Goal: Information Seeking & Learning: Learn about a topic

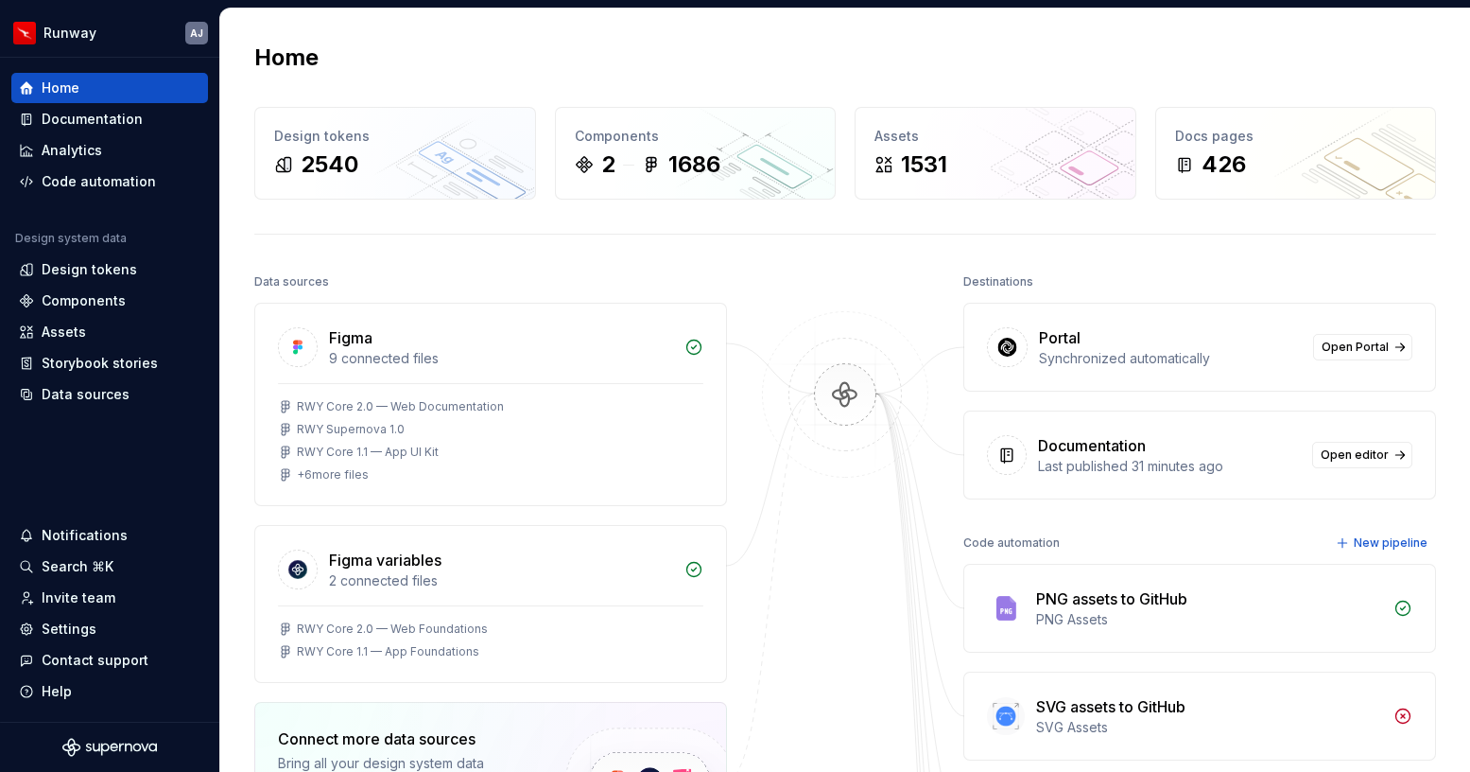
click at [820, 271] on div at bounding box center [845, 776] width 189 height 1015
click at [448, 36] on div "Home Design tokens 2540 Components 2 1686 Assets 1531 Docs pages 426 Data sourc…" at bounding box center [845, 701] width 1250 height 1385
click at [112, 37] on html "Runway AJ Home Documentation Analytics Code automation Design system data Desig…" at bounding box center [735, 386] width 1470 height 772
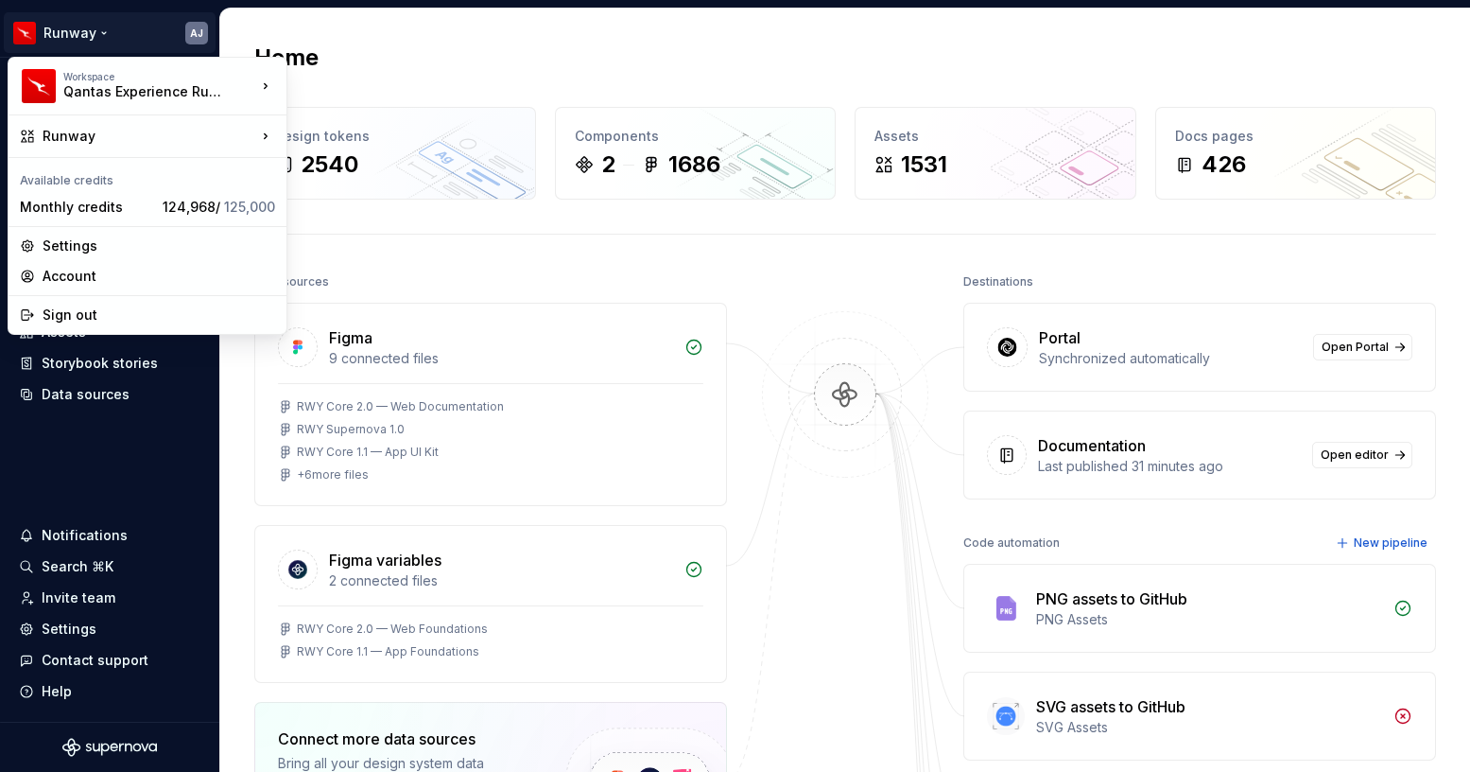
click at [385, 62] on html "Runway AJ Home Documentation Analytics Code automation Design system data Desig…" at bounding box center [735, 386] width 1470 height 772
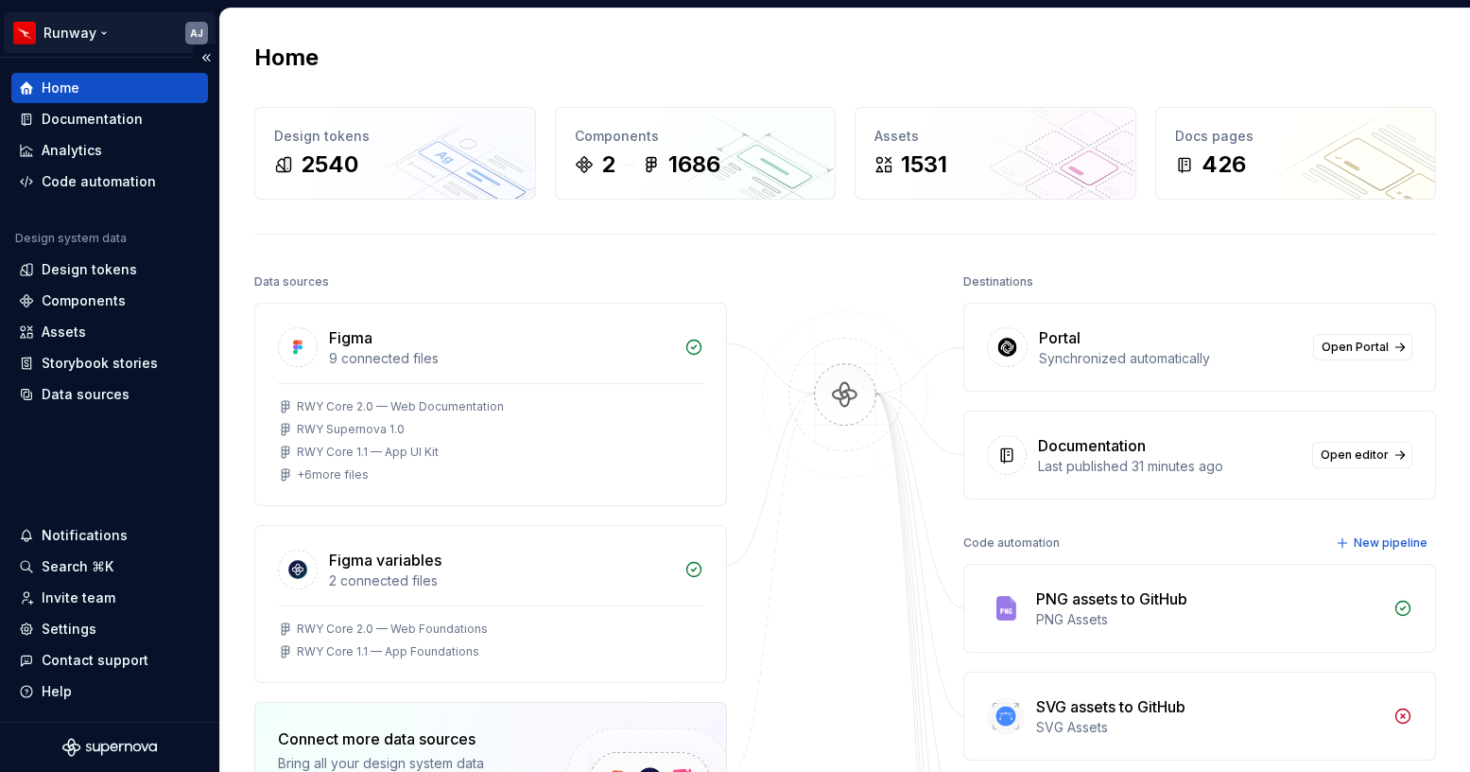
click at [129, 44] on html "Runway AJ Home Documentation Analytics Code automation Design system data Desig…" at bounding box center [735, 386] width 1470 height 772
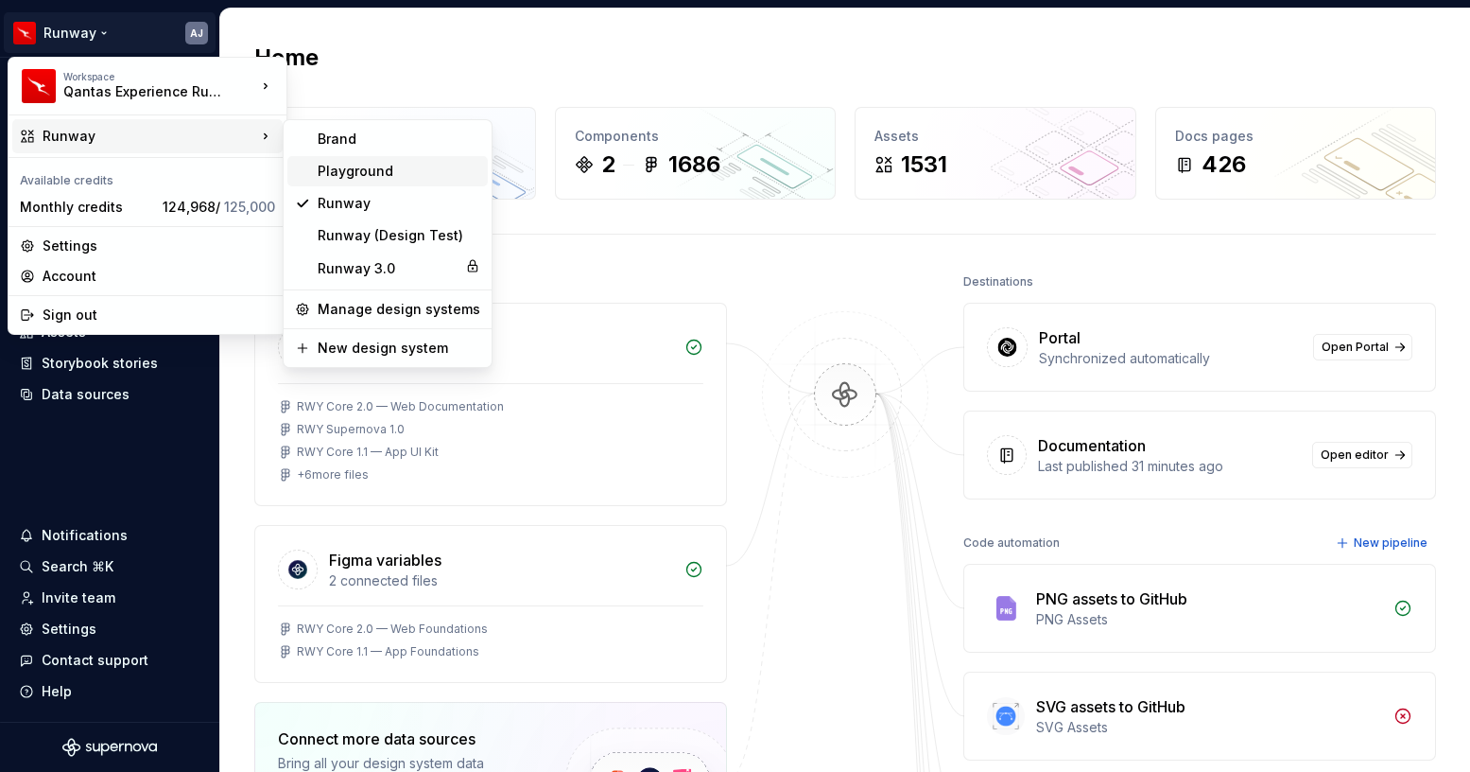
click at [356, 170] on div "Playground" at bounding box center [399, 171] width 163 height 19
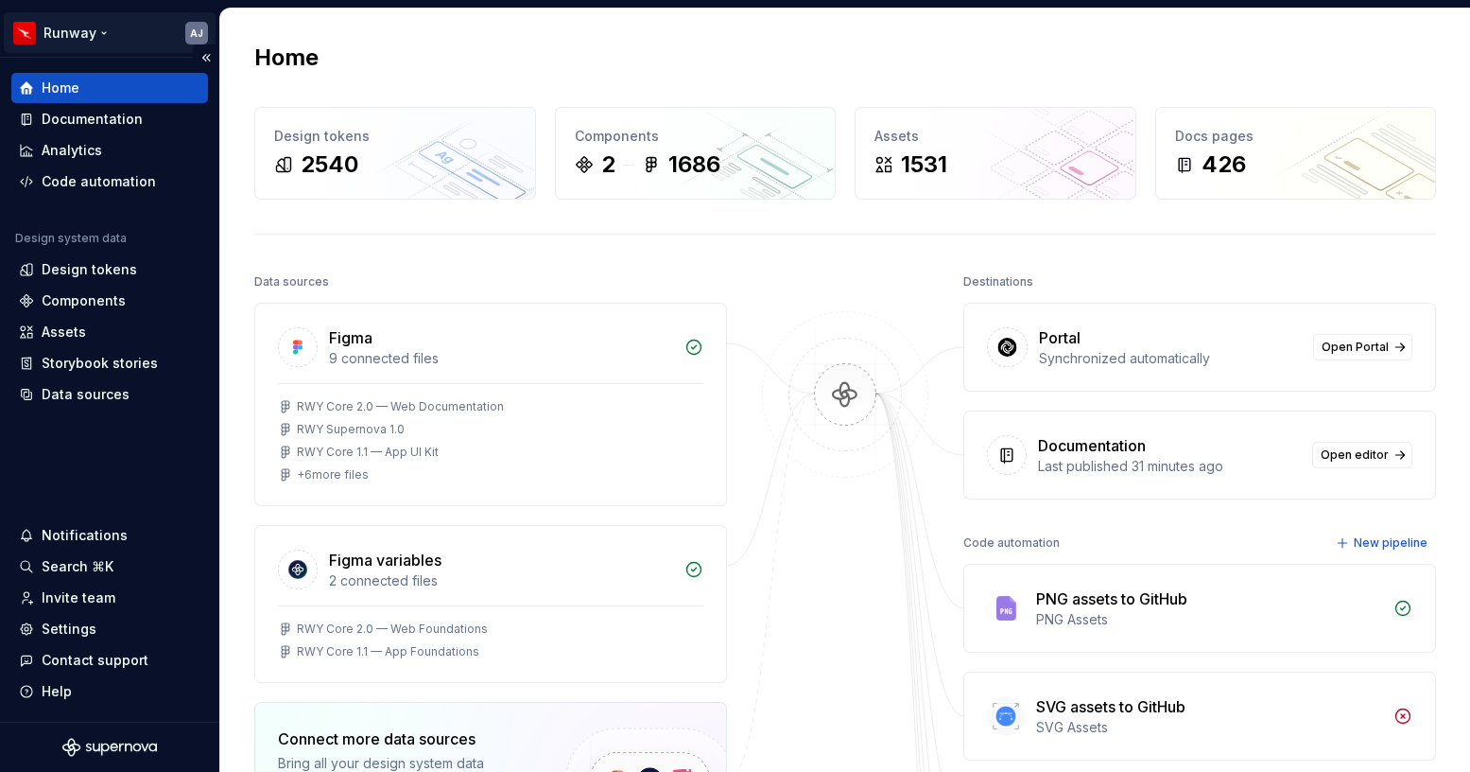
click at [129, 40] on html "Runway AJ Home Documentation Analytics Code automation Design system data Desig…" at bounding box center [735, 386] width 1470 height 772
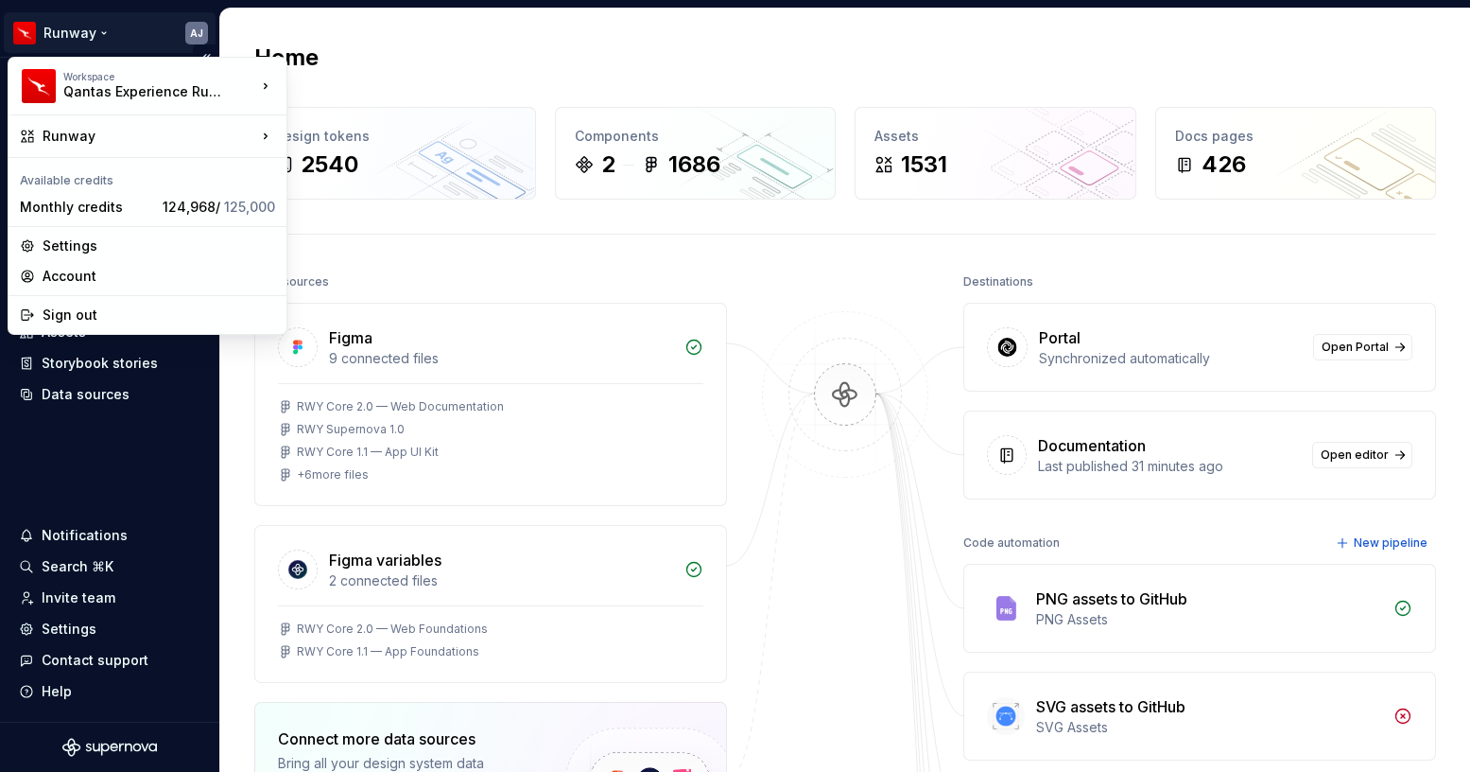
click at [129, 40] on html "Runway AJ Home Documentation Analytics Code automation Design system data Desig…" at bounding box center [735, 386] width 1470 height 772
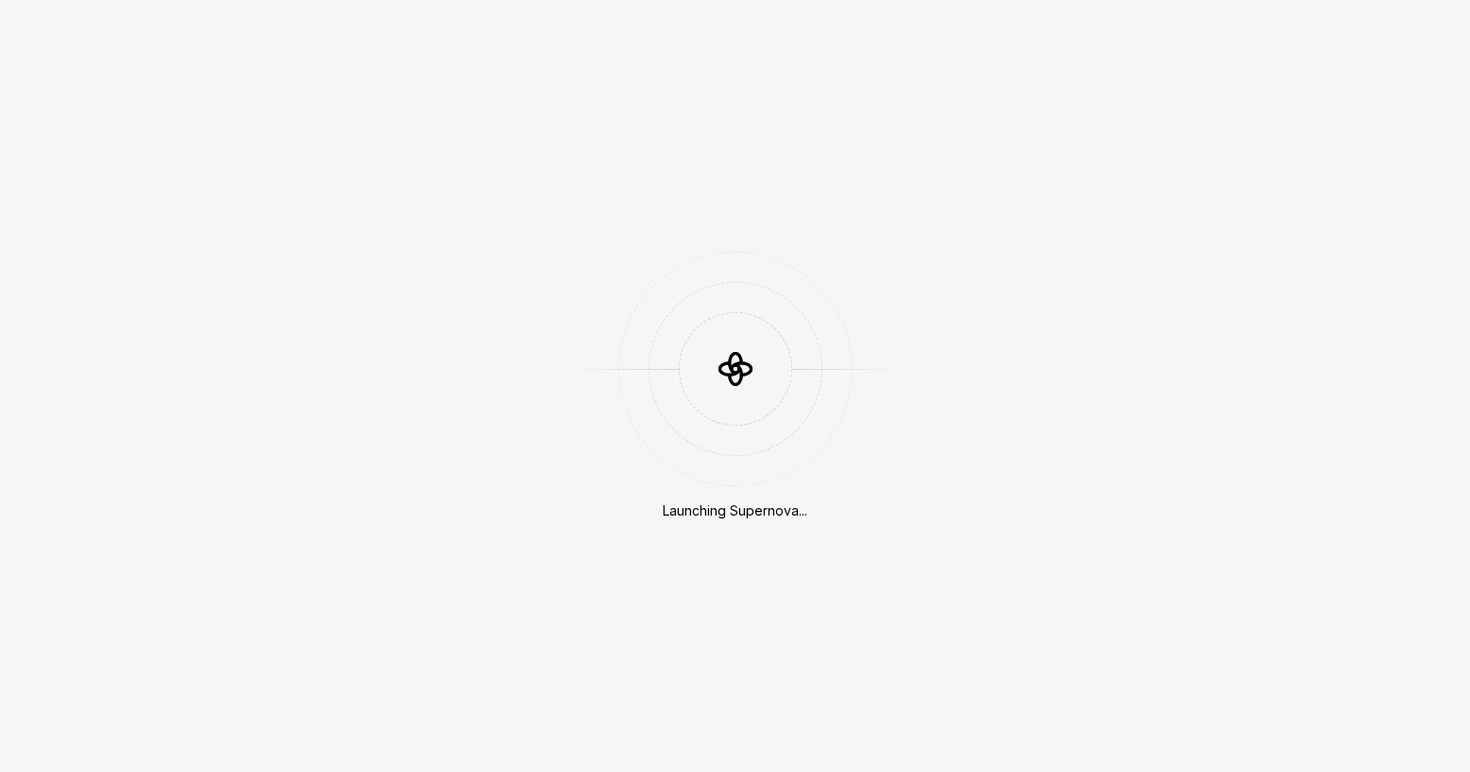
click at [129, 40] on div "Launching Supernova..." at bounding box center [735, 386] width 1470 height 772
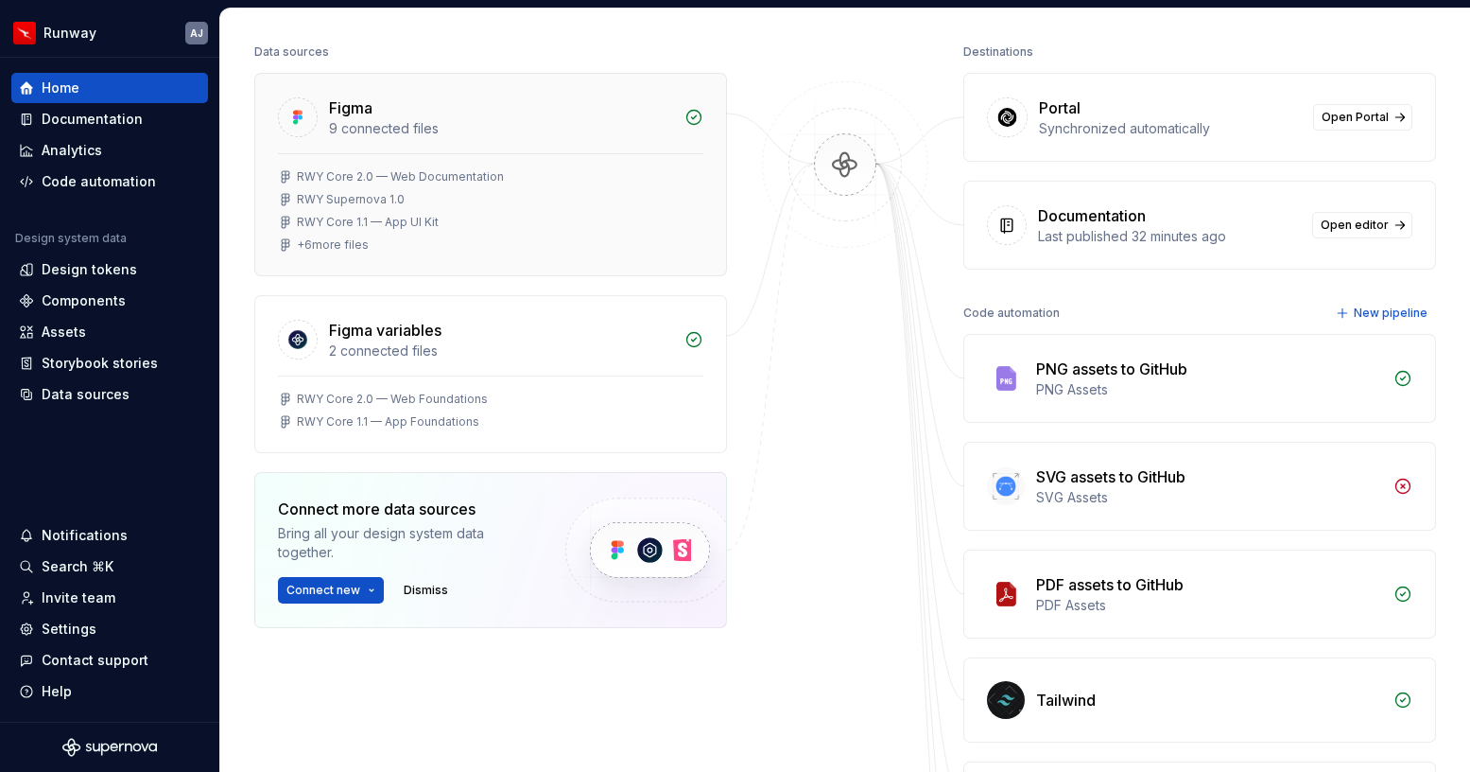
scroll to position [165, 0]
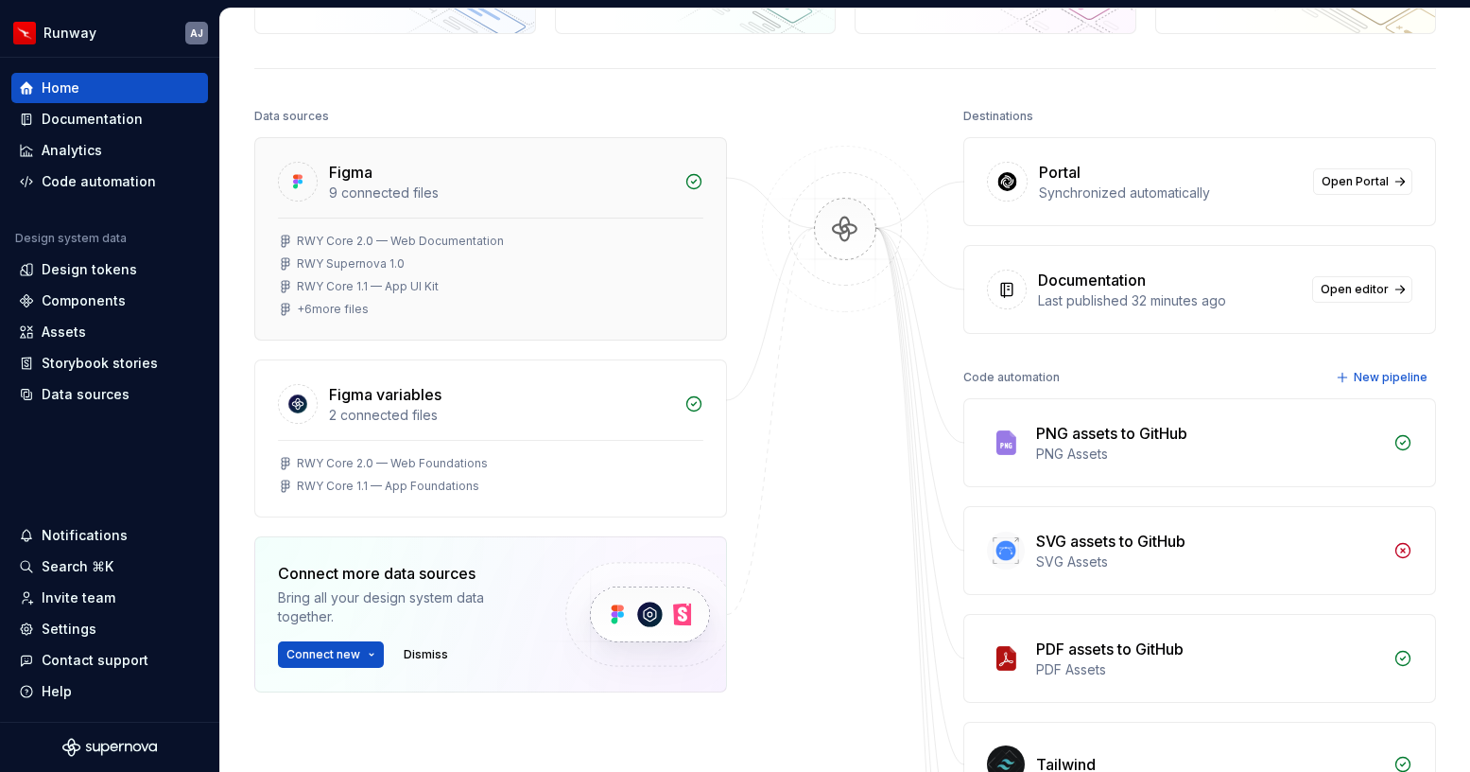
click at [342, 312] on div "+ 6 more files" at bounding box center [333, 309] width 72 height 15
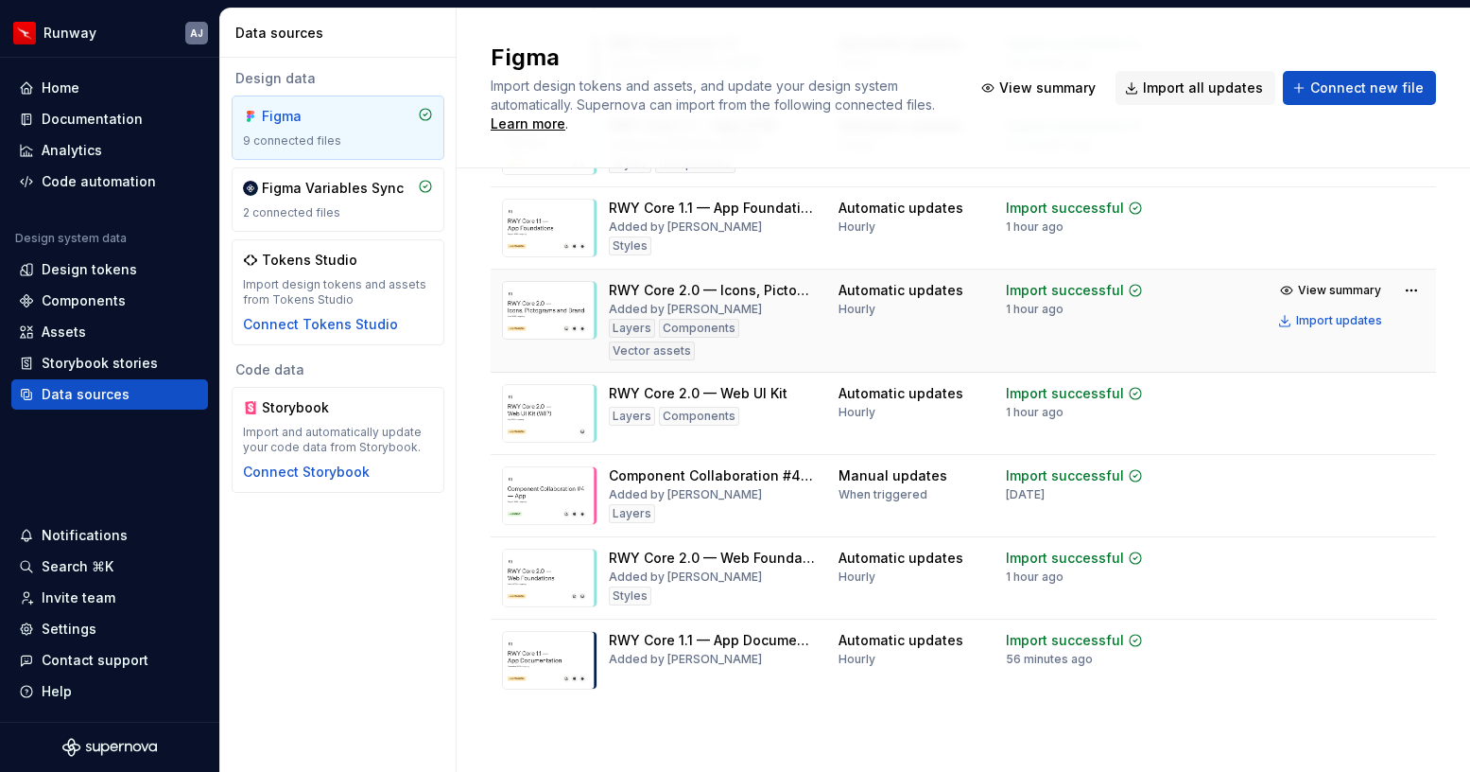
scroll to position [294, 0]
click at [1415, 477] on html "Runway AJ Home Documentation Analytics Code automation Design system data Desig…" at bounding box center [735, 386] width 1470 height 772
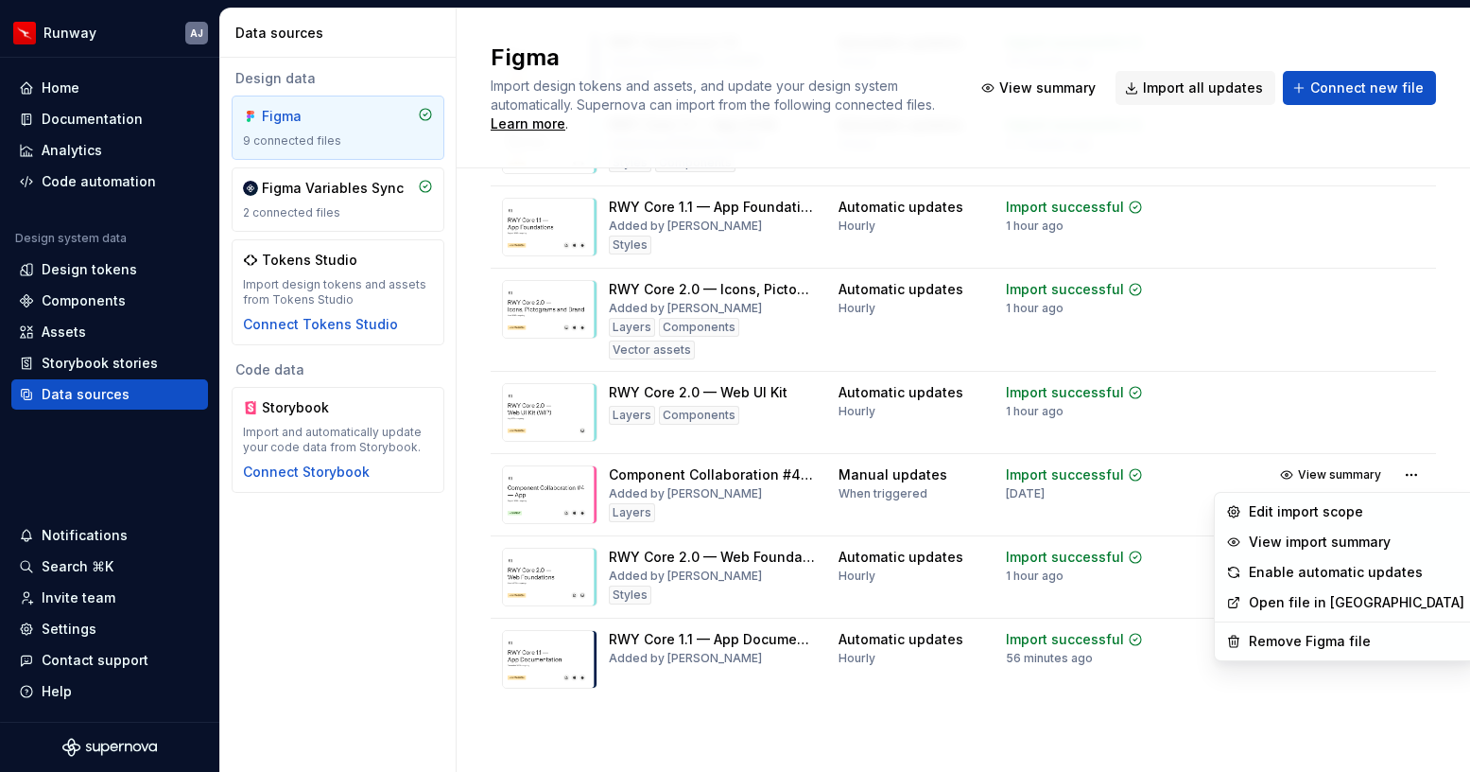
click at [717, 494] on html "Runway AJ Home Documentation Analytics Code automation Design system data Desig…" at bounding box center [735, 386] width 1470 height 772
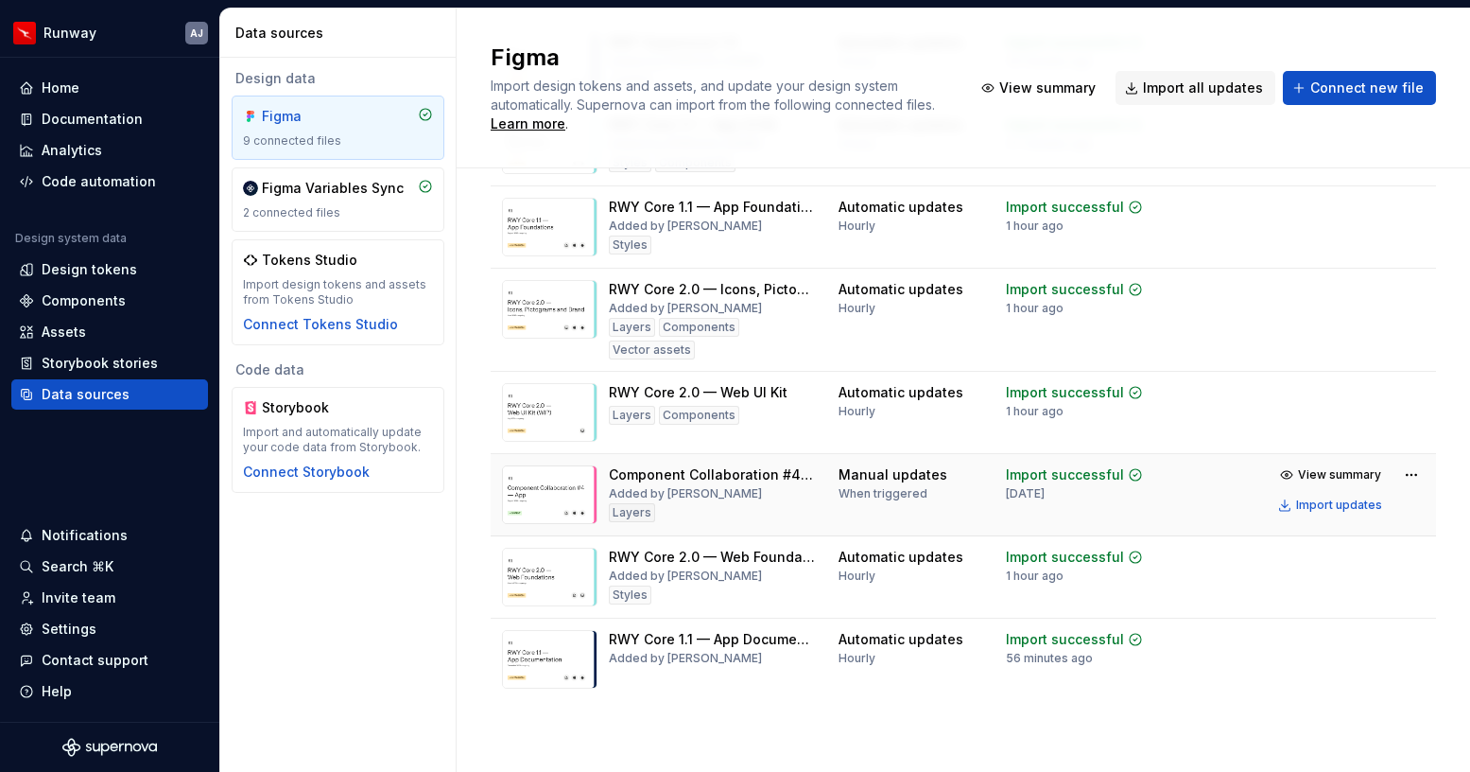
click at [702, 479] on div "Component Collaboration #4 - App" at bounding box center [712, 474] width 207 height 19
click at [682, 478] on div "Component Collaboration #4 - App" at bounding box center [712, 474] width 207 height 19
click at [682, 499] on div "Added by [PERSON_NAME]" at bounding box center [685, 493] width 153 height 15
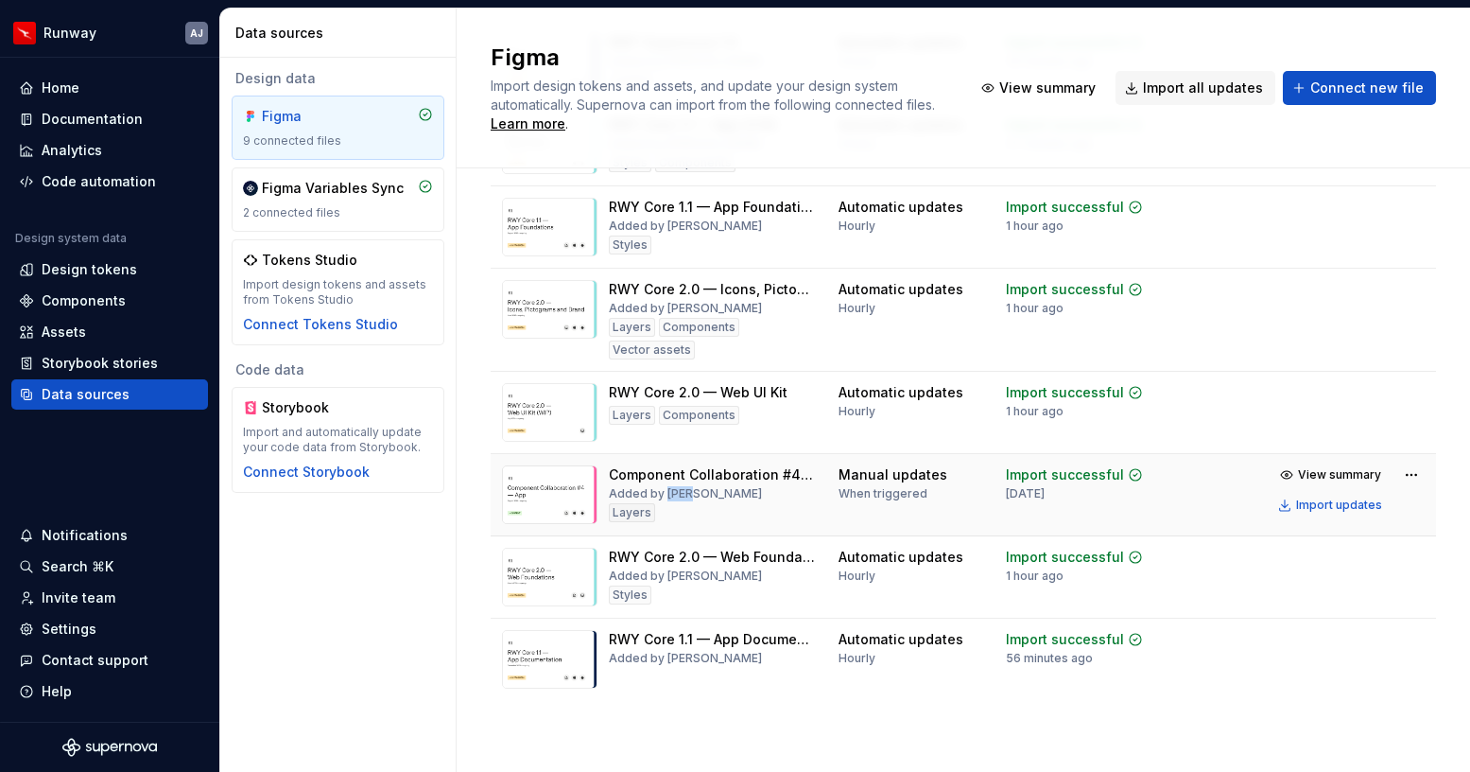
click at [732, 513] on div "Component Collaboration #4 - App Added by [PERSON_NAME]" at bounding box center [712, 494] width 207 height 59
click at [692, 648] on div "RWY Core 1.1 — App Documentation" at bounding box center [712, 639] width 207 height 19
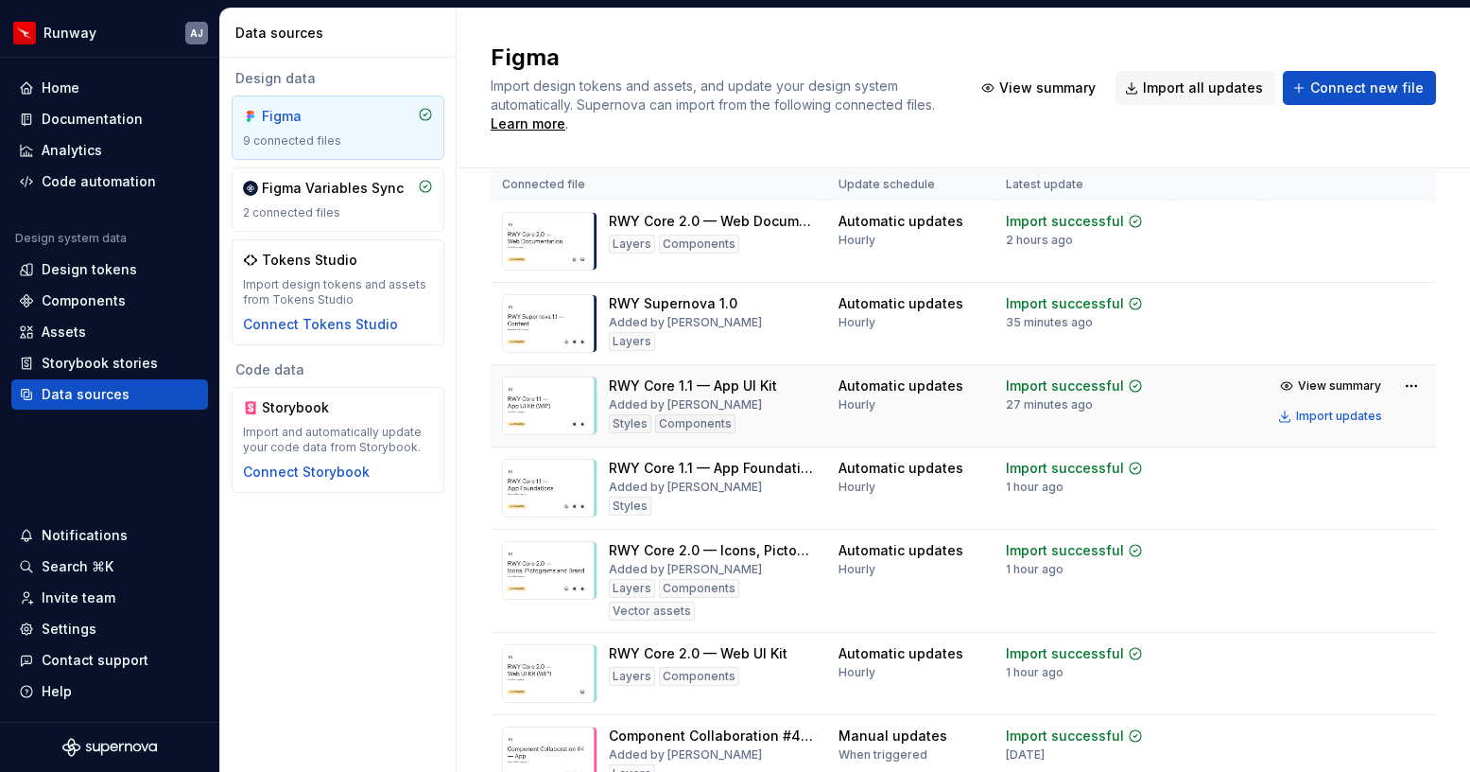
scroll to position [0, 0]
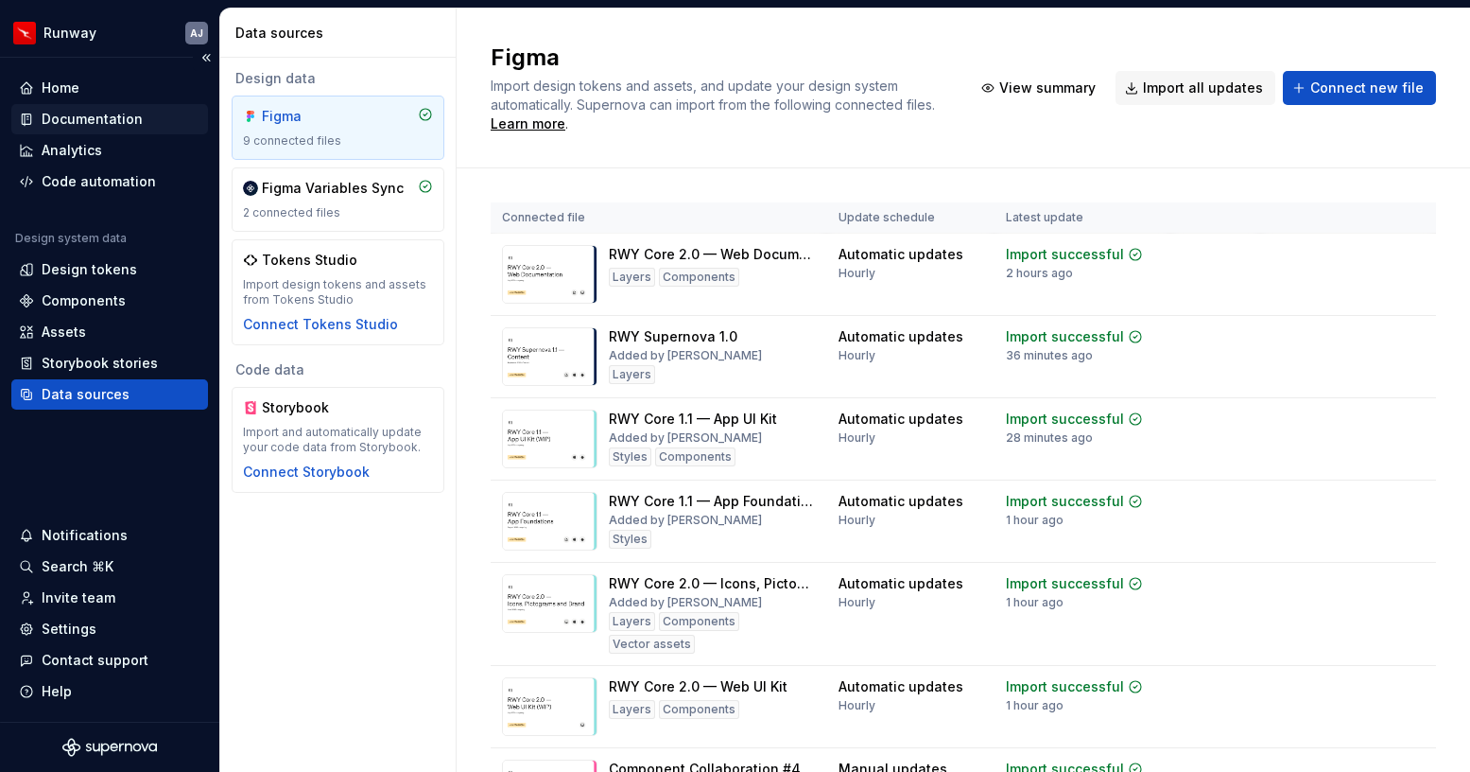
click at [90, 116] on div "Documentation" at bounding box center [92, 119] width 101 height 19
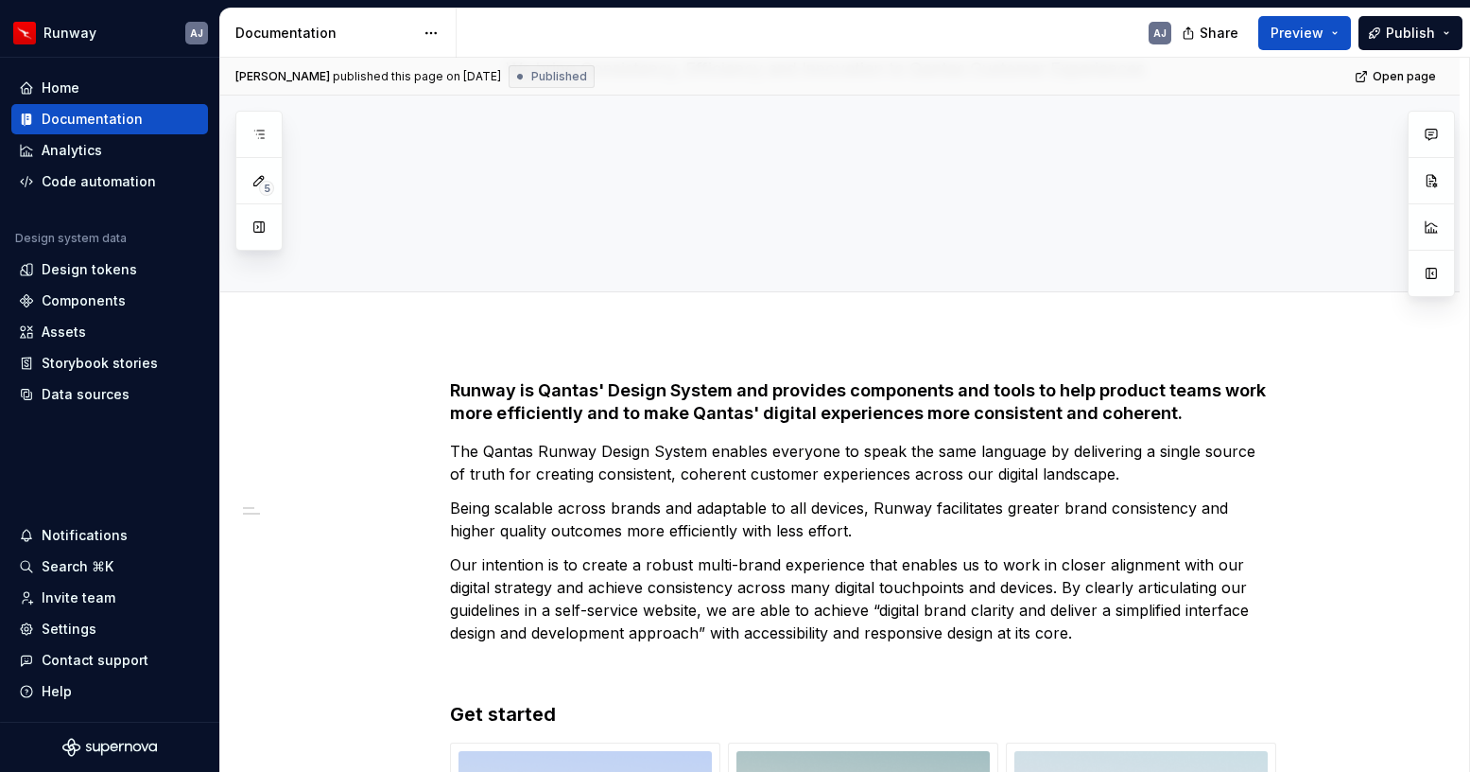
scroll to position [321, 0]
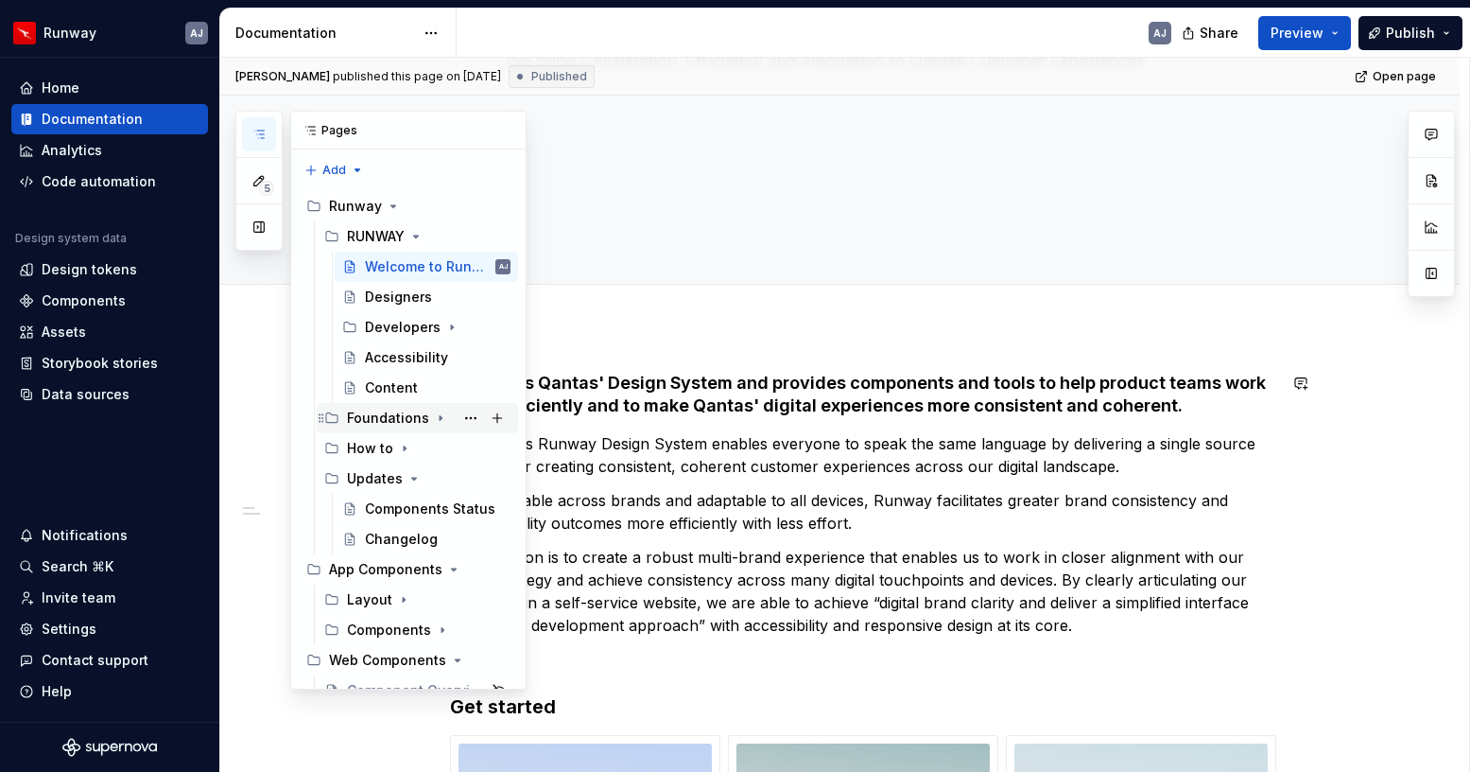
click at [383, 411] on div "Foundations" at bounding box center [388, 417] width 82 height 19
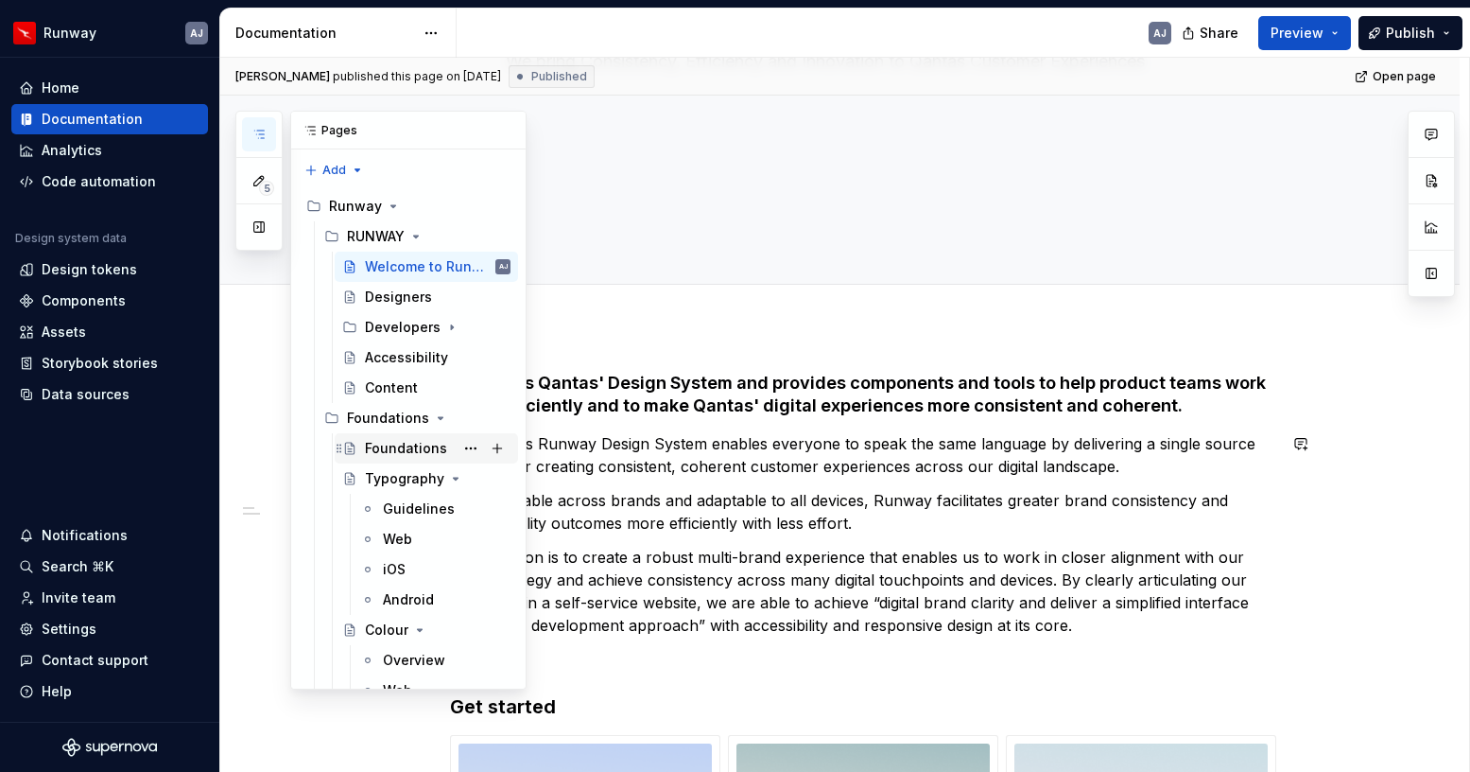
click at [395, 449] on div "Foundations" at bounding box center [406, 448] width 82 height 19
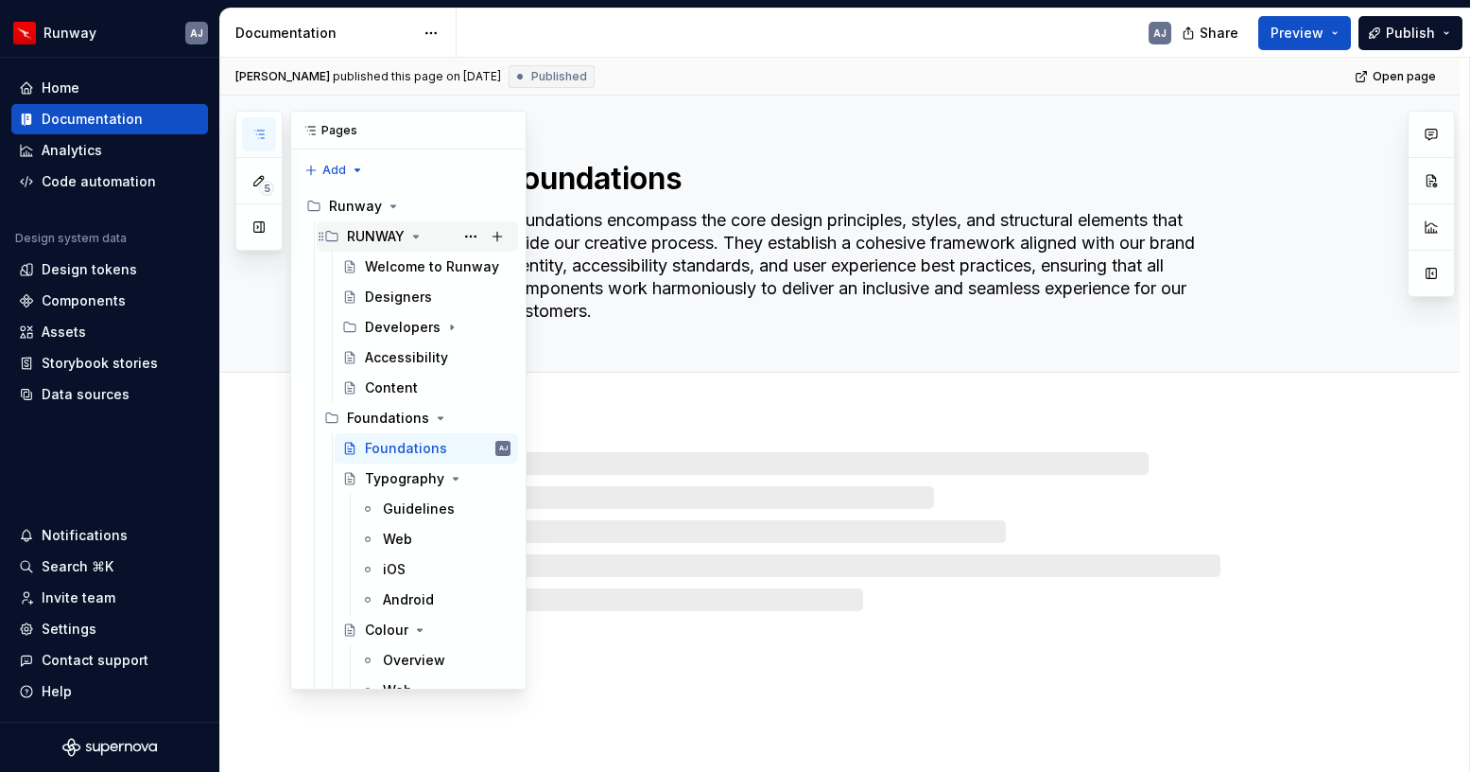
click at [365, 238] on div "RUNWAY" at bounding box center [376, 236] width 58 height 19
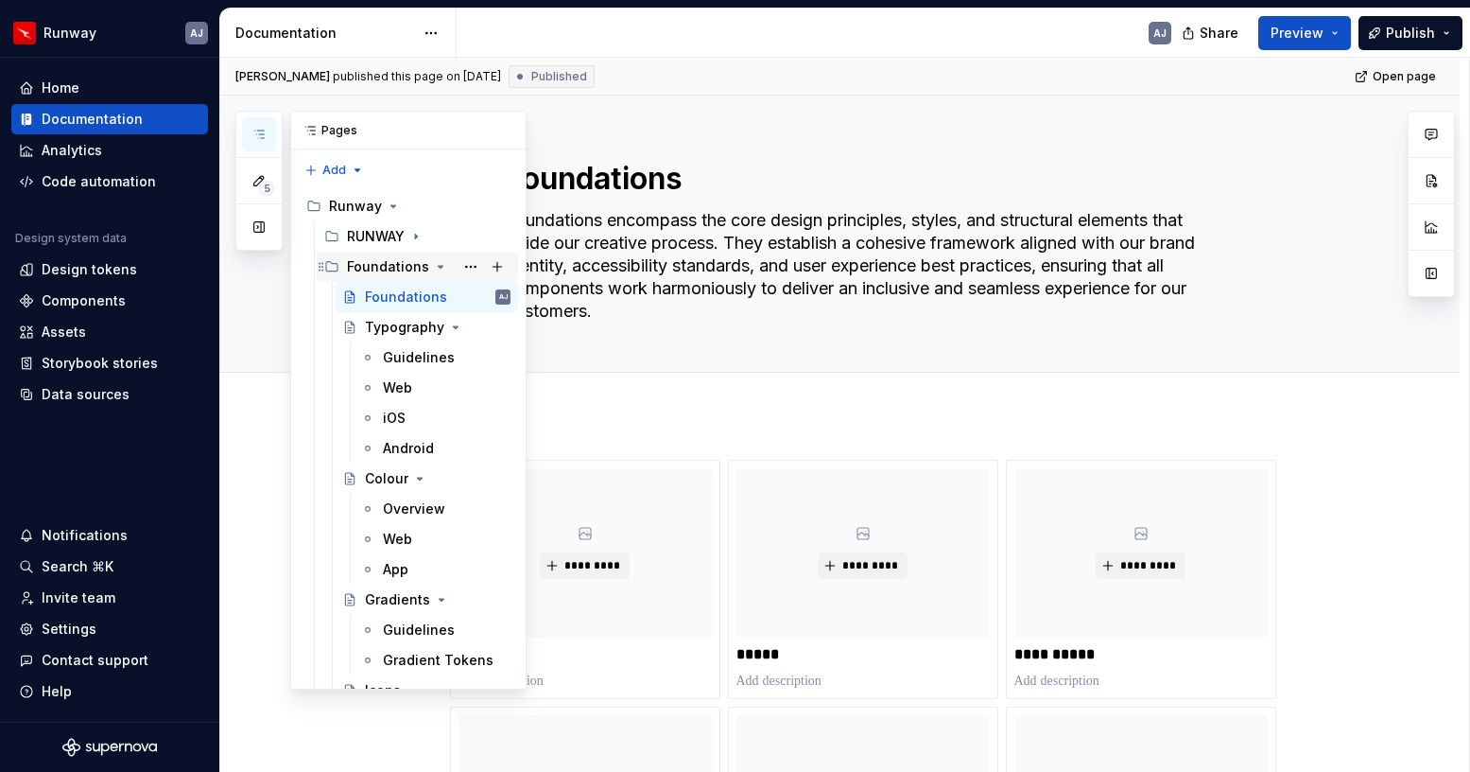
click at [359, 268] on div "Foundations" at bounding box center [388, 266] width 82 height 19
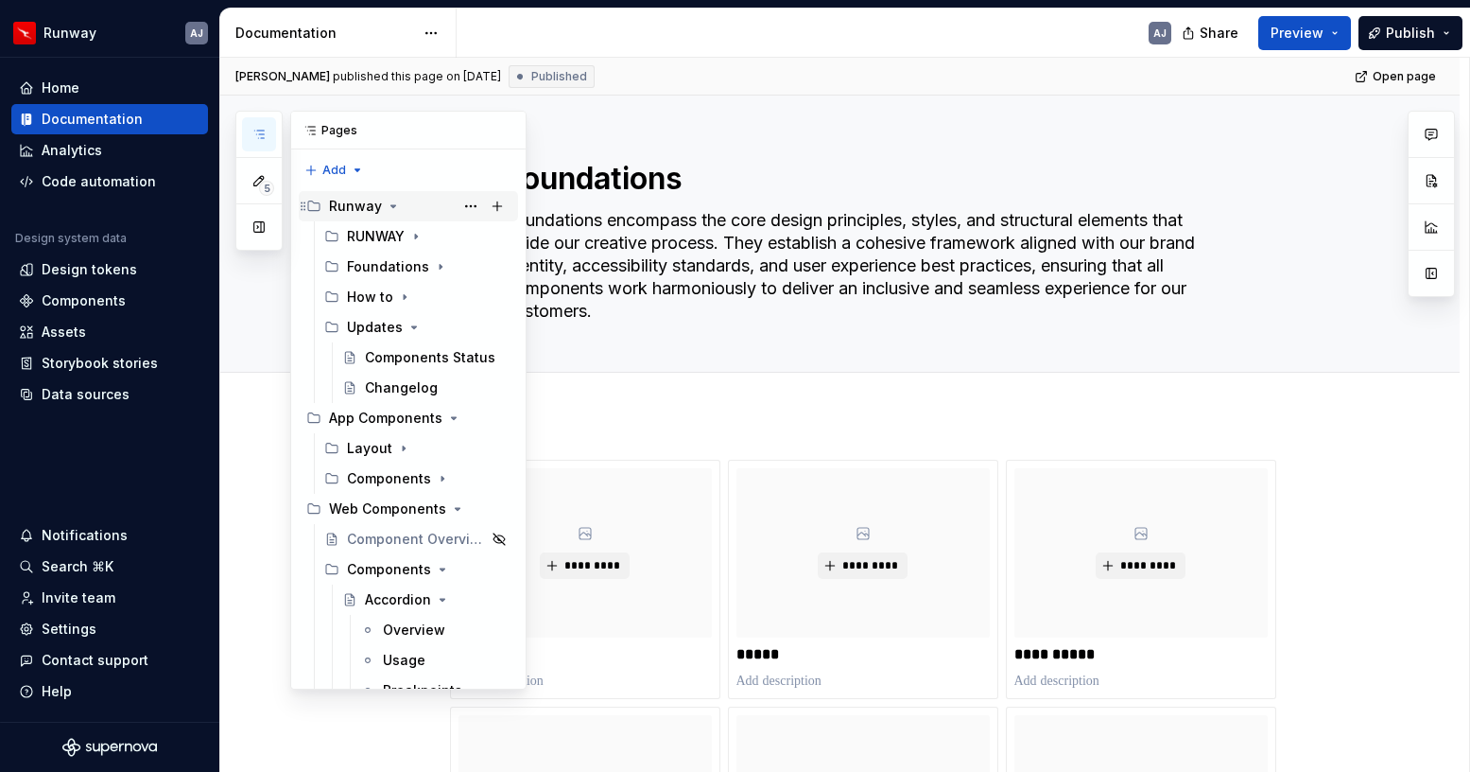
click at [352, 213] on div "Runway" at bounding box center [355, 206] width 53 height 19
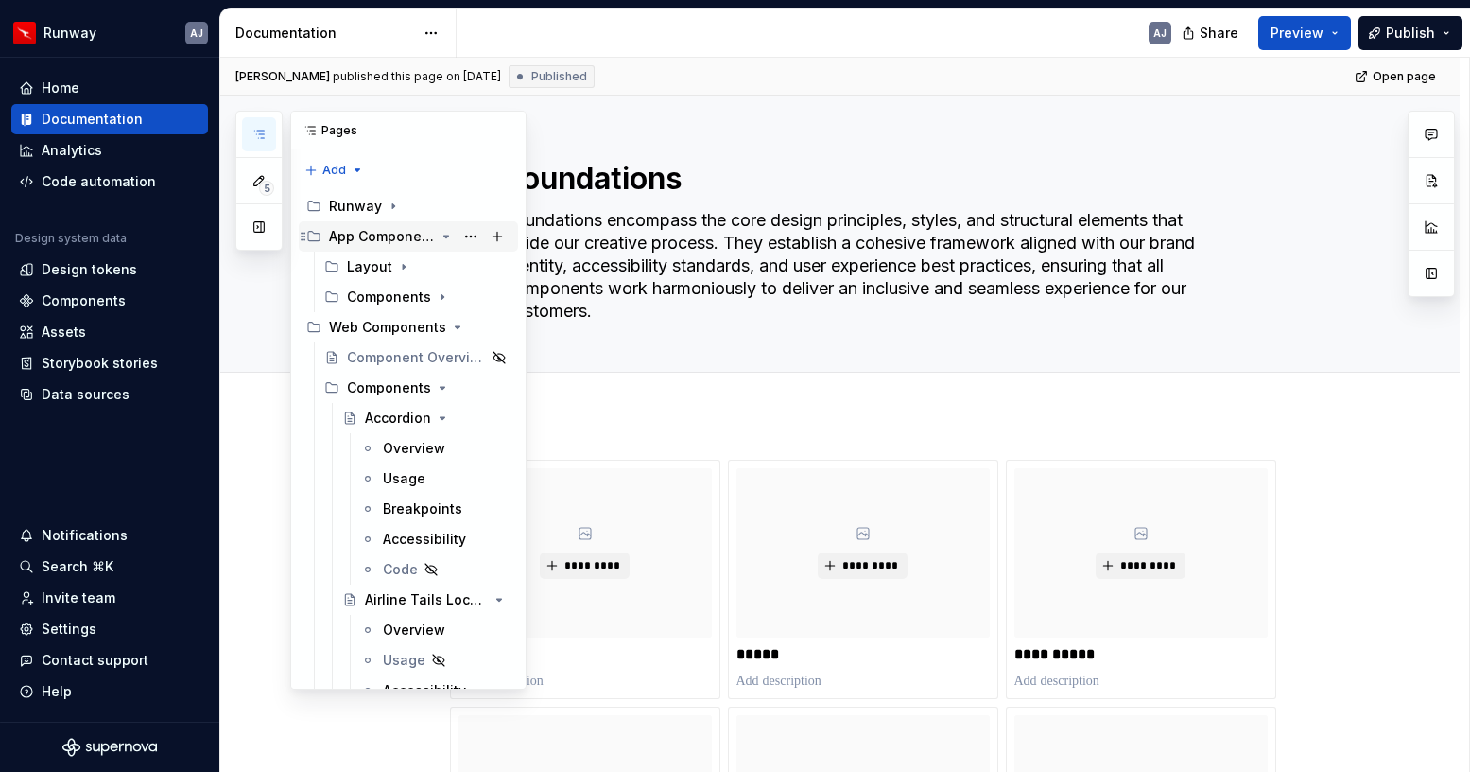
click at [356, 242] on div "App Components" at bounding box center [382, 236] width 106 height 19
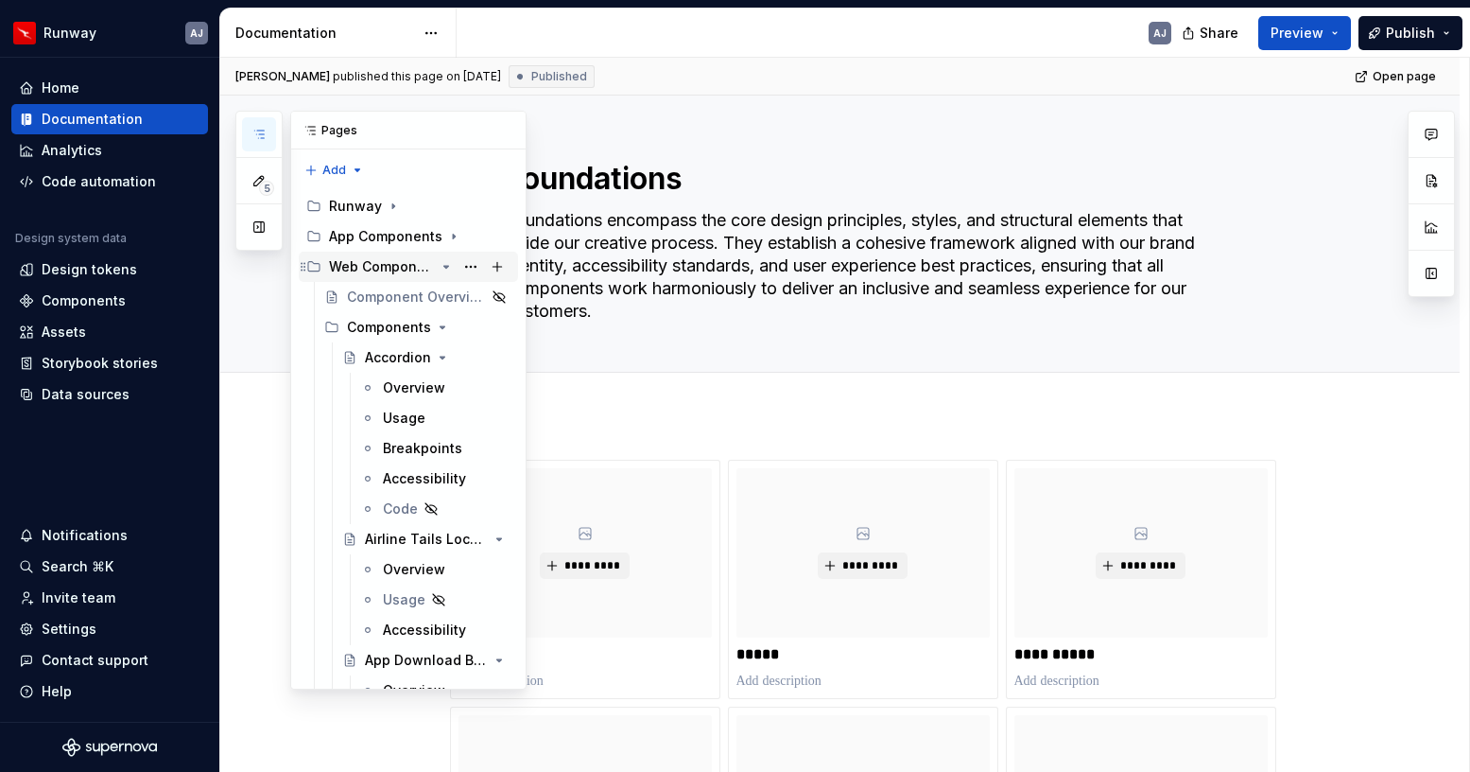
click at [356, 269] on div "Web Components" at bounding box center [382, 266] width 106 height 19
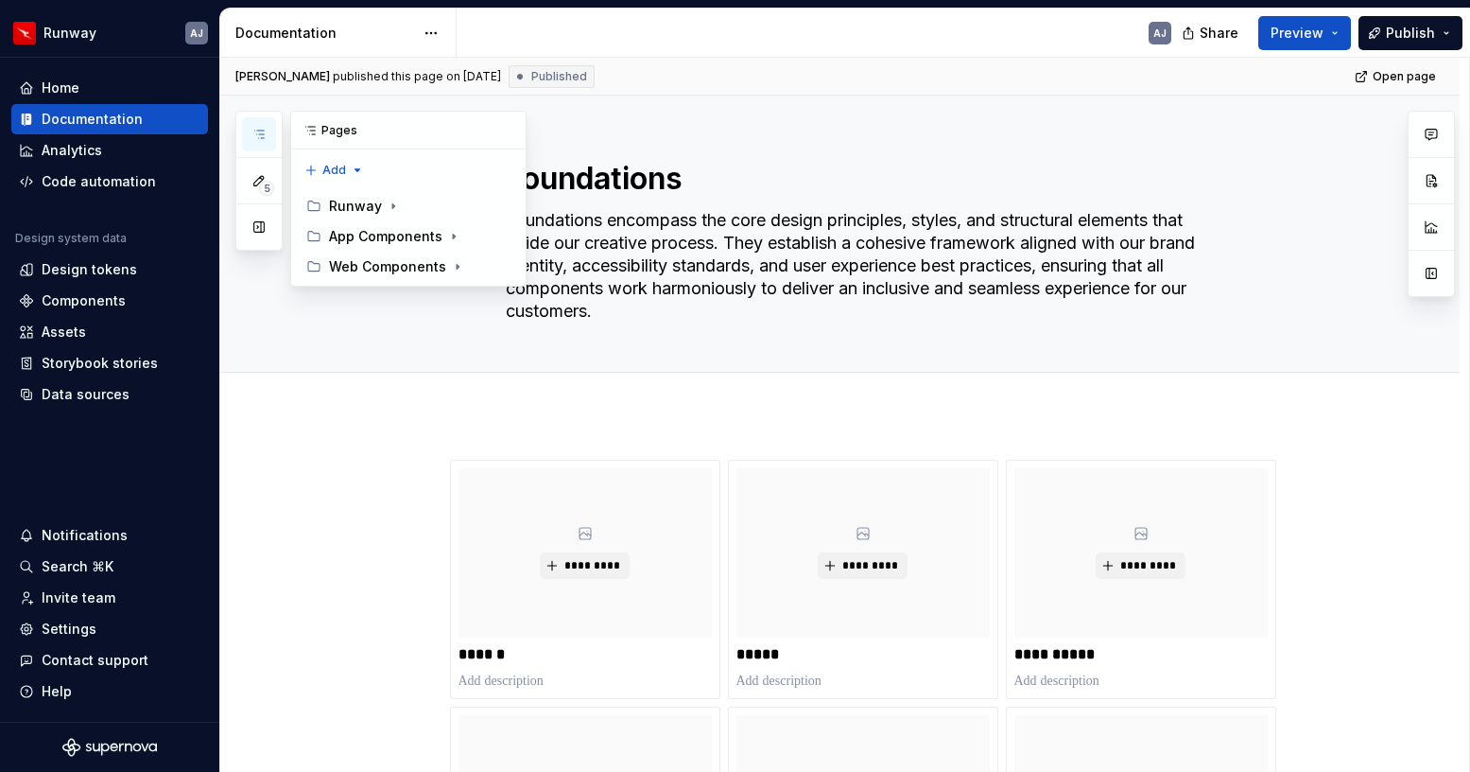
click at [265, 119] on button "button" at bounding box center [259, 134] width 34 height 34
click at [343, 206] on div "Runway" at bounding box center [355, 206] width 53 height 19
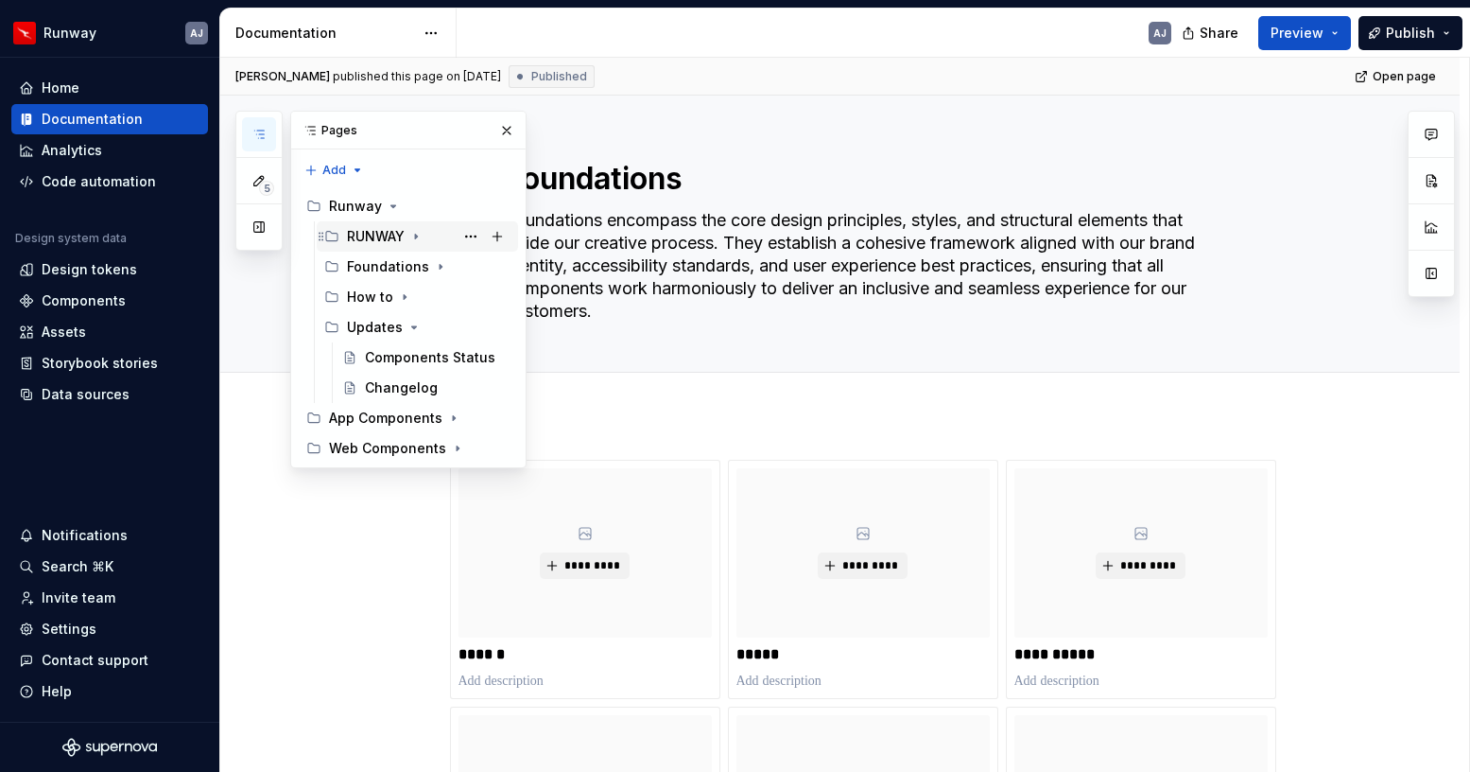
click at [365, 232] on div "RUNWAY" at bounding box center [376, 236] width 58 height 19
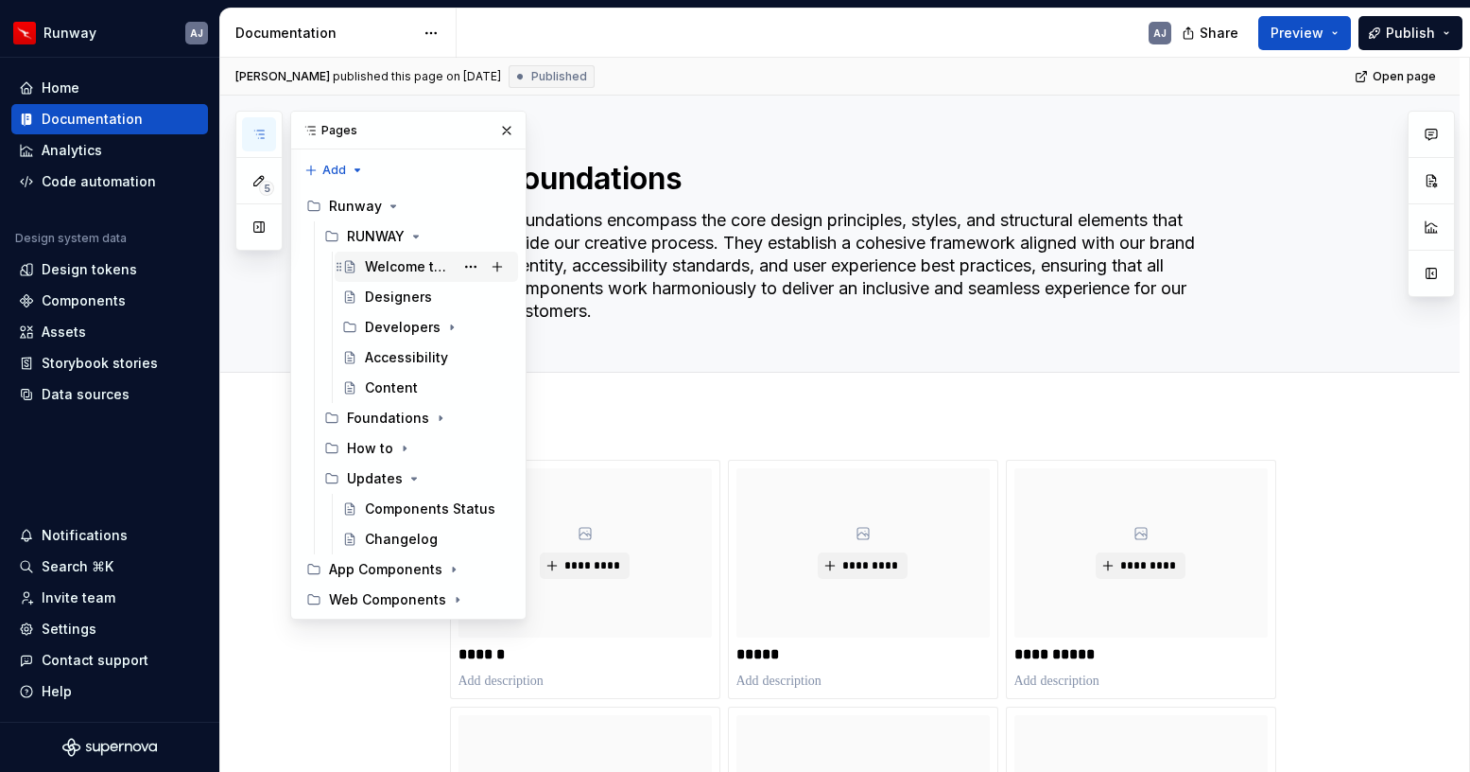
click at [384, 271] on div "Welcome to Runway" at bounding box center [409, 266] width 89 height 19
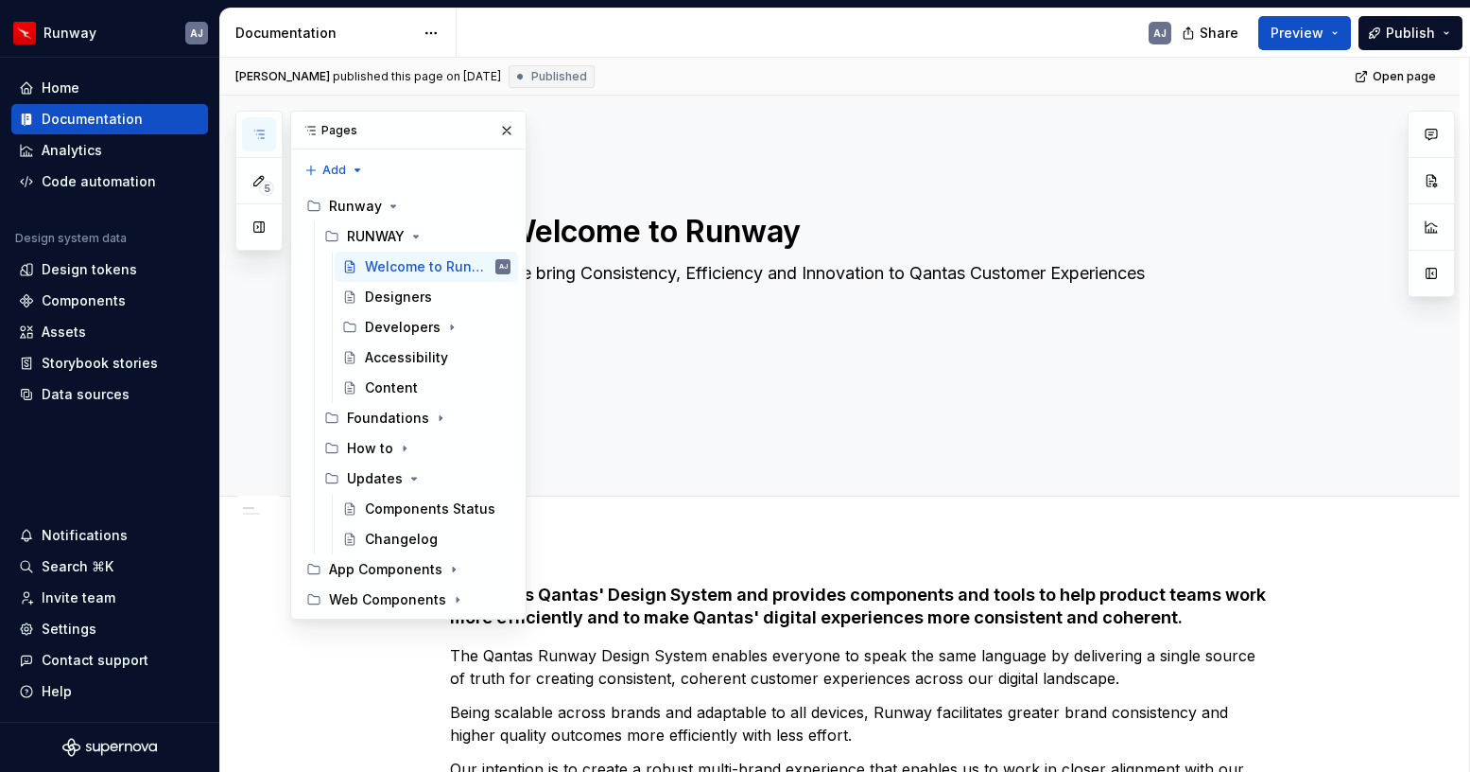
scroll to position [112, 0]
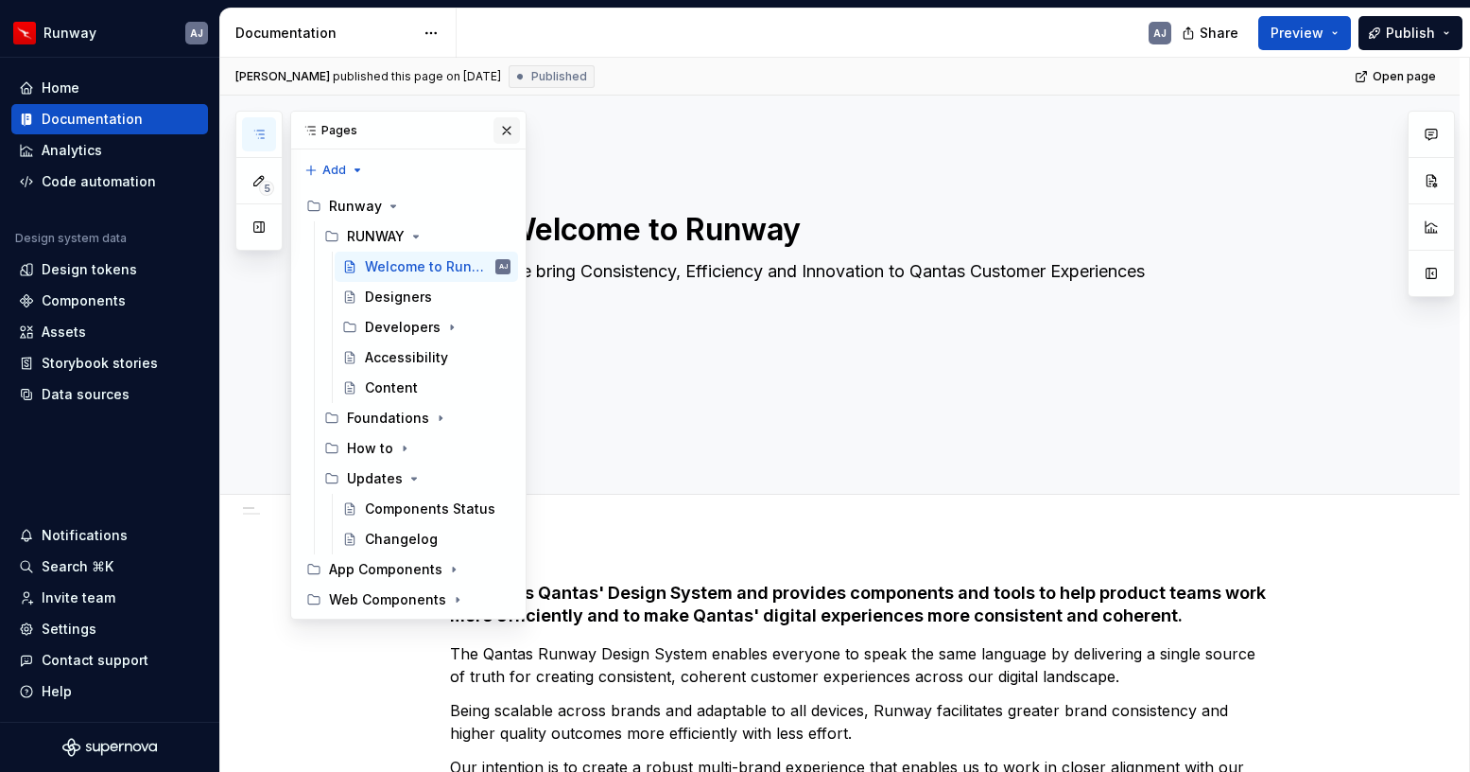
click at [511, 127] on button "button" at bounding box center [507, 130] width 26 height 26
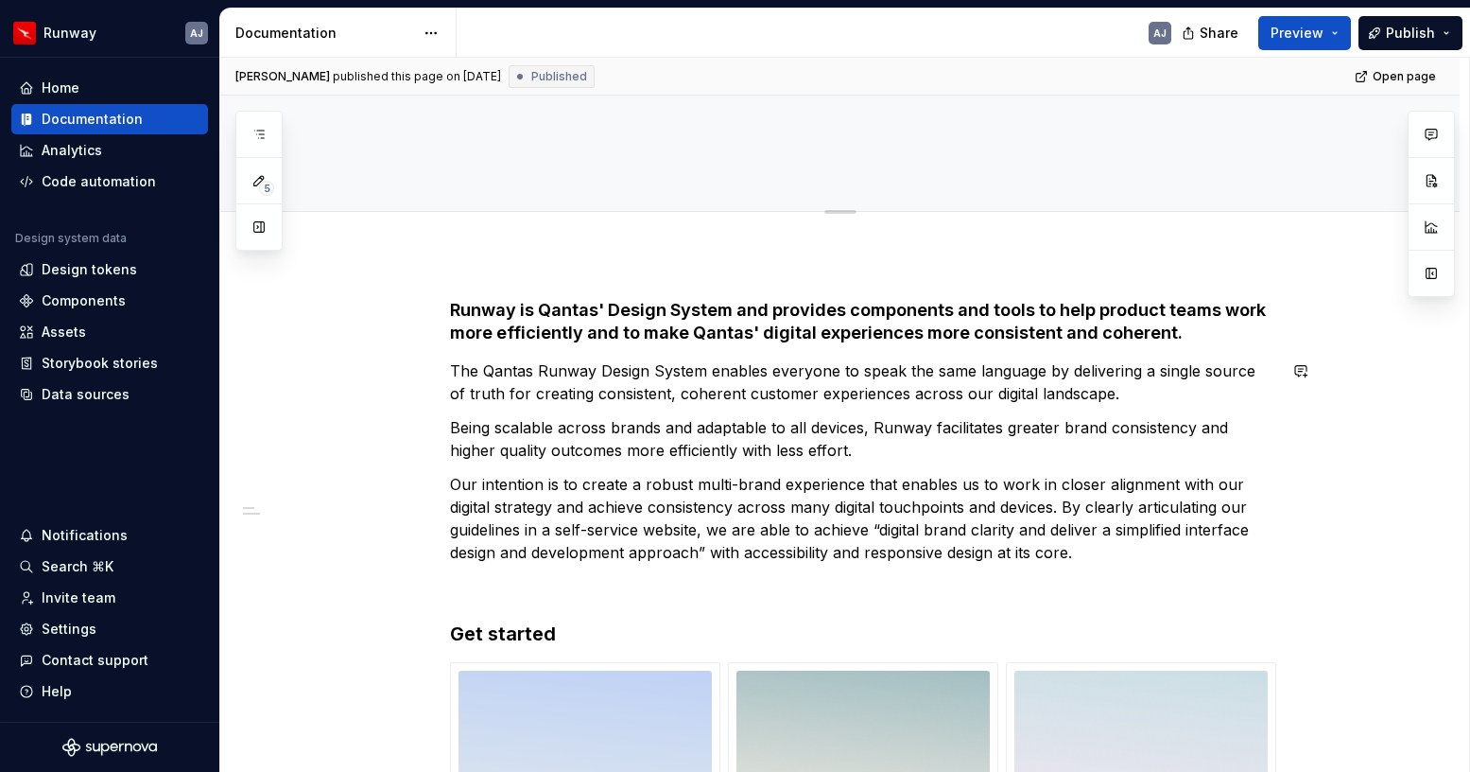
scroll to position [398, 0]
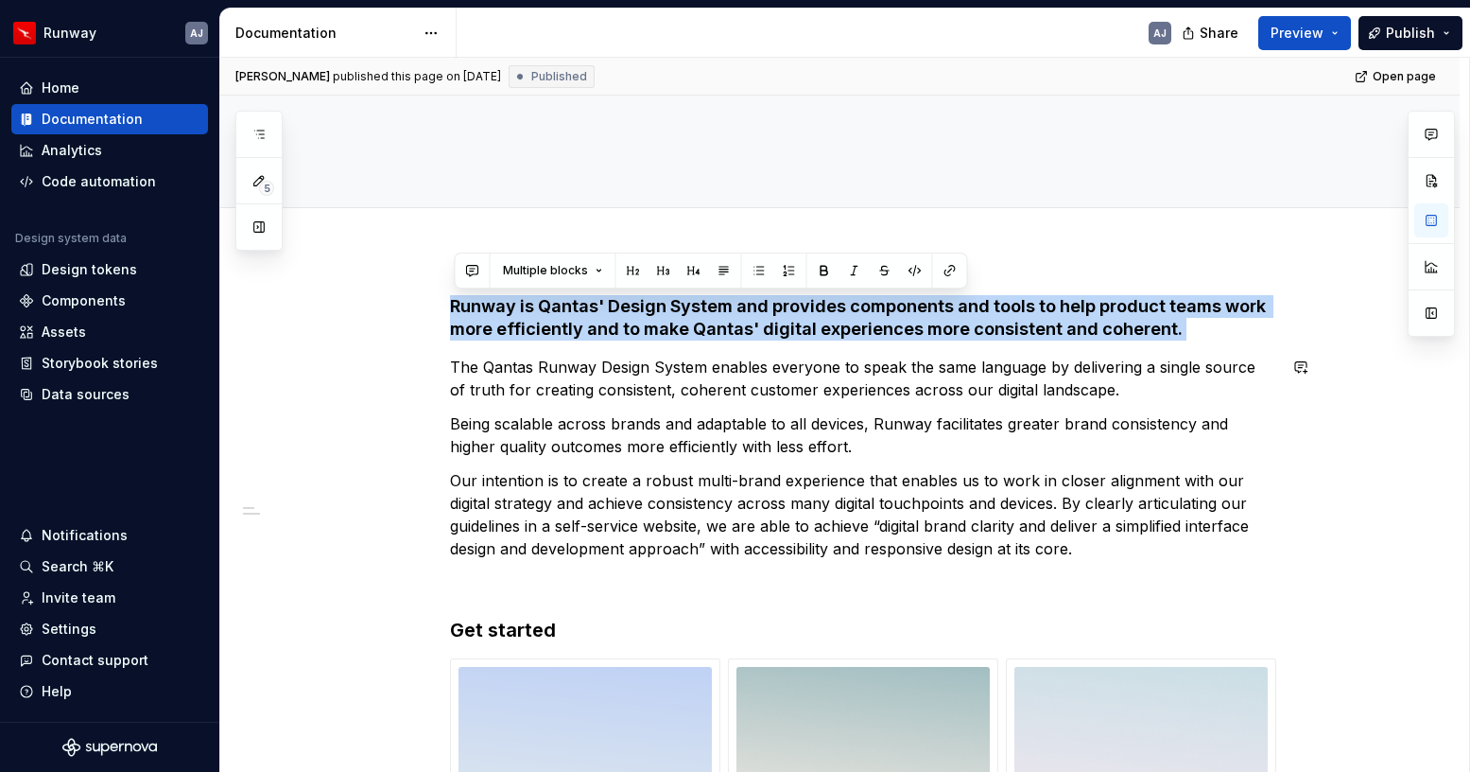
drag, startPoint x: 456, startPoint y: 304, endPoint x: 1154, endPoint y: 340, distance: 698.8
click at [1154, 340] on div "**********" at bounding box center [863, 627] width 826 height 665
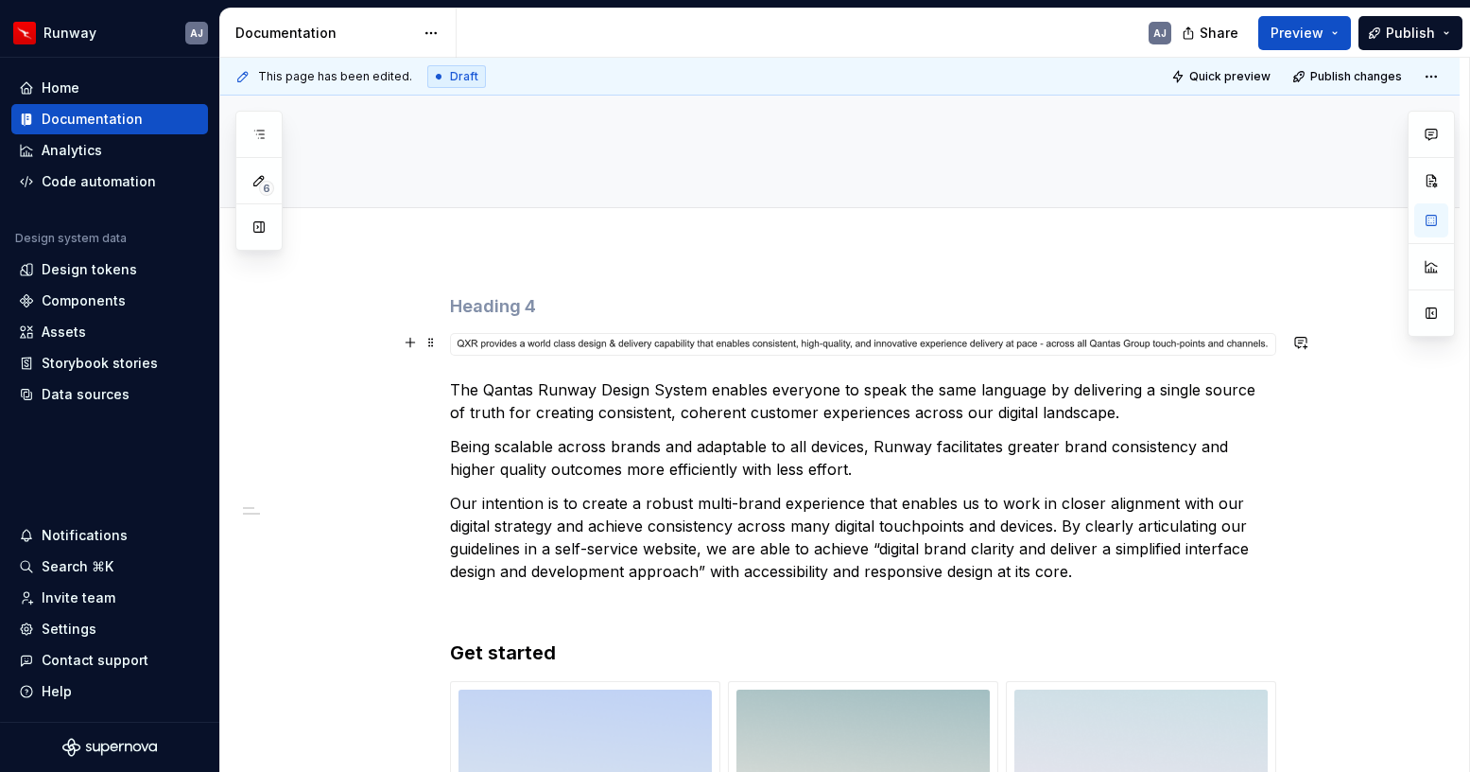
click at [580, 342] on img at bounding box center [863, 344] width 824 height 21
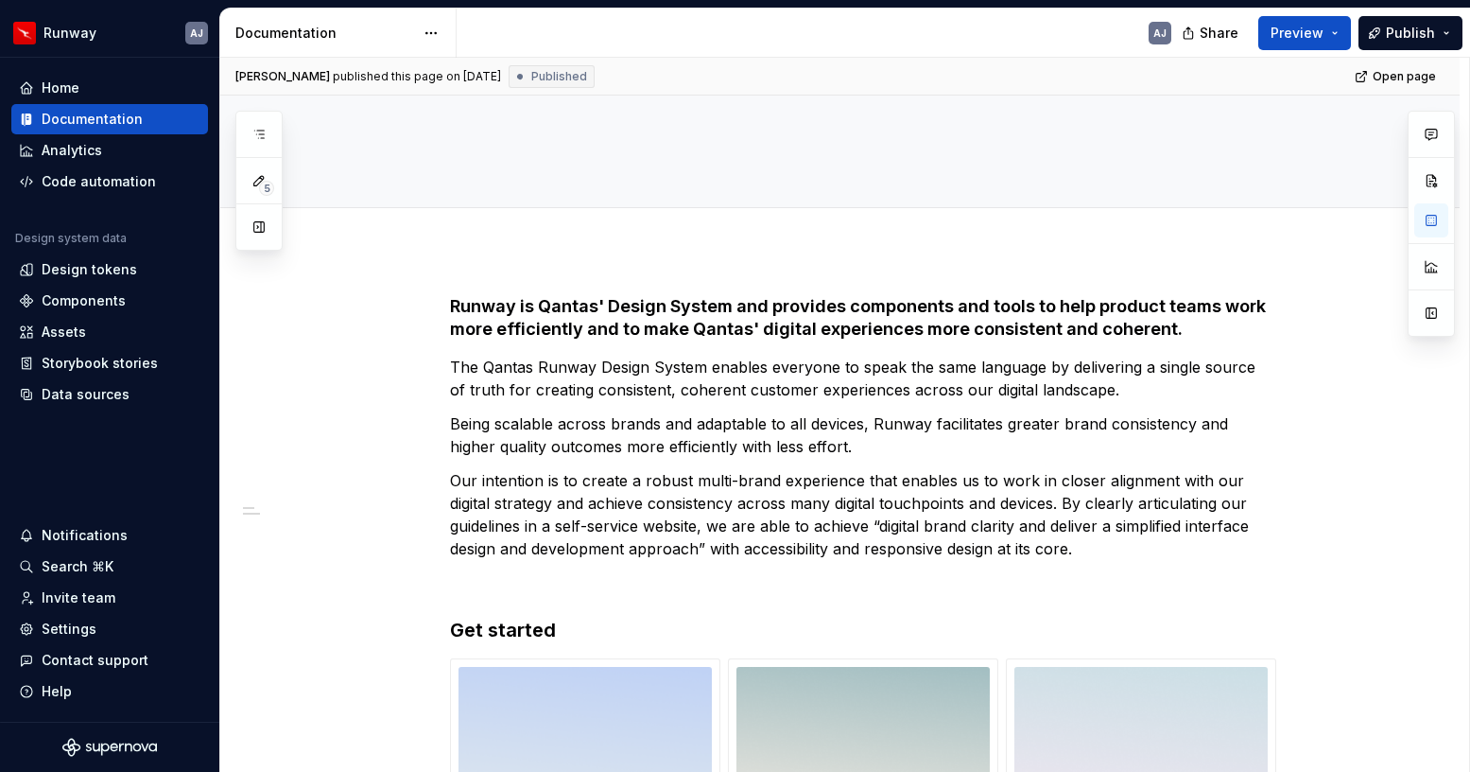
click at [647, 314] on h4 "Runway is Qantas' Design System and provides components and tools to help produ…" at bounding box center [863, 317] width 826 height 45
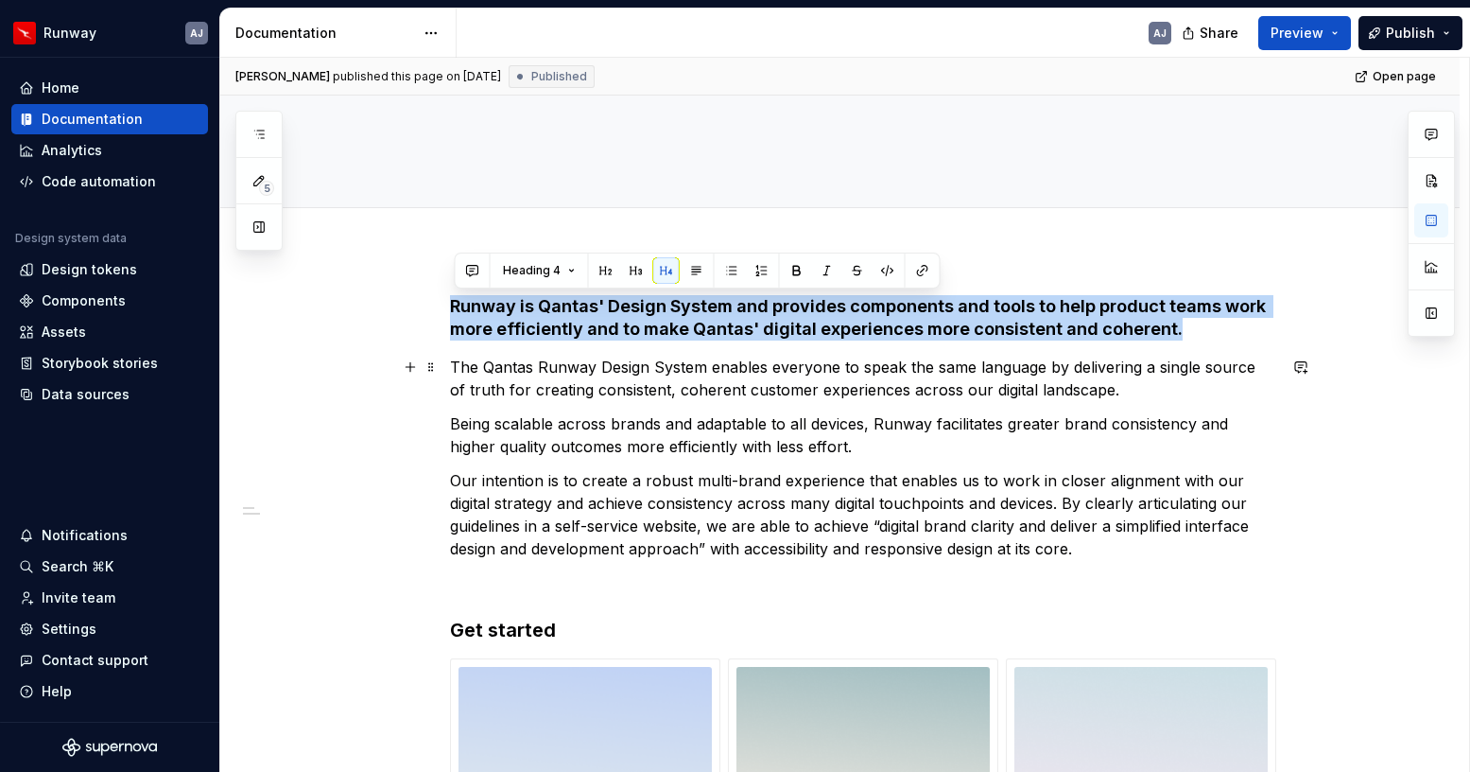
type textarea "*"
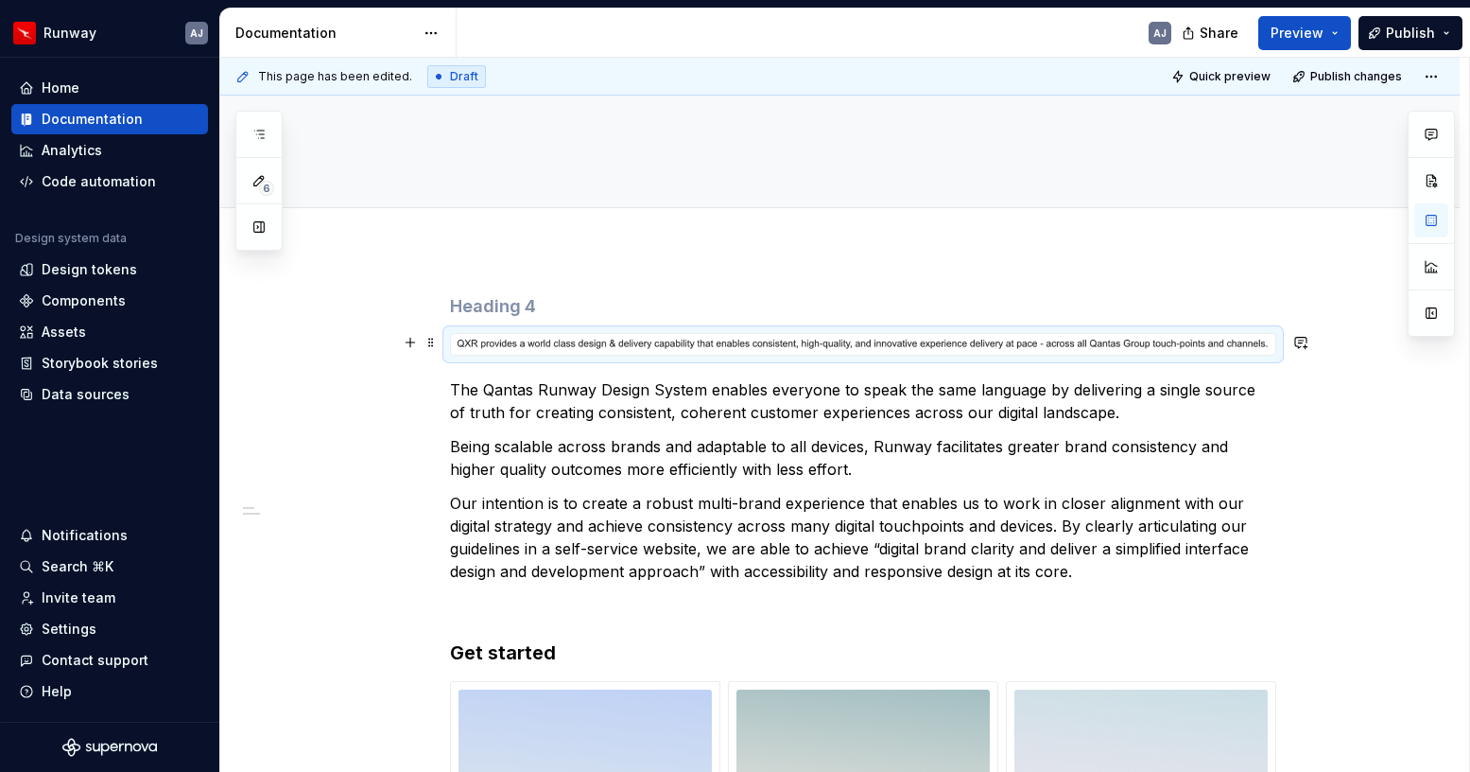
click at [617, 339] on img at bounding box center [863, 344] width 824 height 21
click at [555, 336] on img at bounding box center [863, 344] width 824 height 21
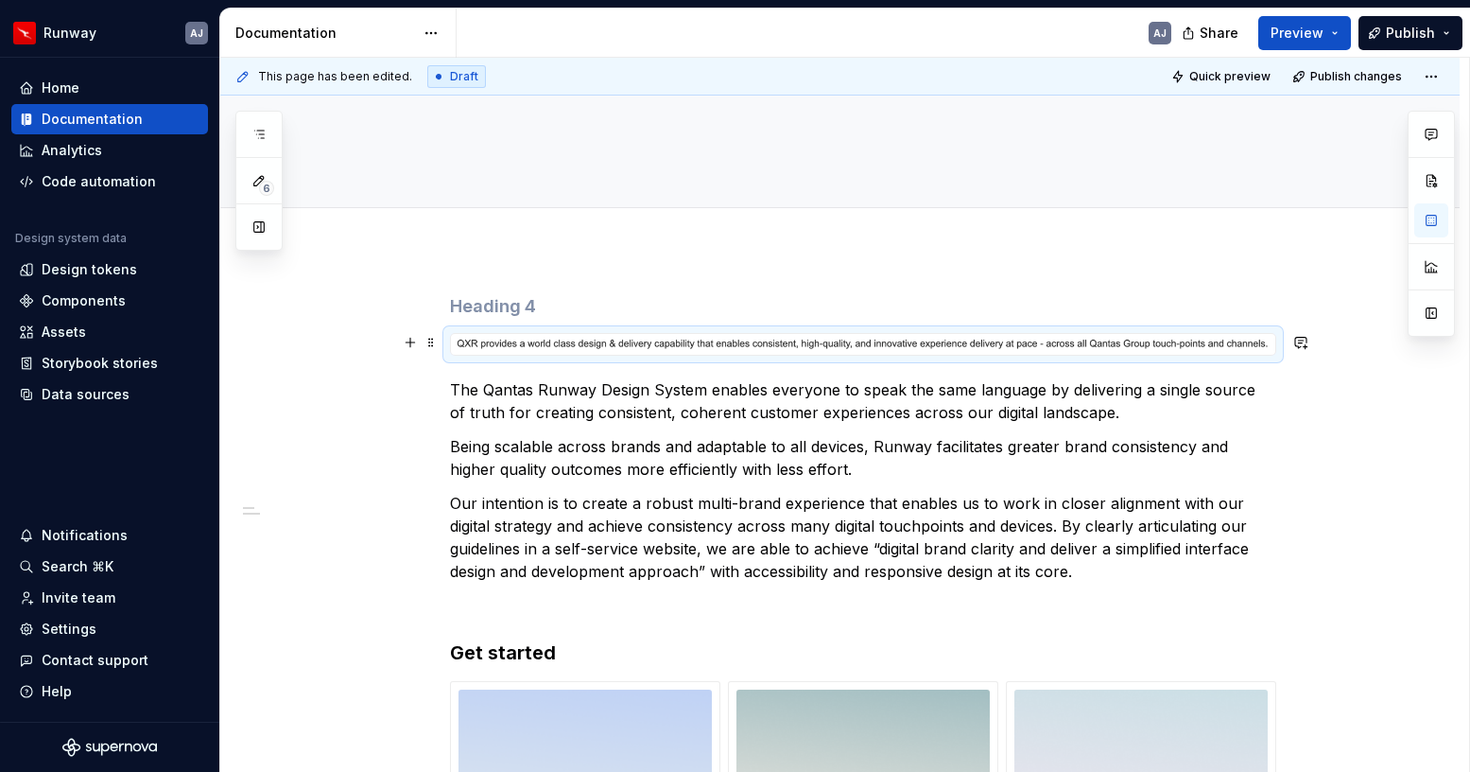
click at [555, 336] on img at bounding box center [863, 344] width 824 height 21
click at [572, 346] on img at bounding box center [863, 344] width 824 height 21
click at [597, 338] on img at bounding box center [863, 344] width 824 height 21
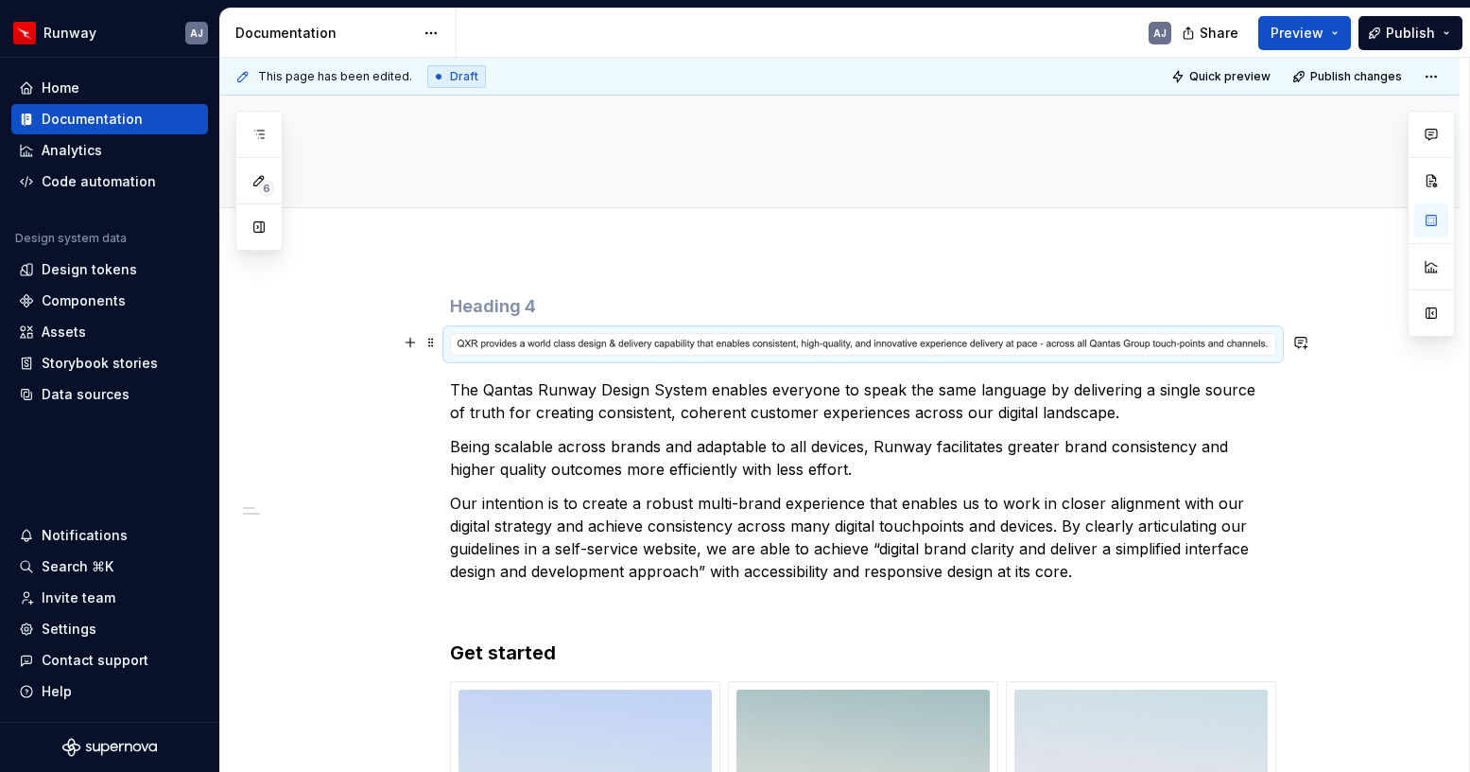
click at [597, 338] on img at bounding box center [863, 344] width 824 height 21
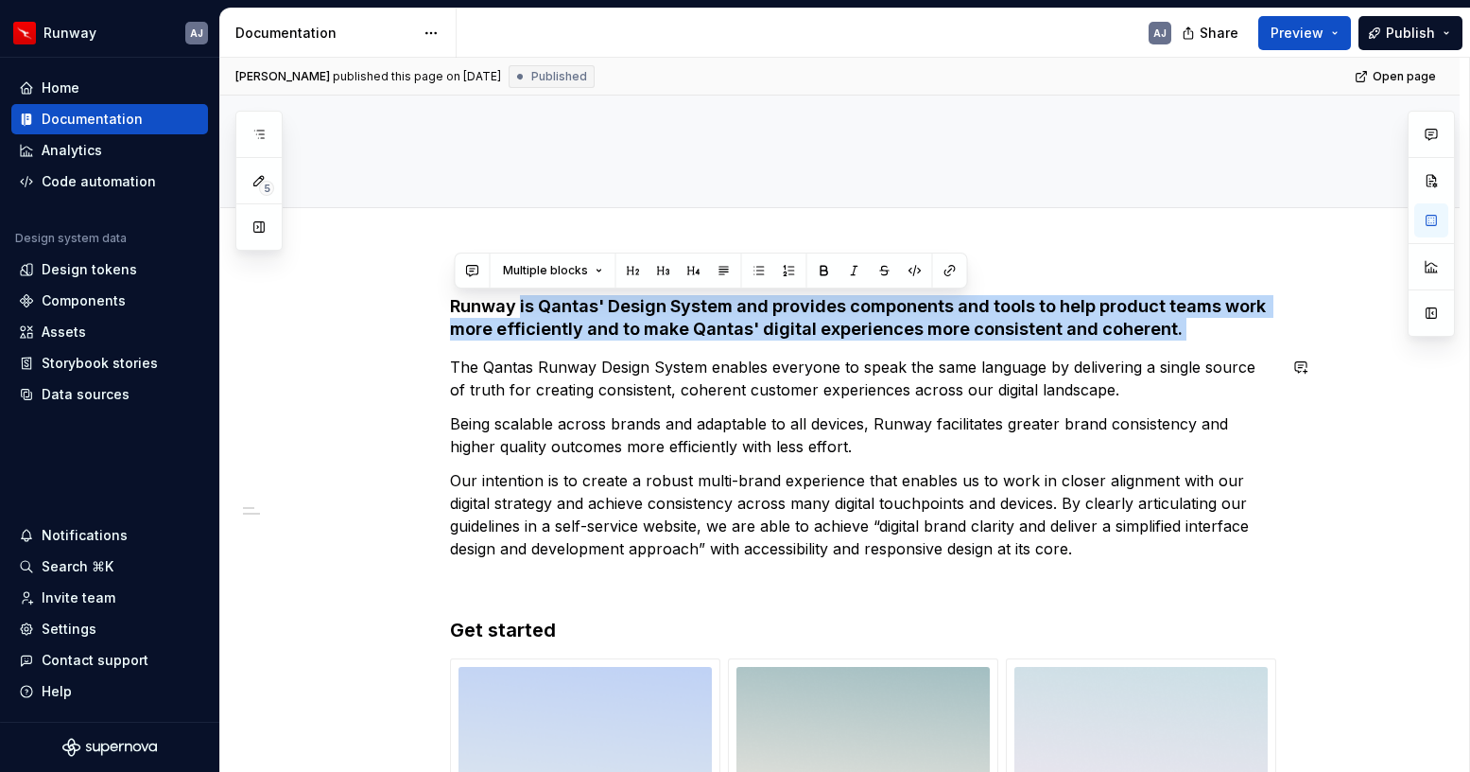
drag, startPoint x: 526, startPoint y: 305, endPoint x: 1177, endPoint y: 349, distance: 652.9
click at [1177, 349] on div "**********" at bounding box center [863, 627] width 826 height 665
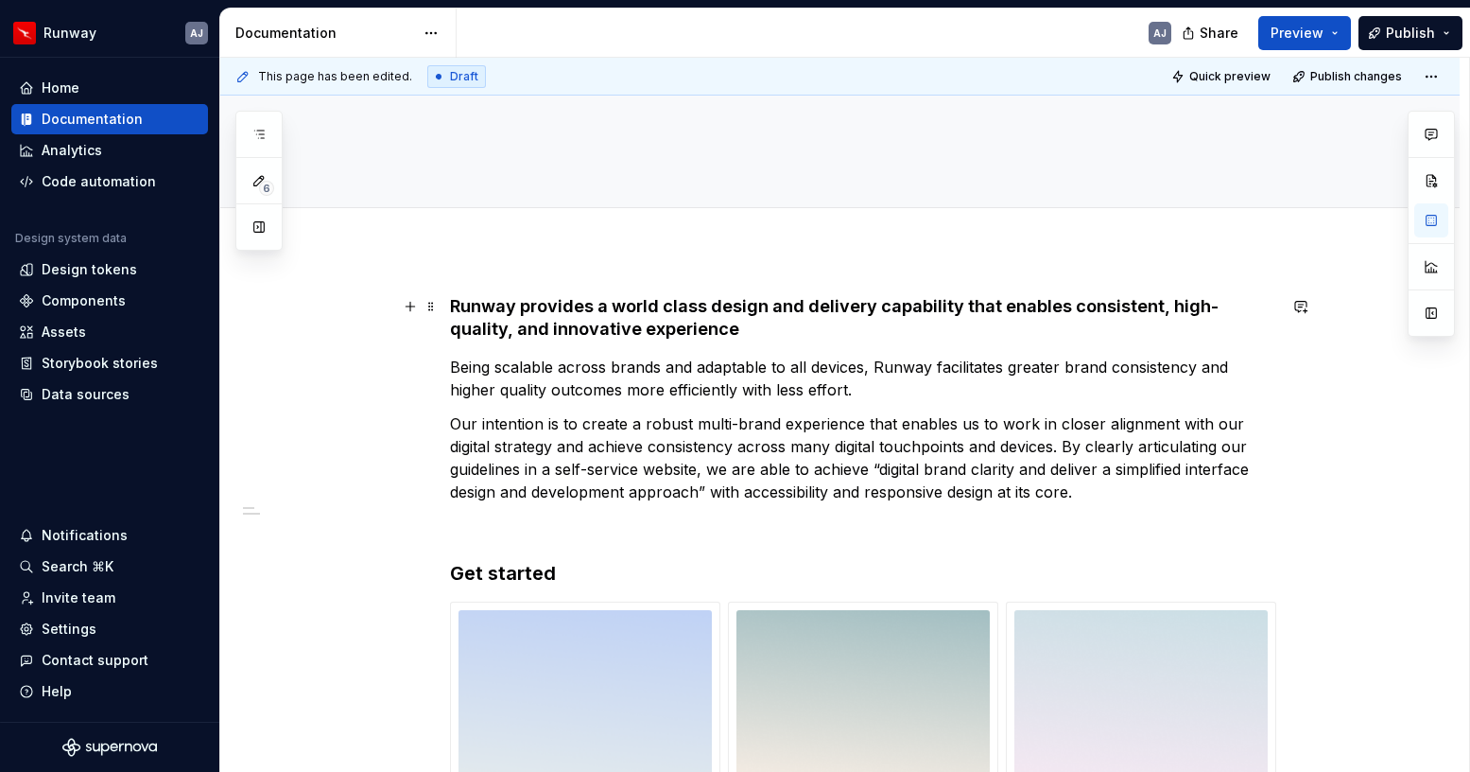
click at [831, 304] on h4 "Runway provides a world class design and delivery capability that enables consi…" at bounding box center [863, 317] width 826 height 45
click at [738, 329] on h4 "Runway provides a world class design and development capability that enables co…" at bounding box center [863, 317] width 826 height 45
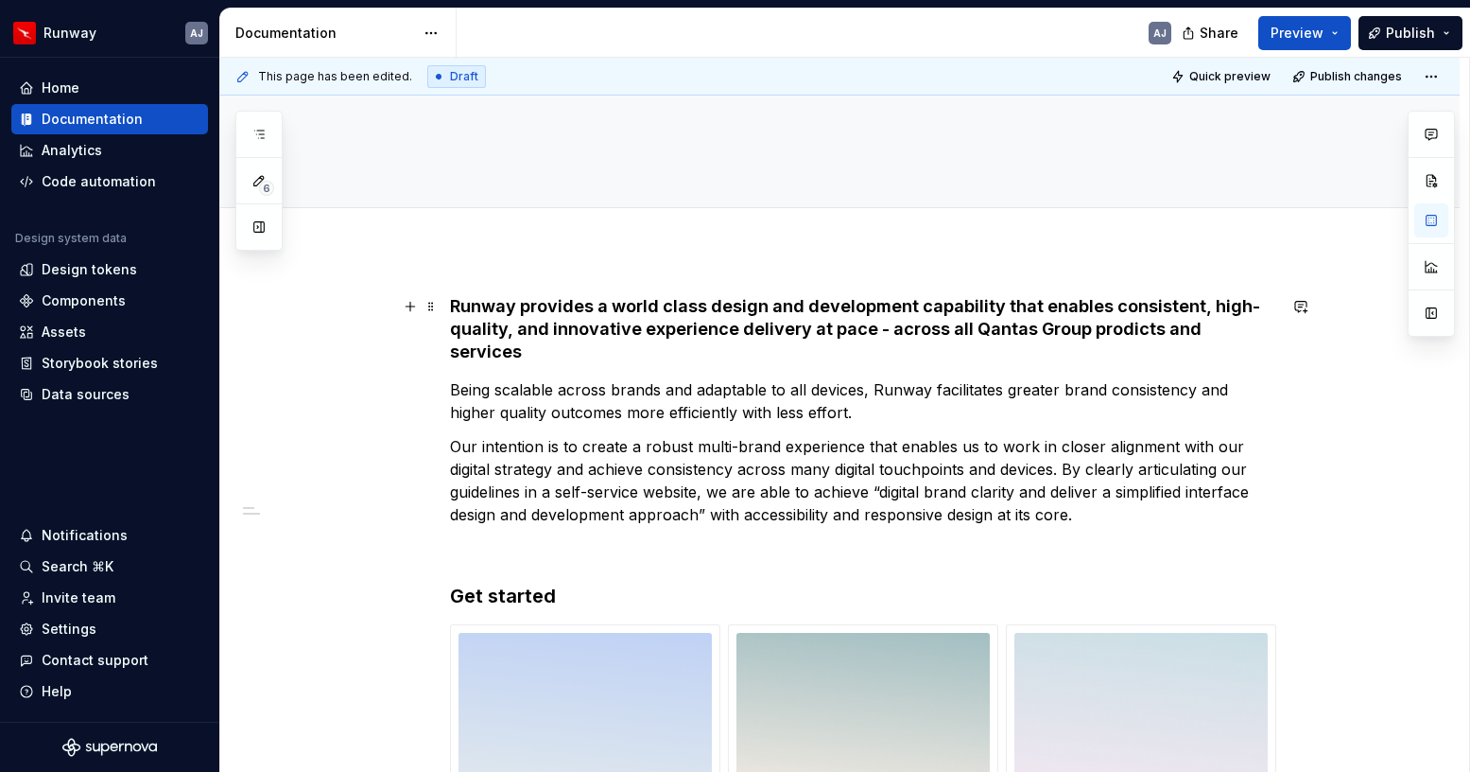
click at [1136, 331] on h4 "Runway provides a world class design and development capability that enables co…" at bounding box center [863, 329] width 826 height 68
click at [1275, 335] on h4 "Runway provides a world class design and development capability that enables co…" at bounding box center [863, 329] width 826 height 68
click at [669, 322] on h4 "Runway provides a world class design and development capability that enables co…" at bounding box center [863, 329] width 826 height 68
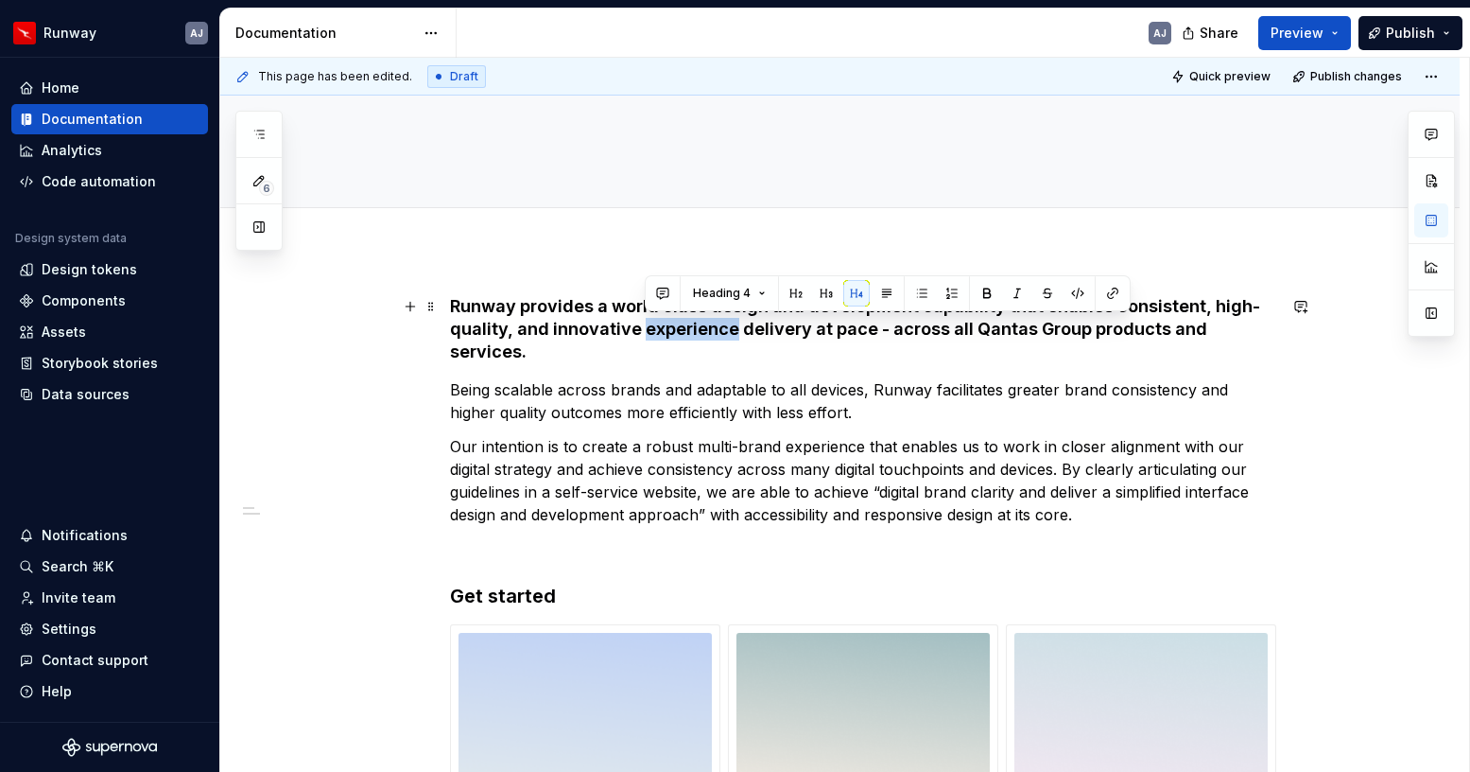
click at [669, 322] on h4 "Runway provides a world class design and development capability that enables co…" at bounding box center [863, 329] width 826 height 68
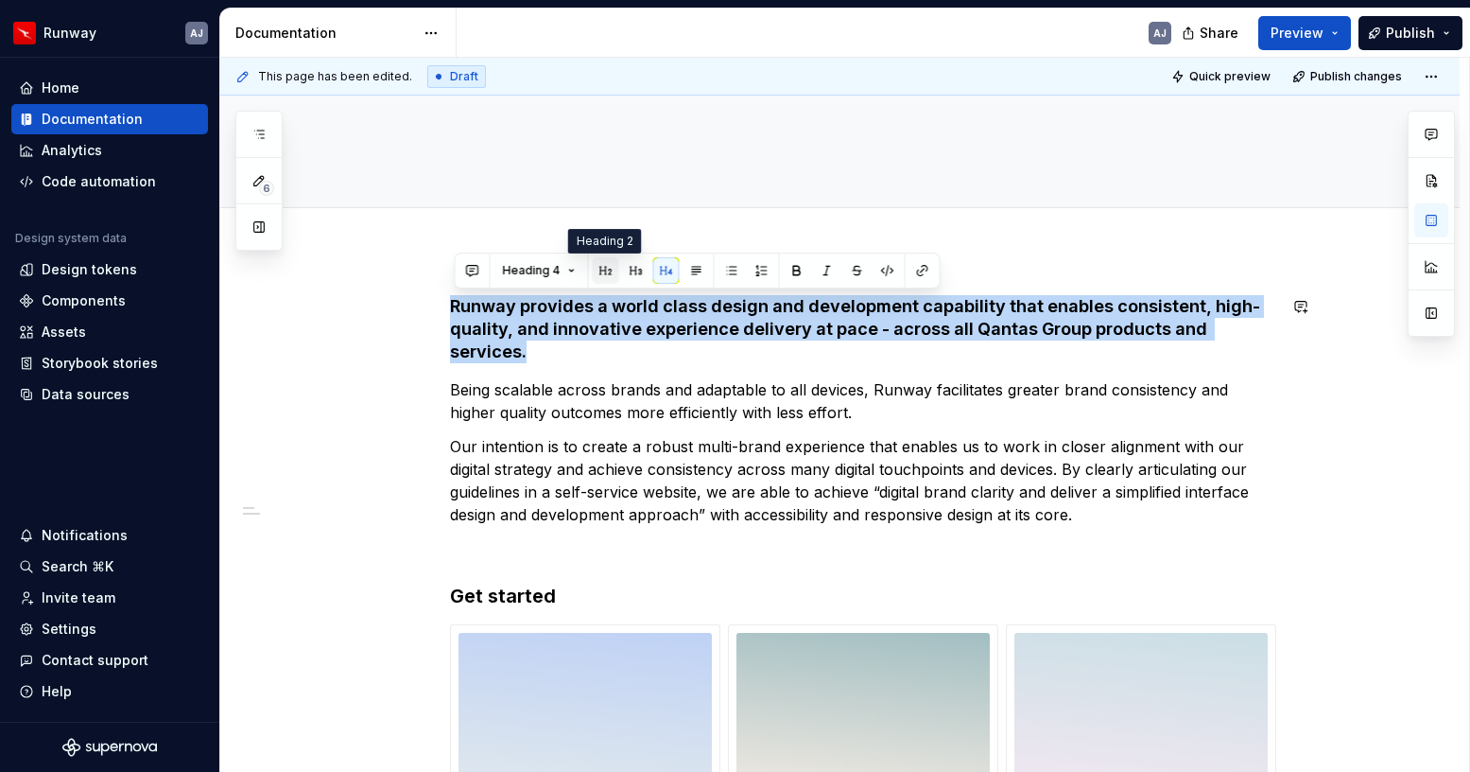
click at [602, 270] on button "button" at bounding box center [606, 270] width 26 height 26
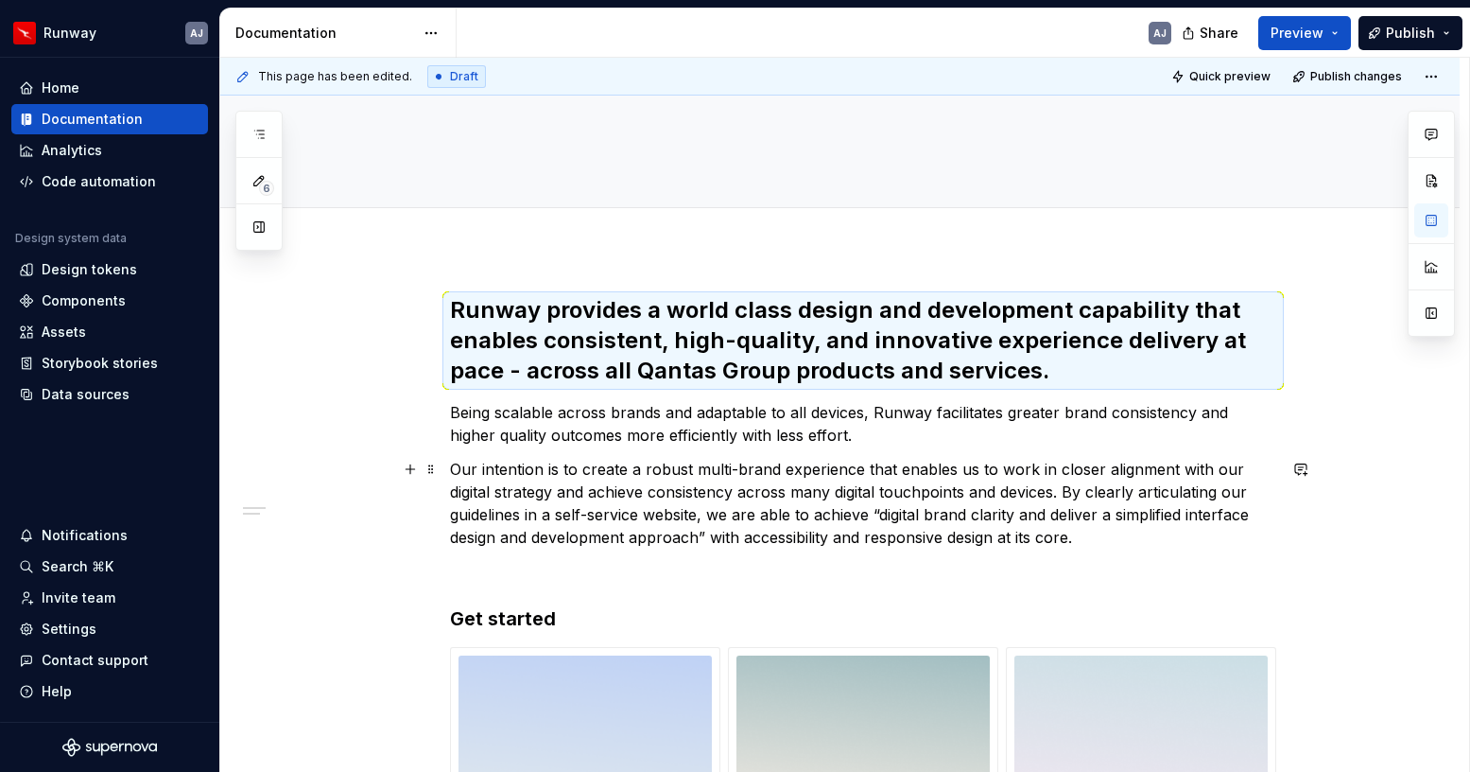
click at [746, 469] on p "Our intention is to create a robust multi-brand experience that enables us to w…" at bounding box center [863, 503] width 826 height 91
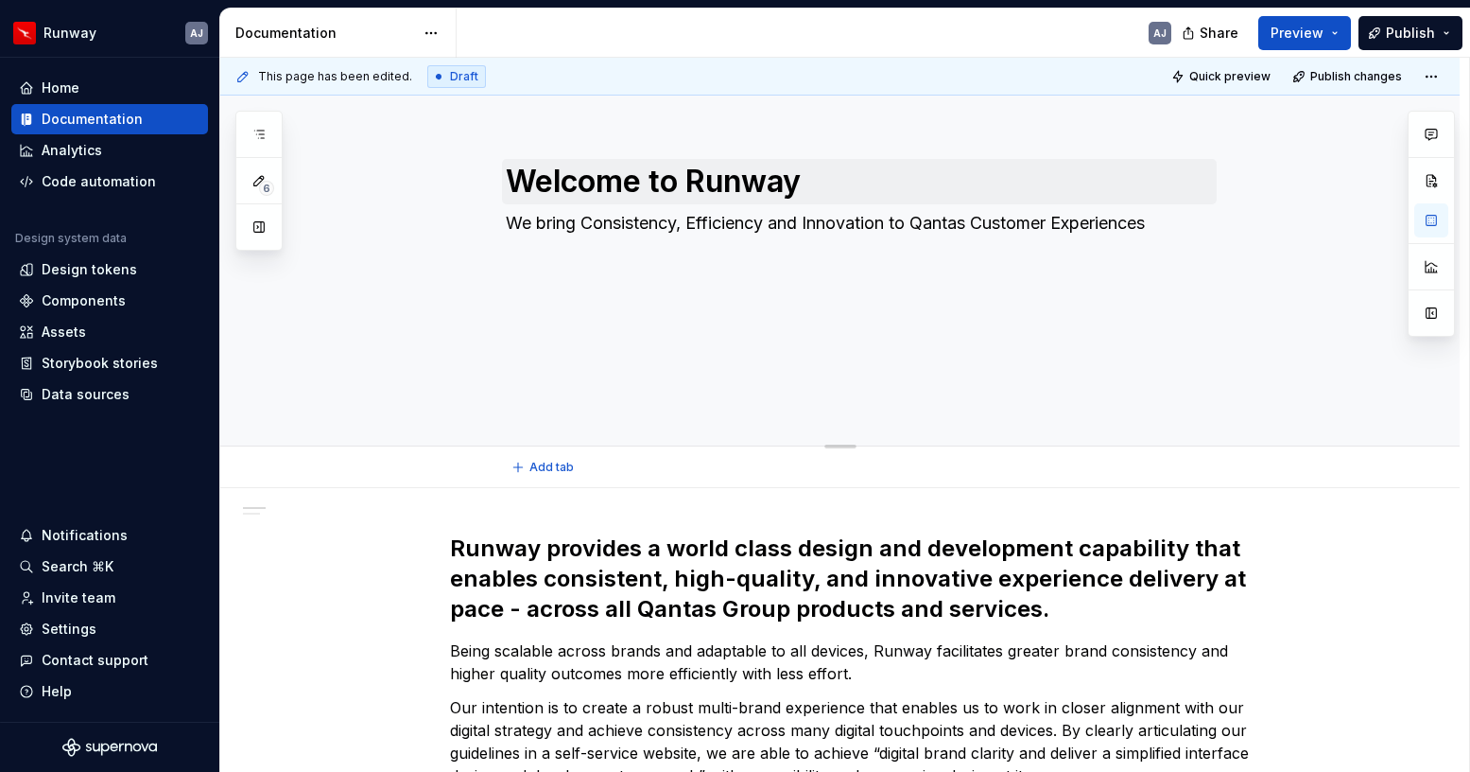
scroll to position [192, 0]
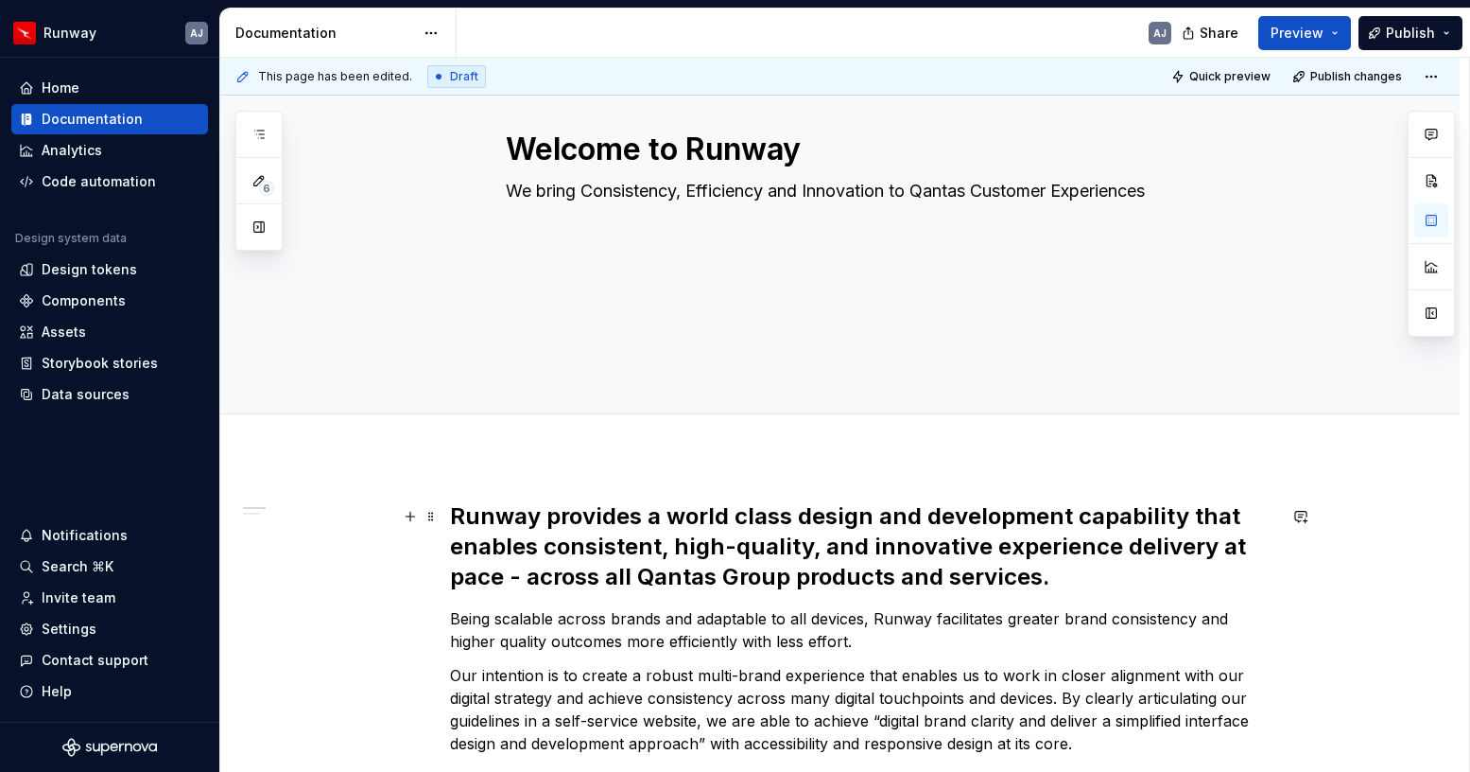
click at [1058, 579] on h2 "Runway provides a world class design and development capability that enables co…" at bounding box center [863, 546] width 826 height 91
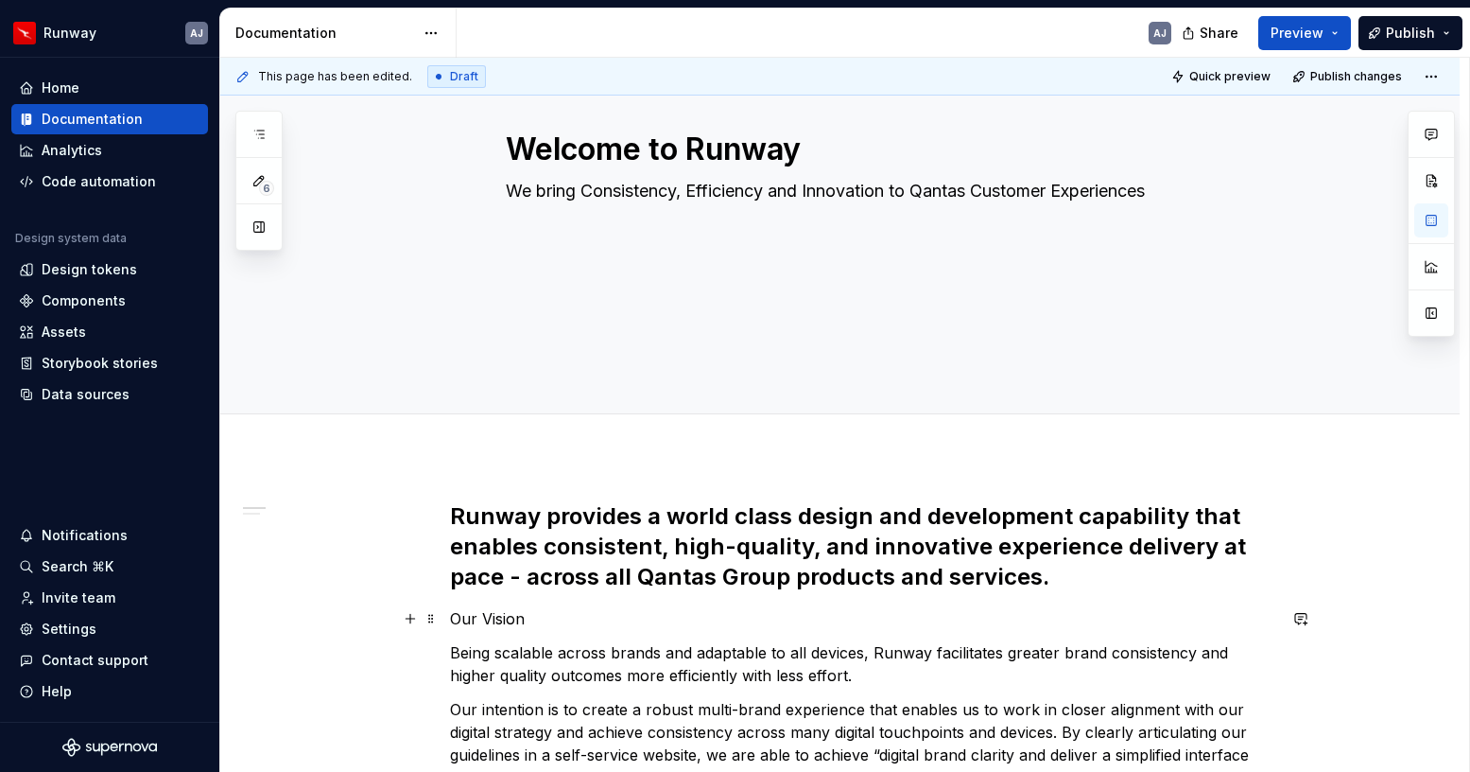
click at [494, 615] on p "Our Vision" at bounding box center [863, 618] width 826 height 23
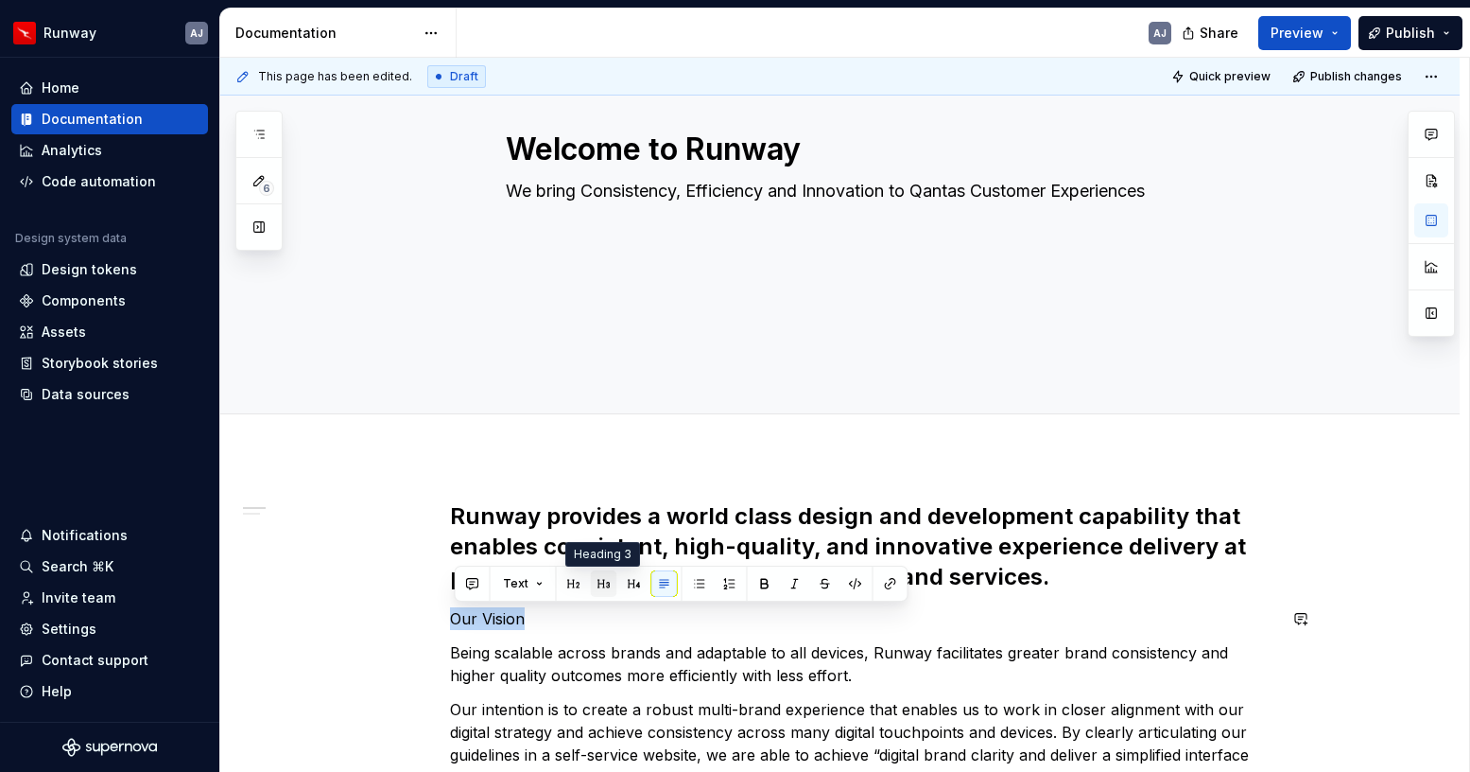
click at [602, 582] on button "button" at bounding box center [604, 583] width 26 height 26
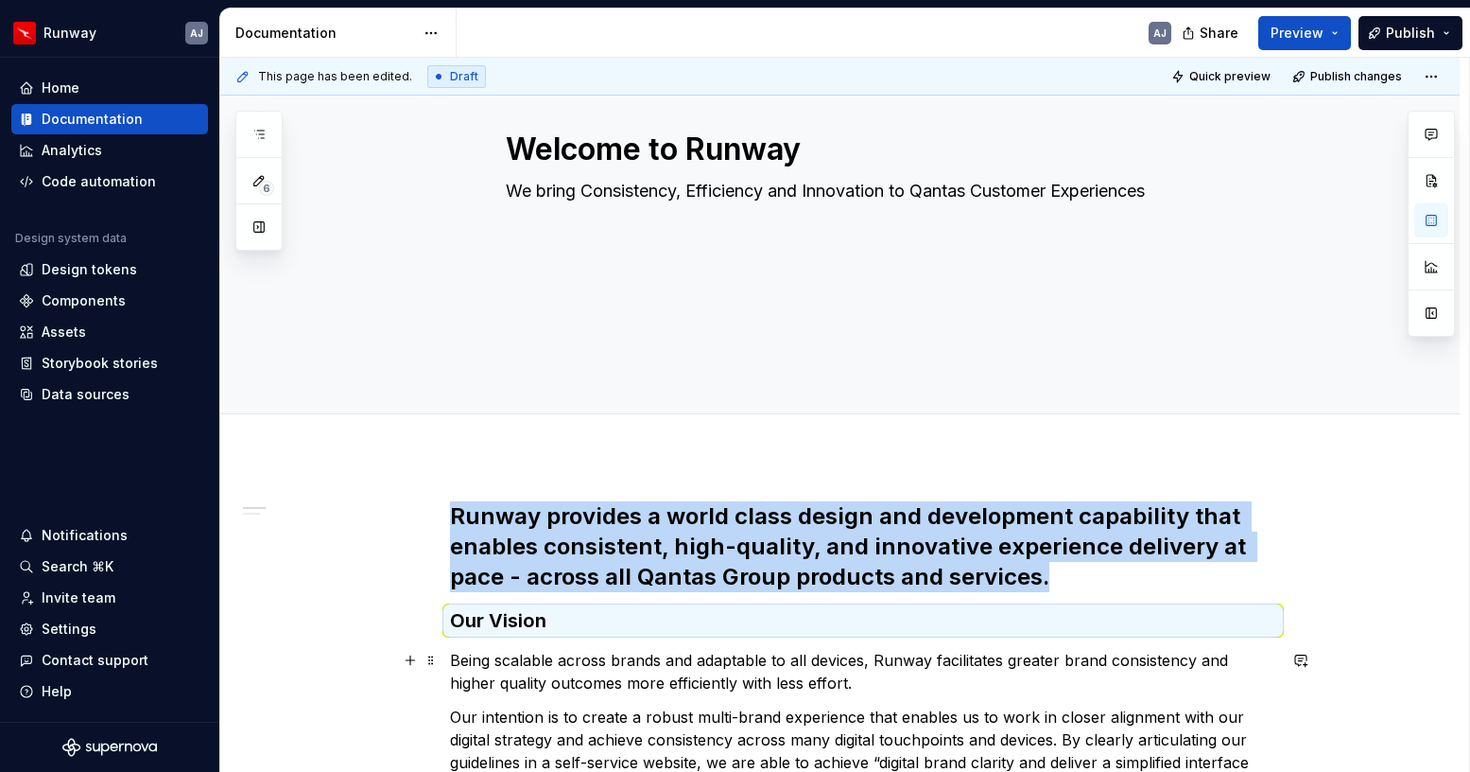
click at [552, 666] on p "Being scalable across brands and adaptable to all devices, Runway facilitates g…" at bounding box center [863, 671] width 826 height 45
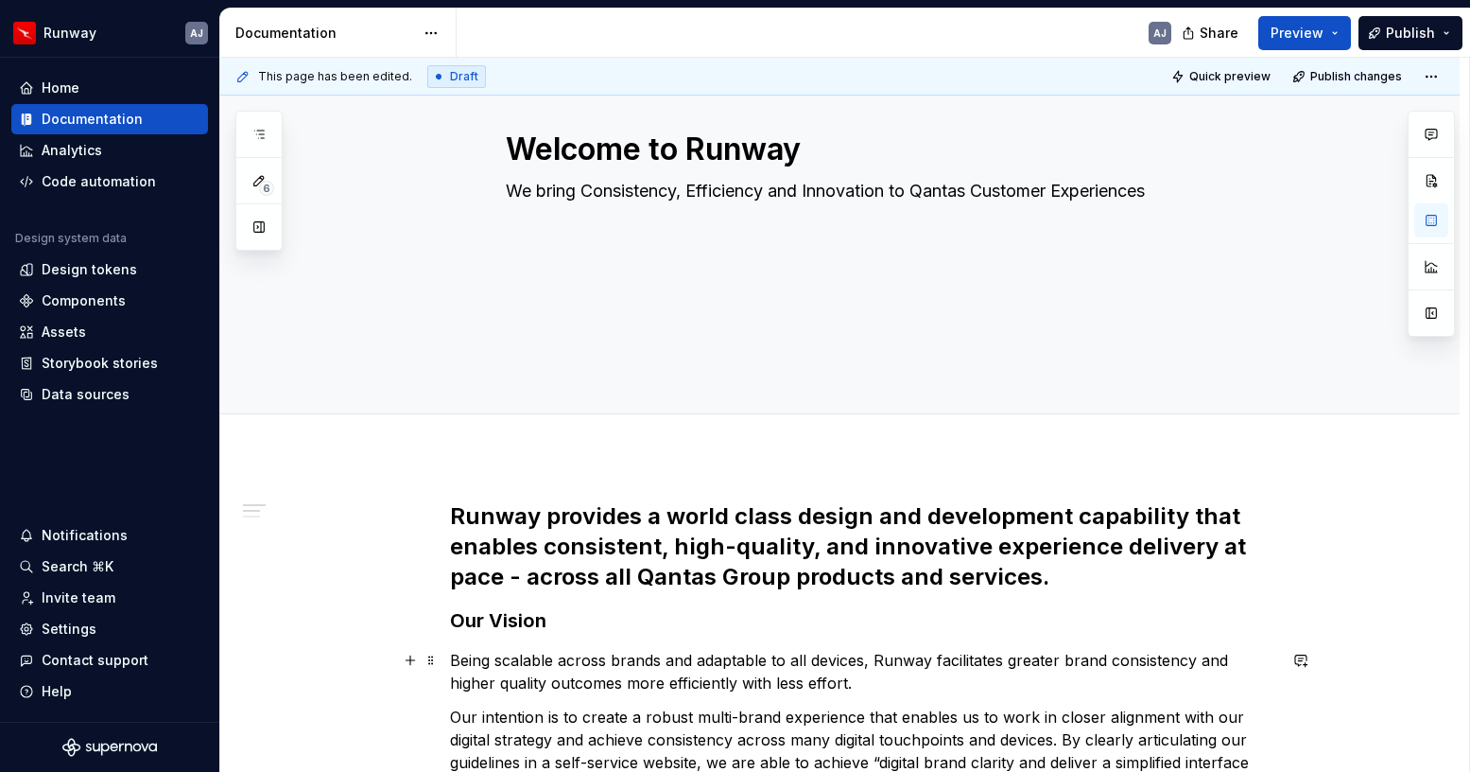
click at [456, 658] on p "Being scalable across brands and adaptable to all devices, Runway facilitates g…" at bounding box center [863, 671] width 826 height 45
click at [860, 686] on p "Being scalable across brands and adaptable to all devices, Runway facilitates g…" at bounding box center [863, 671] width 826 height 45
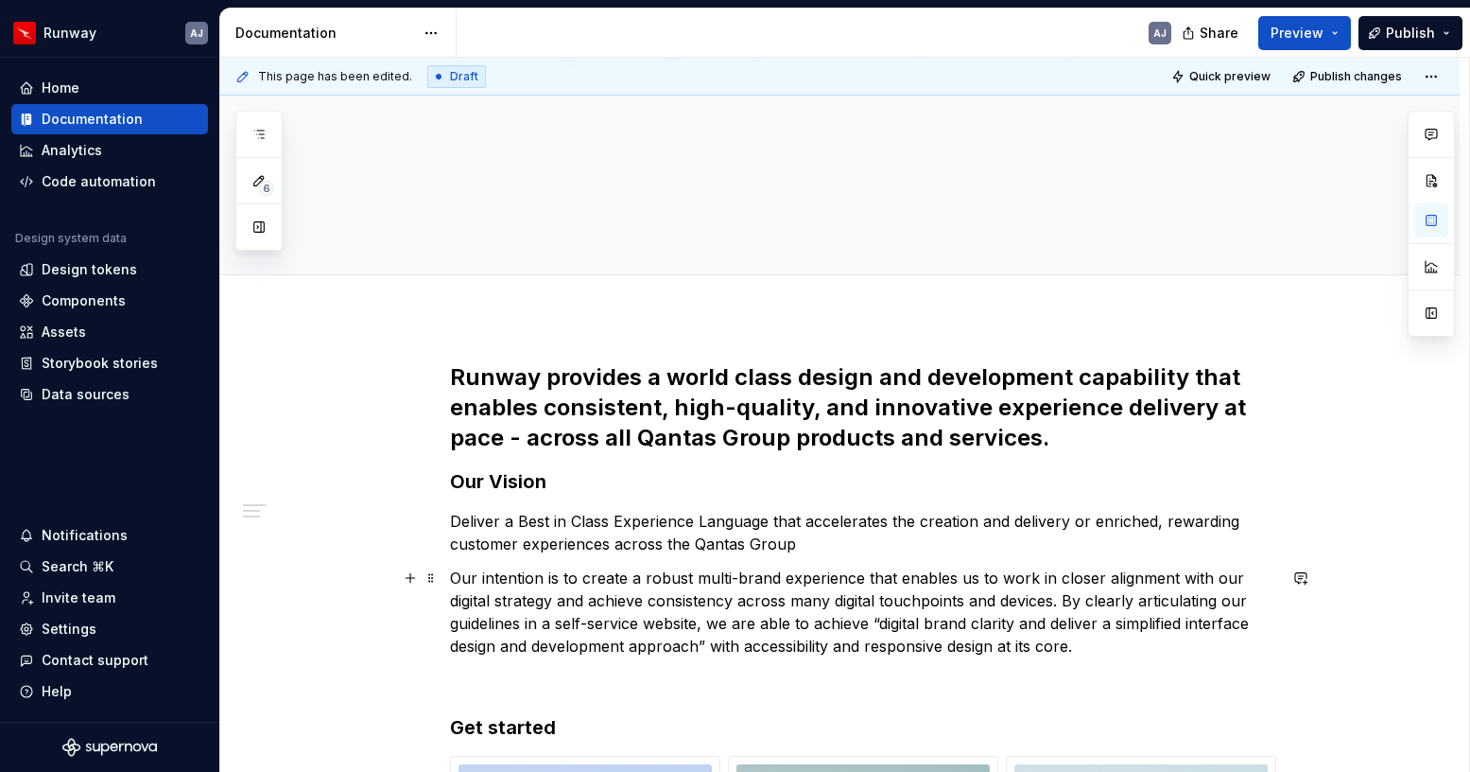
scroll to position [368, 0]
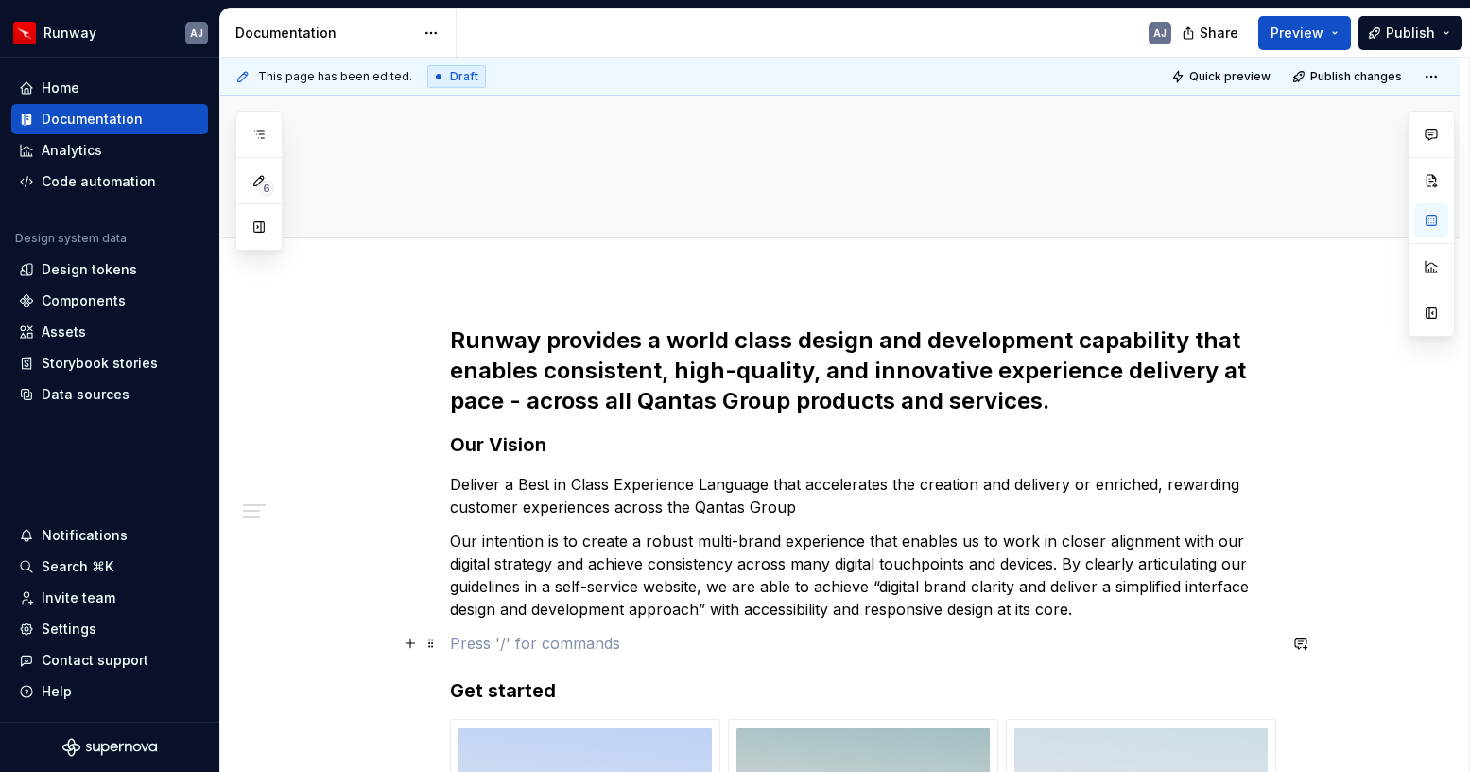
drag, startPoint x: 460, startPoint y: 537, endPoint x: 732, endPoint y: 629, distance: 287.3
click at [732, 629] on div "**********" at bounding box center [863, 672] width 826 height 695
click at [815, 511] on p "Deliver a Best in Class Experience Language that accelerates the creation and d…" at bounding box center [863, 495] width 826 height 45
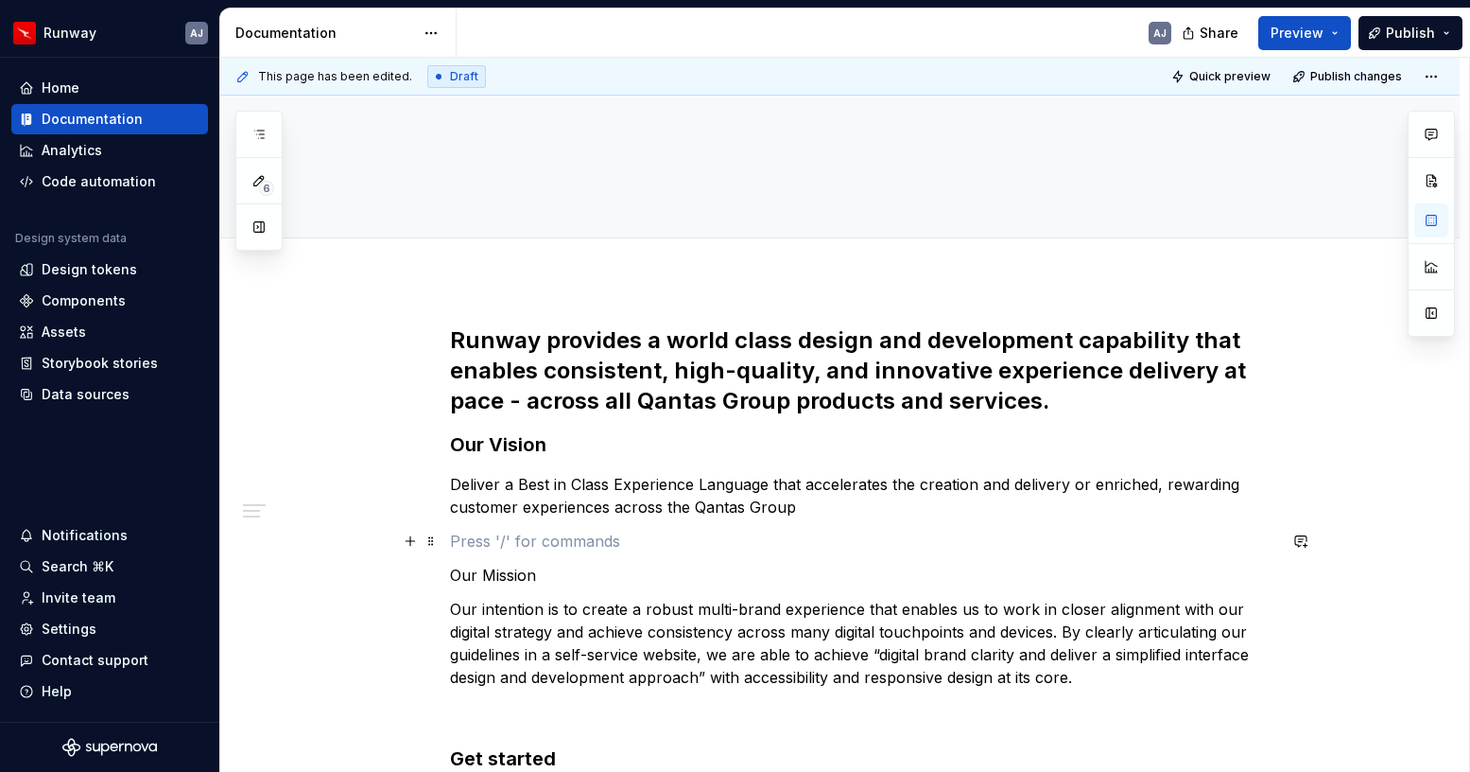
click at [523, 542] on p at bounding box center [863, 540] width 826 height 23
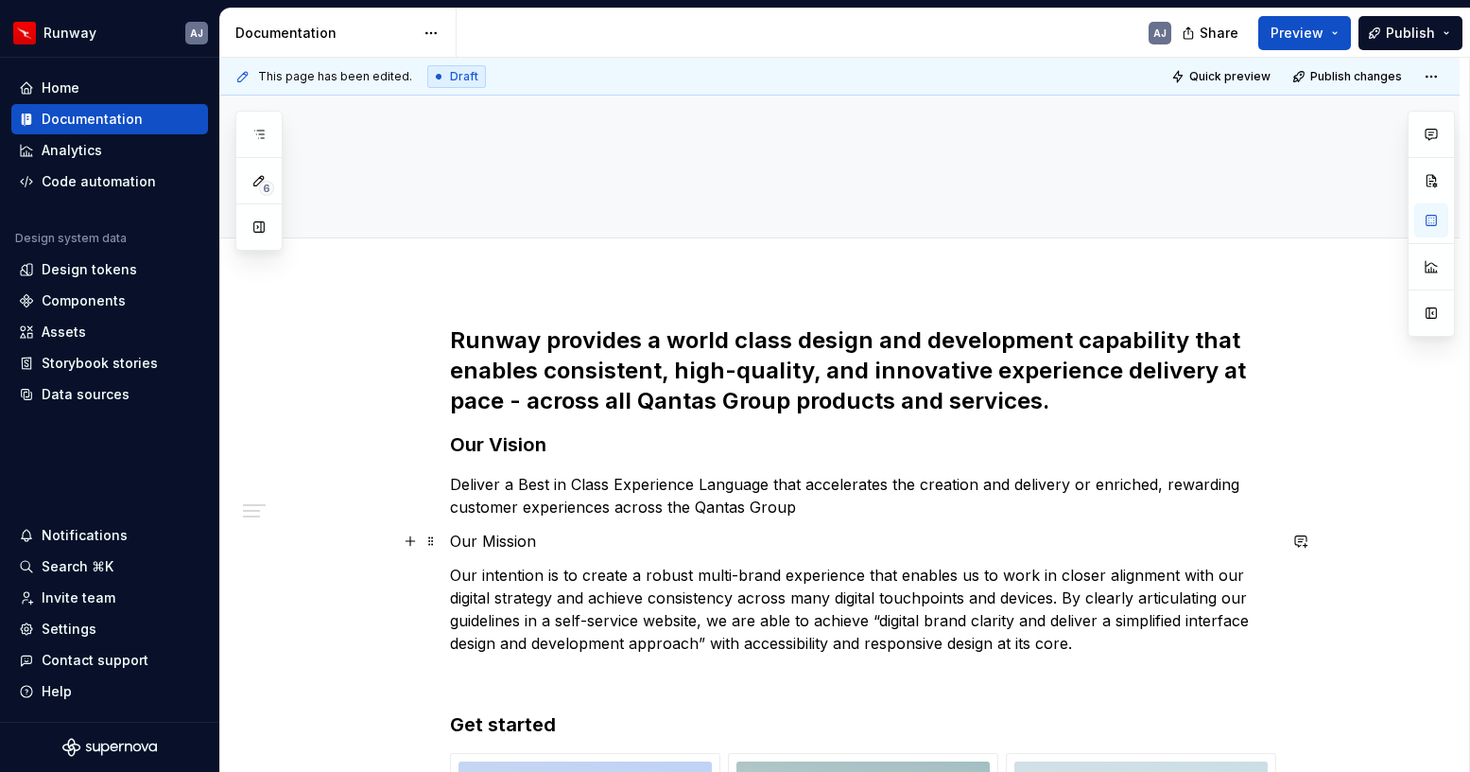
click at [500, 541] on p "Our Mission" at bounding box center [863, 540] width 826 height 23
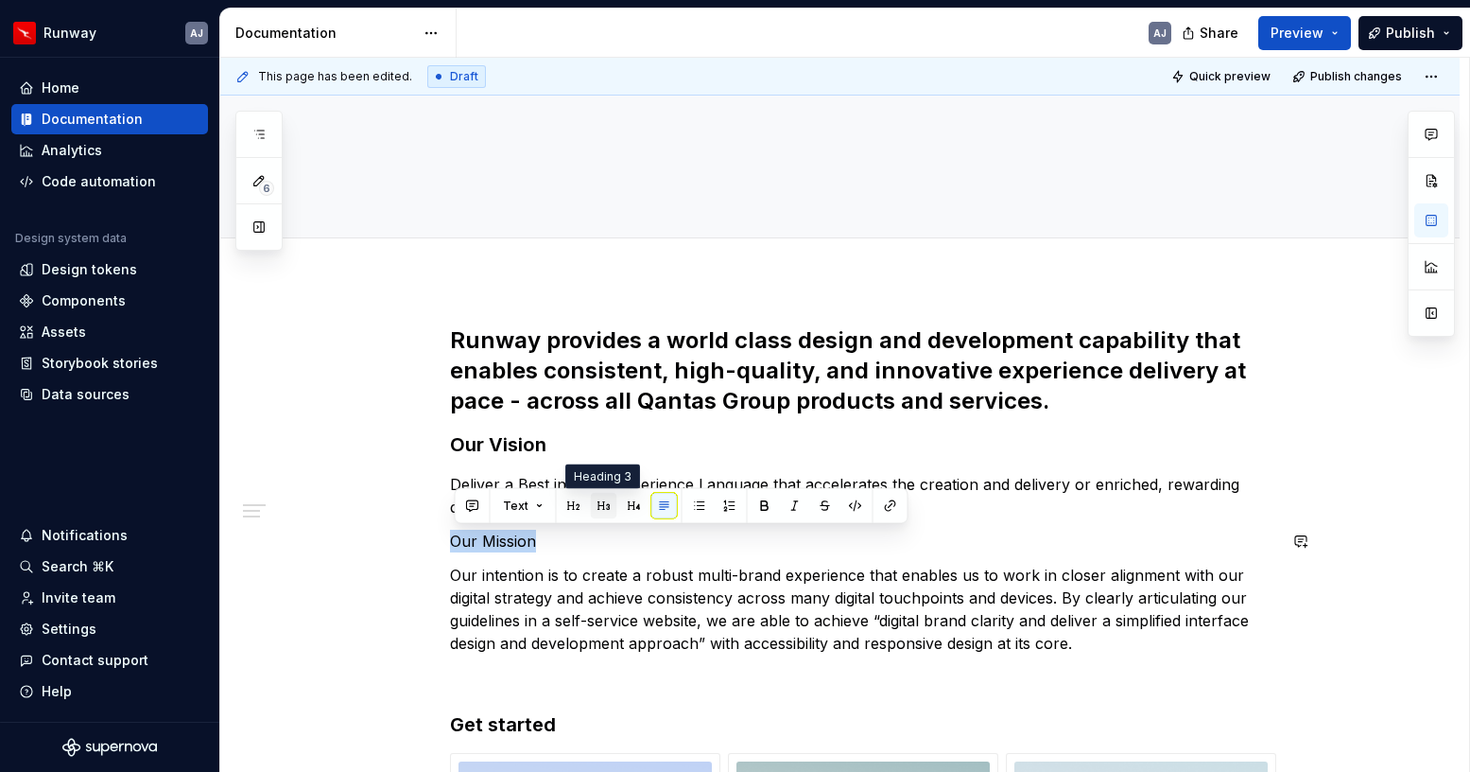
click at [602, 503] on button "button" at bounding box center [604, 506] width 26 height 26
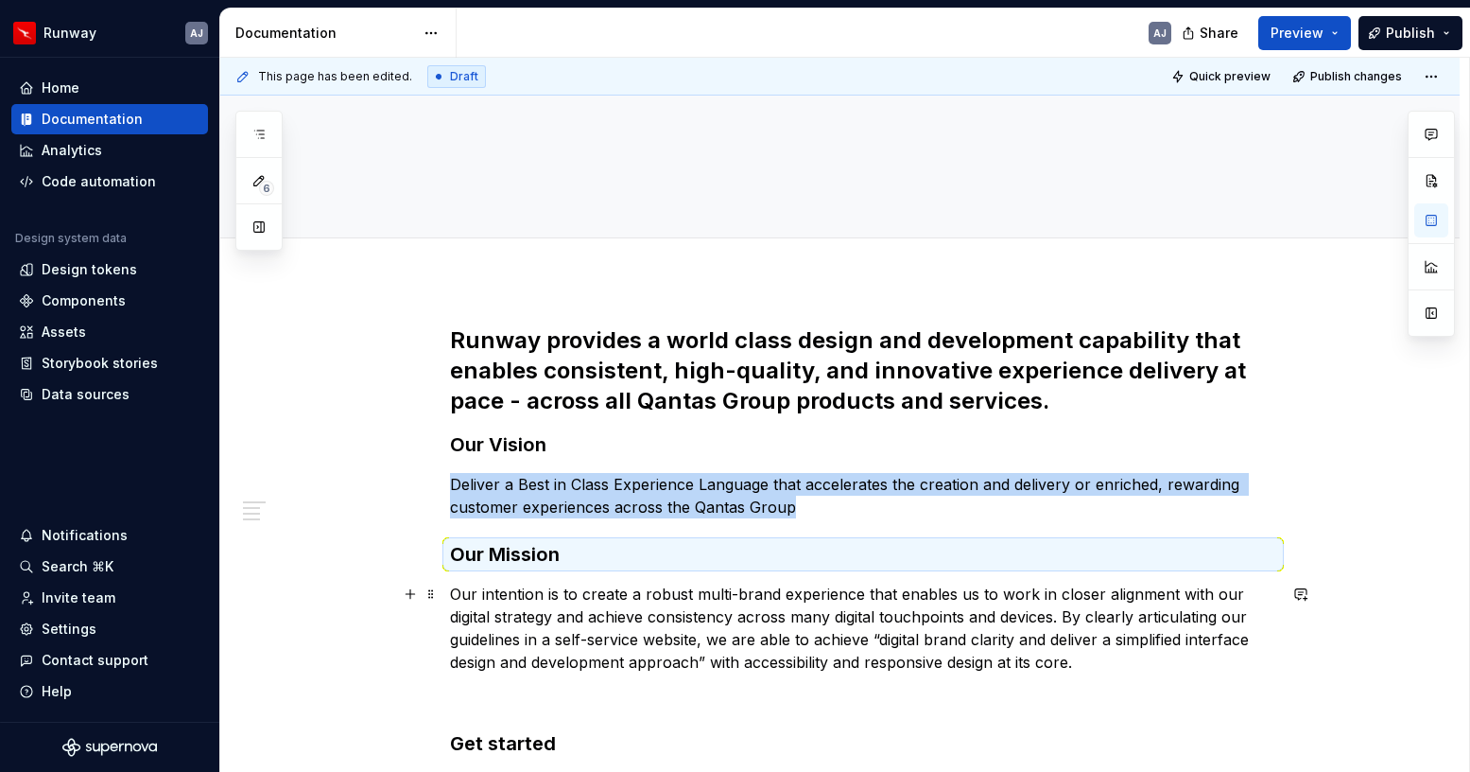
click at [616, 637] on p "Our intention is to create a robust multi-brand experience that enables us to w…" at bounding box center [863, 627] width 826 height 91
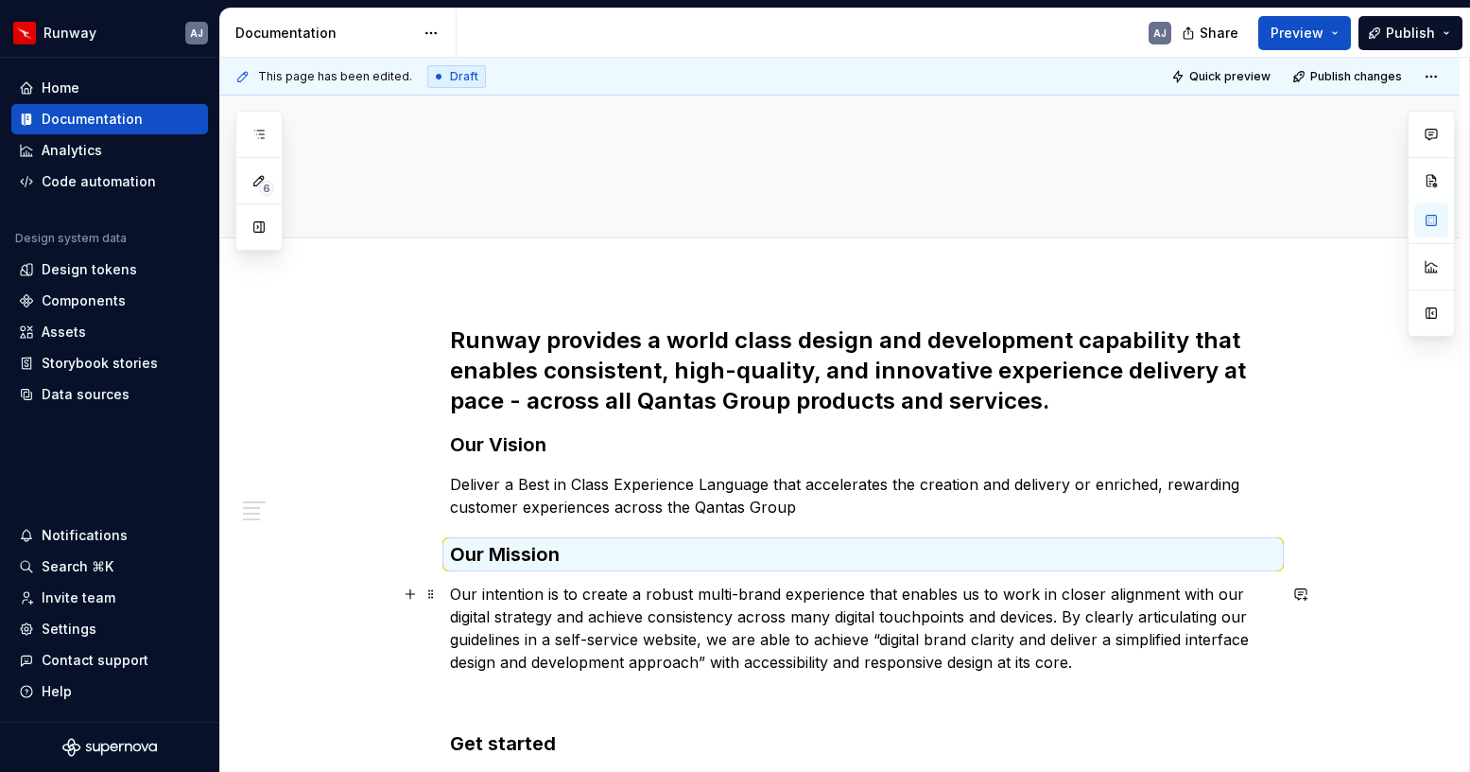
click at [616, 637] on p "Our intention is to create a robust multi-brand experience that enables us to w…" at bounding box center [863, 627] width 826 height 91
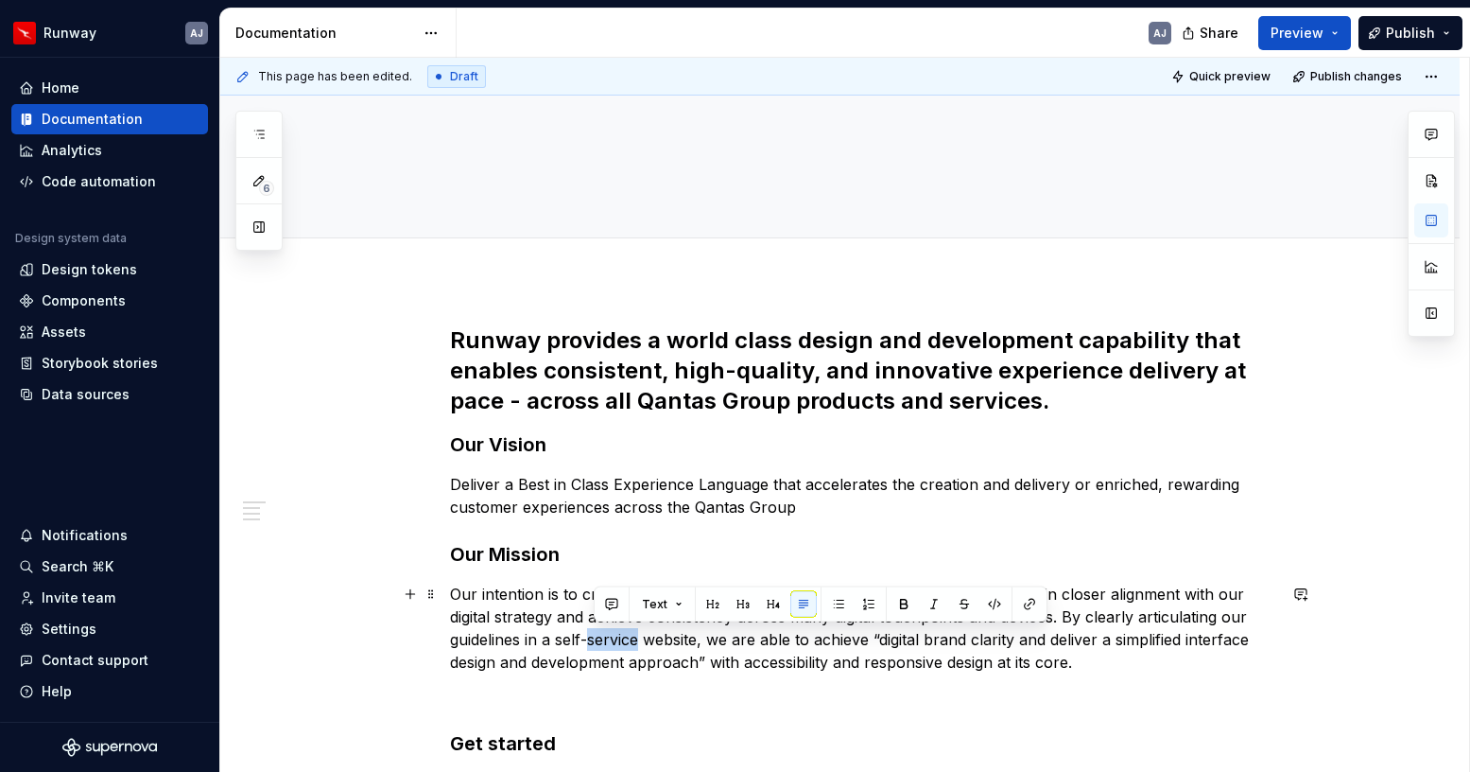
click at [616, 637] on p "Our intention is to create a robust multi-brand experience that enables us to w…" at bounding box center [863, 627] width 826 height 91
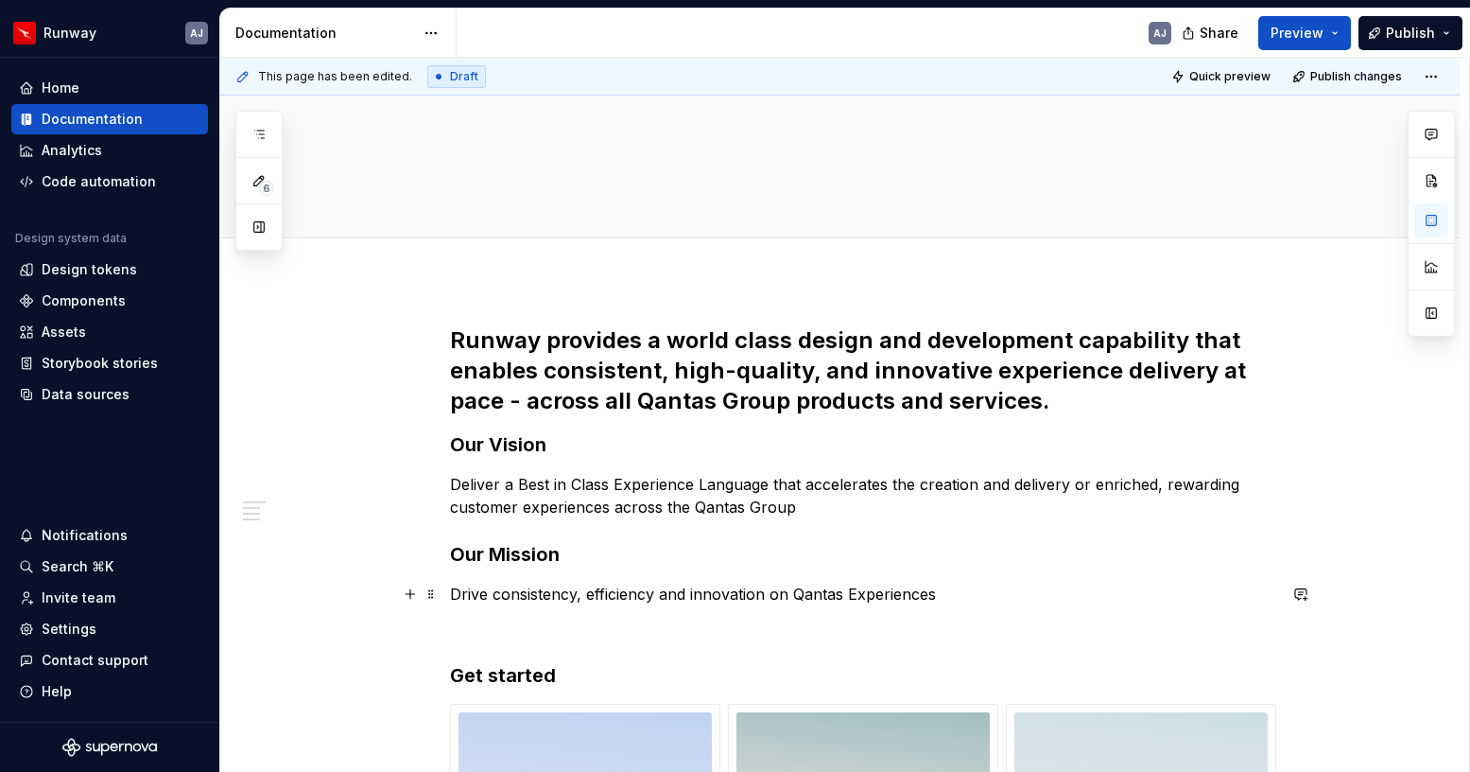
click at [936, 596] on p "Drive consistency, efficiency and innovation on Qantas Experiences" at bounding box center [863, 593] width 826 height 23
click at [1068, 400] on h2 "Runway provides a world class design and development capability that enables co…" at bounding box center [863, 370] width 826 height 91
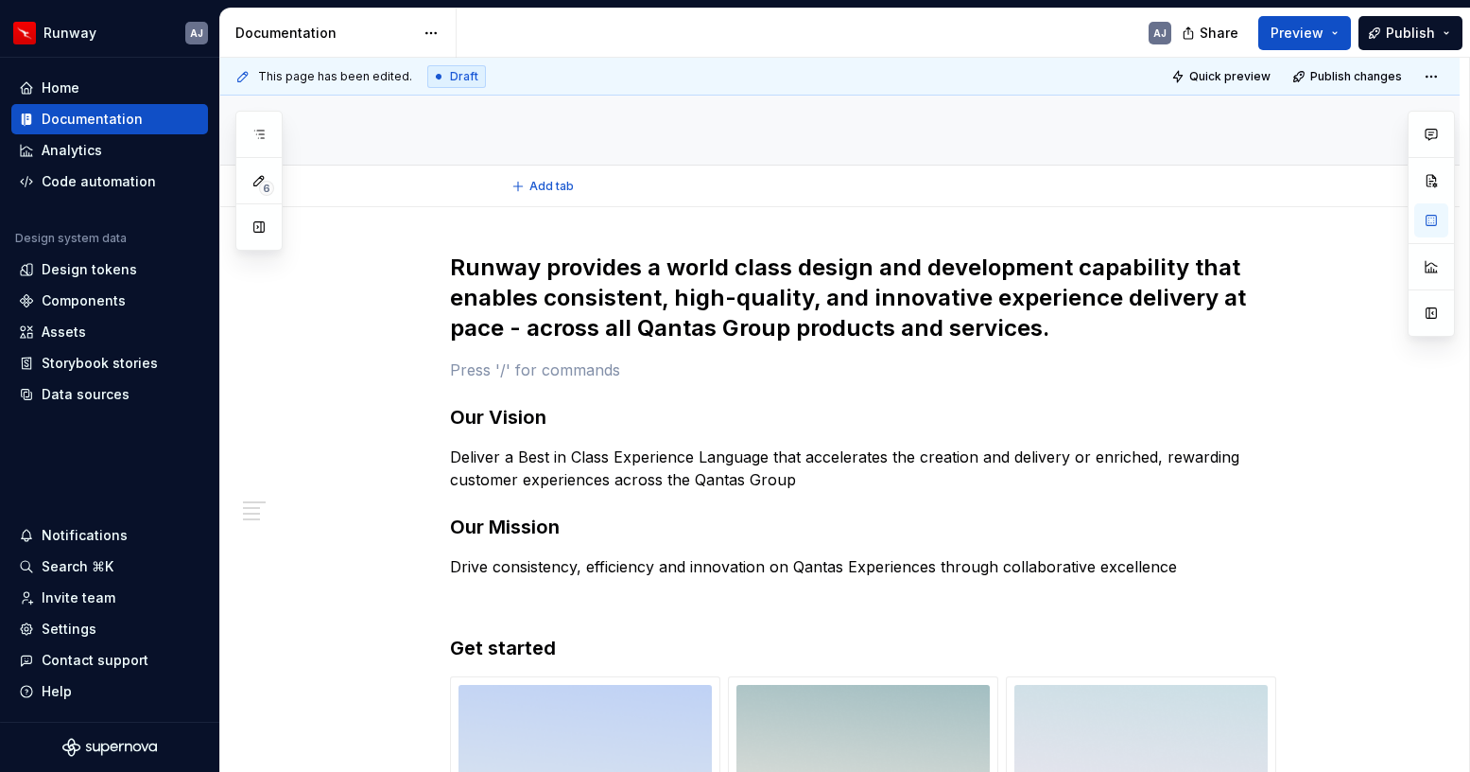
scroll to position [398, 0]
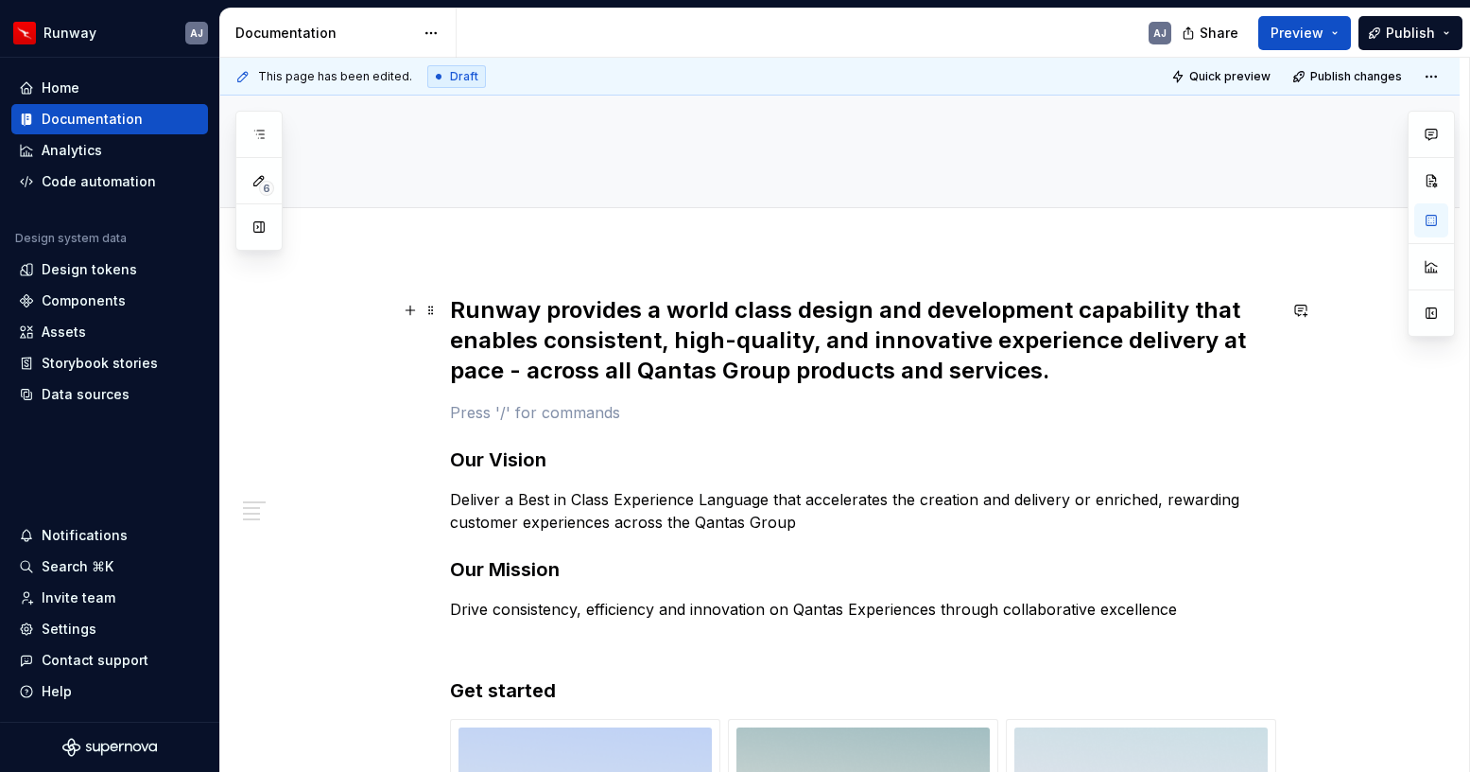
click at [464, 309] on h2 "Runway provides a world class design and development capability that enables co…" at bounding box center [863, 340] width 826 height 91
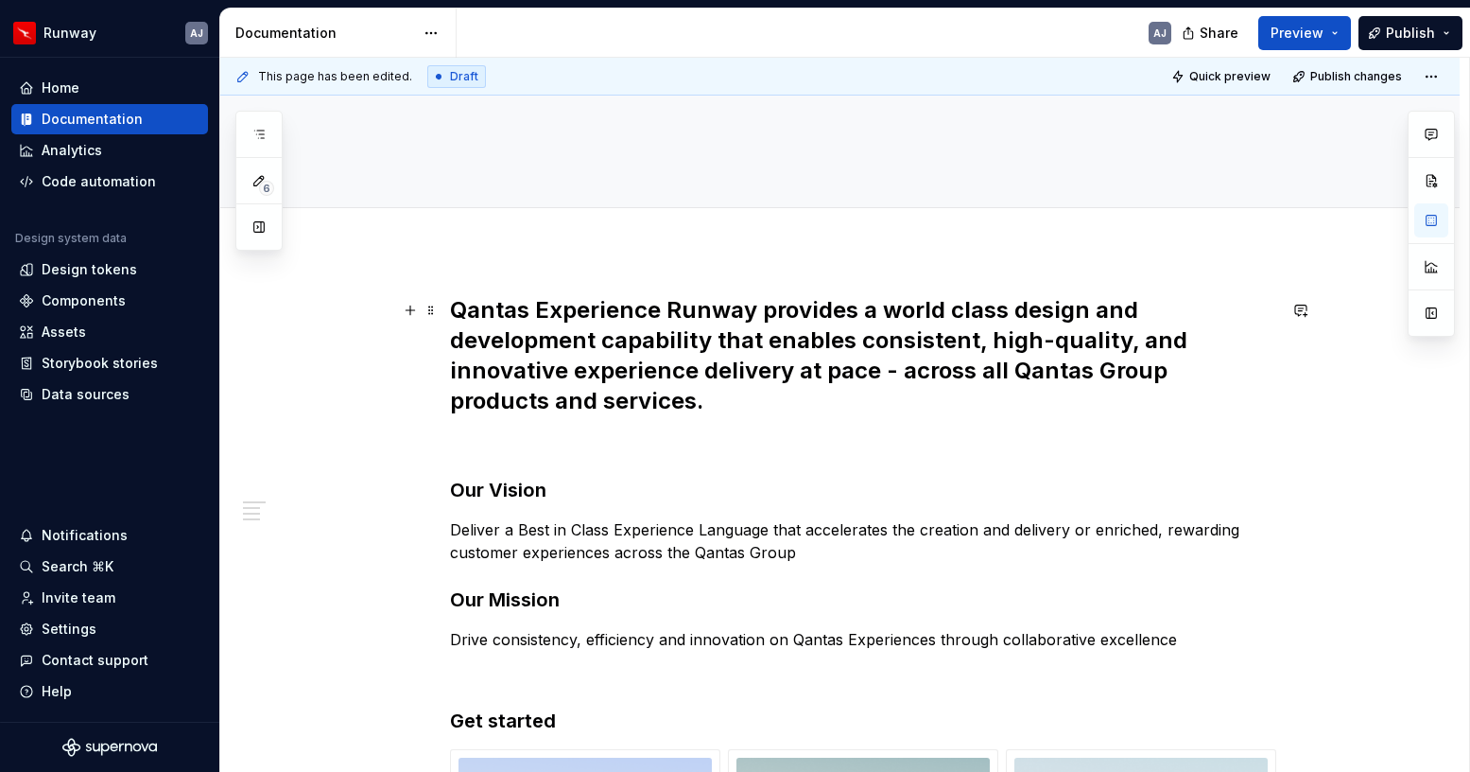
click at [760, 315] on h2 "Qantas Experience Runway provides a world class design and development capabili…" at bounding box center [863, 355] width 826 height 121
click at [744, 375] on h2 "Qantas Experience Runway (QXR )provides a world class design and development ca…" at bounding box center [863, 355] width 826 height 121
click at [811, 341] on h2 "Qantas Experience Runway (QXR )provides a world class design and development ca…" at bounding box center [863, 355] width 826 height 121
click at [741, 368] on h2 "Qantas Experience Runway (QXR )provides a world class design and development ca…" at bounding box center [863, 355] width 826 height 121
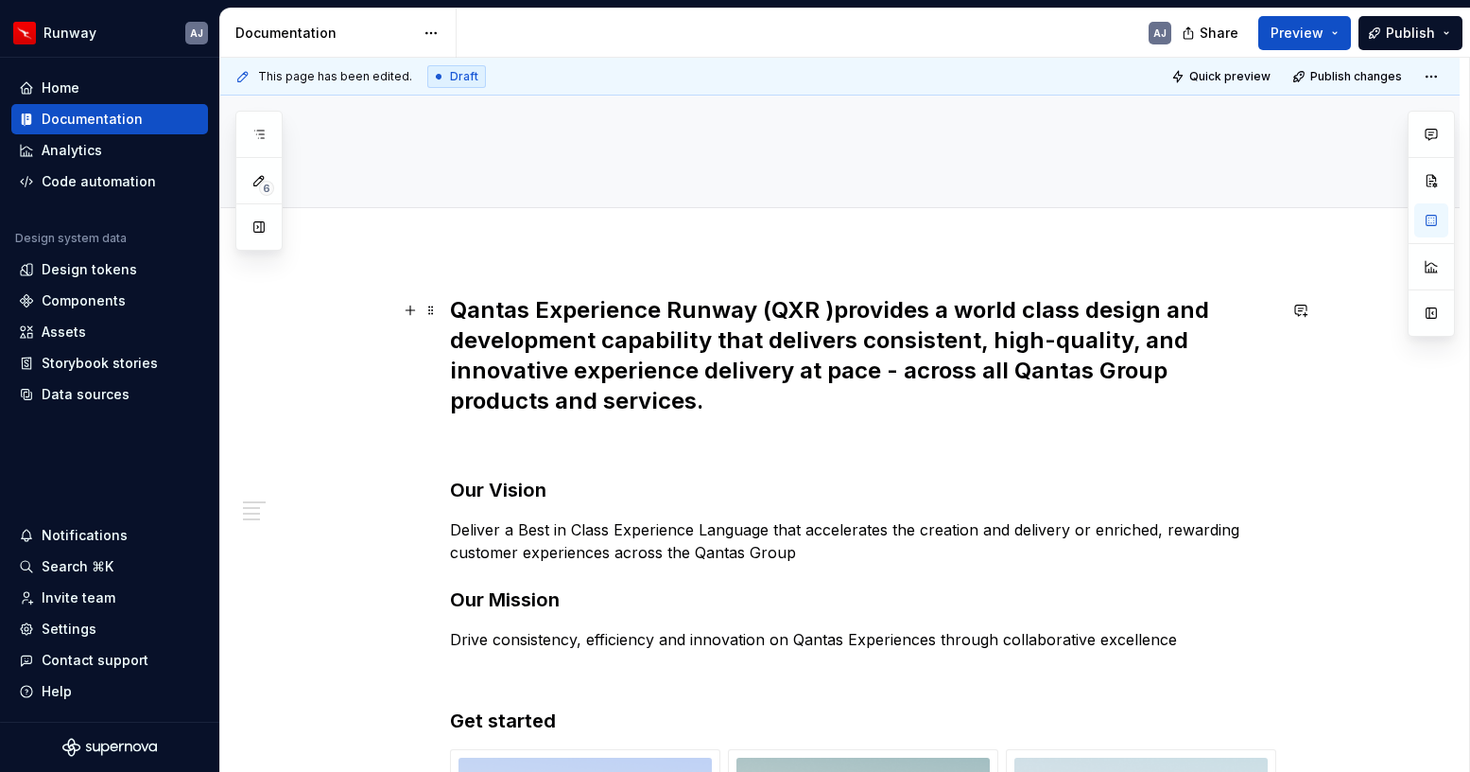
click at [741, 368] on h2 "Qantas Experience Runway (QXR )provides a world class design and development ca…" at bounding box center [863, 355] width 826 height 121
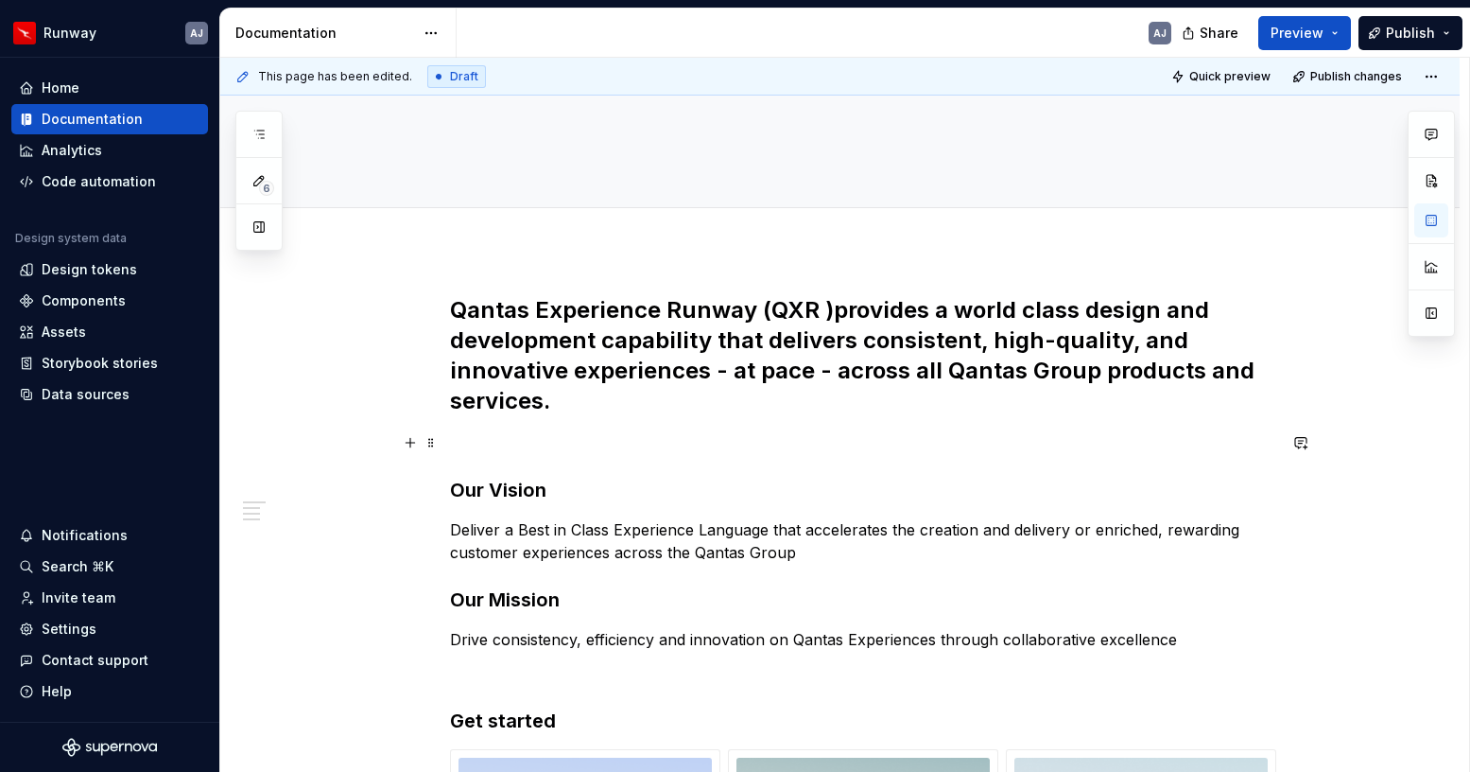
click at [621, 451] on p at bounding box center [863, 442] width 826 height 23
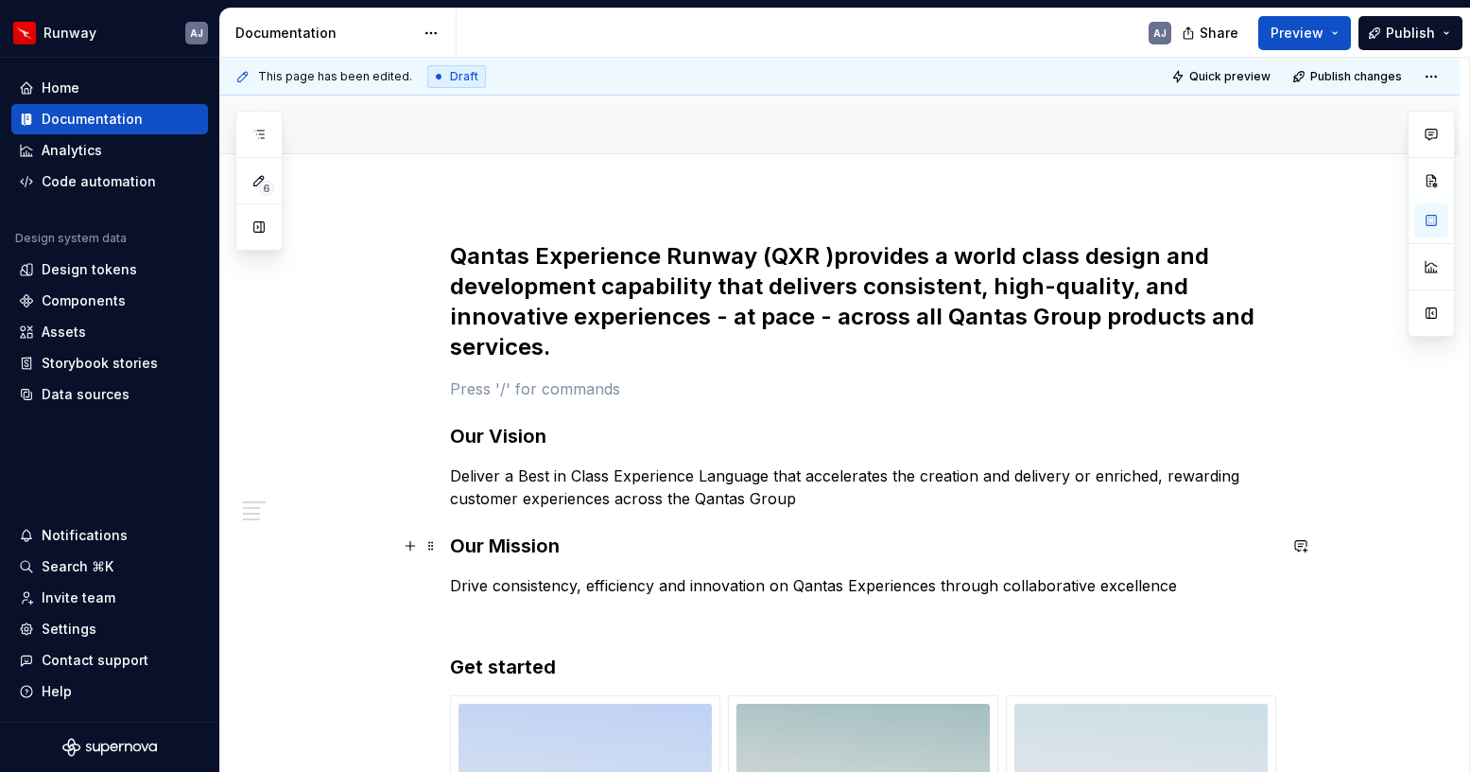
scroll to position [493, 0]
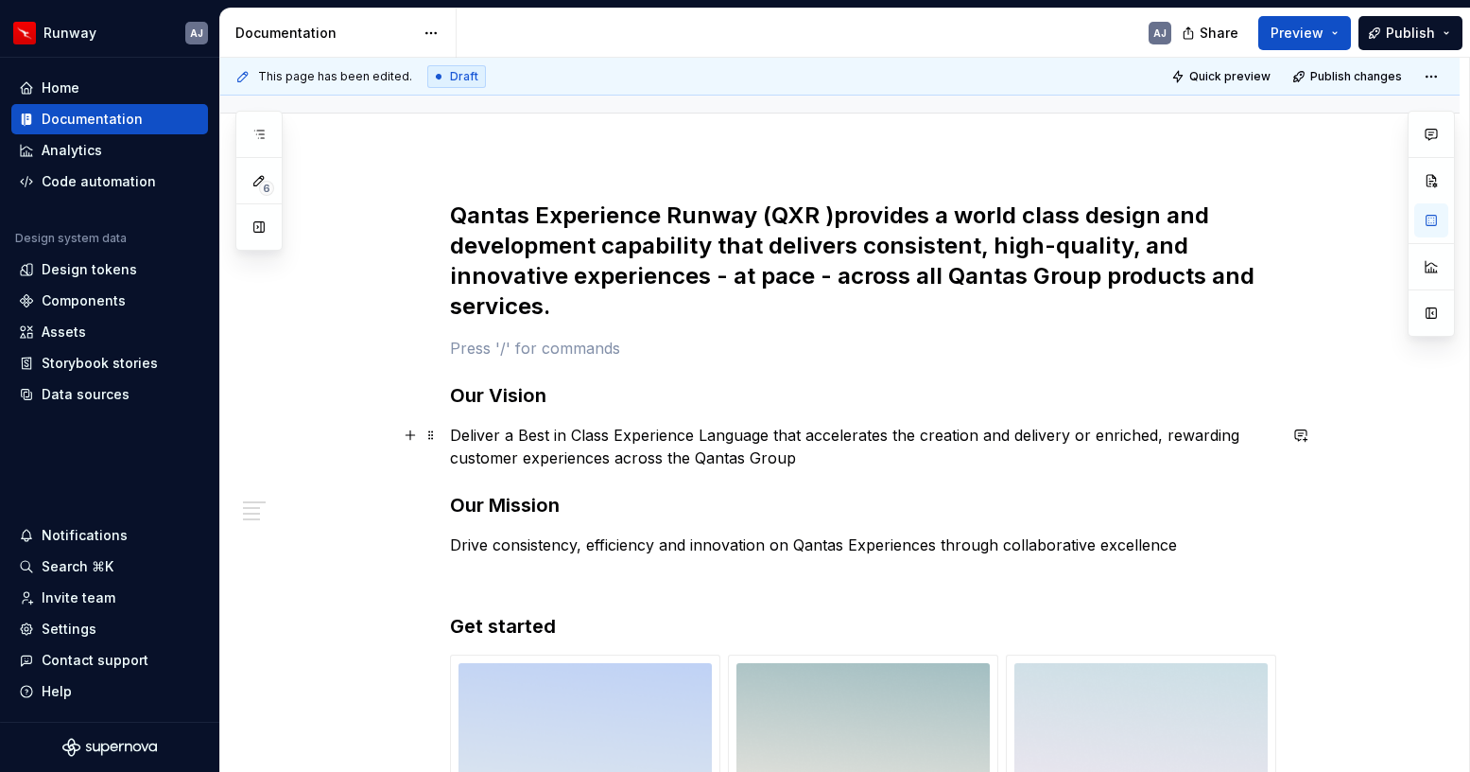
click at [638, 443] on p "Deliver a Best in Class Experience Language that accelerates the creation and d…" at bounding box center [863, 446] width 826 height 45
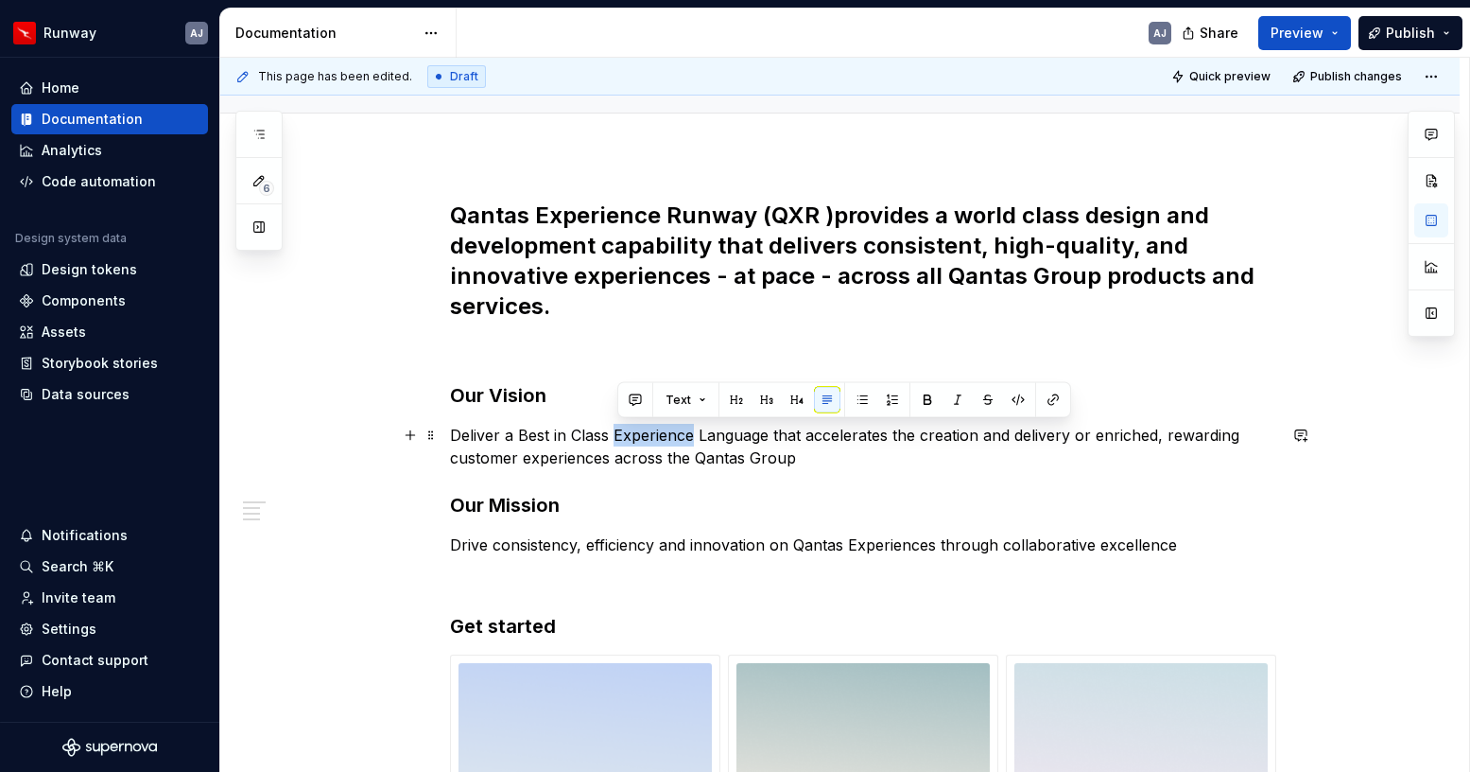
click at [638, 443] on p "Deliver a Best in Class Experience Language that accelerates the creation and d…" at bounding box center [863, 446] width 826 height 45
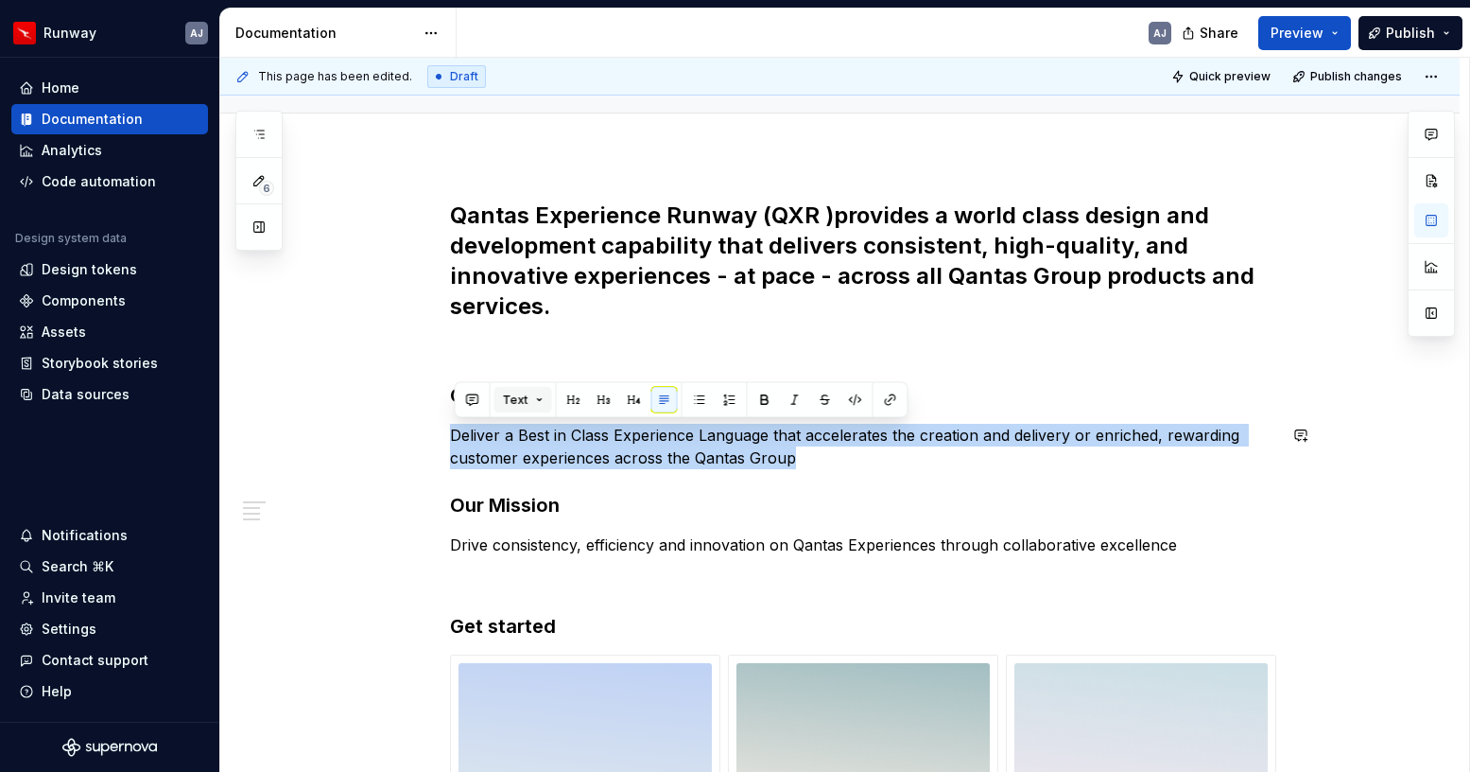
click at [541, 403] on button "Text" at bounding box center [524, 400] width 58 height 26
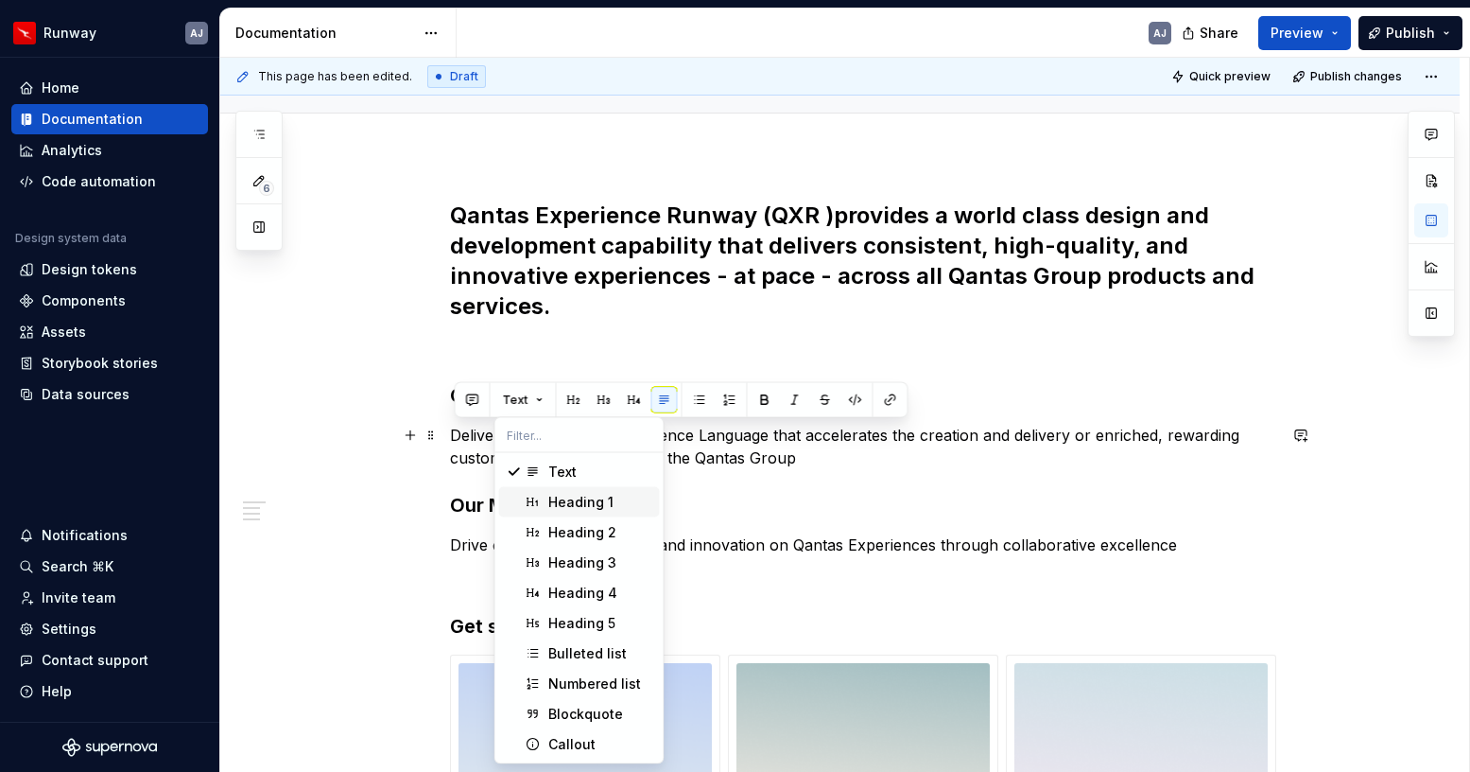
click at [374, 445] on div "**********" at bounding box center [840, 682] width 1240 height 1054
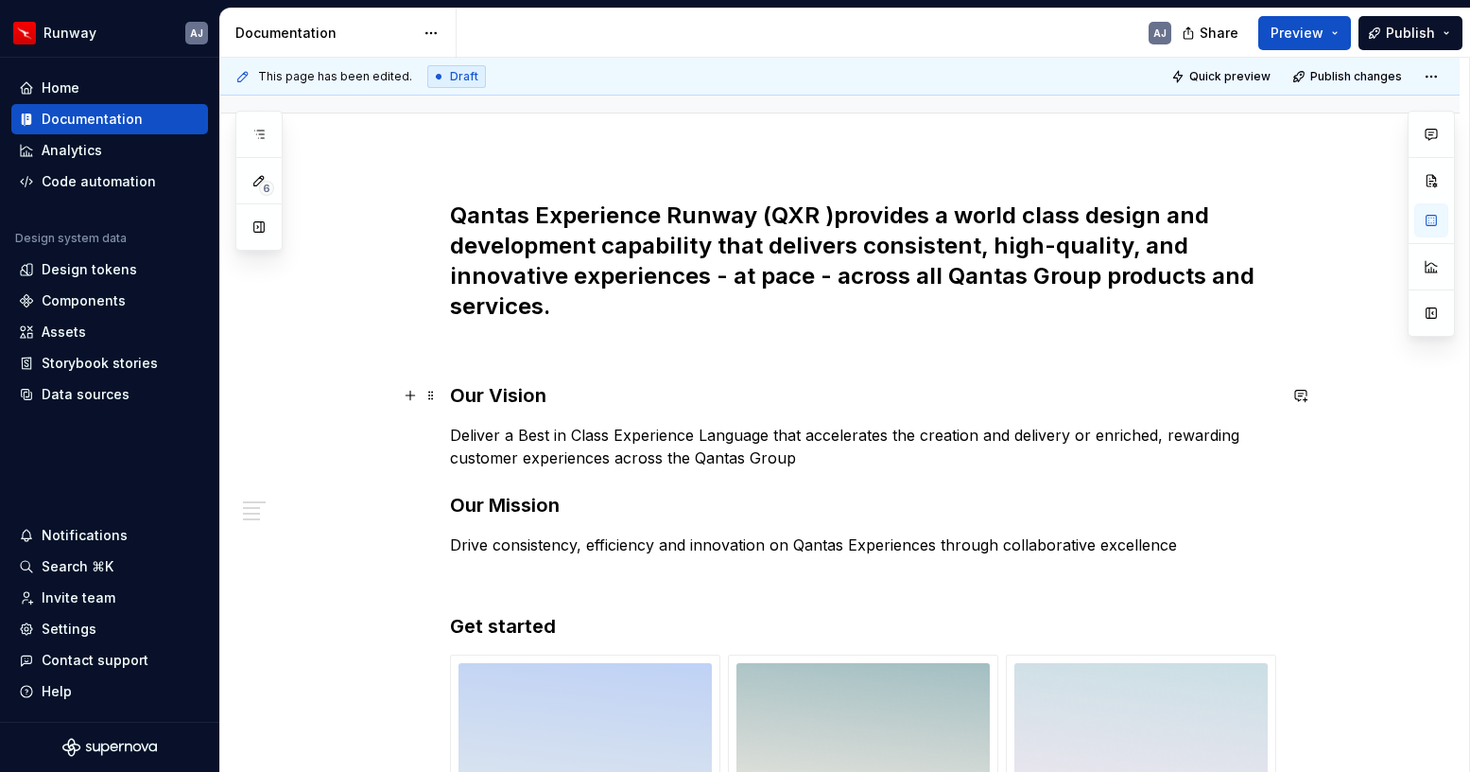
click at [677, 388] on h3 "Our Vision" at bounding box center [863, 395] width 826 height 26
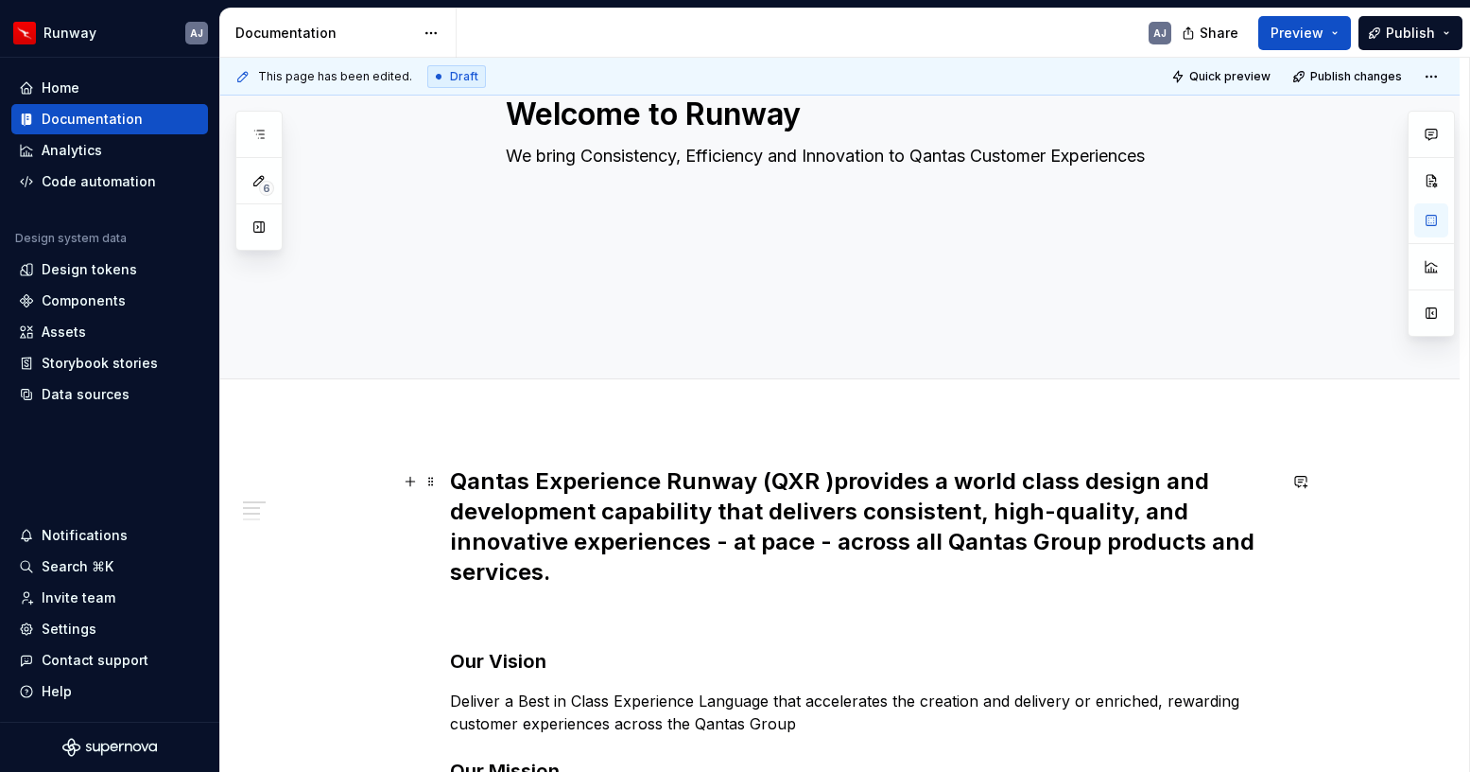
scroll to position [228, 0]
click at [723, 322] on div "Welcome to Runway We bring Consistency, Efficiency and Innovation to Qantas Cus…" at bounding box center [840, 123] width 1240 height 511
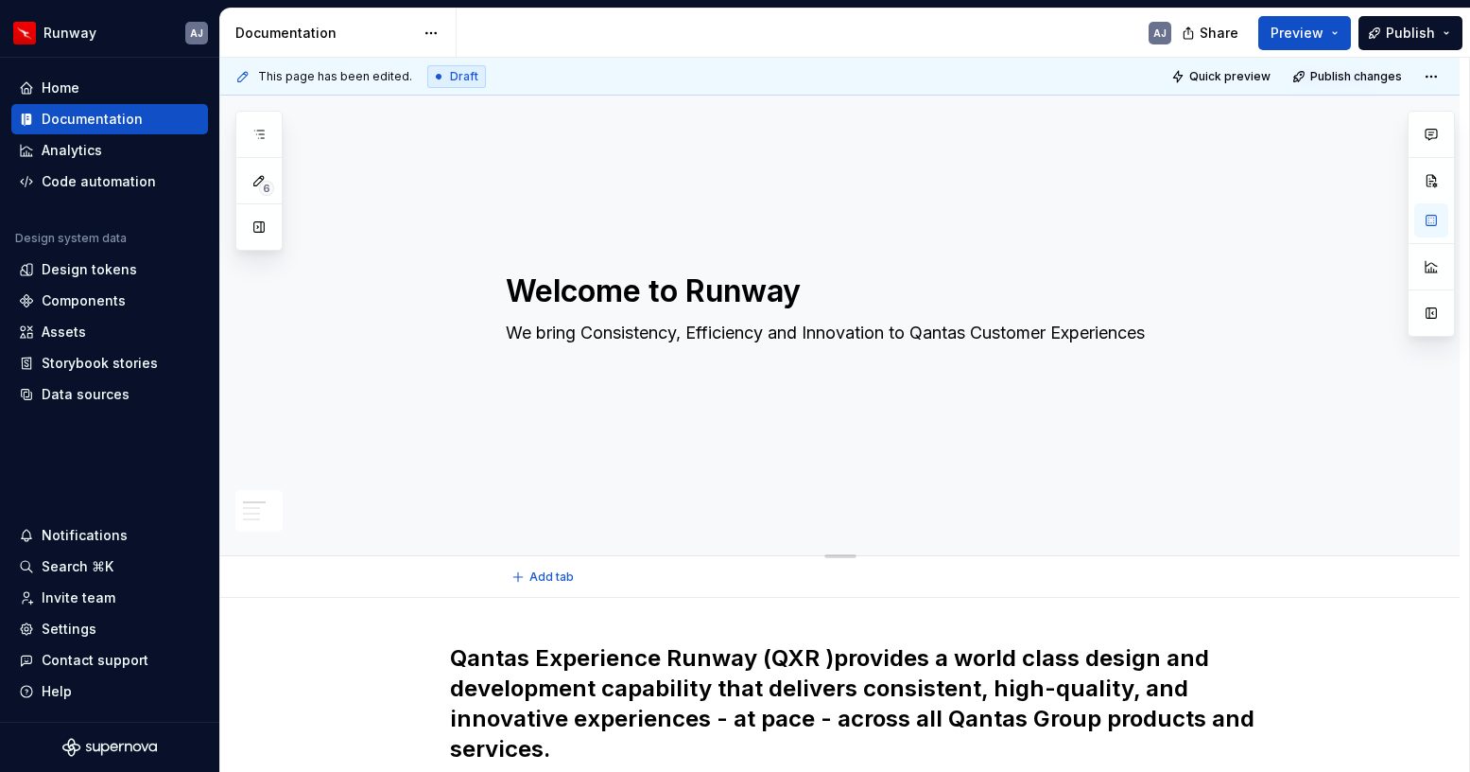
scroll to position [0, 0]
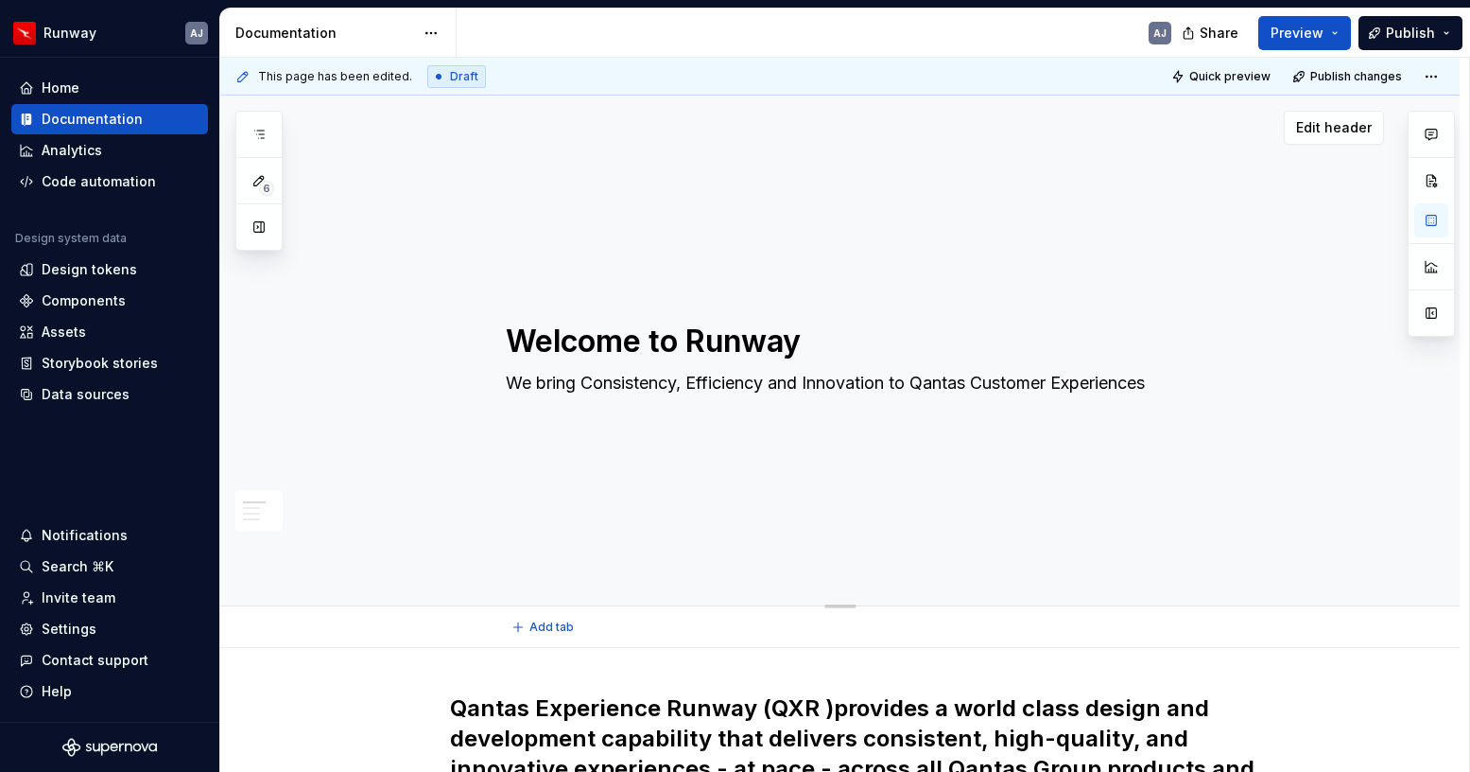
click at [703, 341] on textarea "Welcome to Runway" at bounding box center [859, 341] width 715 height 45
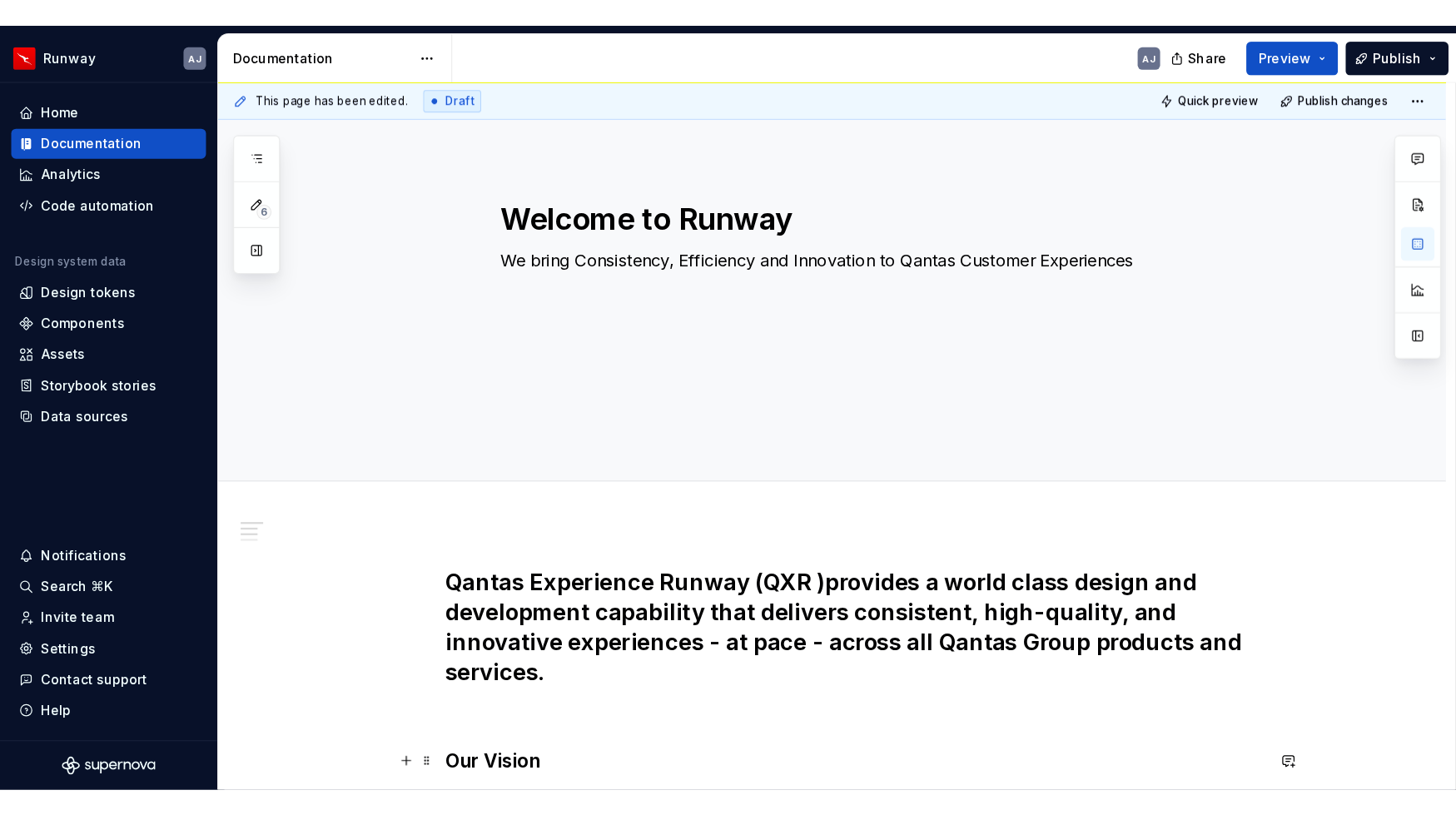
scroll to position [38, 0]
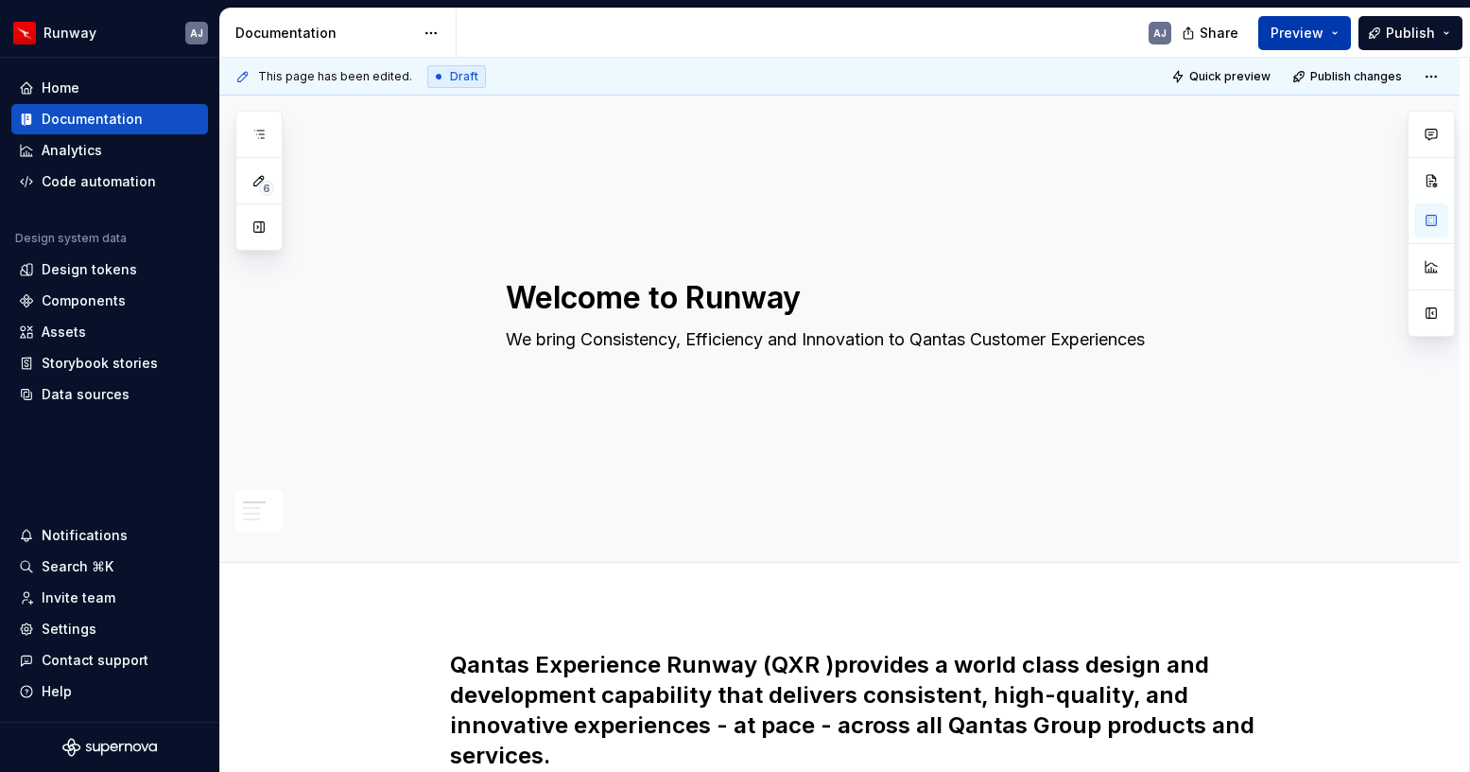
click at [1338, 35] on button "Preview" at bounding box center [1304, 33] width 93 height 34
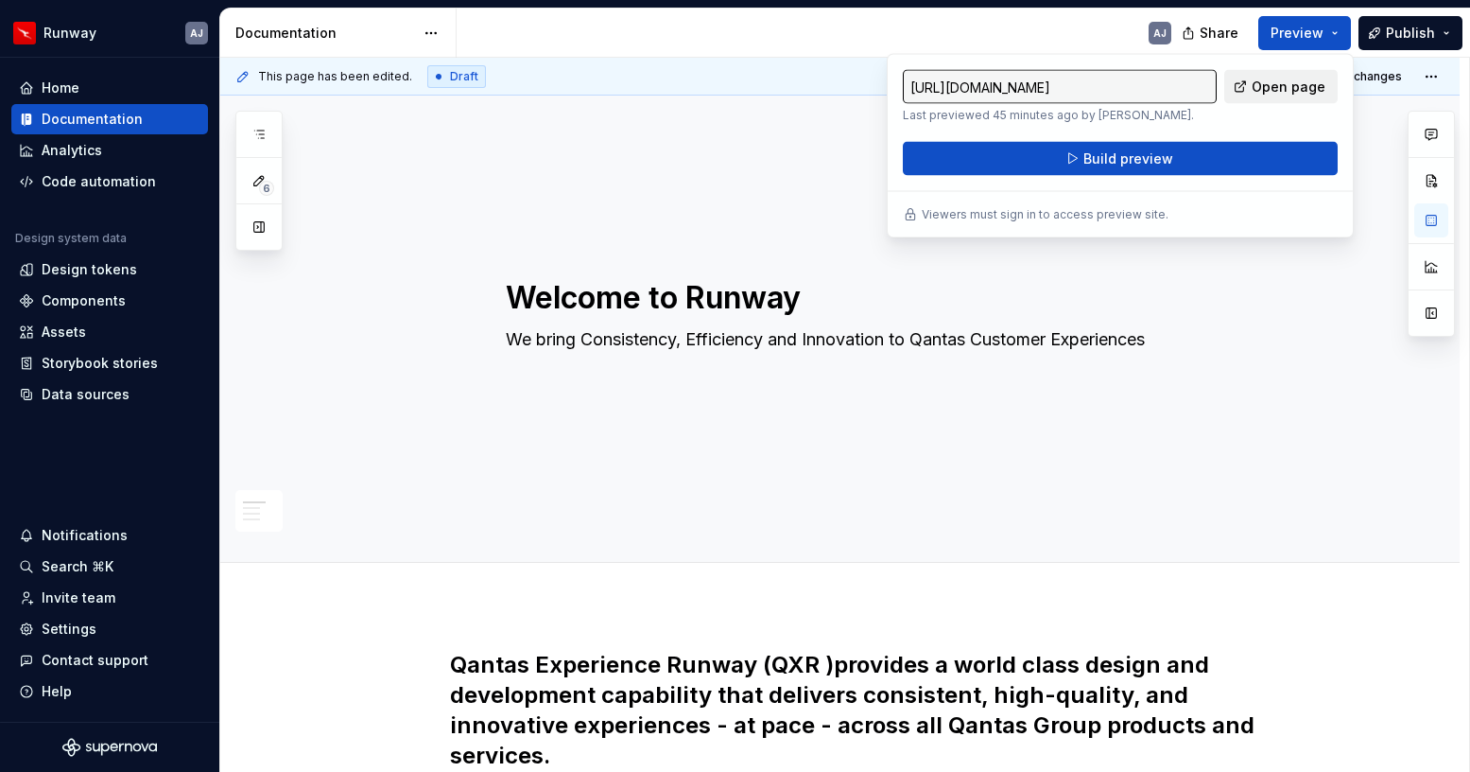
click at [1268, 88] on span "Open page" at bounding box center [1289, 87] width 74 height 19
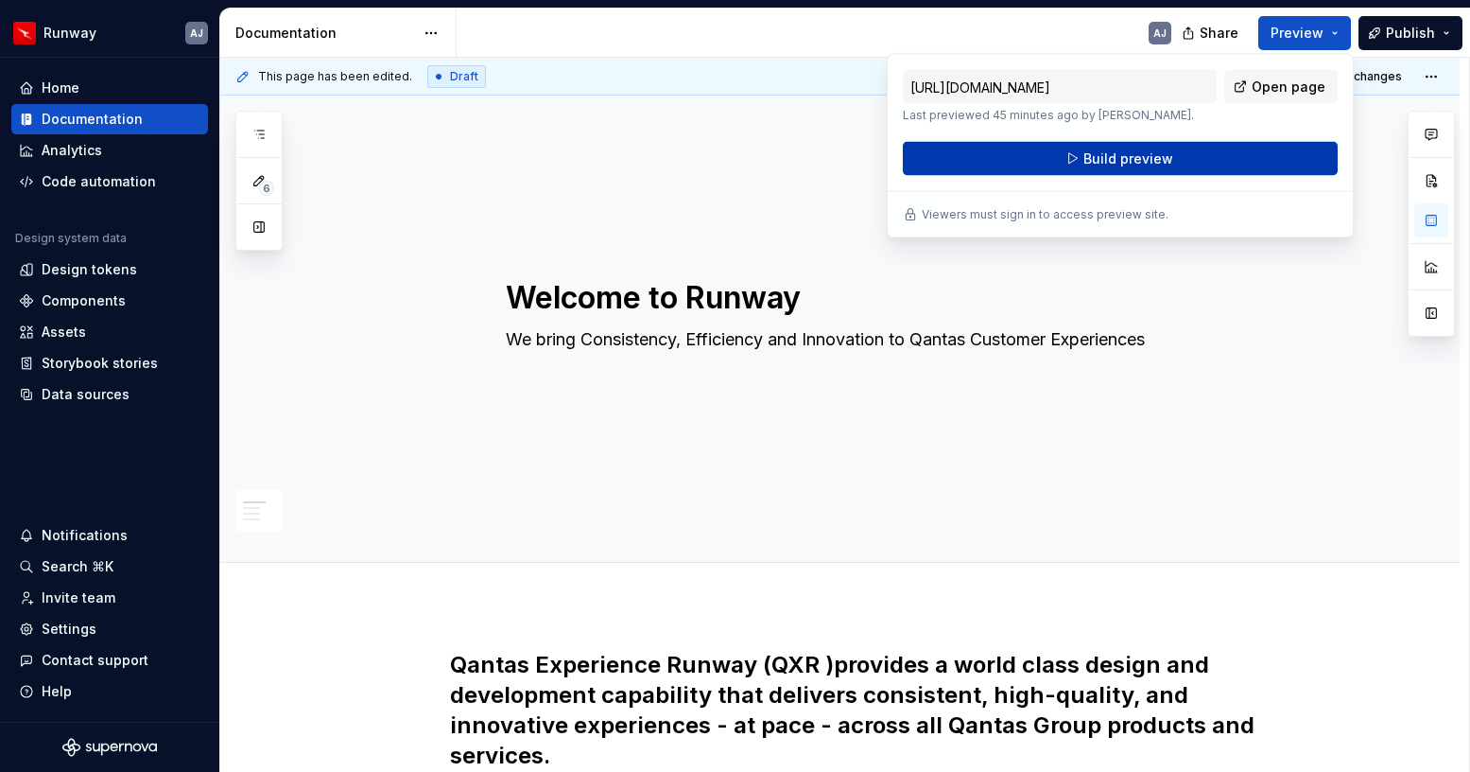
click at [1115, 169] on button "Build preview" at bounding box center [1120, 159] width 435 height 34
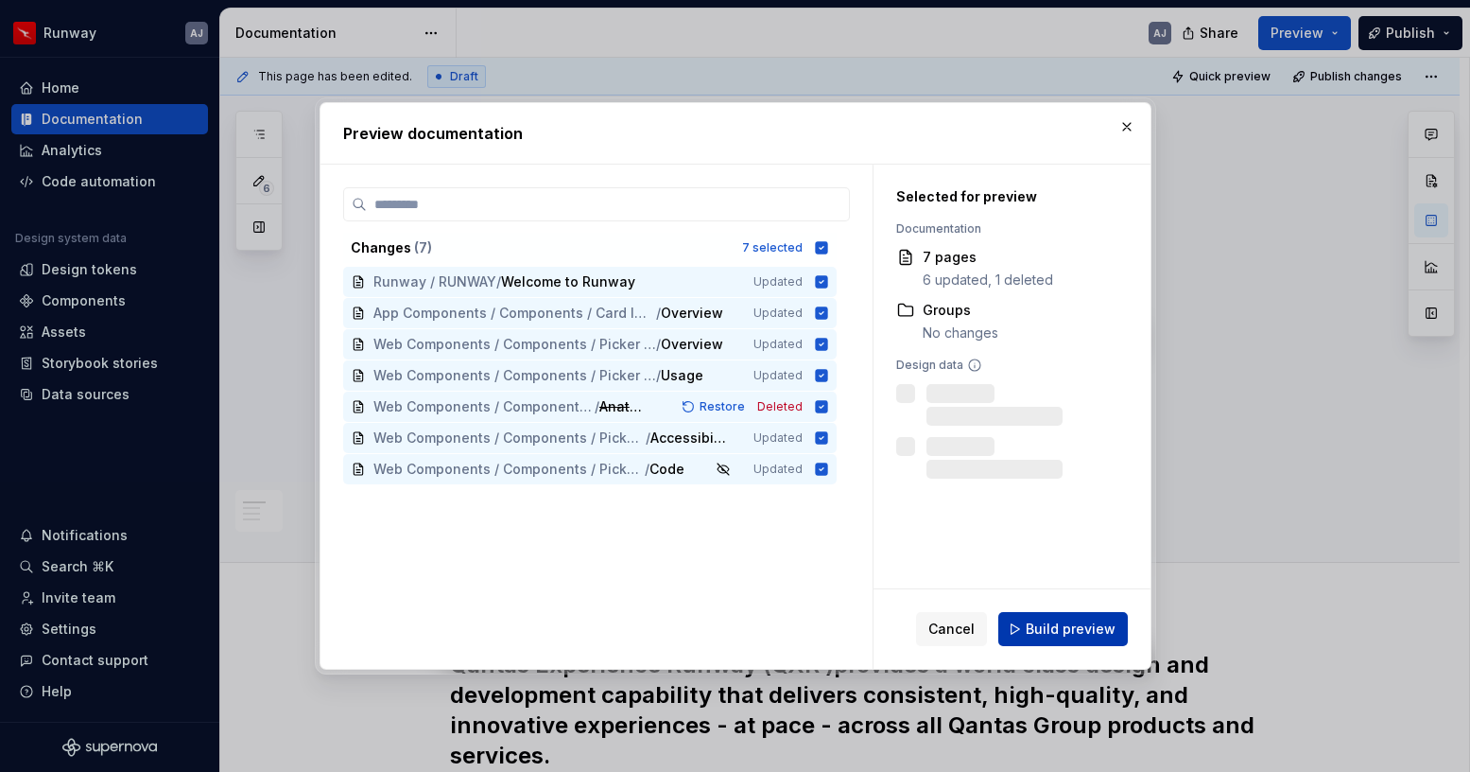
click at [1055, 619] on span "Build preview" at bounding box center [1071, 628] width 90 height 19
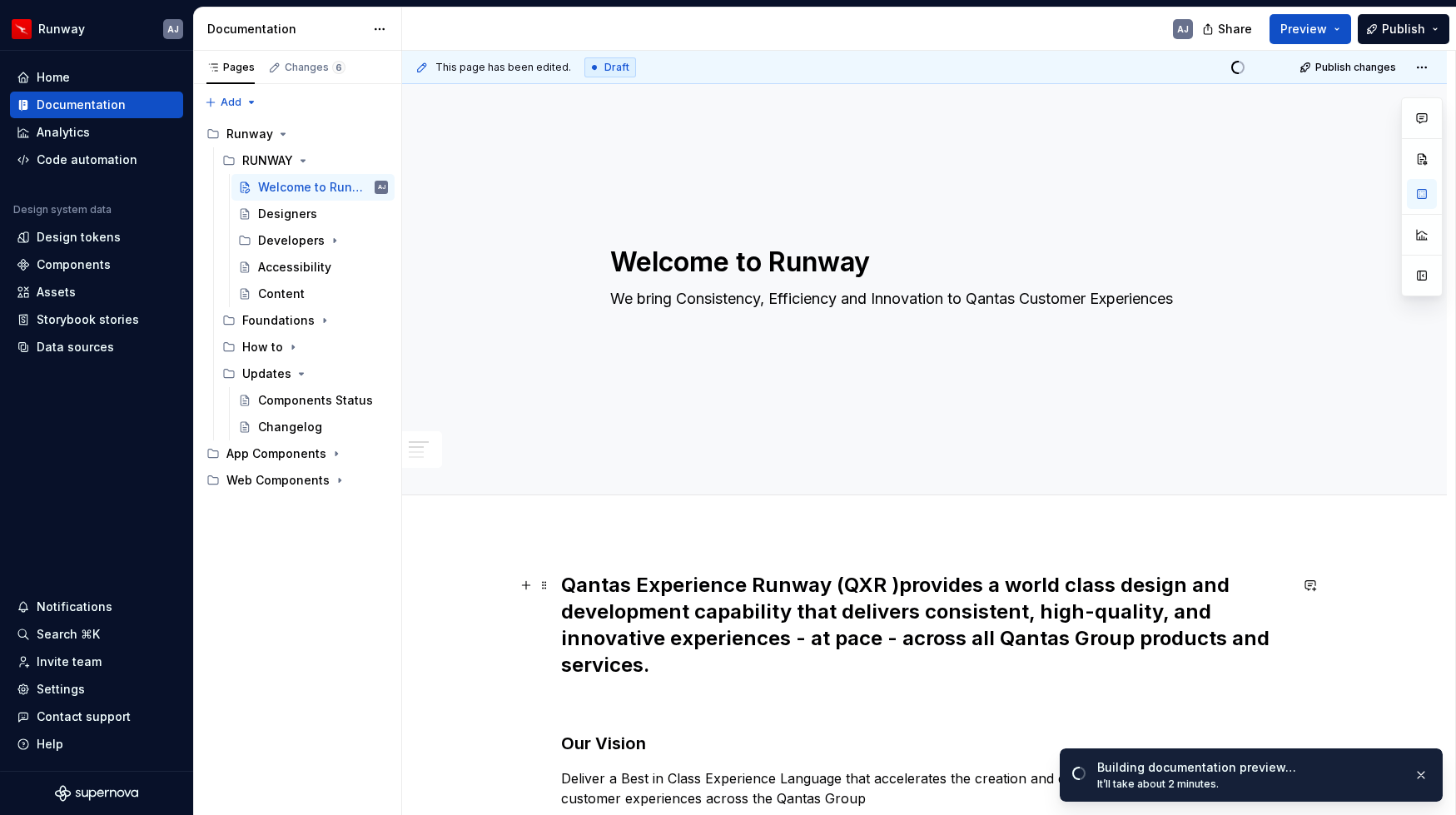
click at [888, 583] on h2 "Qantas Experience Runway (QXR )provides a world class design and development ca…" at bounding box center [924, 625] width 727 height 106
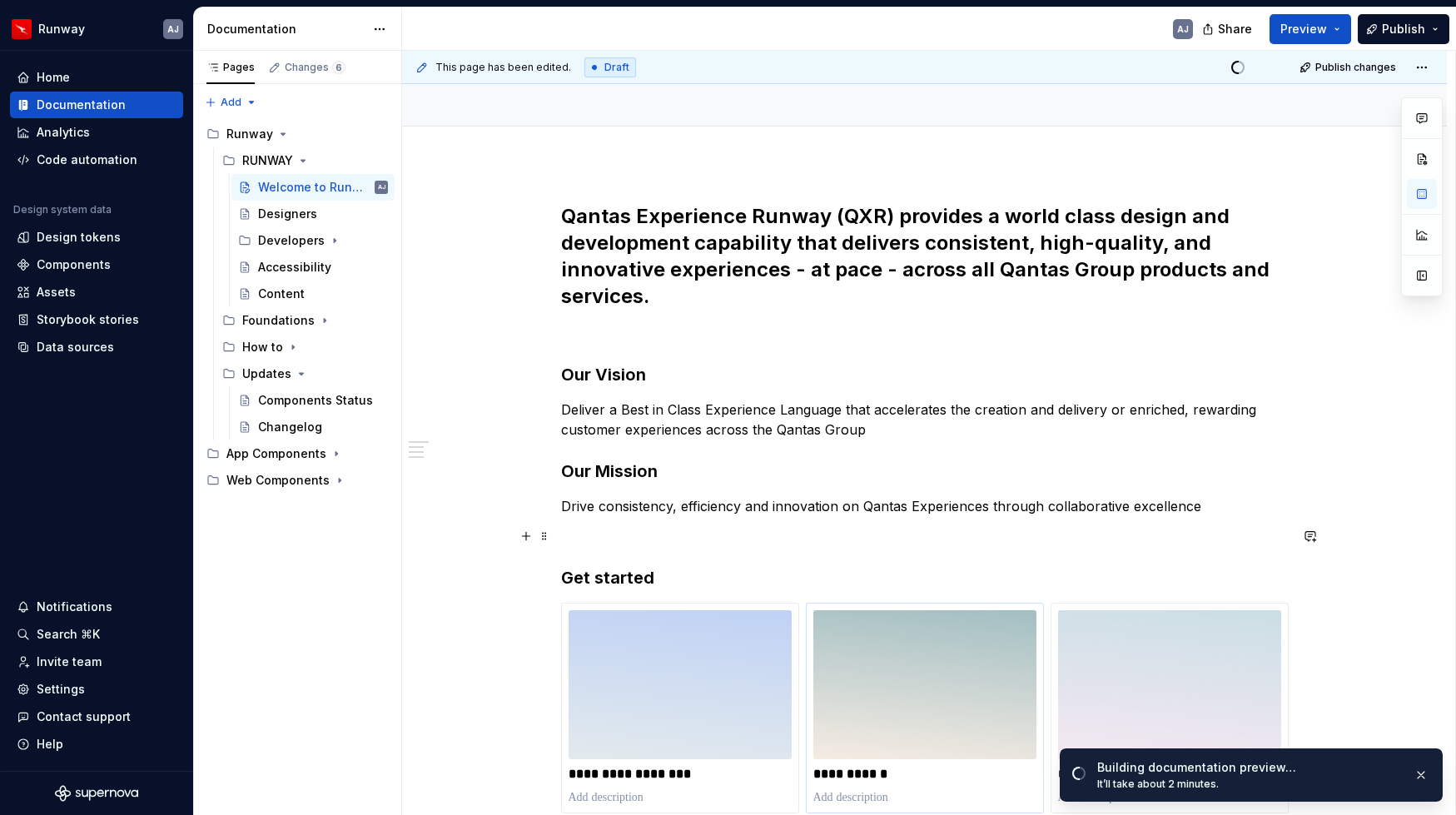
scroll to position [392, 0]
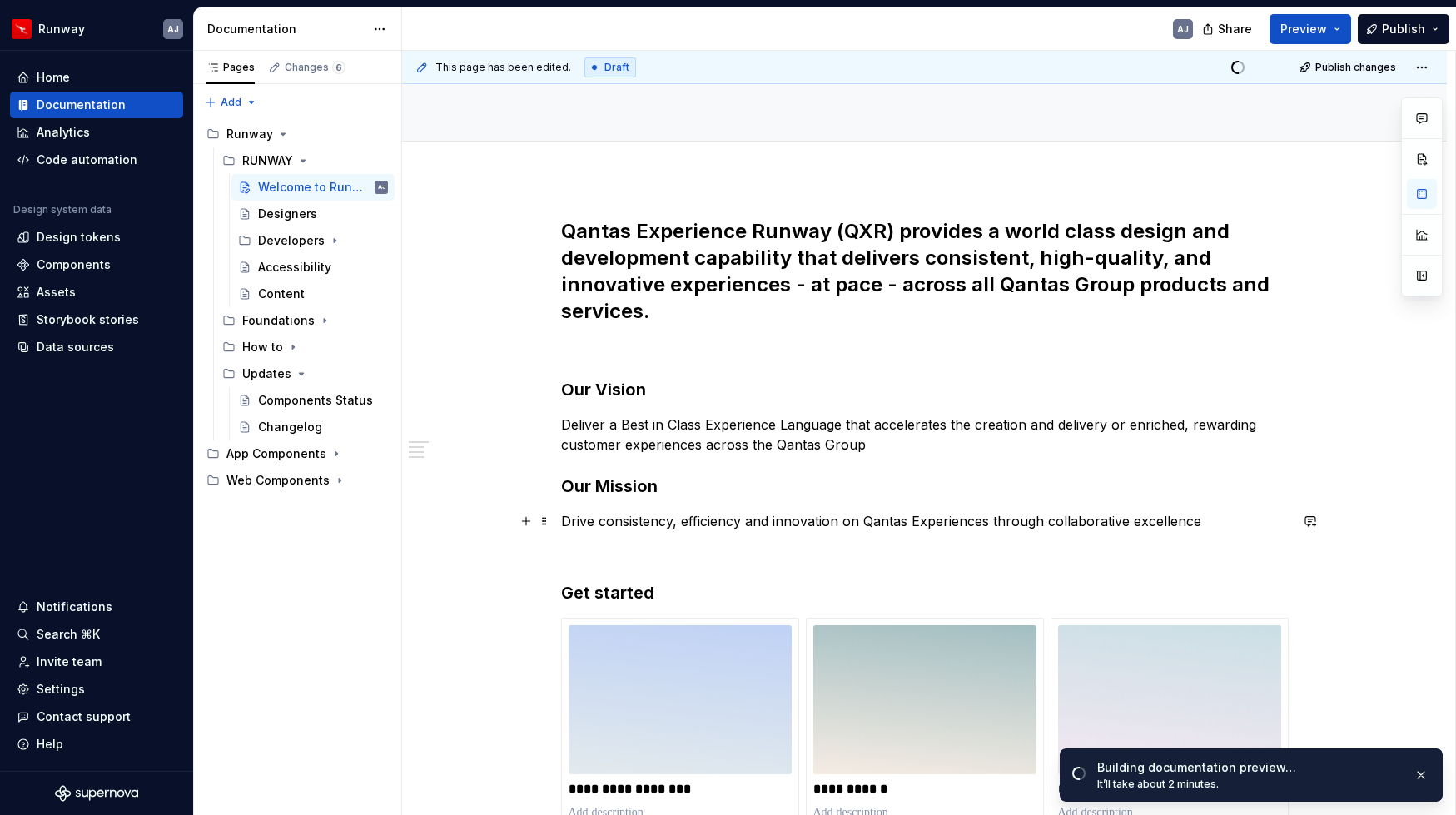
click at [1210, 523] on p "Drive consistency, efficiency and innovation on Qantas Experiences through coll…" at bounding box center [924, 521] width 727 height 20
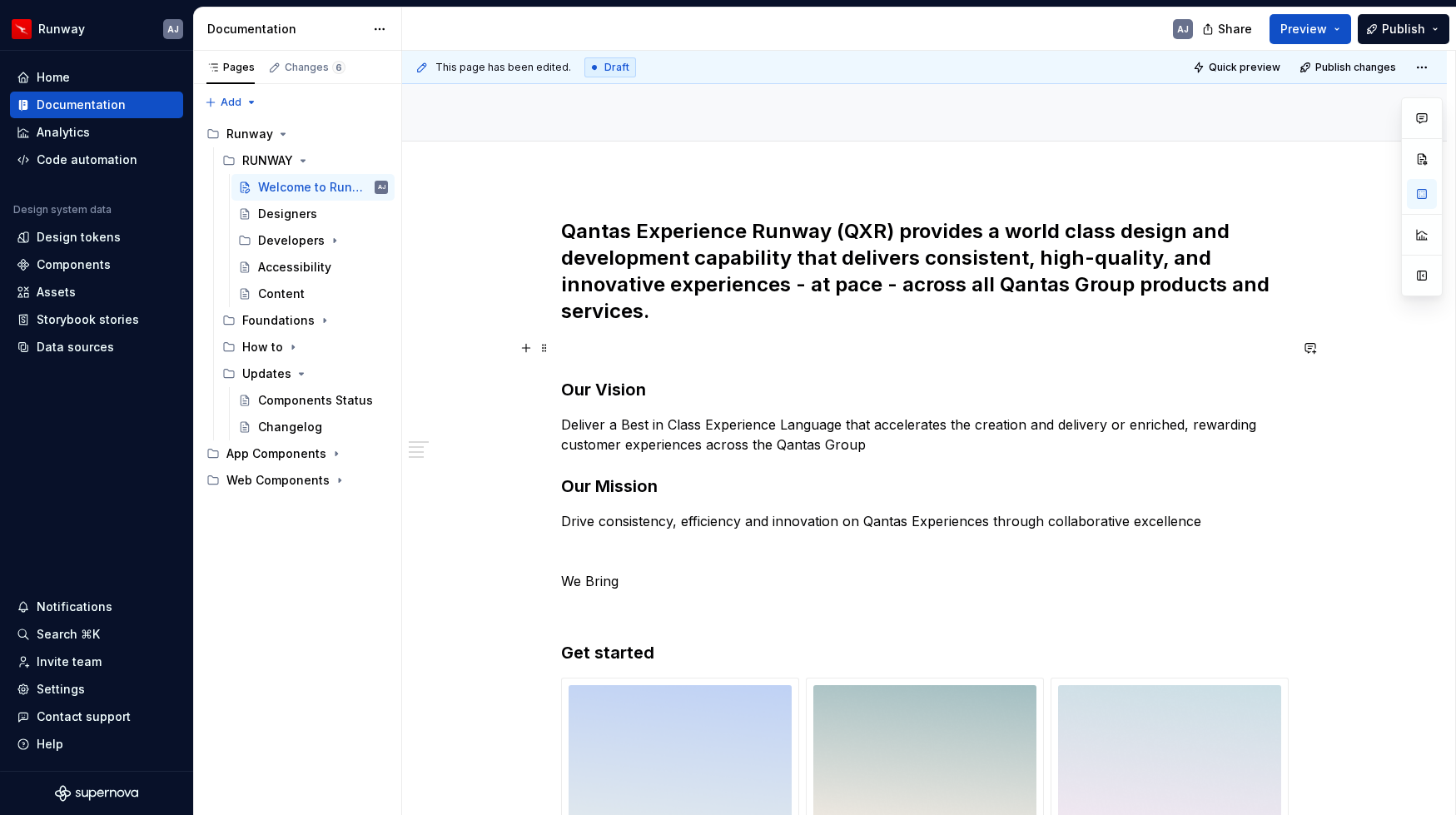
click at [673, 340] on p at bounding box center [924, 348] width 727 height 20
click at [604, 354] on p at bounding box center [924, 348] width 727 height 20
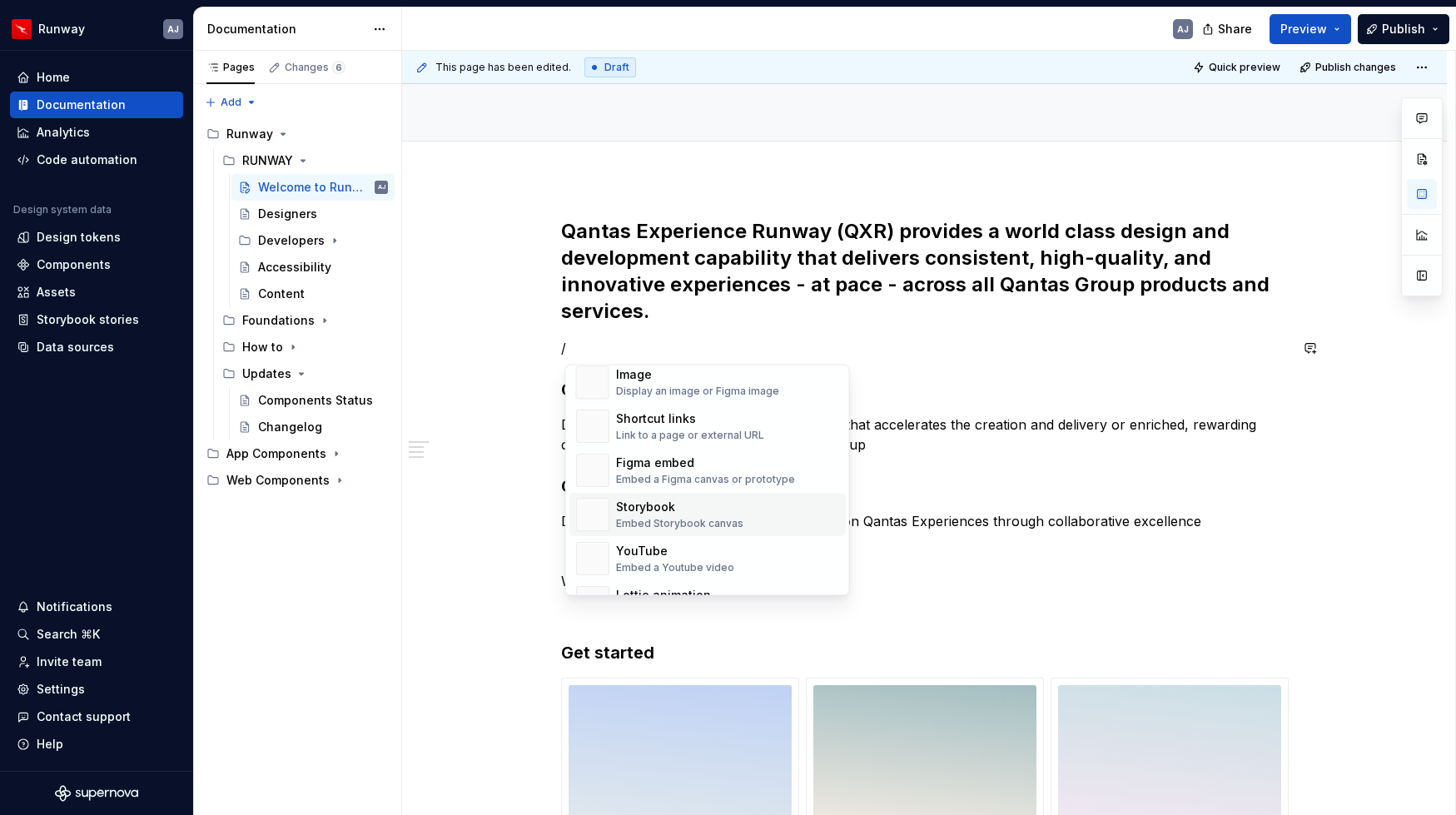
scroll to position [0, 0]
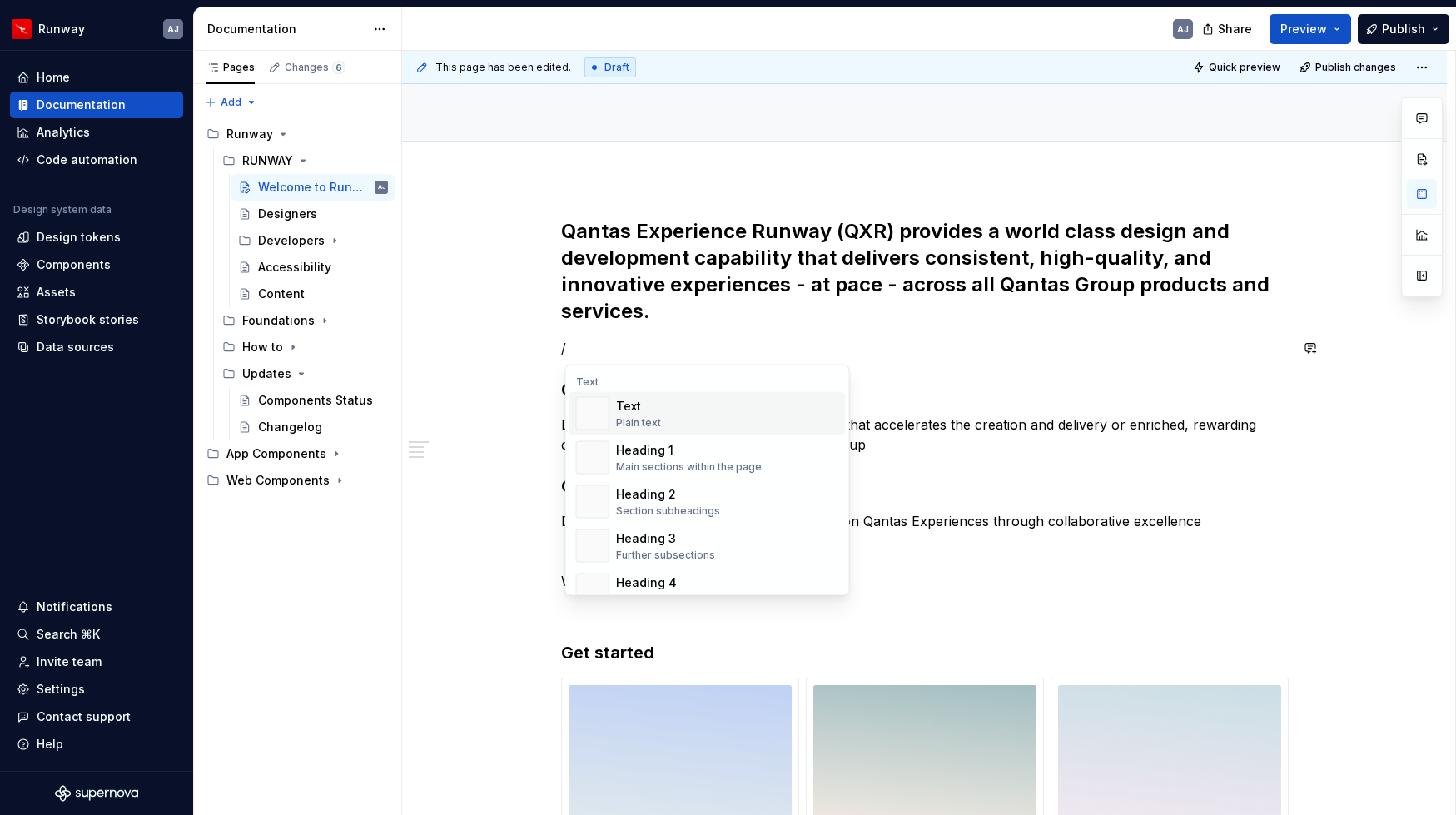
click at [624, 356] on p "/" at bounding box center [924, 348] width 727 height 20
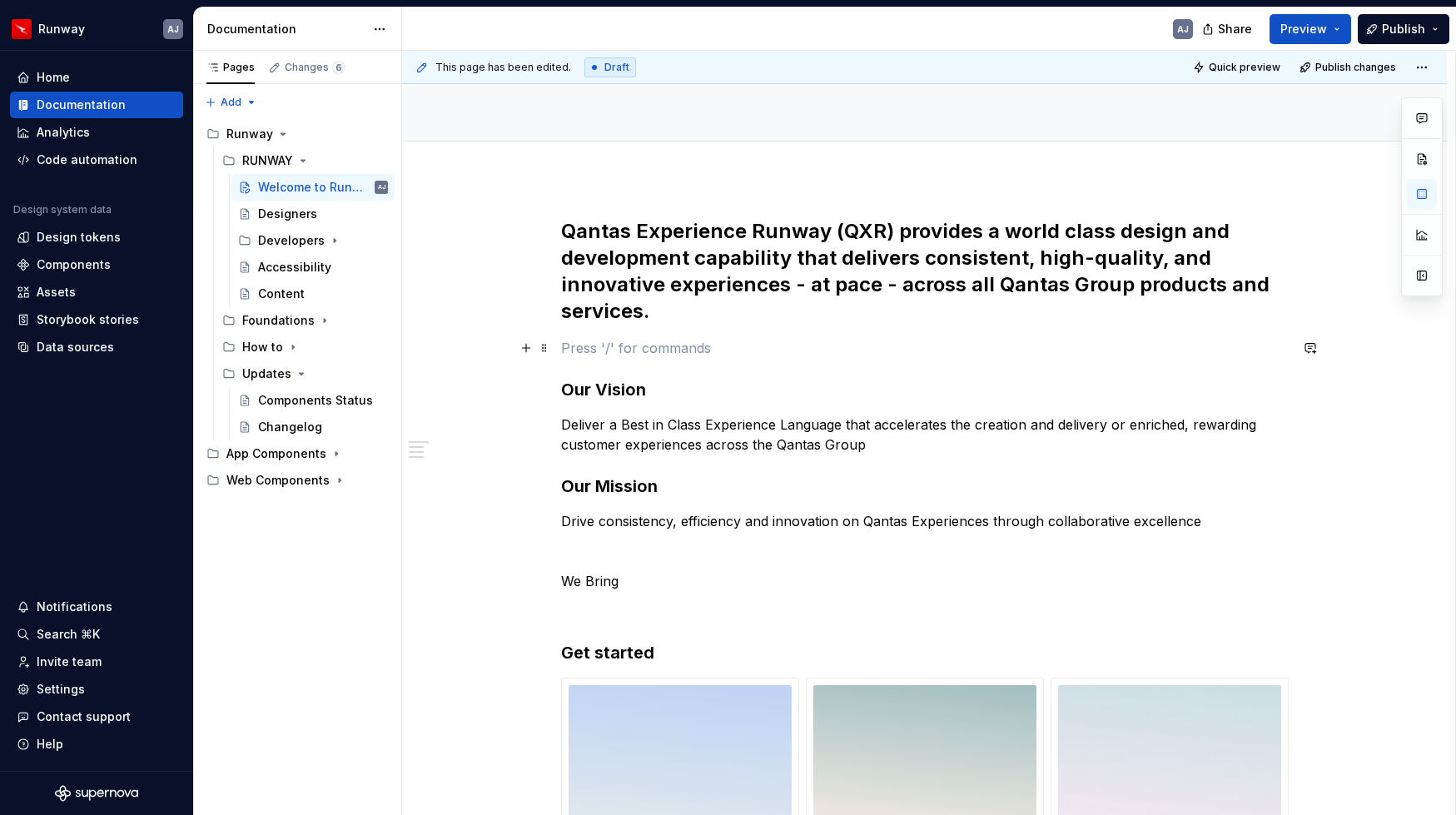
click at [607, 350] on p at bounding box center [924, 348] width 727 height 20
click at [547, 351] on span at bounding box center [544, 348] width 13 height 23
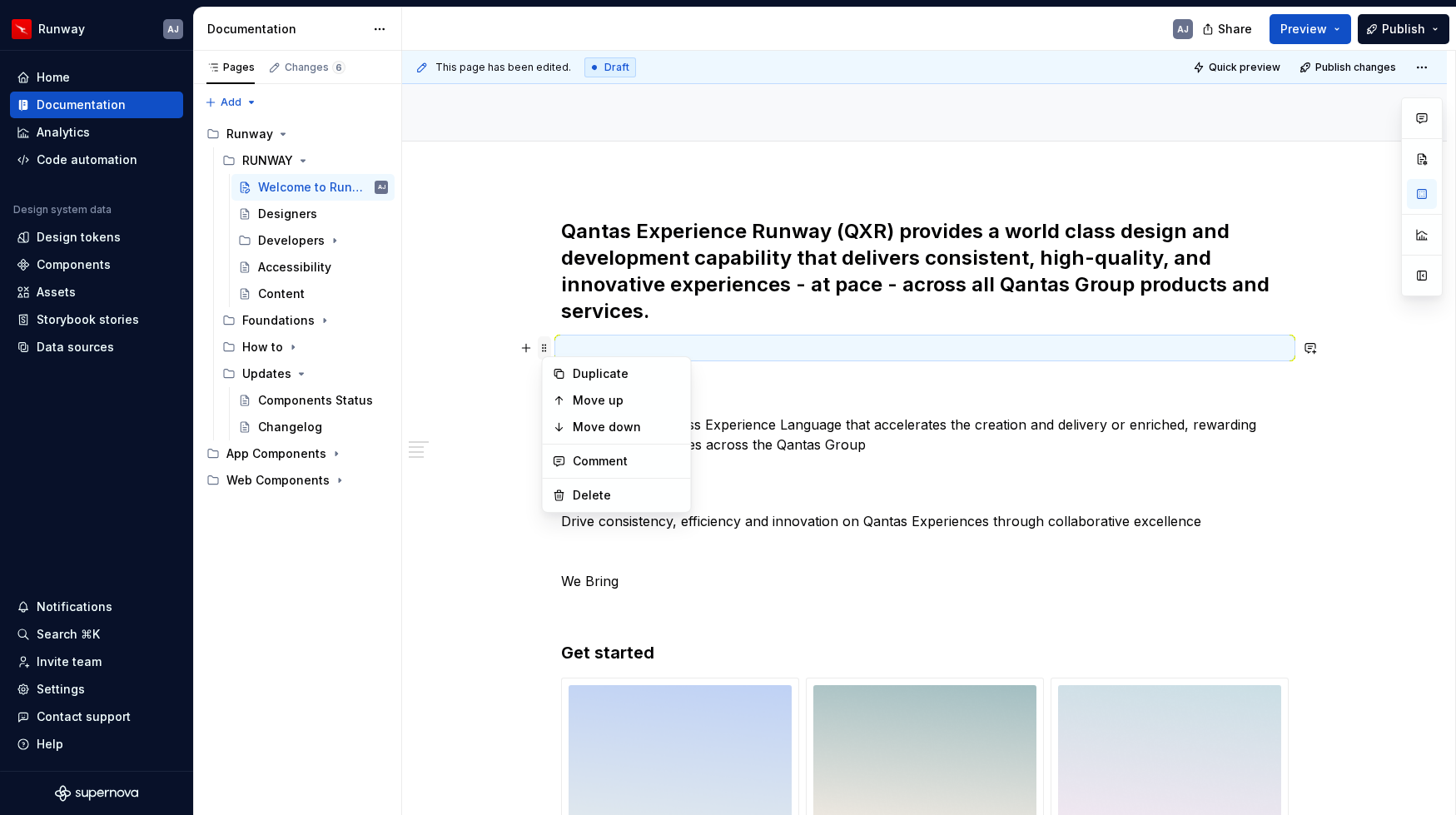
click at [547, 351] on span at bounding box center [544, 348] width 13 height 23
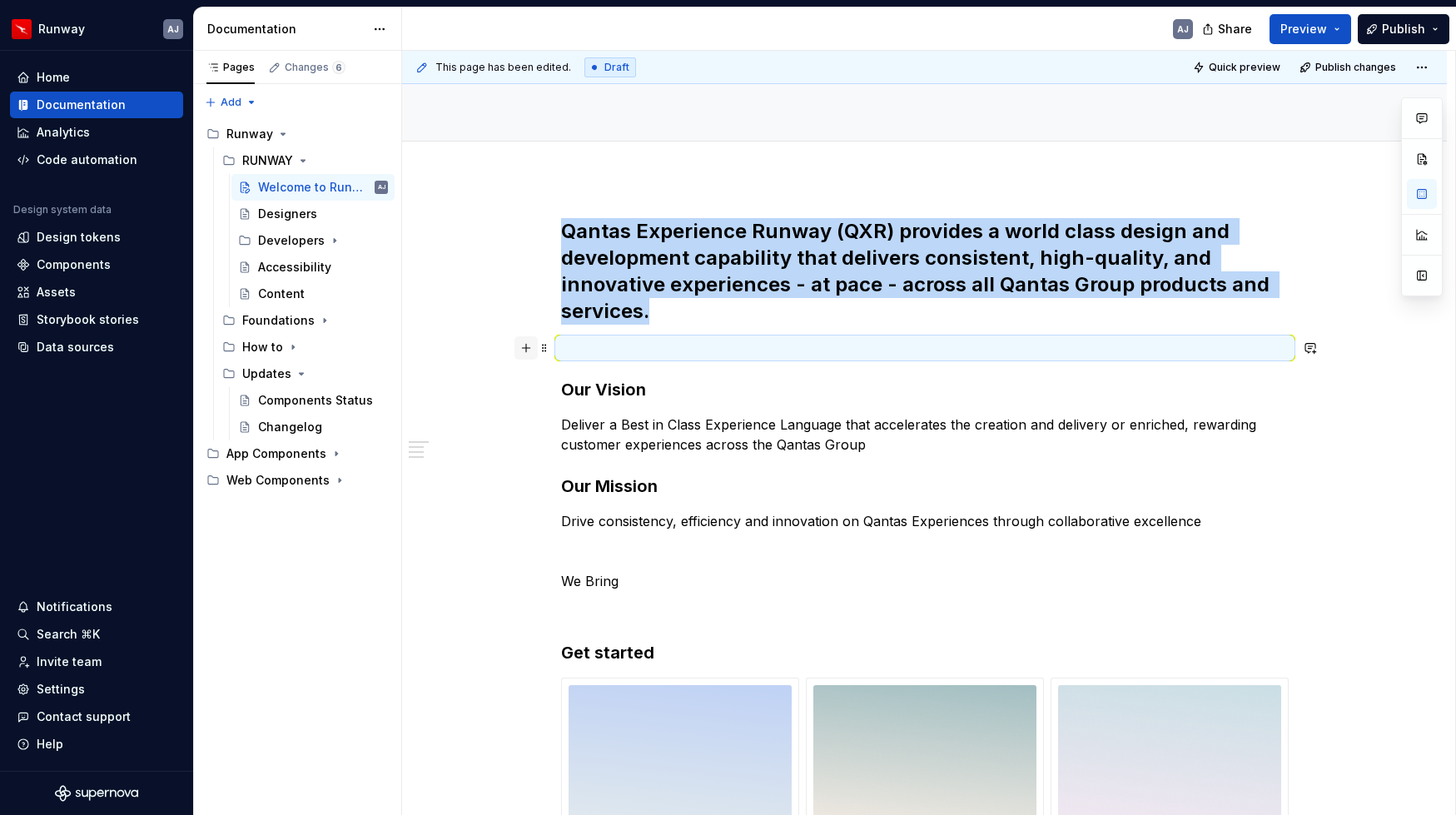
click at [532, 350] on button "button" at bounding box center [526, 348] width 23 height 23
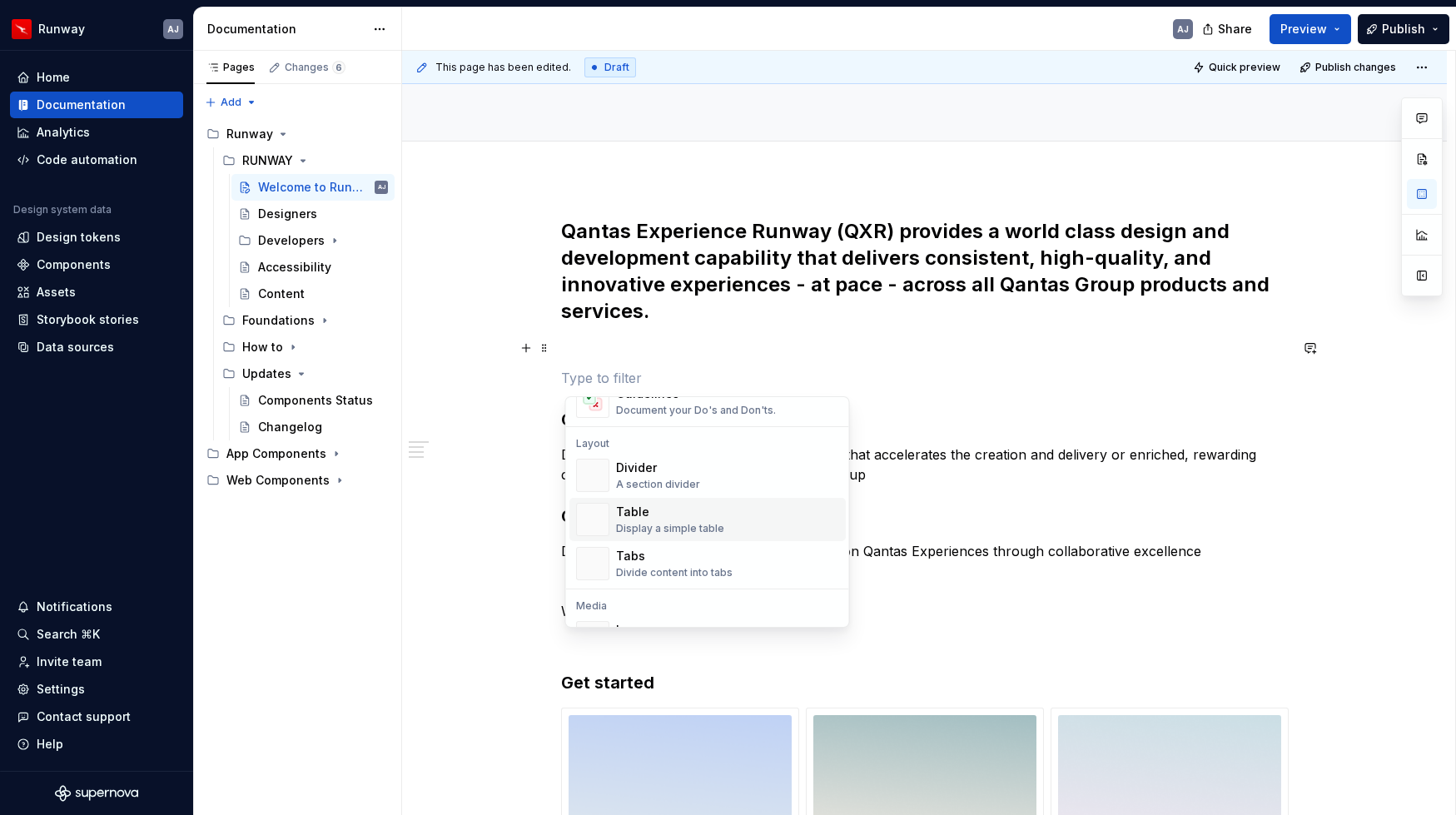
scroll to position [542, 0]
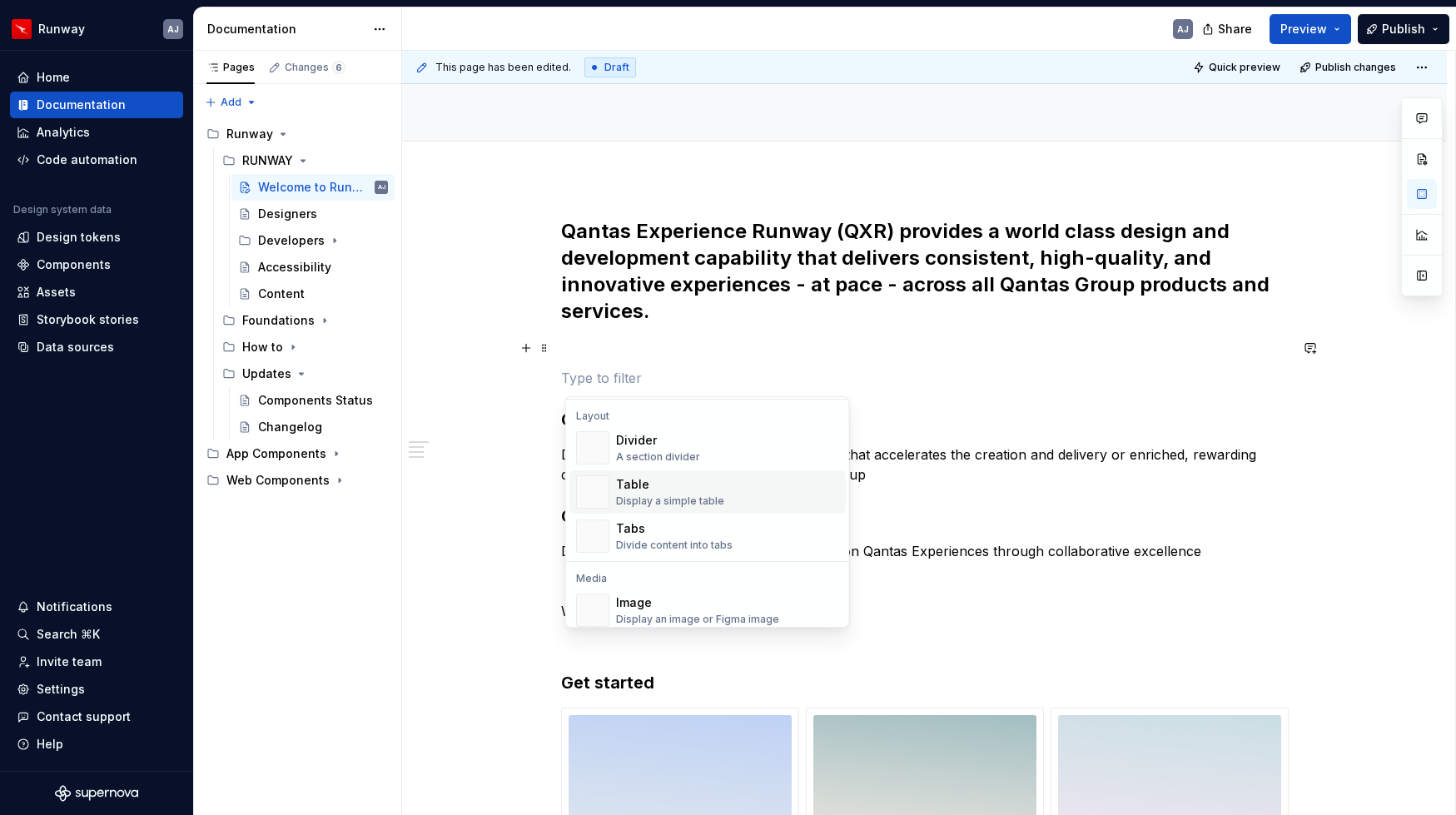
click at [660, 489] on div "Table" at bounding box center [670, 484] width 108 height 17
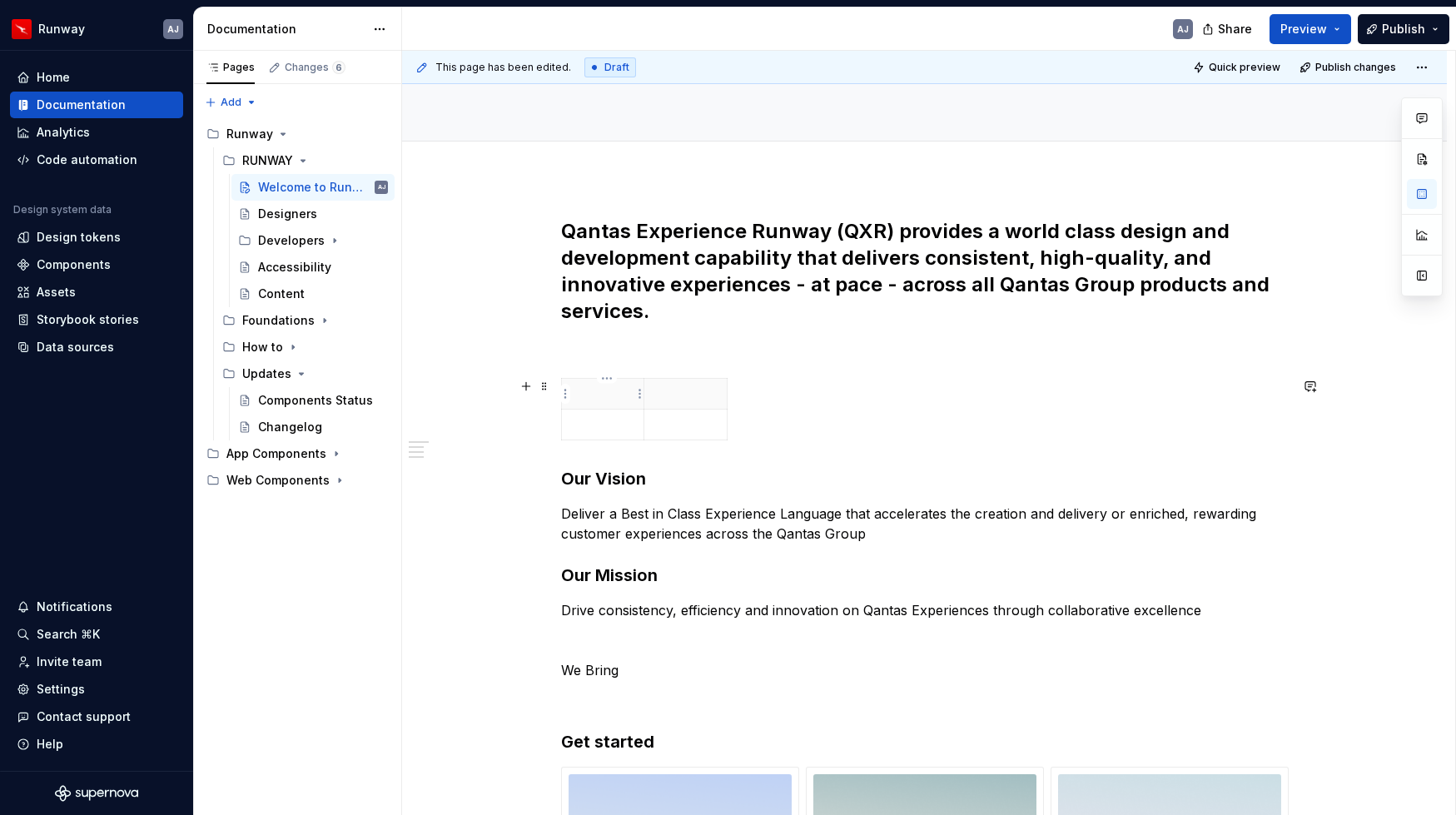
click at [589, 396] on p at bounding box center [603, 393] width 63 height 17
click at [592, 401] on p at bounding box center [603, 393] width 63 height 17
drag, startPoint x: 648, startPoint y: 414, endPoint x: 726, endPoint y: 415, distance: 78.0
click at [726, 415] on tbody "Consistency ​" at bounding box center [682, 409] width 244 height 62
click at [604, 387] on strong "Consistency" at bounding box center [609, 393] width 75 height 14
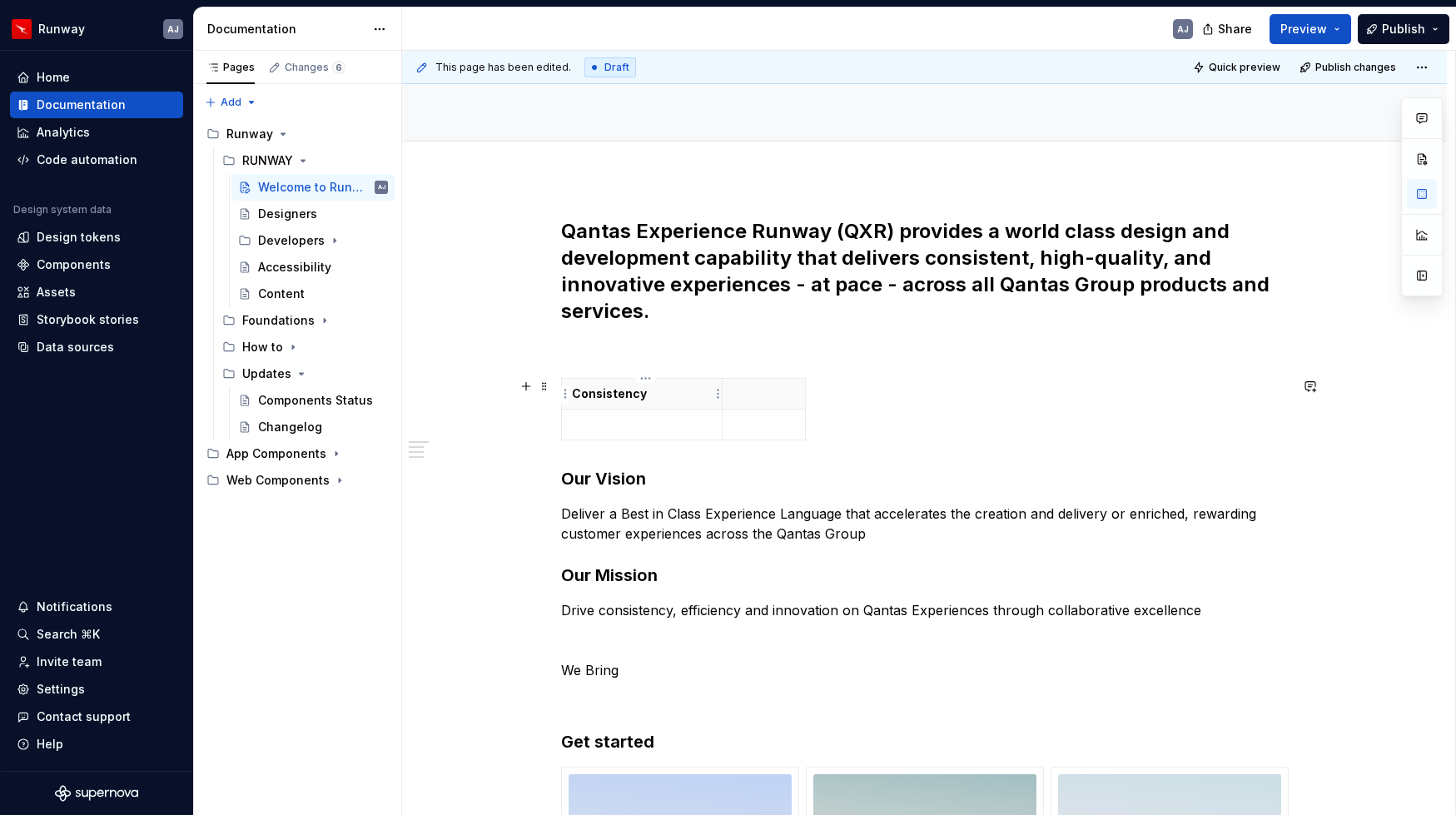
click at [604, 387] on strong "Consistency" at bounding box center [609, 393] width 75 height 14
click at [823, 443] on div "Consistency ​" at bounding box center [924, 412] width 727 height 69
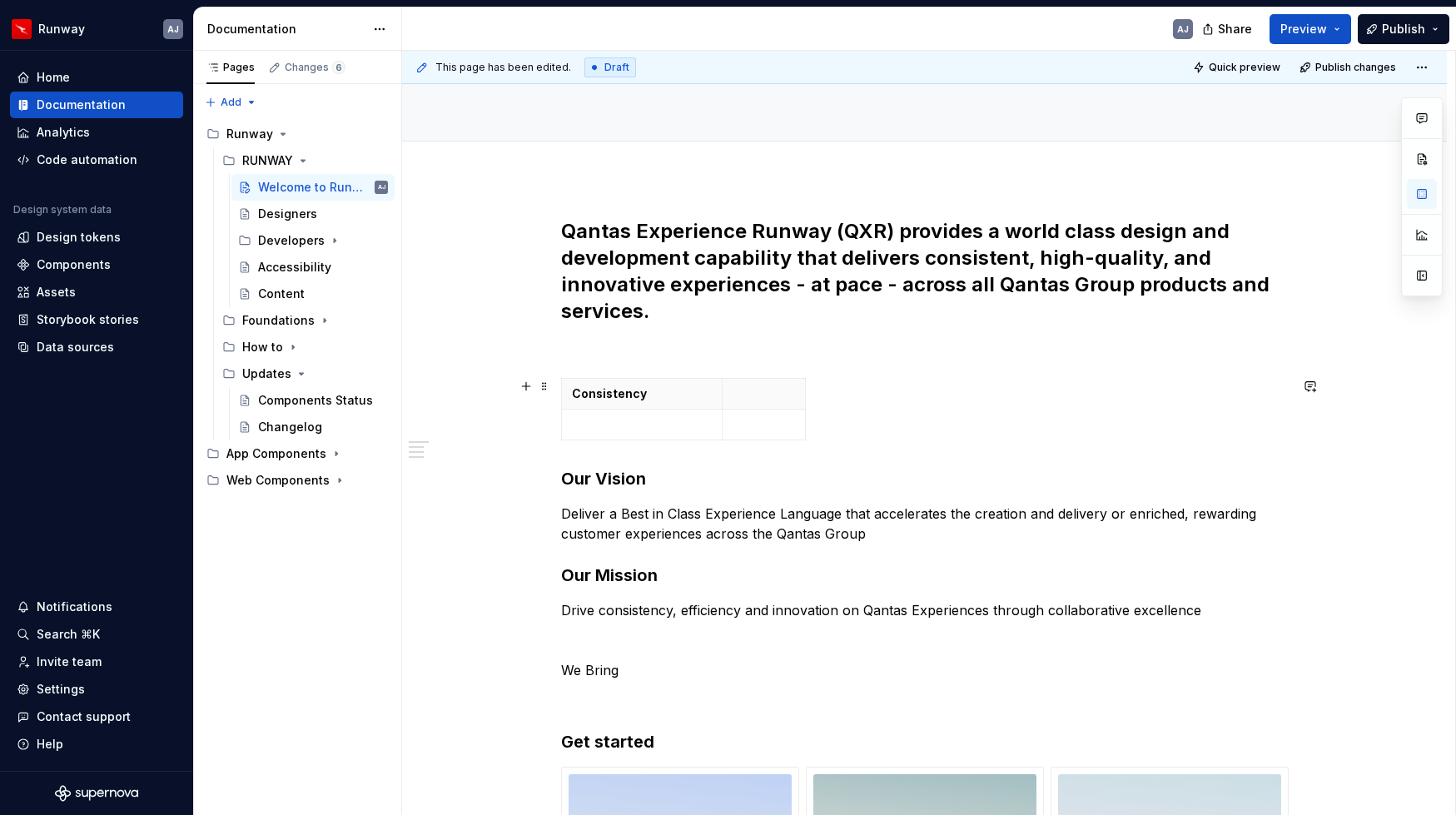
click at [850, 379] on div "Consistency ​" at bounding box center [924, 412] width 727 height 69
click at [550, 386] on span at bounding box center [544, 385] width 13 height 23
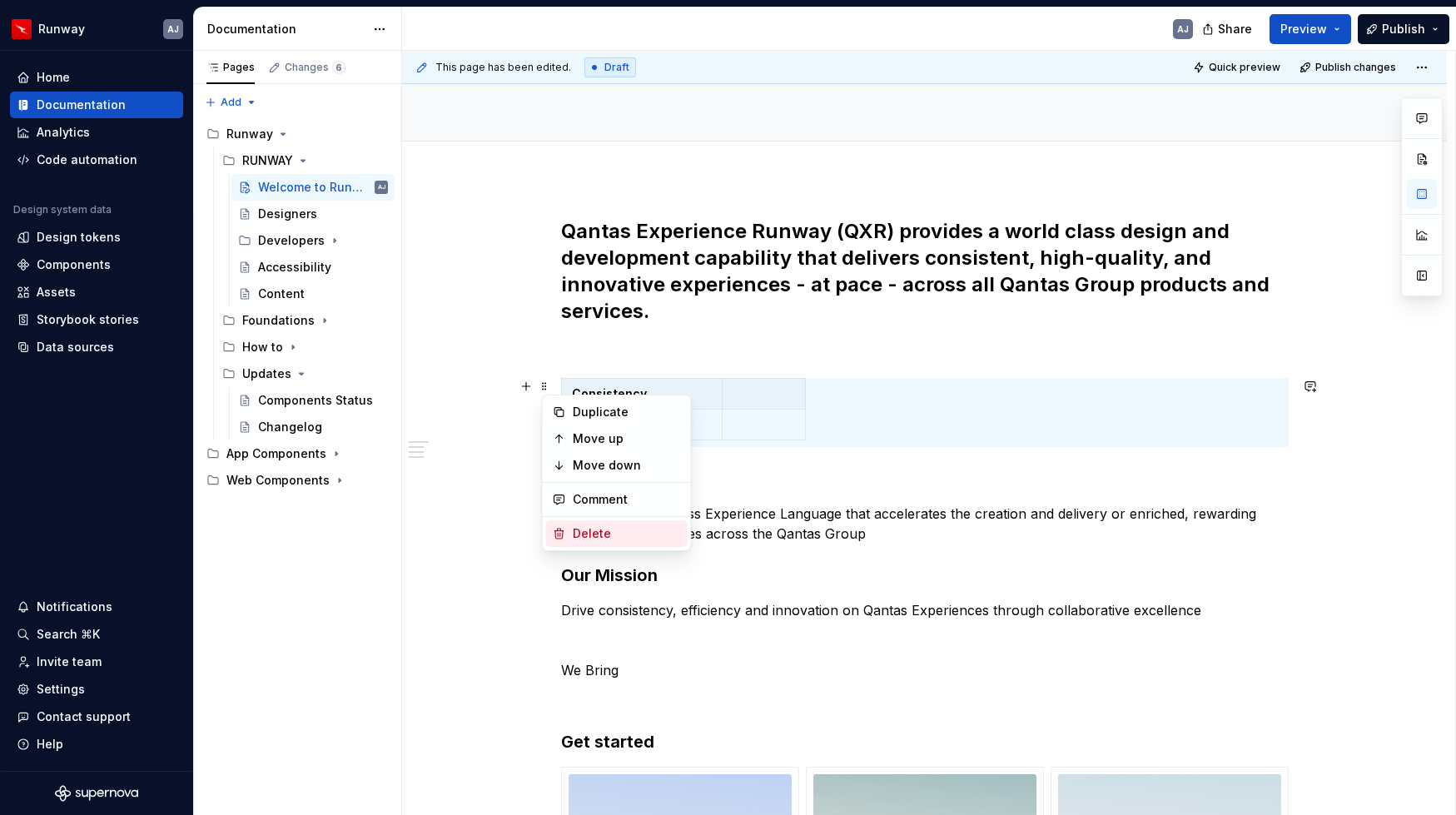
click at [604, 526] on div "Delete" at bounding box center [627, 533] width 108 height 17
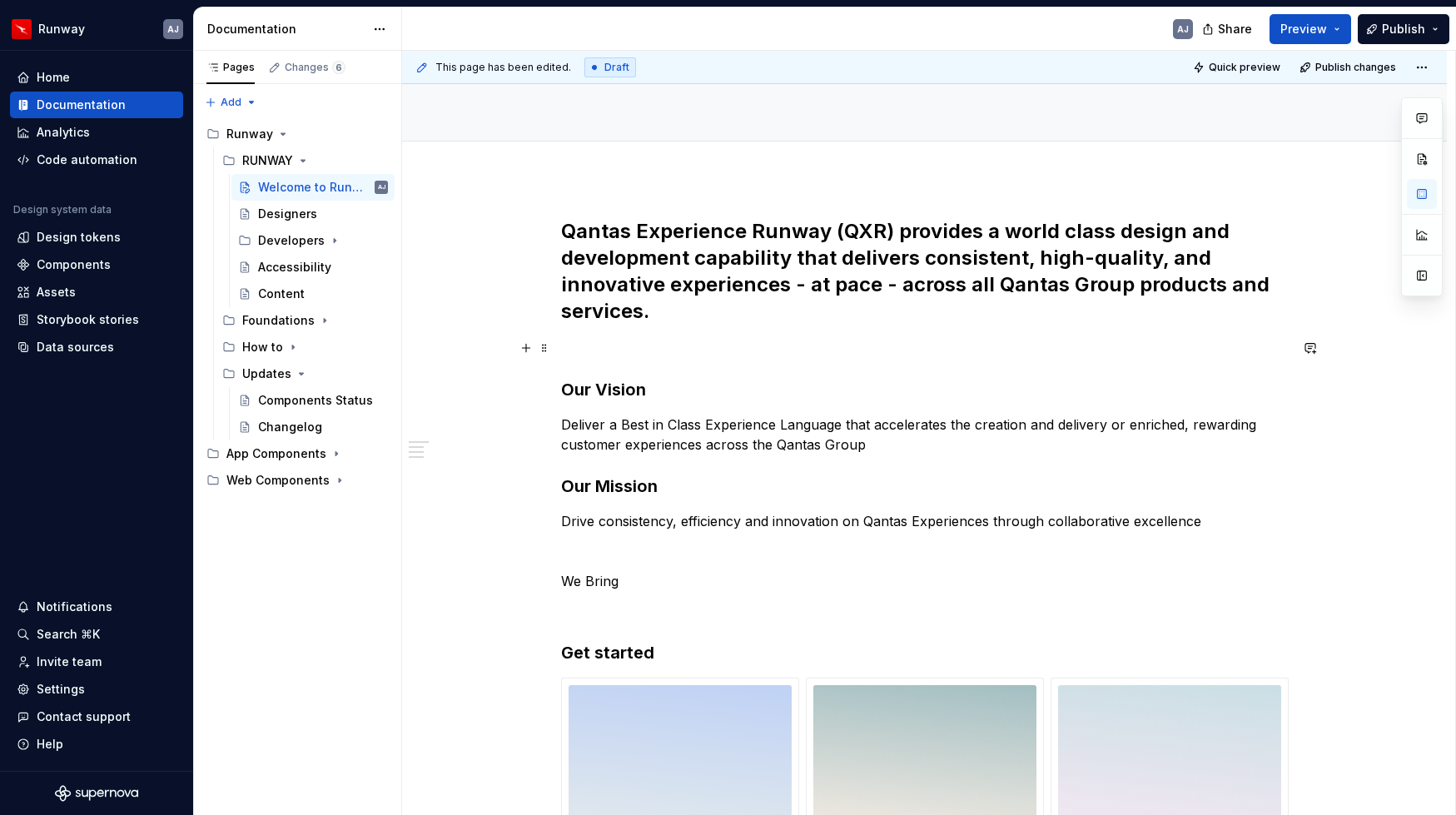
click at [662, 344] on p at bounding box center [924, 348] width 727 height 20
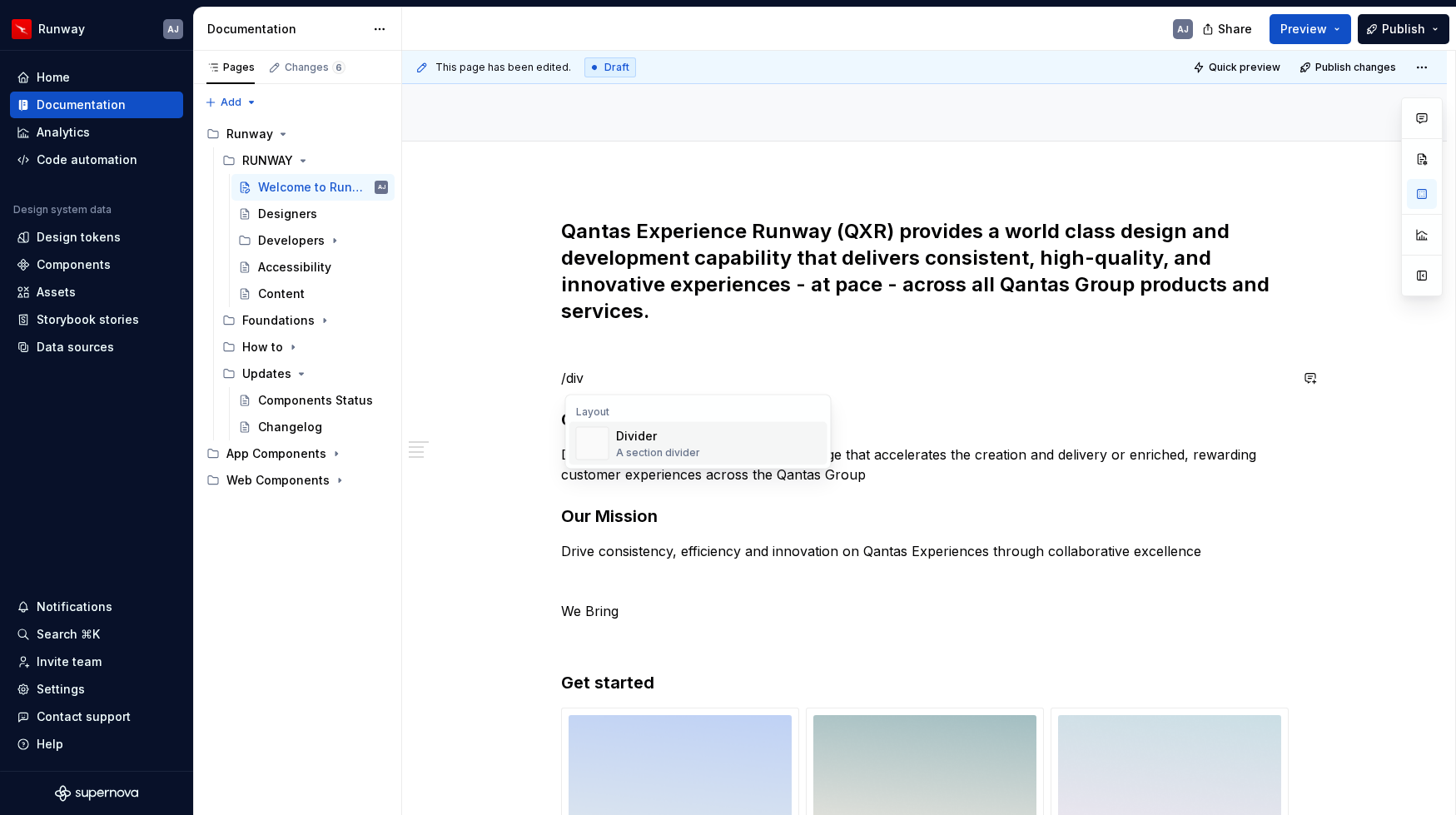
click at [657, 442] on div "Divider" at bounding box center [658, 436] width 84 height 17
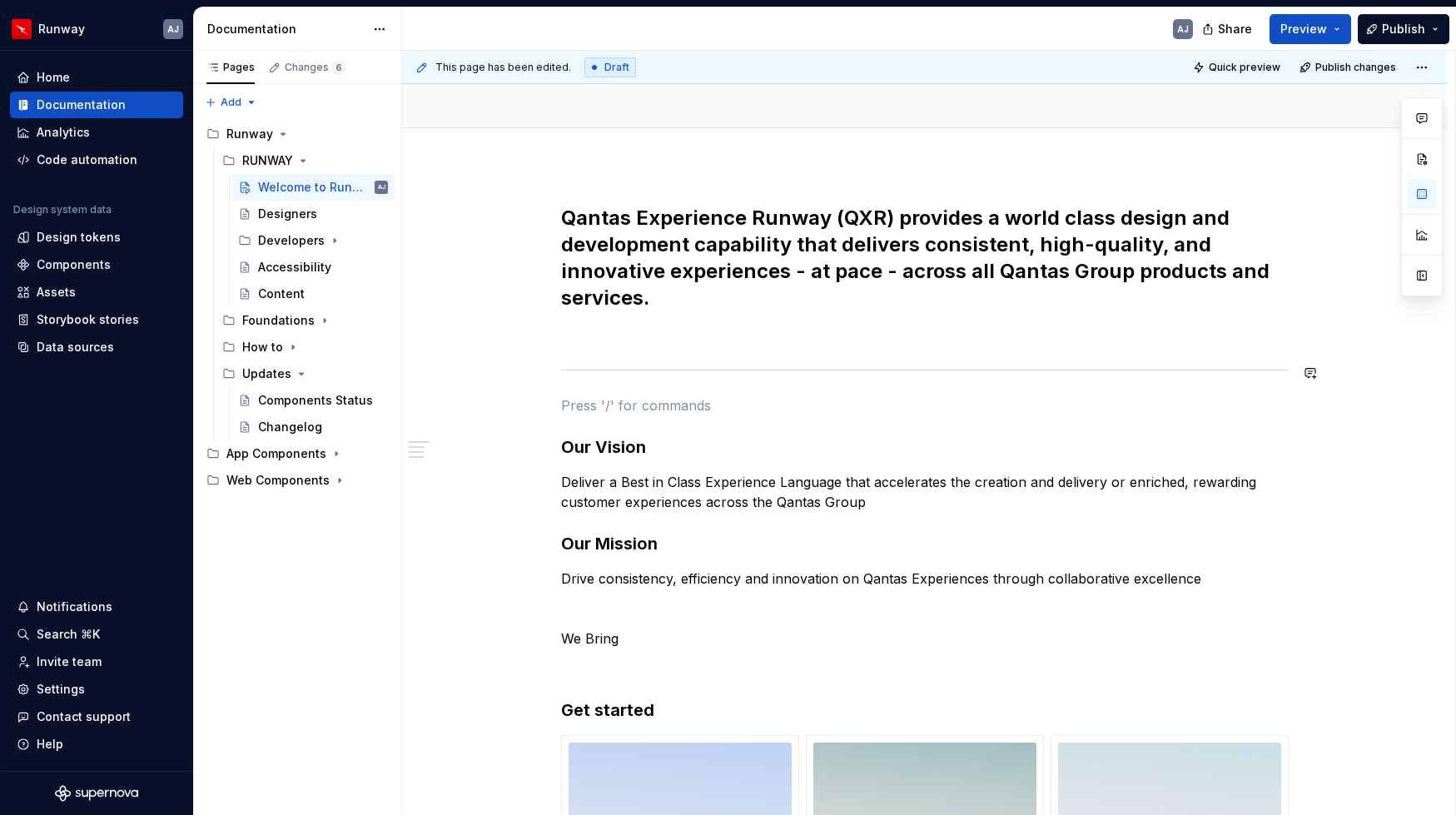
scroll to position [409, 0]
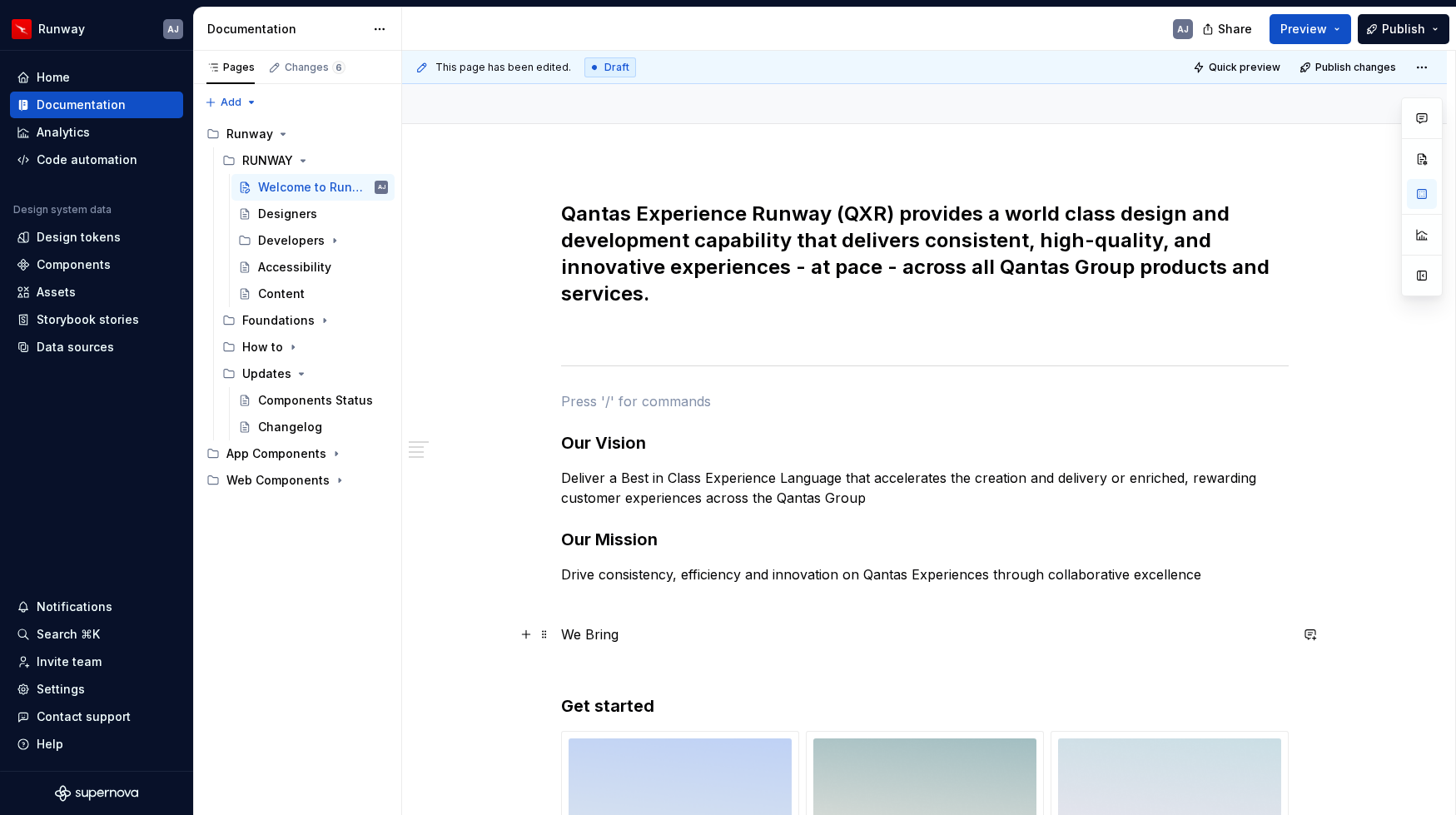
click at [636, 634] on p "We Bring" at bounding box center [924, 634] width 727 height 20
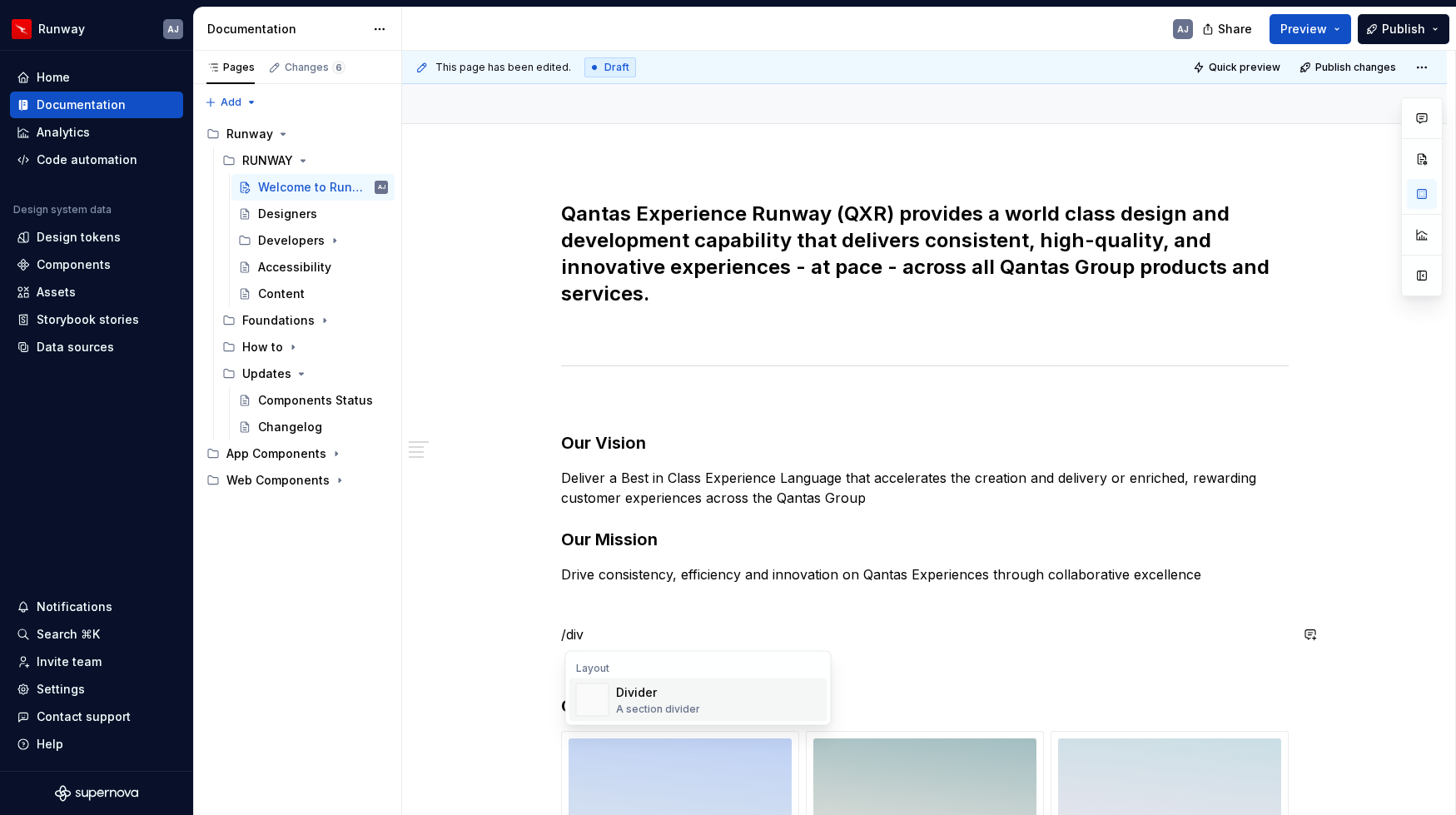
click at [634, 679] on div "Divider" at bounding box center [658, 692] width 84 height 17
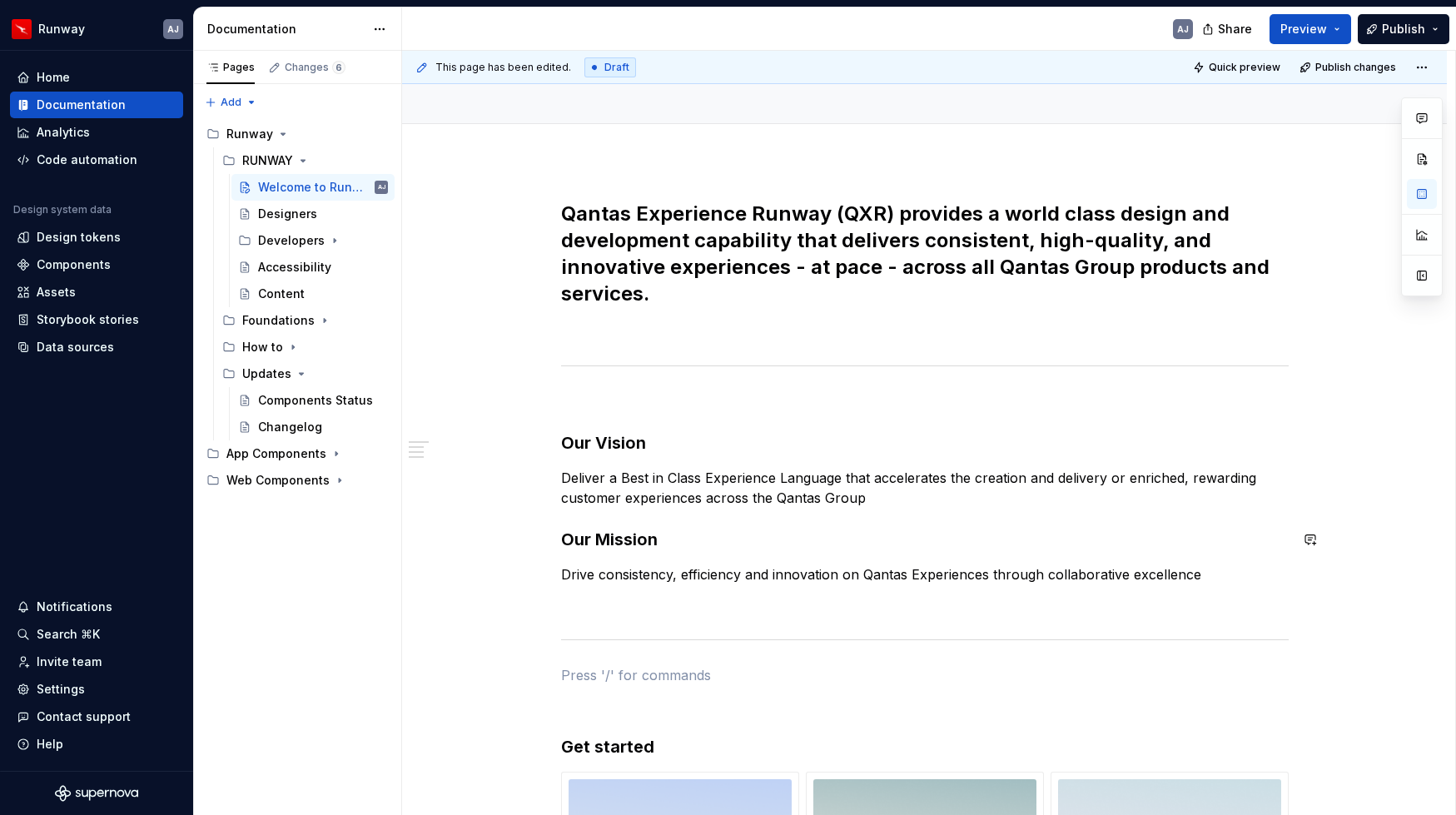
click at [646, 561] on div "**********" at bounding box center [924, 619] width 727 height 836
click at [690, 323] on p at bounding box center [924, 330] width 727 height 20
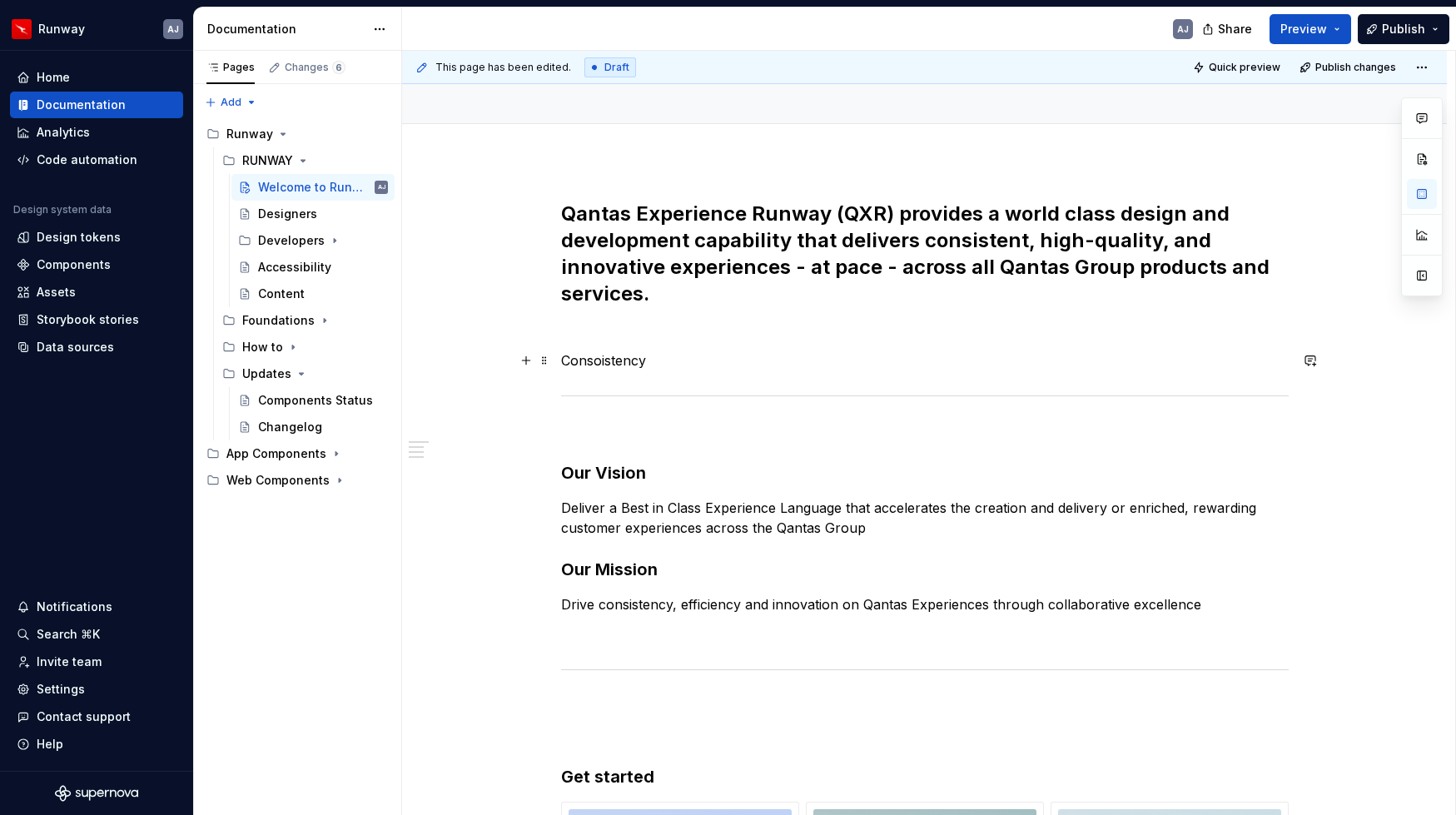
click at [604, 362] on p "Consoistency" at bounding box center [924, 360] width 727 height 20
click at [658, 363] on p "Consistency" at bounding box center [924, 360] width 727 height 20
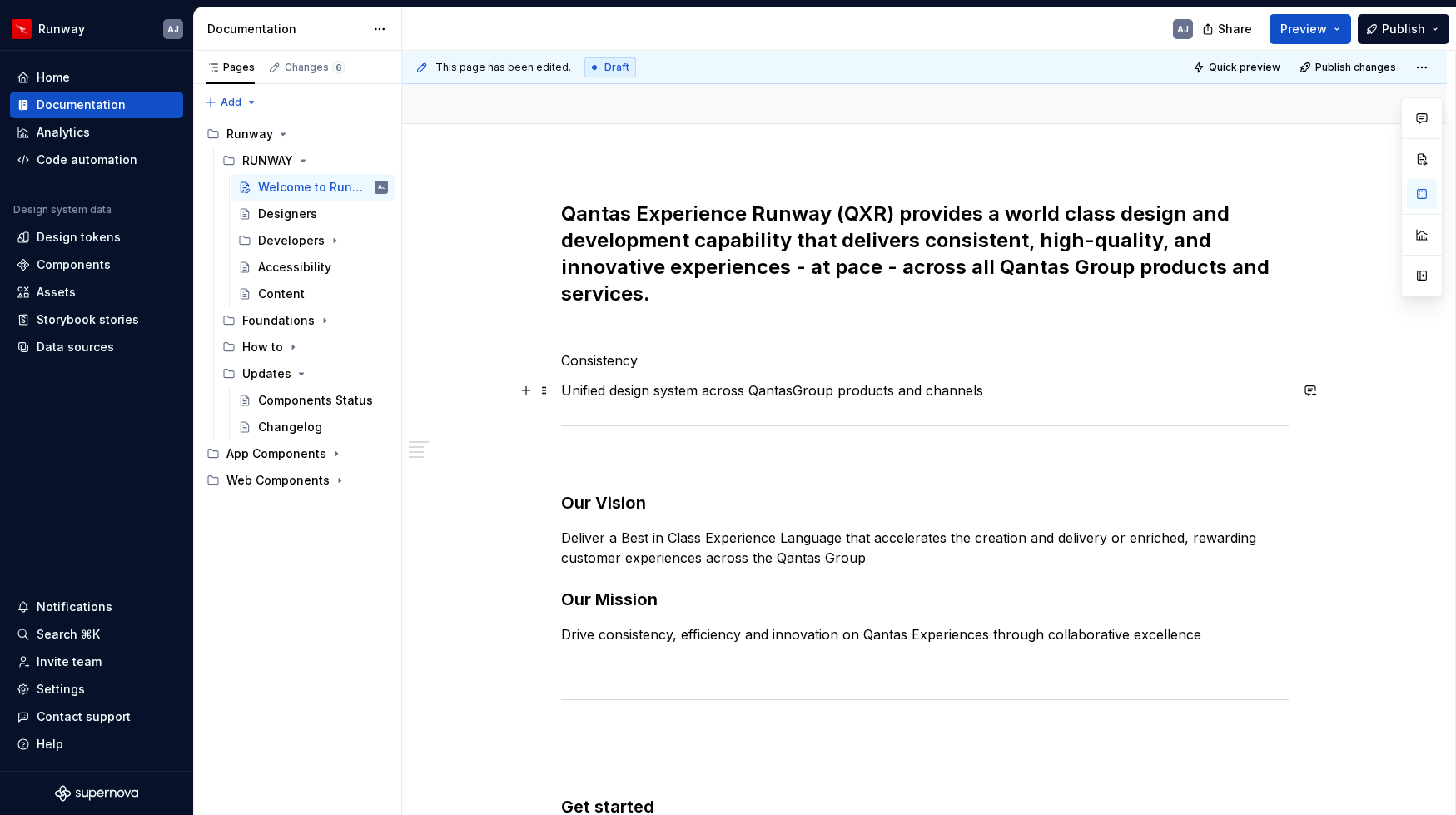
click at [996, 384] on p "Unified design system across QantasGroup products and channels​" at bounding box center [924, 390] width 727 height 20
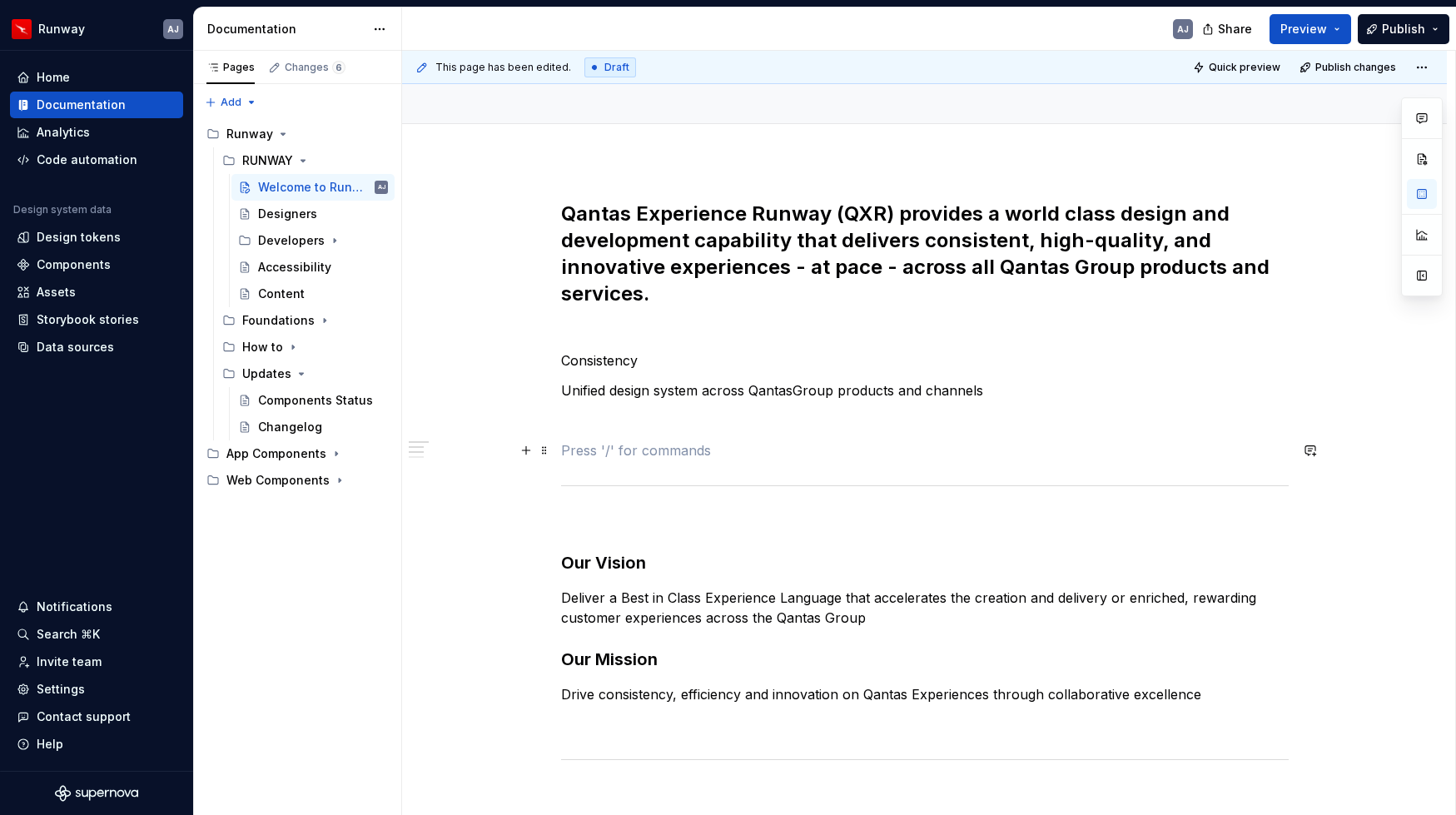
click at [604, 448] on p at bounding box center [924, 450] width 727 height 20
click at [593, 352] on p "Consistency" at bounding box center [924, 360] width 727 height 20
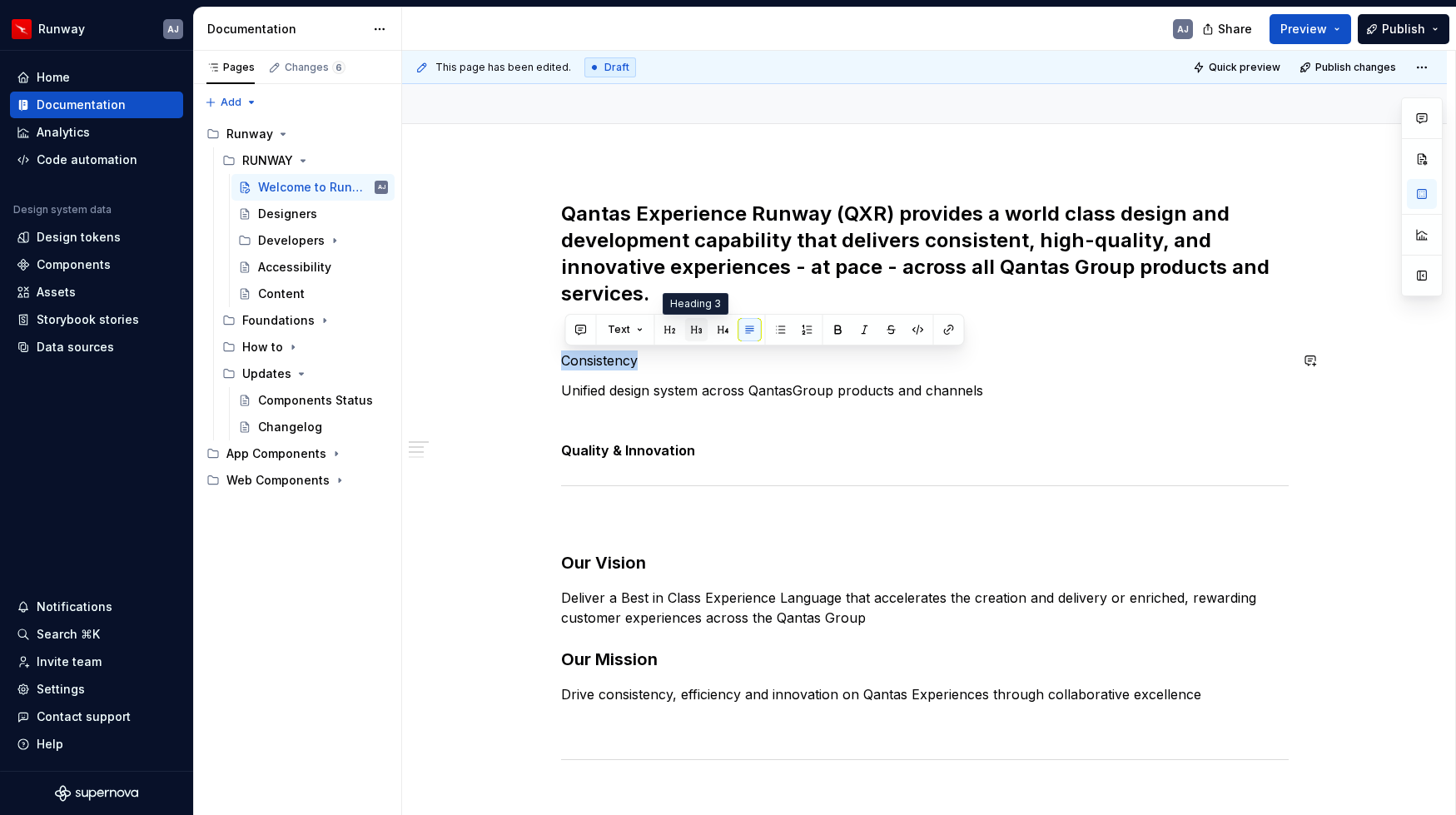
click at [693, 329] on button "button" at bounding box center [696, 329] width 23 height 23
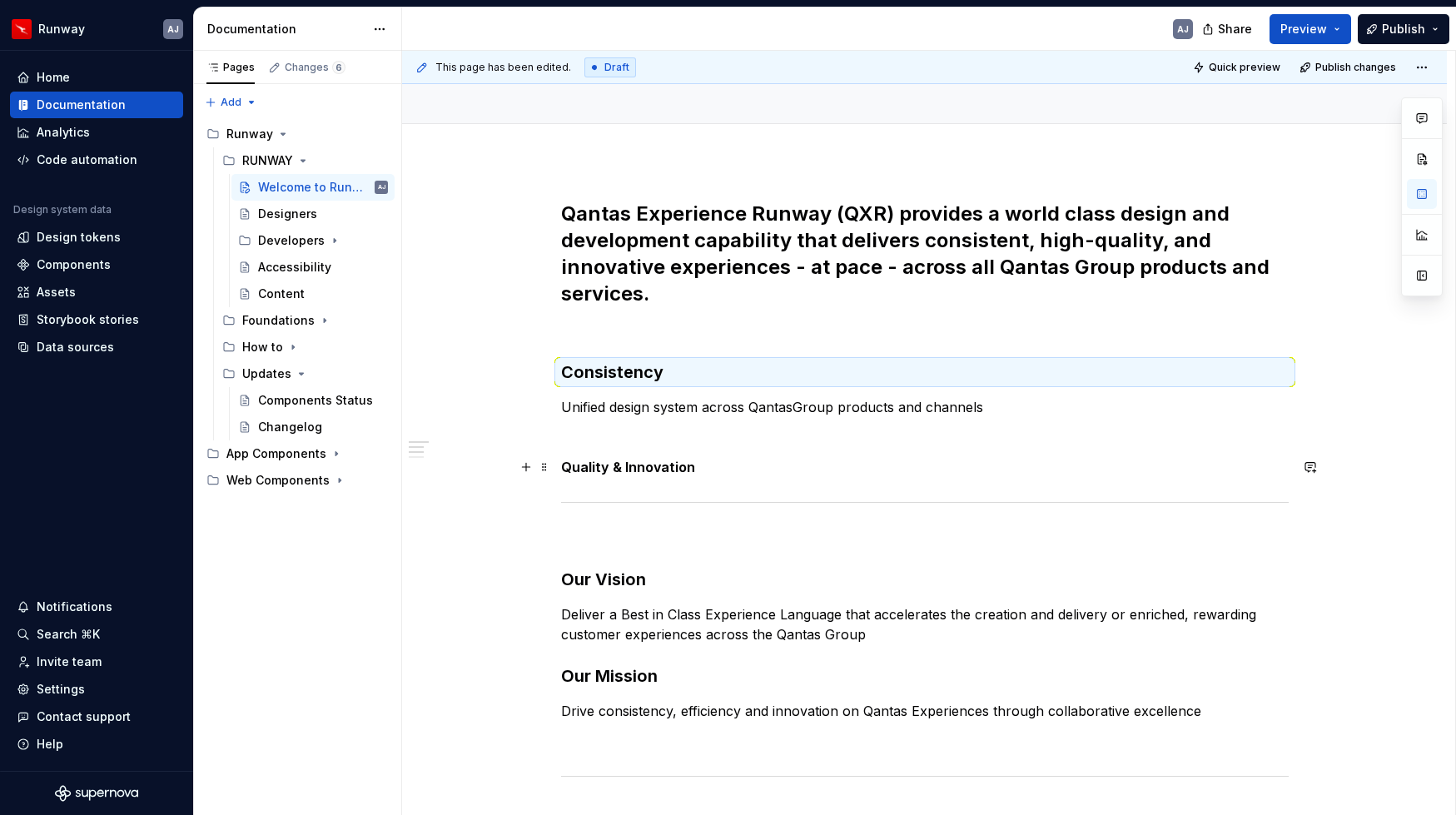
click at [639, 468] on strong "Quality & Innovation" at bounding box center [628, 466] width 134 height 17
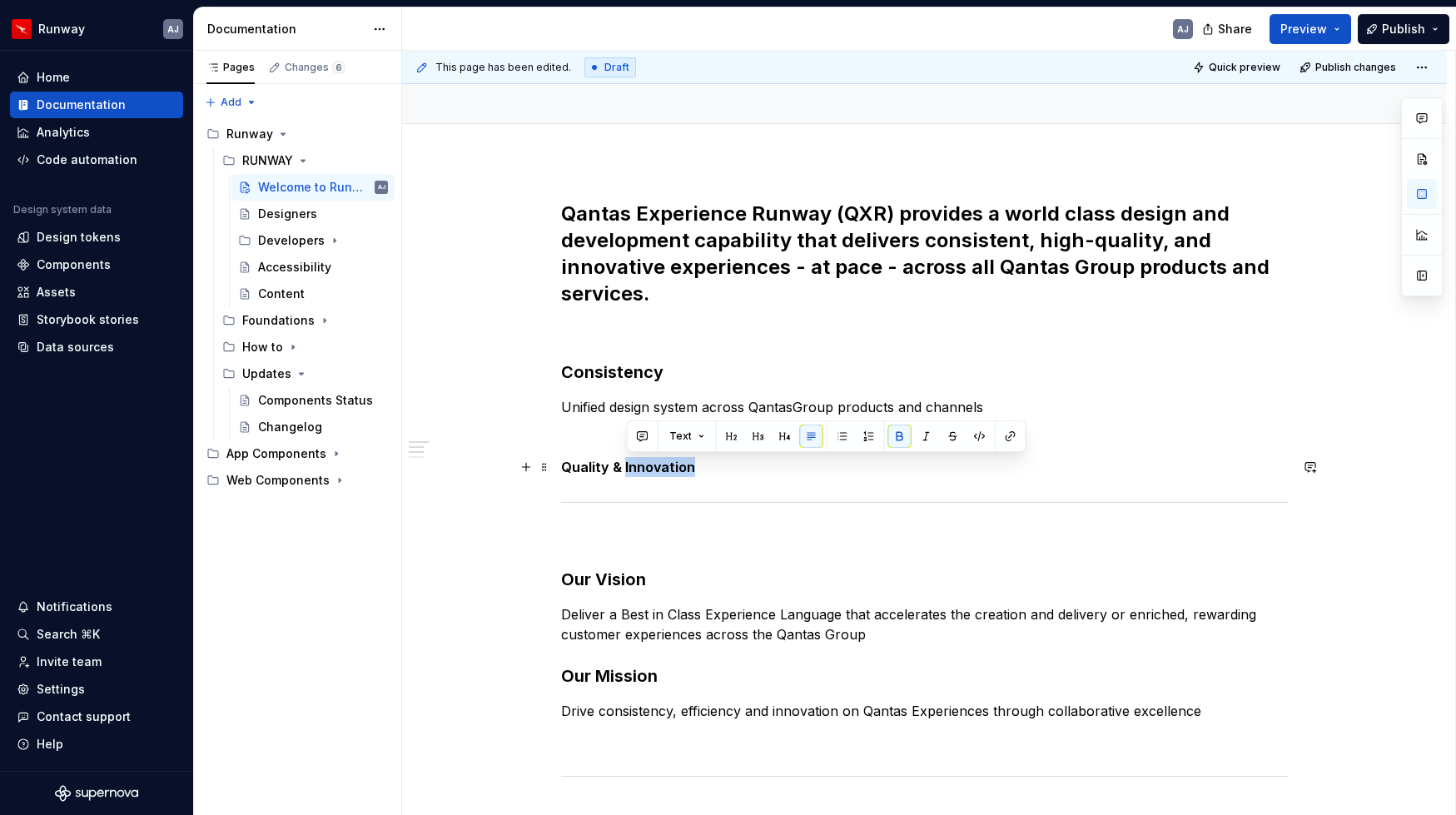
click at [639, 468] on strong "Quality & Innovation" at bounding box center [628, 466] width 134 height 17
click at [696, 438] on button "button" at bounding box center [696, 436] width 23 height 23
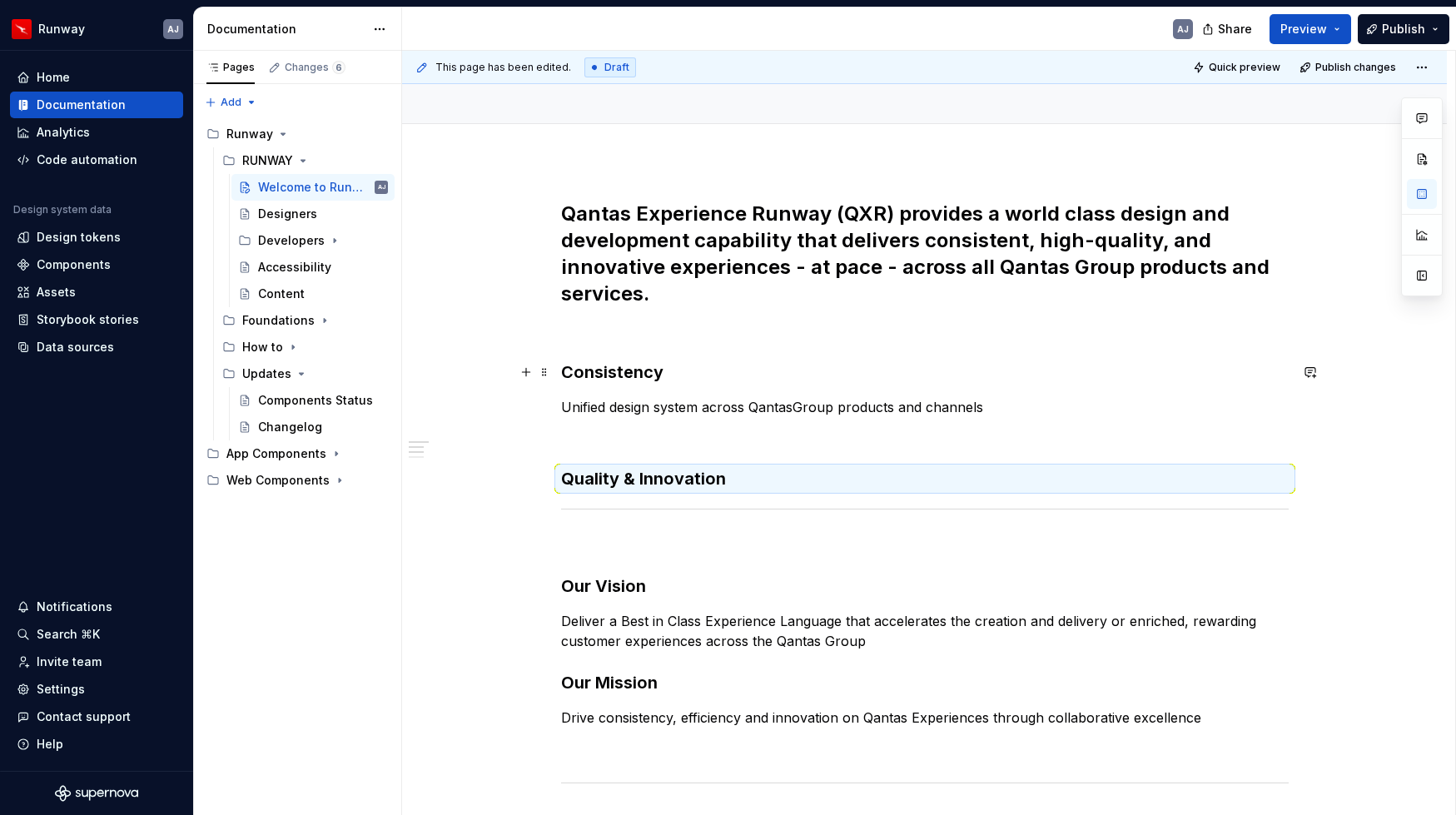
click at [650, 381] on h3 "Consistency" at bounding box center [924, 371] width 727 height 23
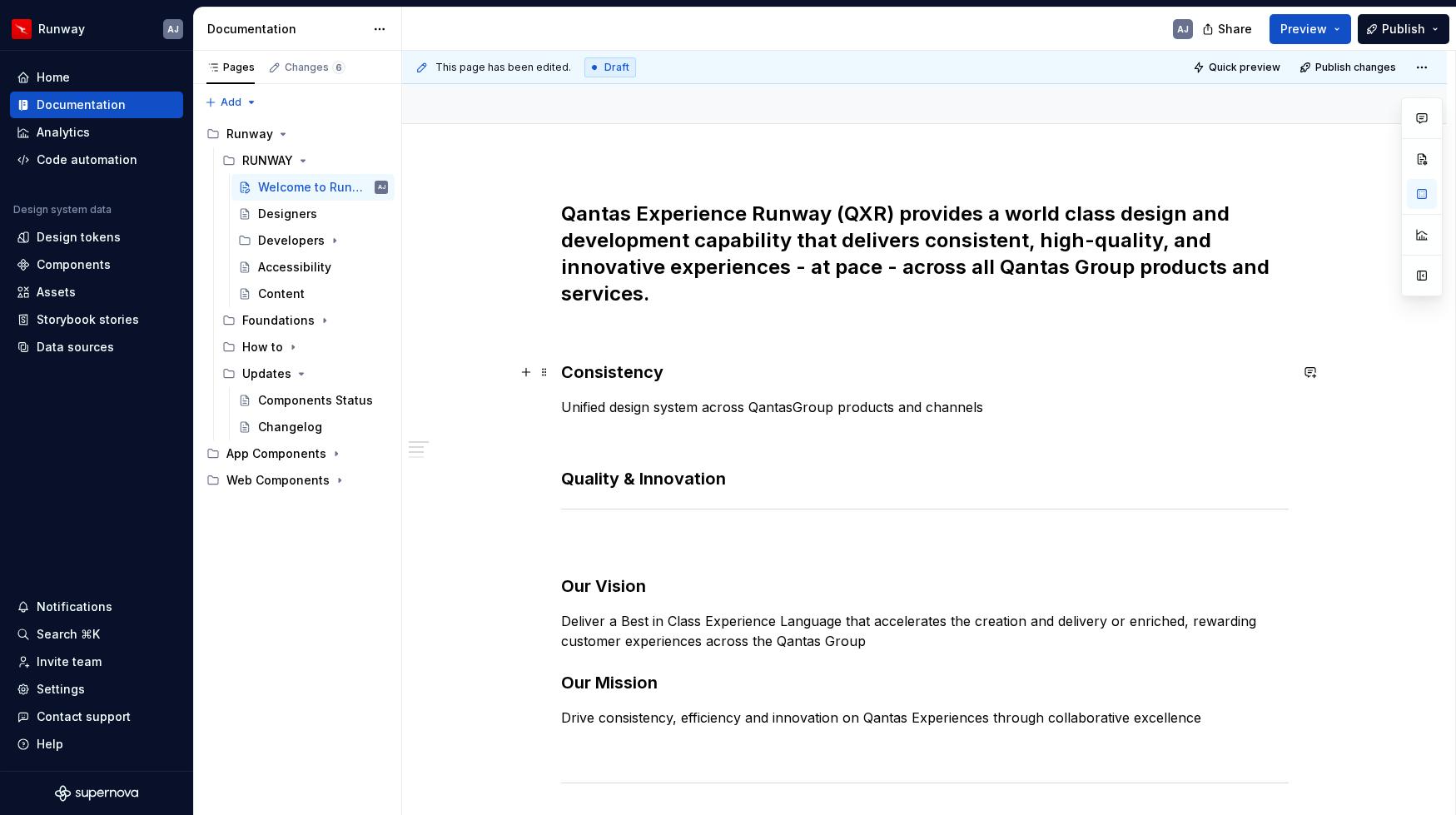
click at [650, 381] on h3 "Consistency" at bounding box center [924, 371] width 727 height 23
click at [667, 476] on strong "Quality & Innovation" at bounding box center [643, 478] width 165 height 20
click at [741, 480] on h3 "Quality & Innovation ​" at bounding box center [924, 478] width 727 height 23
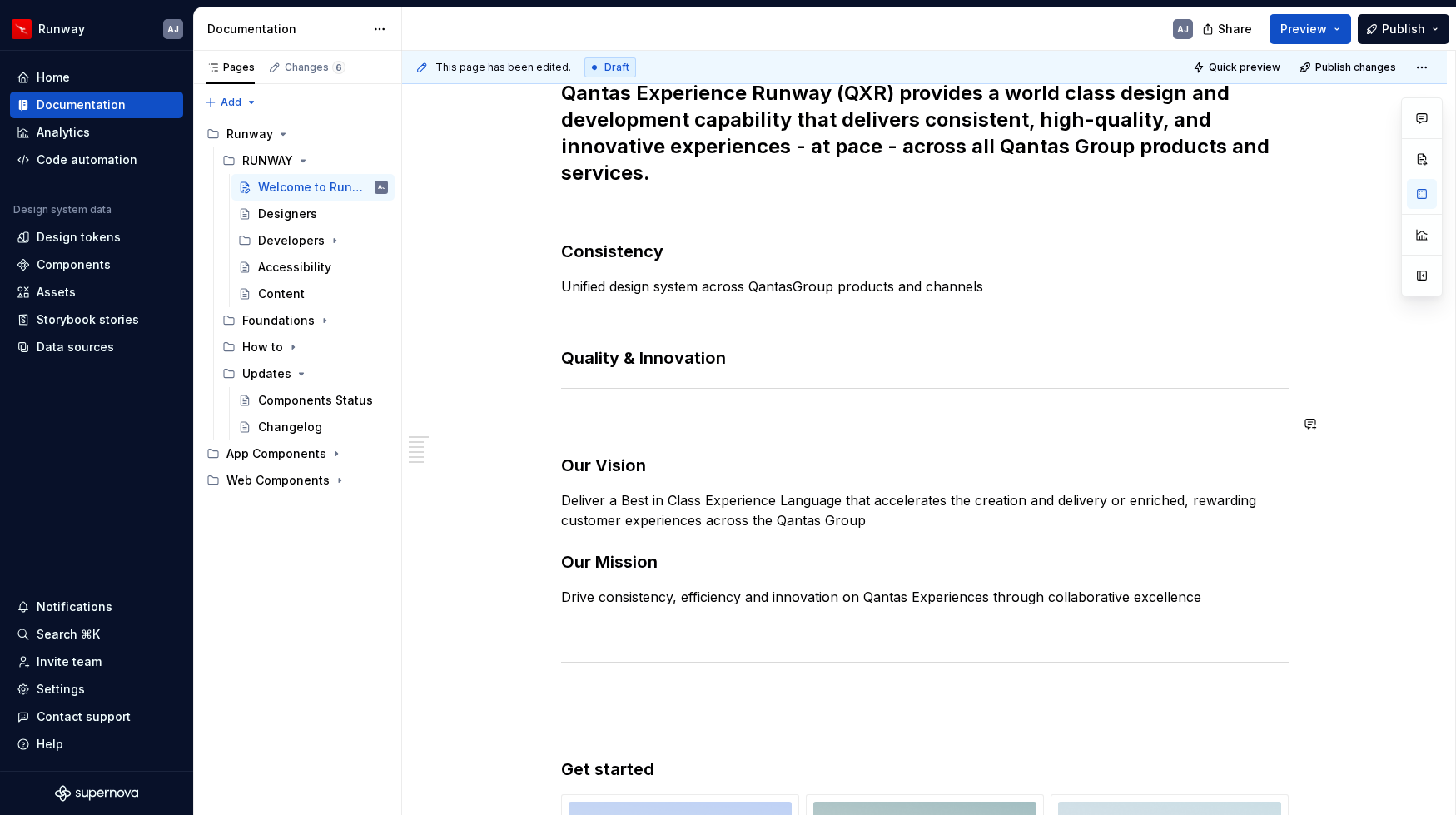
scroll to position [563, 0]
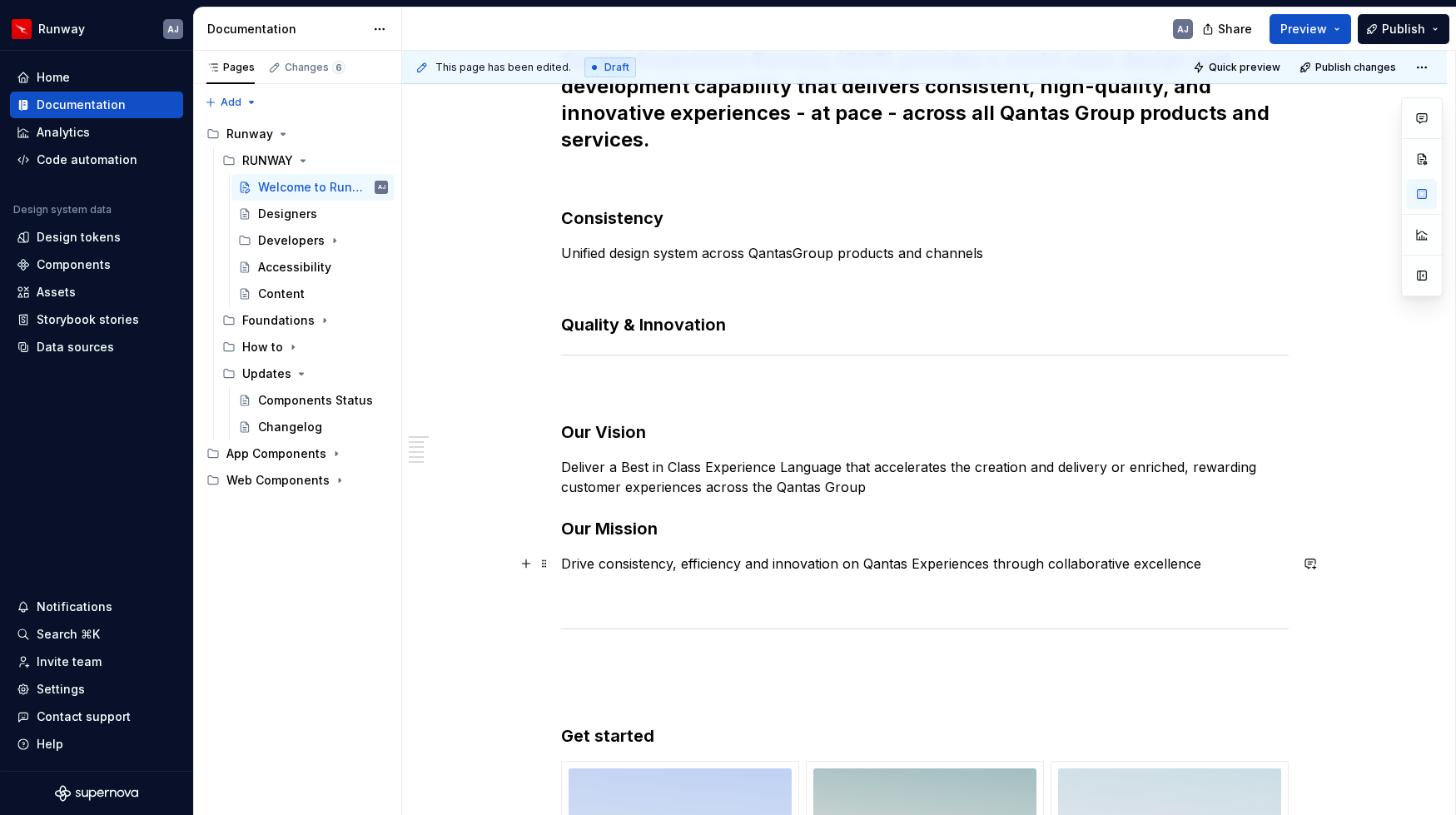
click at [1215, 569] on p "Drive consistency, efficiency and innovation on Qantas Experiences through coll…" at bounding box center [924, 563] width 727 height 20
click at [548, 326] on span at bounding box center [544, 325] width 13 height 23
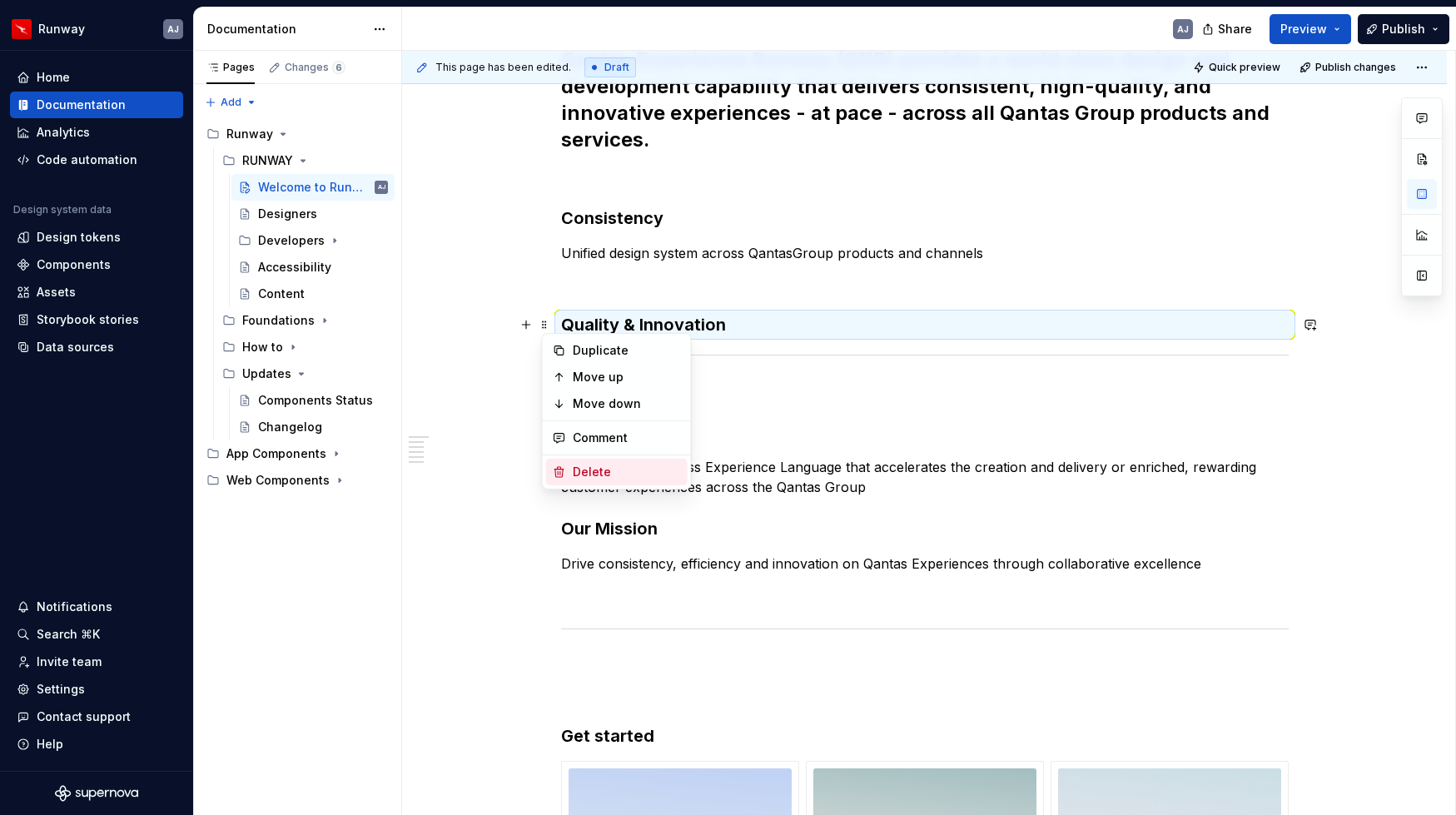
click at [598, 476] on div "Delete" at bounding box center [627, 472] width 108 height 17
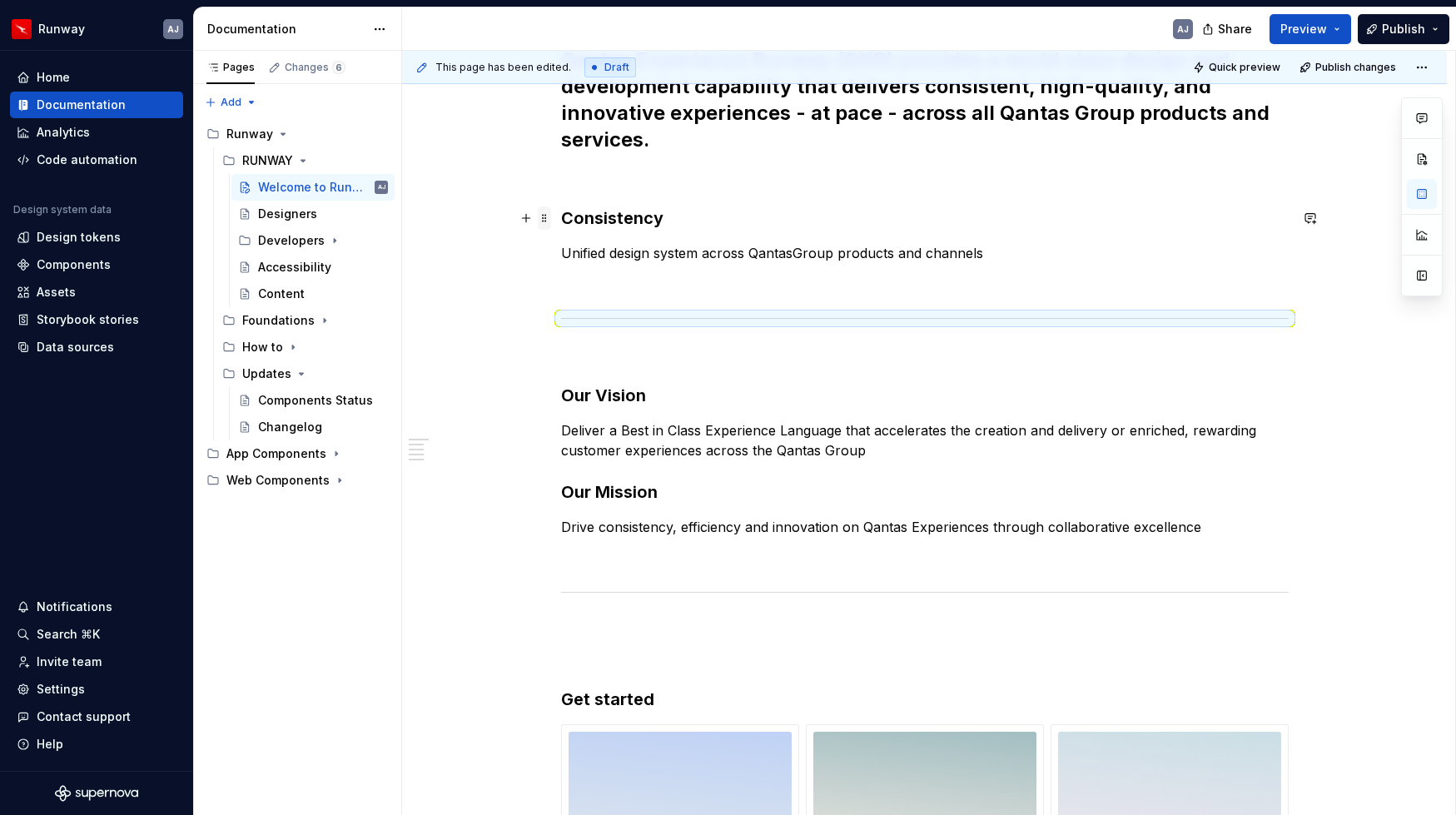
click at [551, 217] on span at bounding box center [544, 217] width 13 height 23
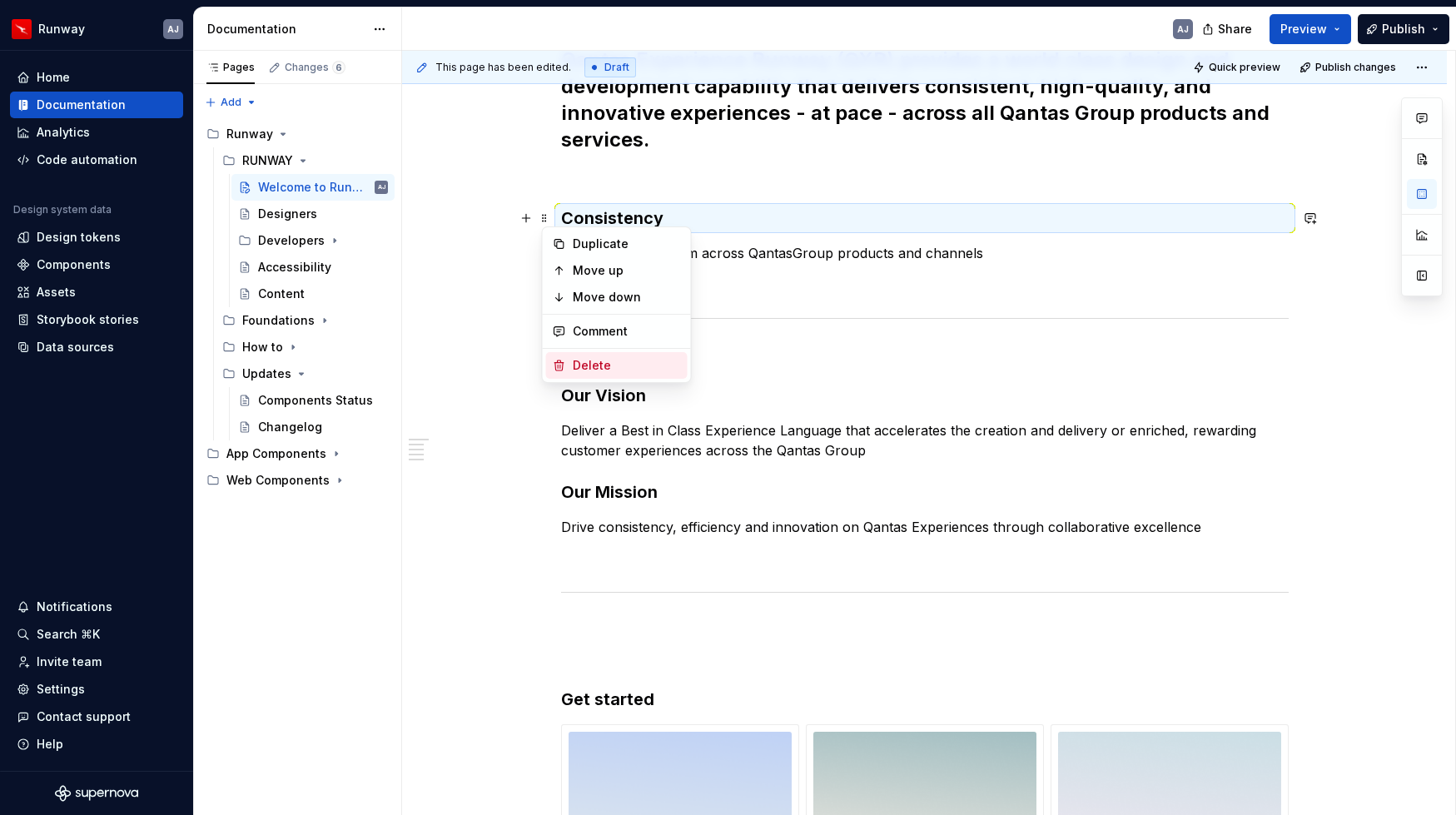
click at [585, 365] on div "Delete" at bounding box center [627, 365] width 108 height 17
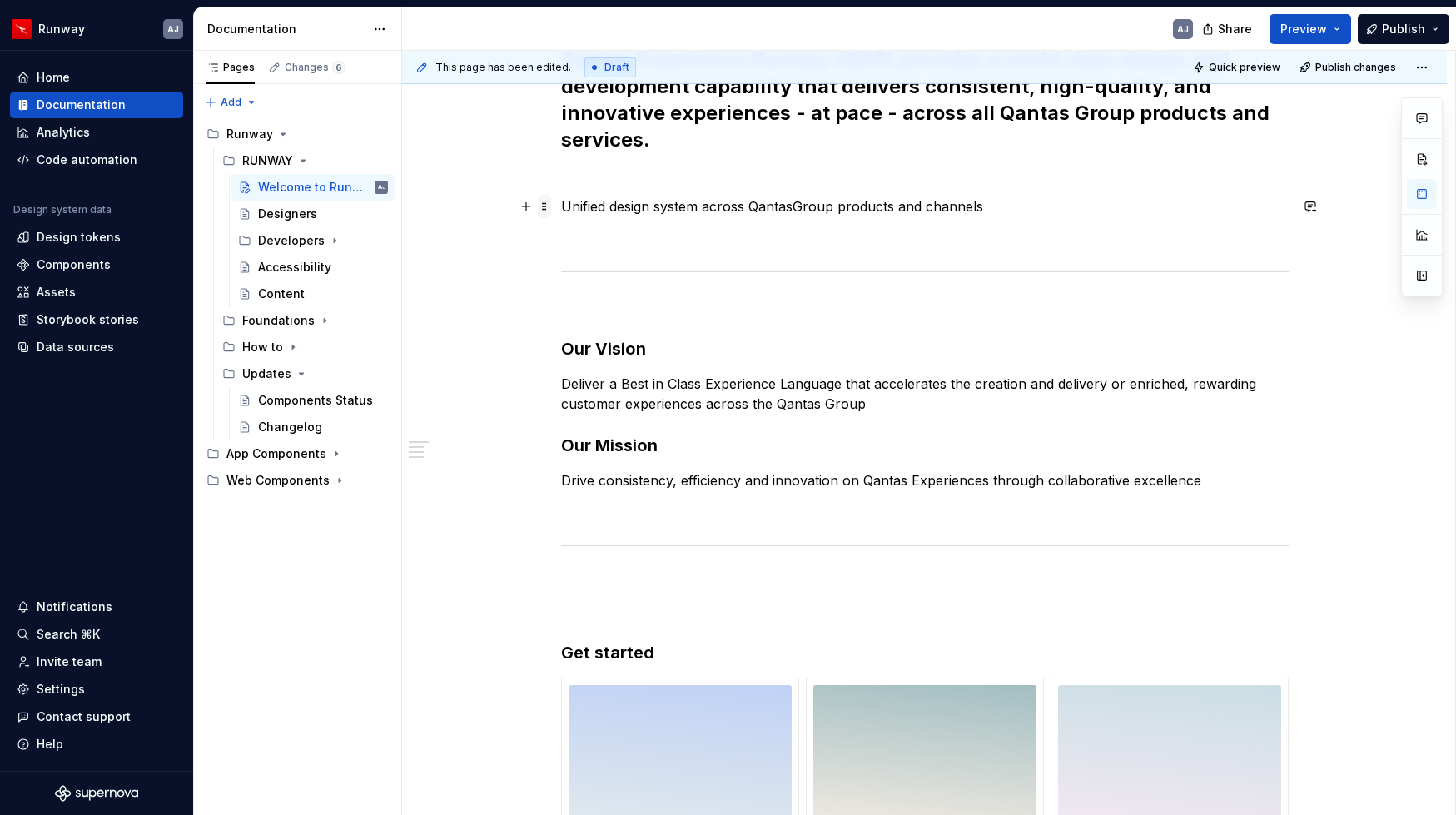
click at [548, 202] on span at bounding box center [544, 206] width 13 height 23
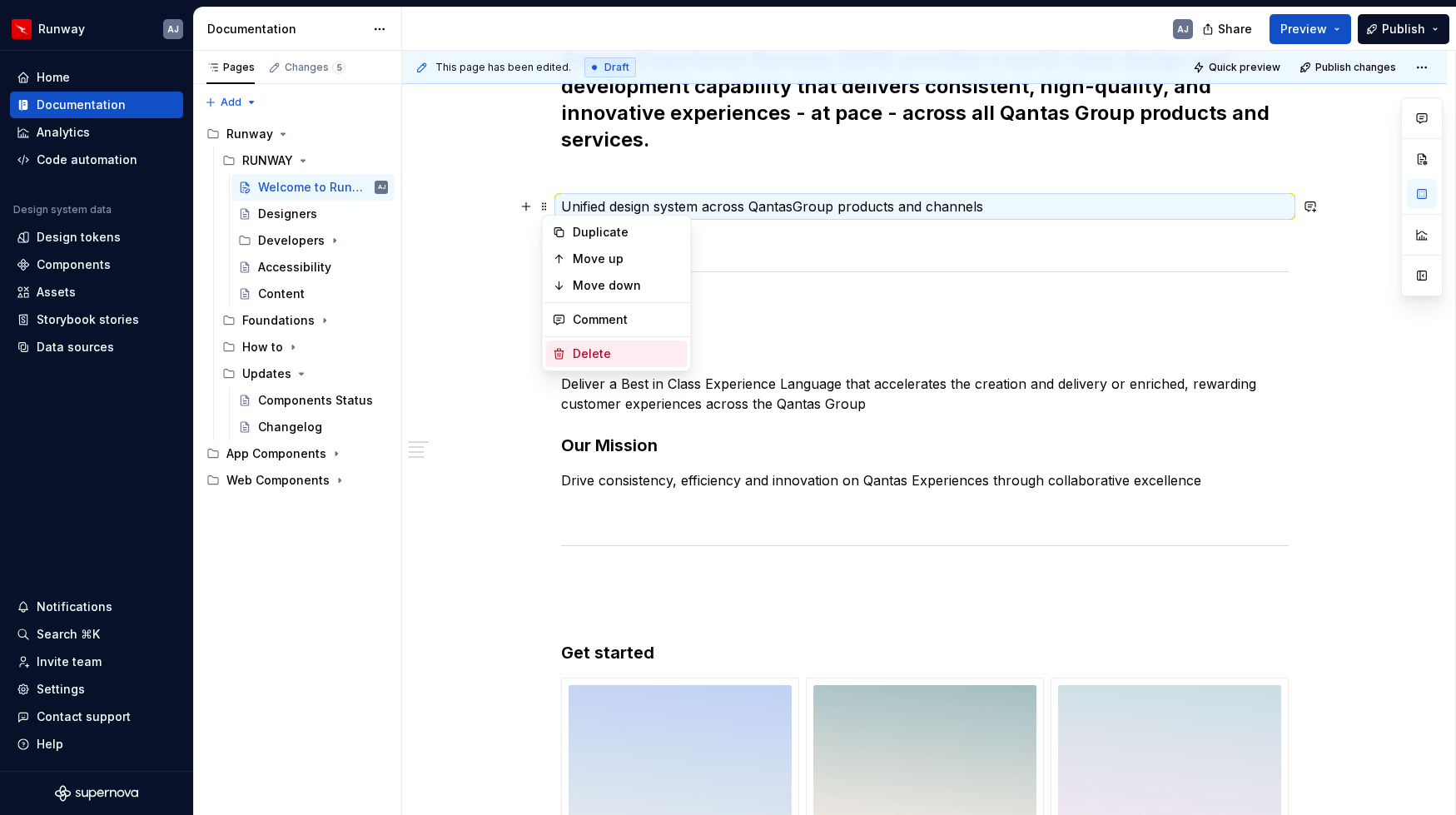
click at [599, 349] on div "Delete" at bounding box center [627, 353] width 108 height 17
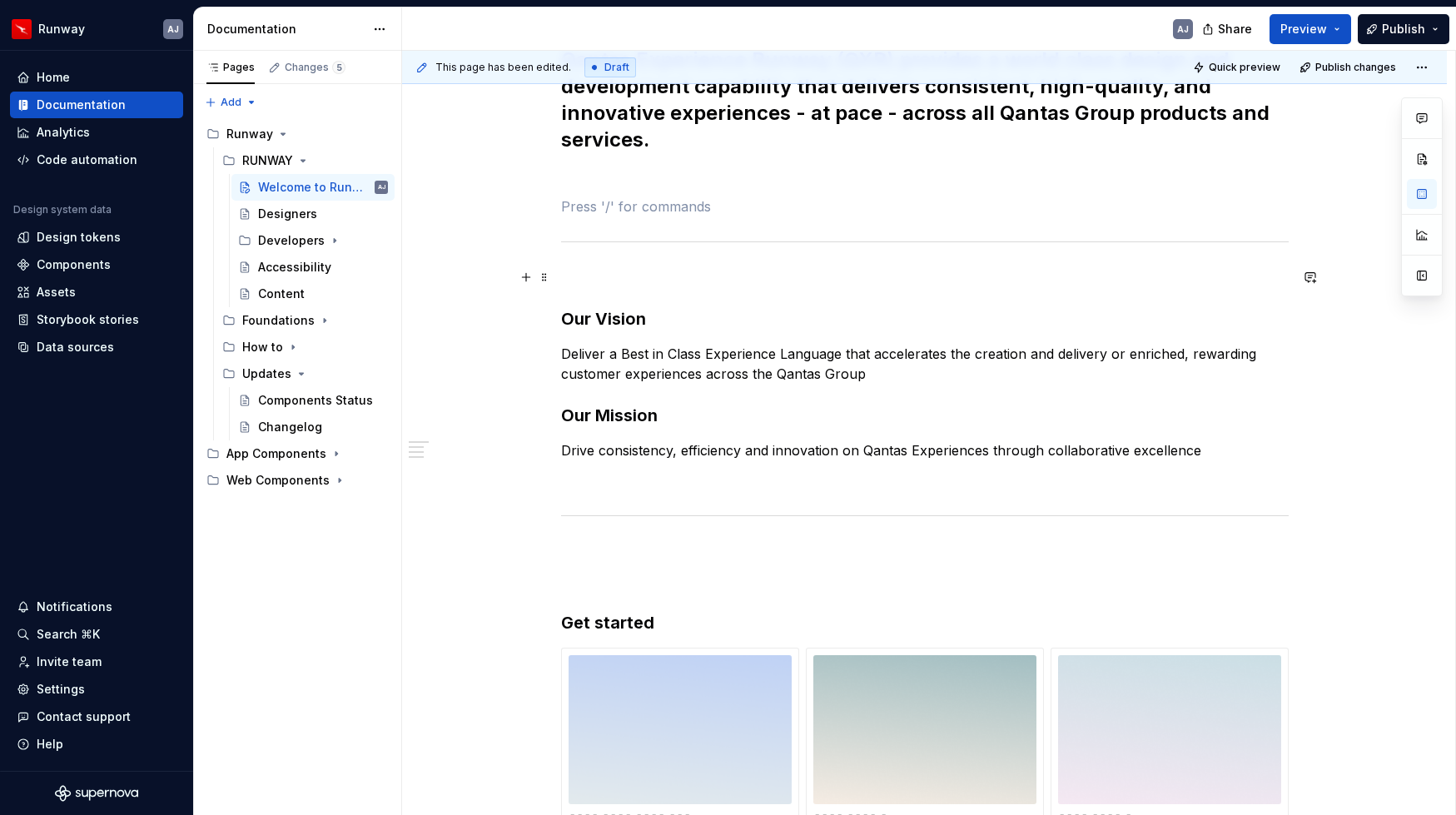
click at [643, 270] on p at bounding box center [924, 277] width 727 height 20
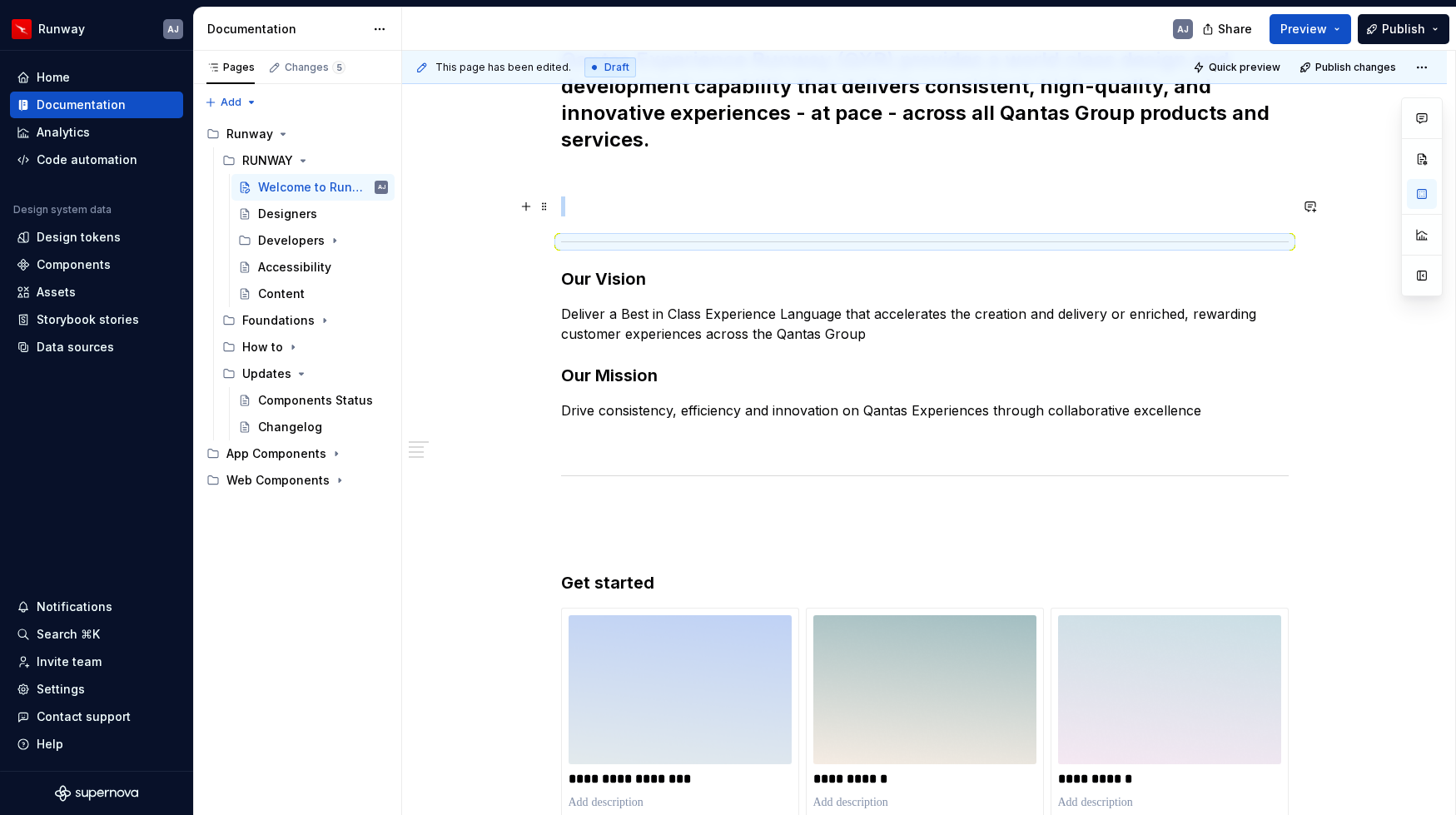
click at [633, 199] on p at bounding box center [924, 206] width 727 height 20
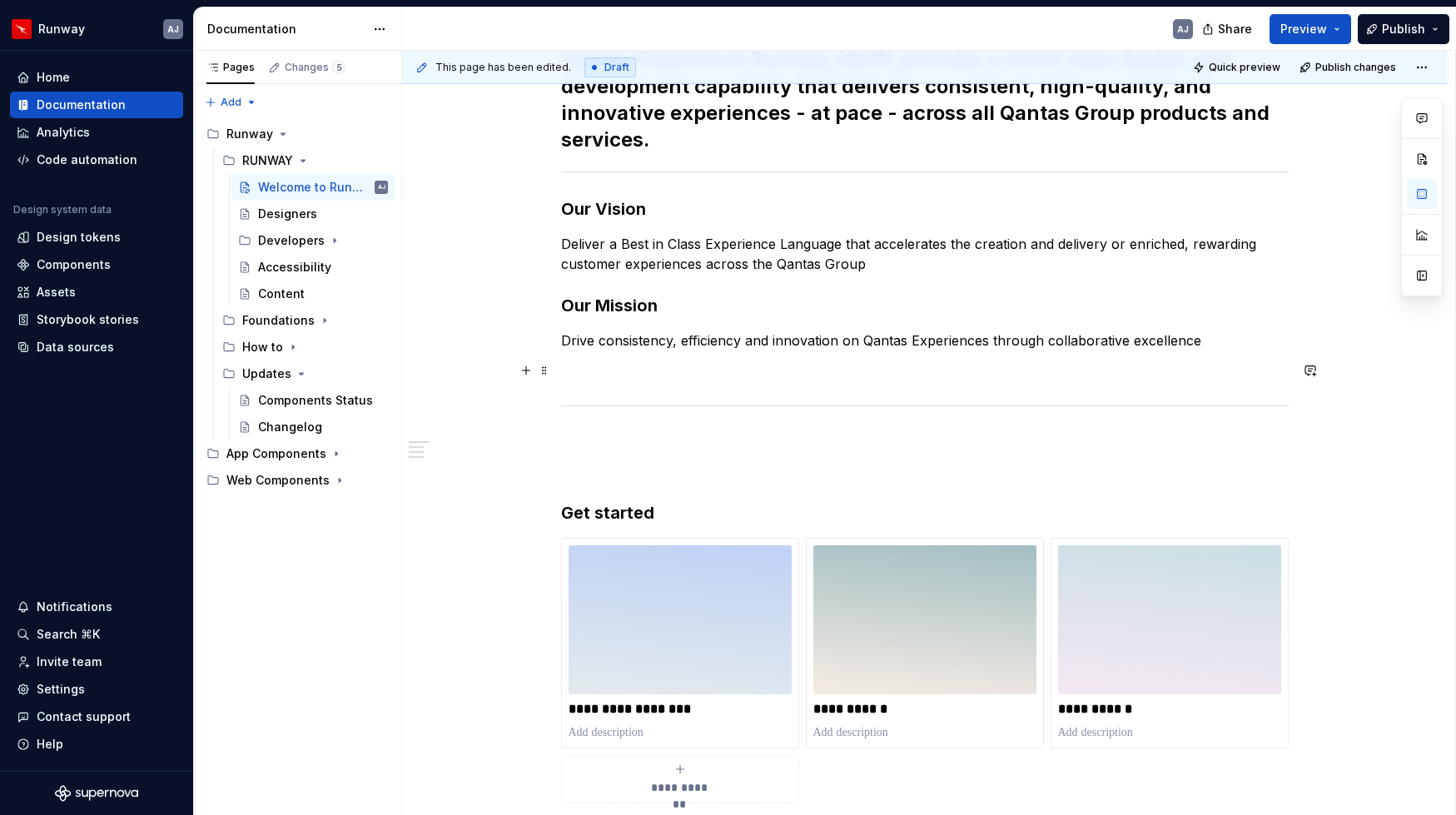
click at [719, 378] on p at bounding box center [924, 370] width 727 height 20
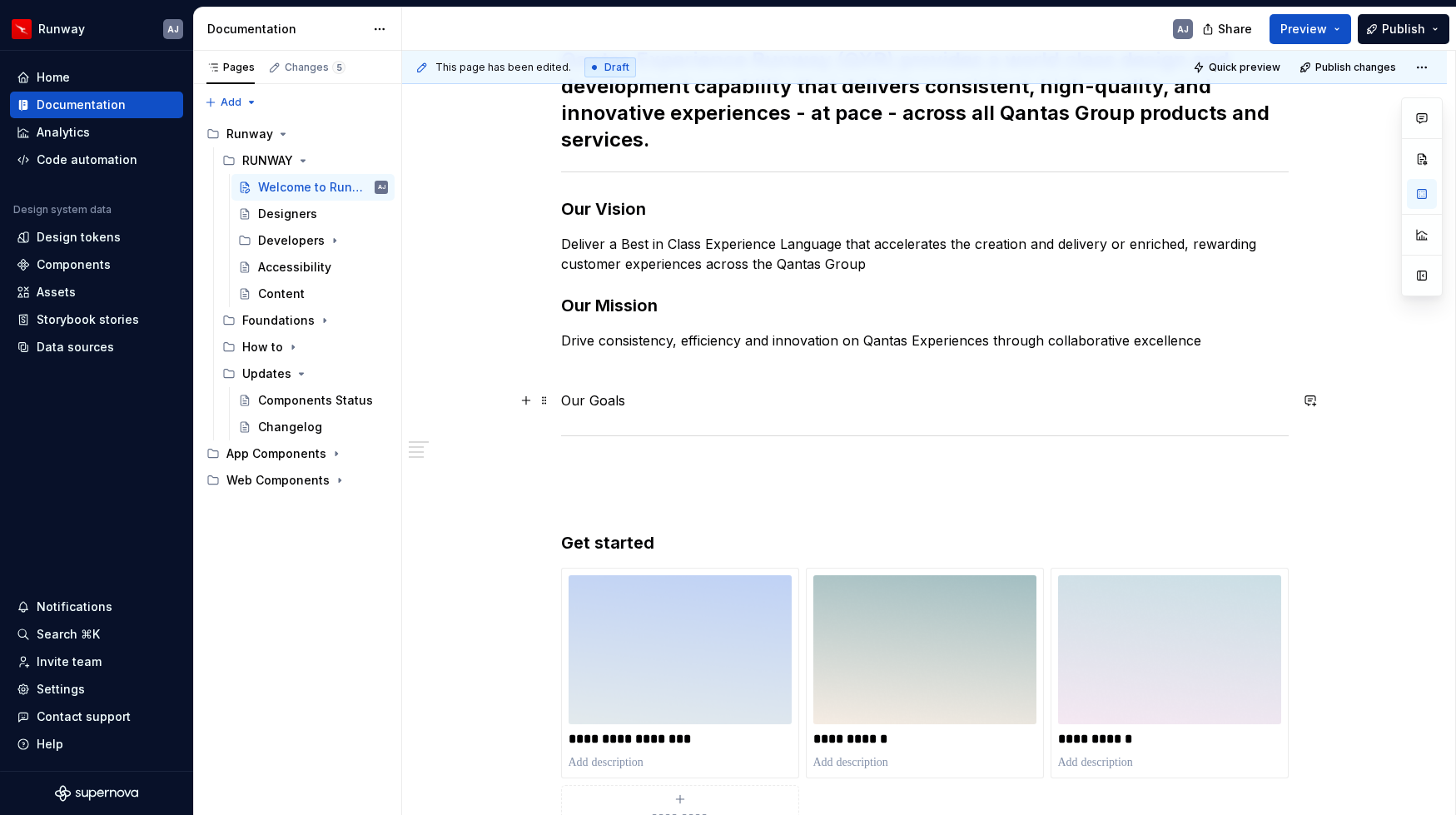
click at [606, 396] on p "Our Goals" at bounding box center [924, 400] width 727 height 20
click at [692, 369] on button "button" at bounding box center [696, 370] width 23 height 23
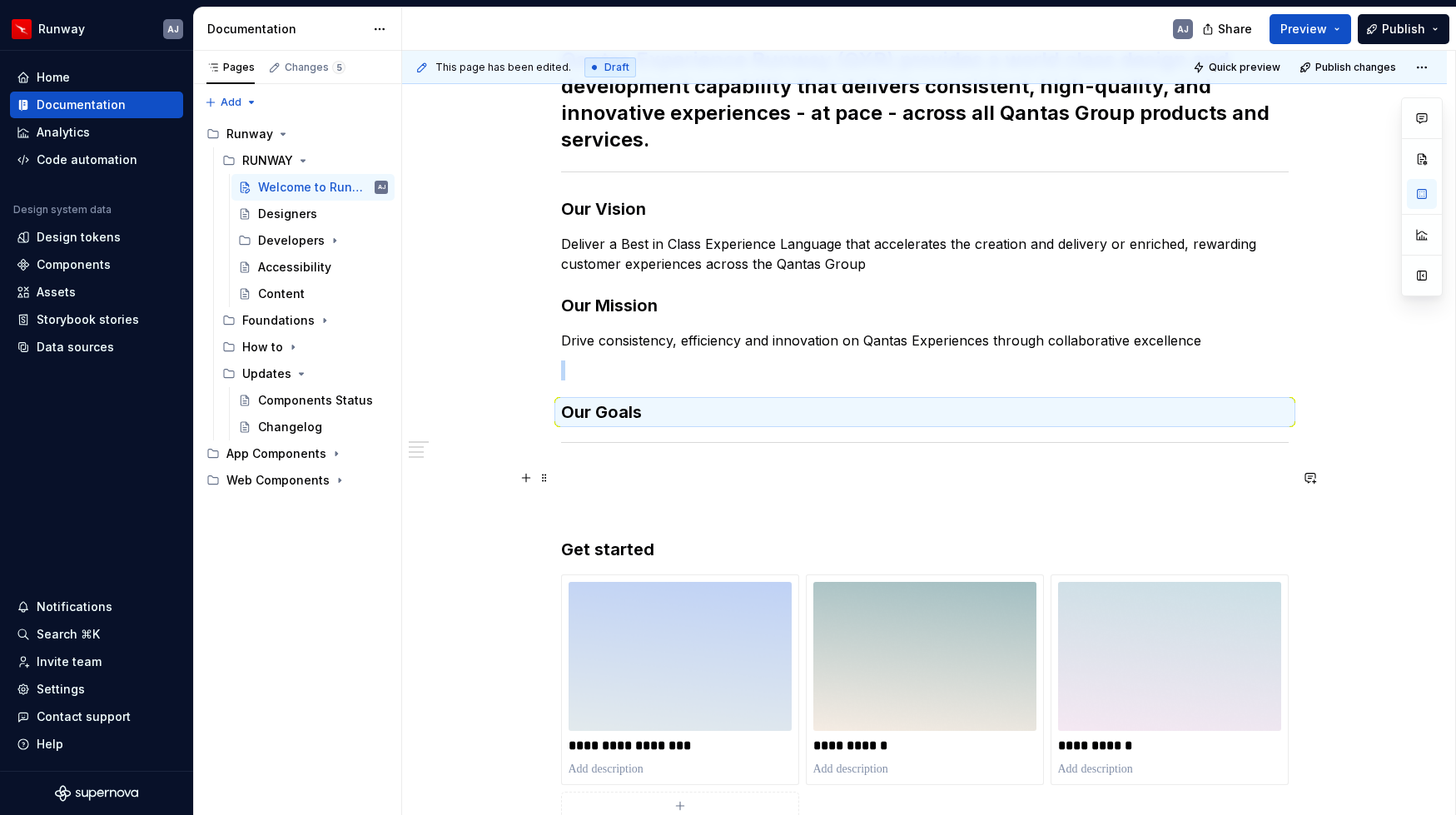
click at [1246, 481] on p at bounding box center [924, 477] width 727 height 20
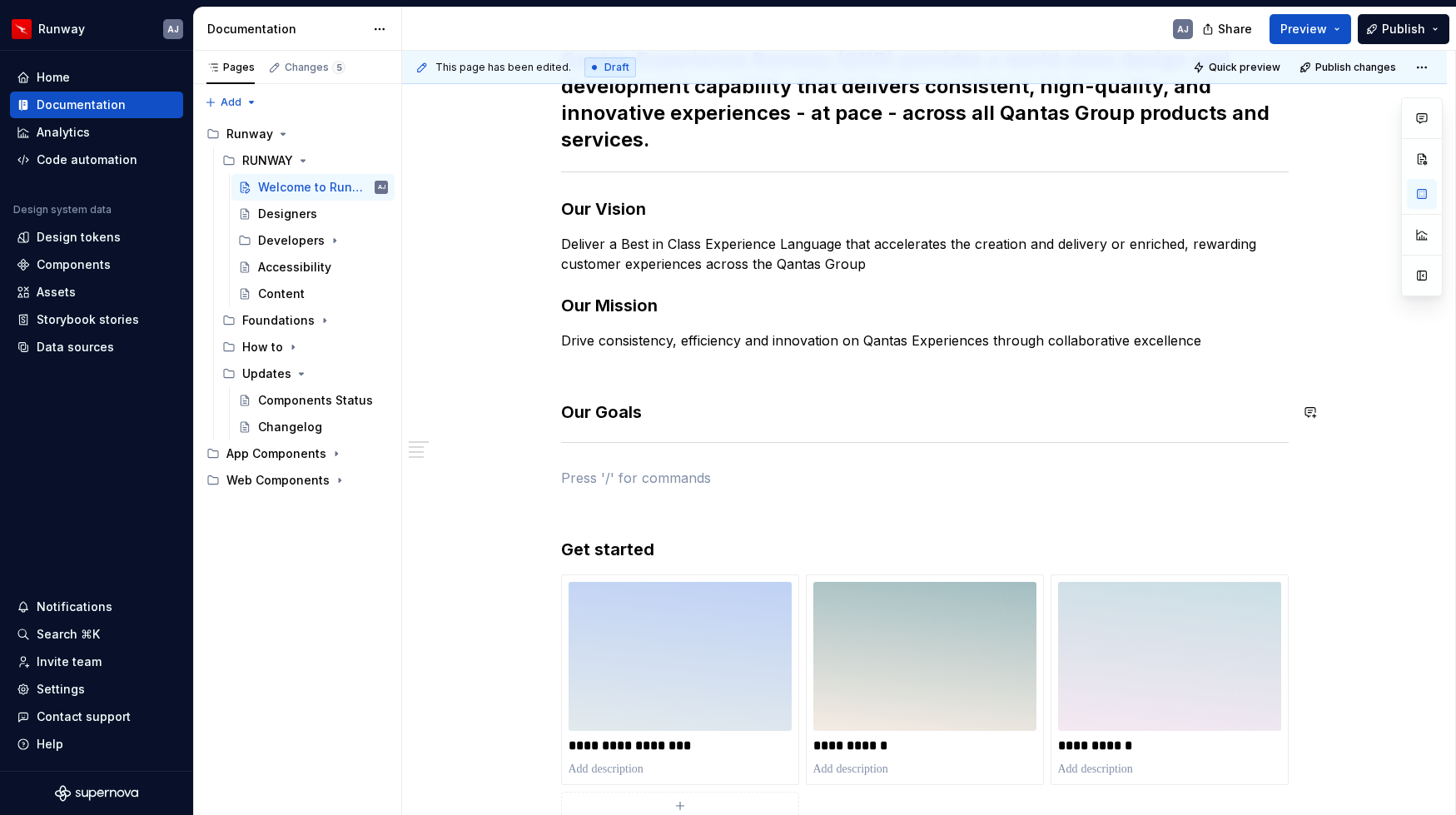
click at [689, 425] on div "**********" at bounding box center [924, 443] width 727 height 793
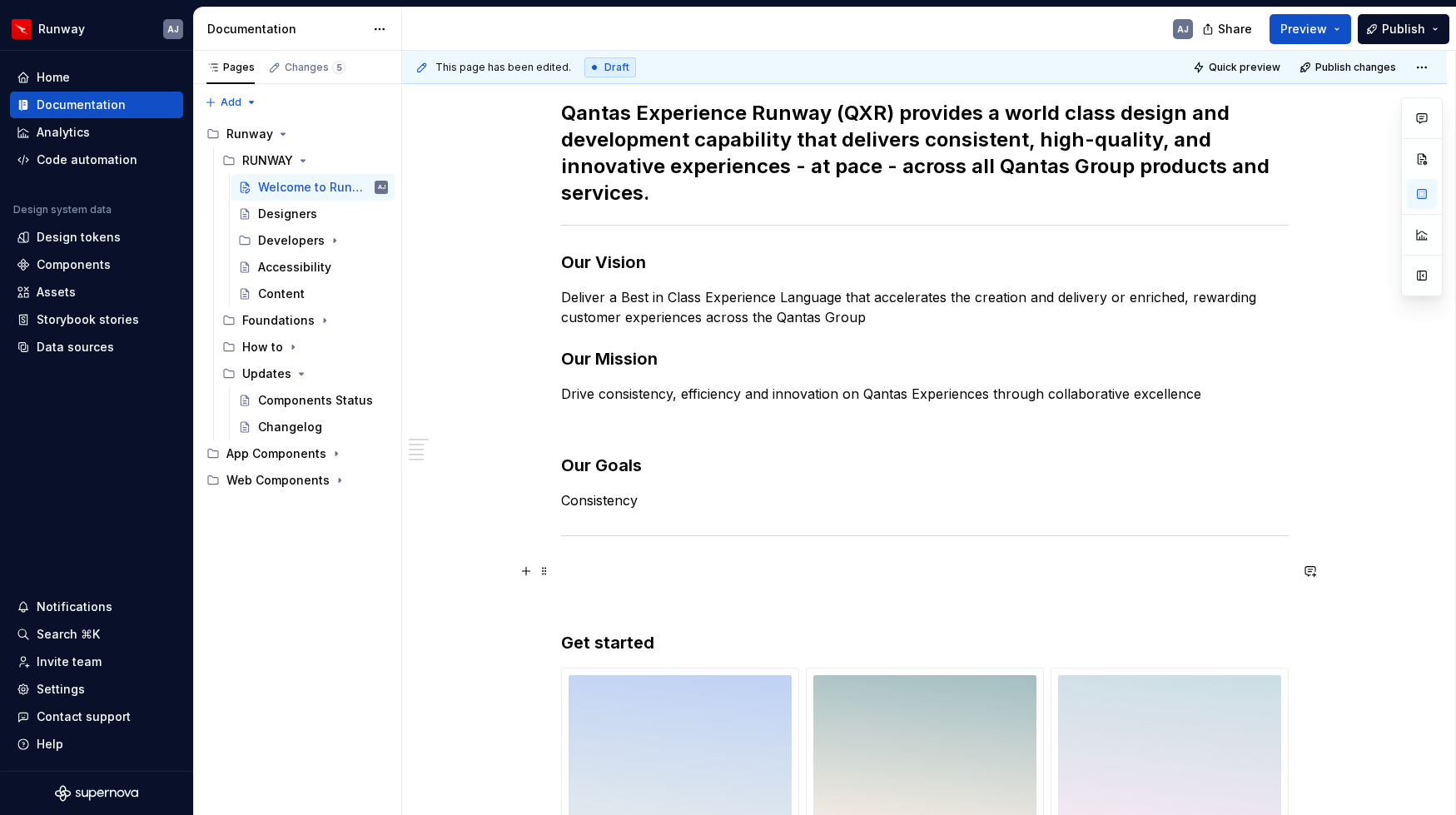
scroll to position [528, 0]
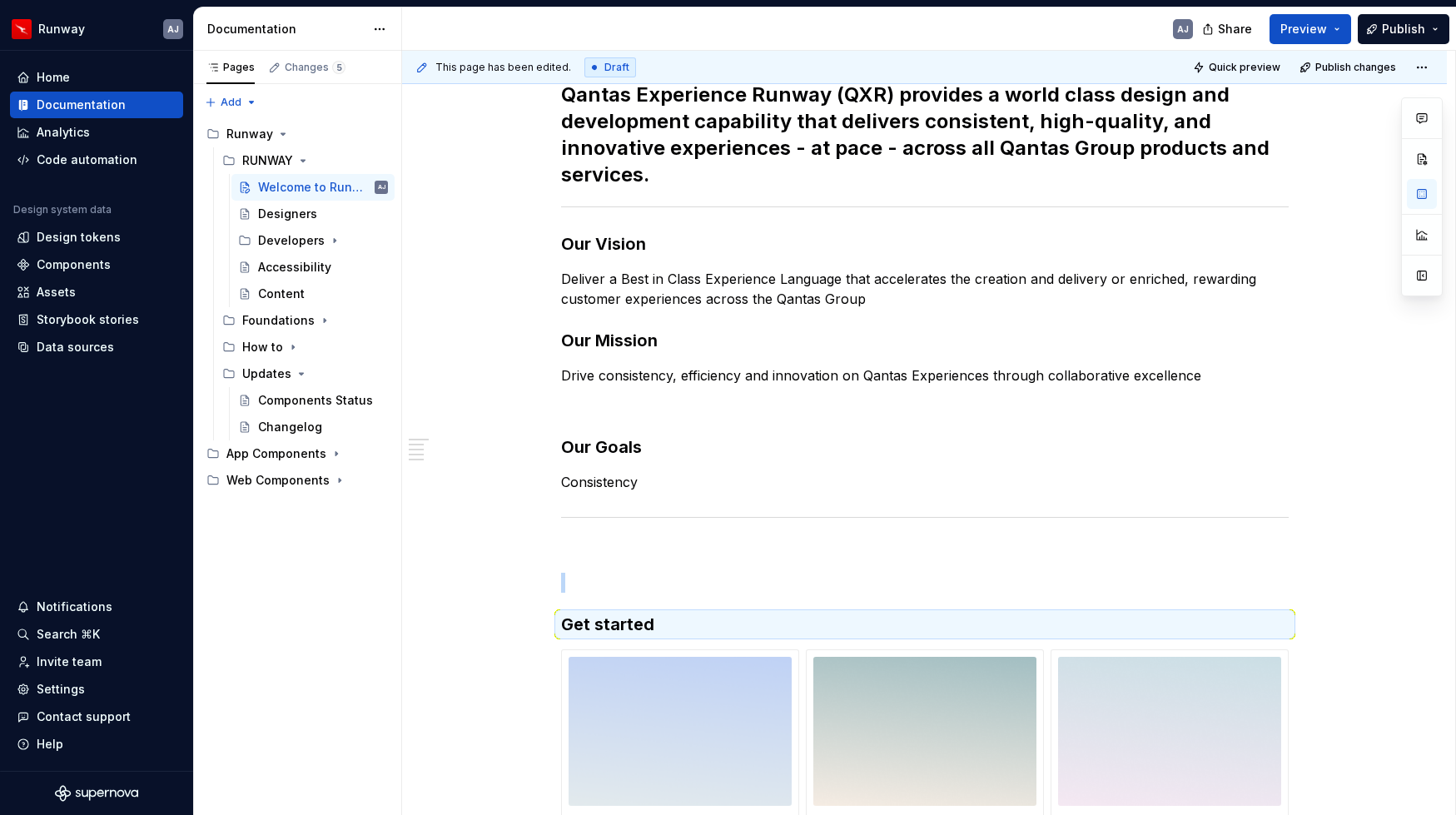
drag, startPoint x: 547, startPoint y: 624, endPoint x: 558, endPoint y: 187, distance: 437.1
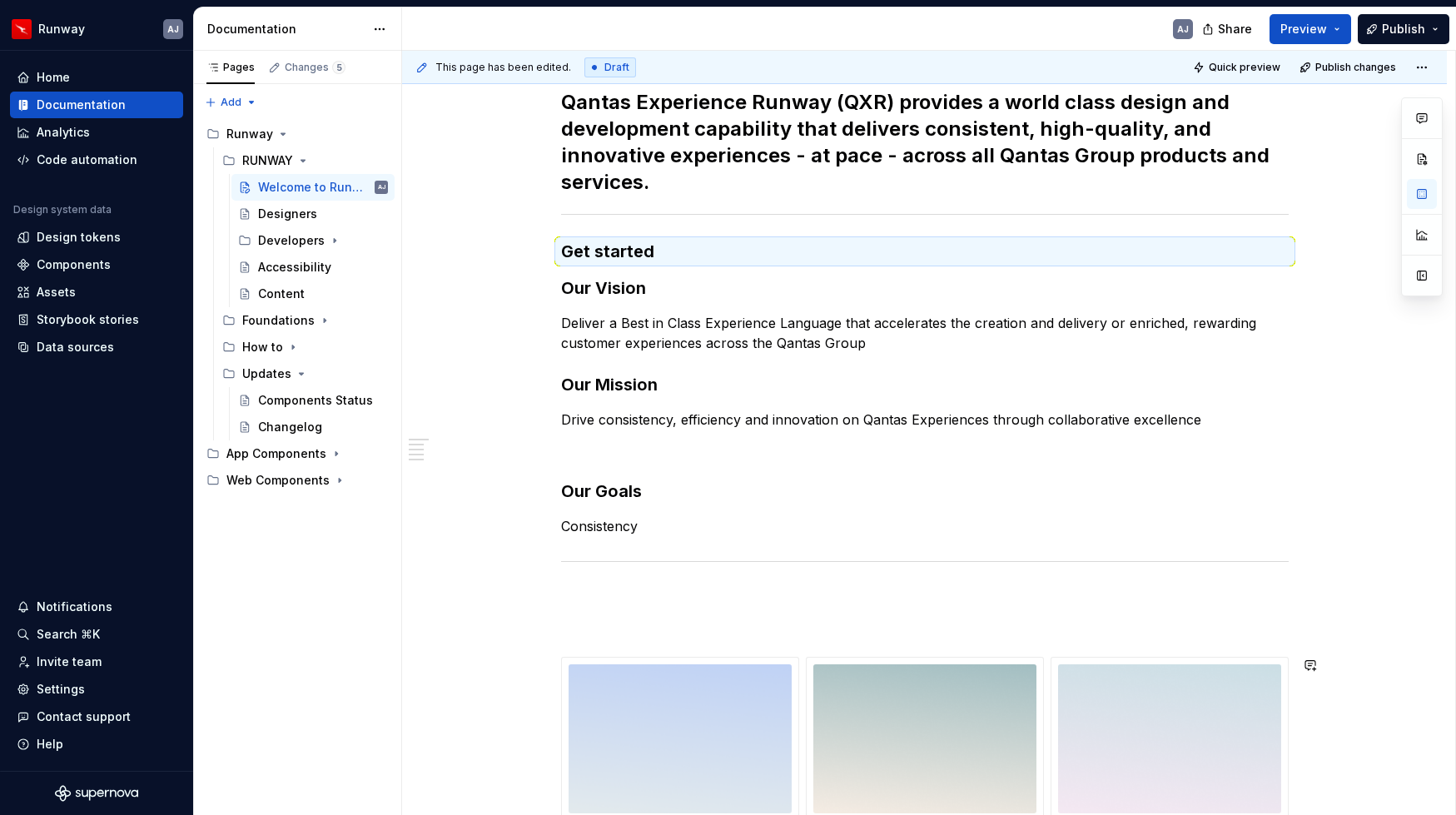
scroll to position [516, 0]
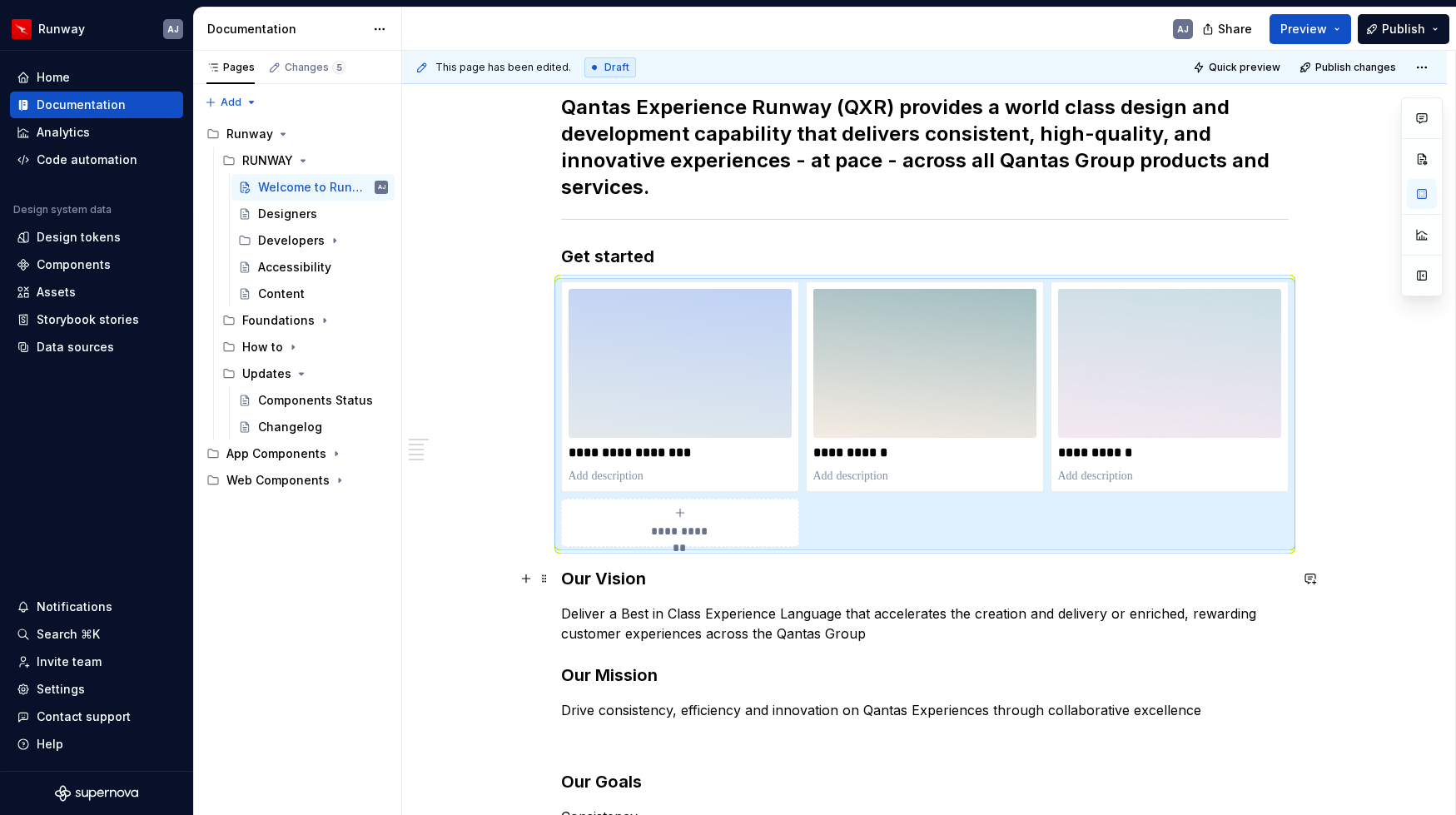
click at [1293, 570] on div "**********" at bounding box center [924, 622] width 1045 height 1137
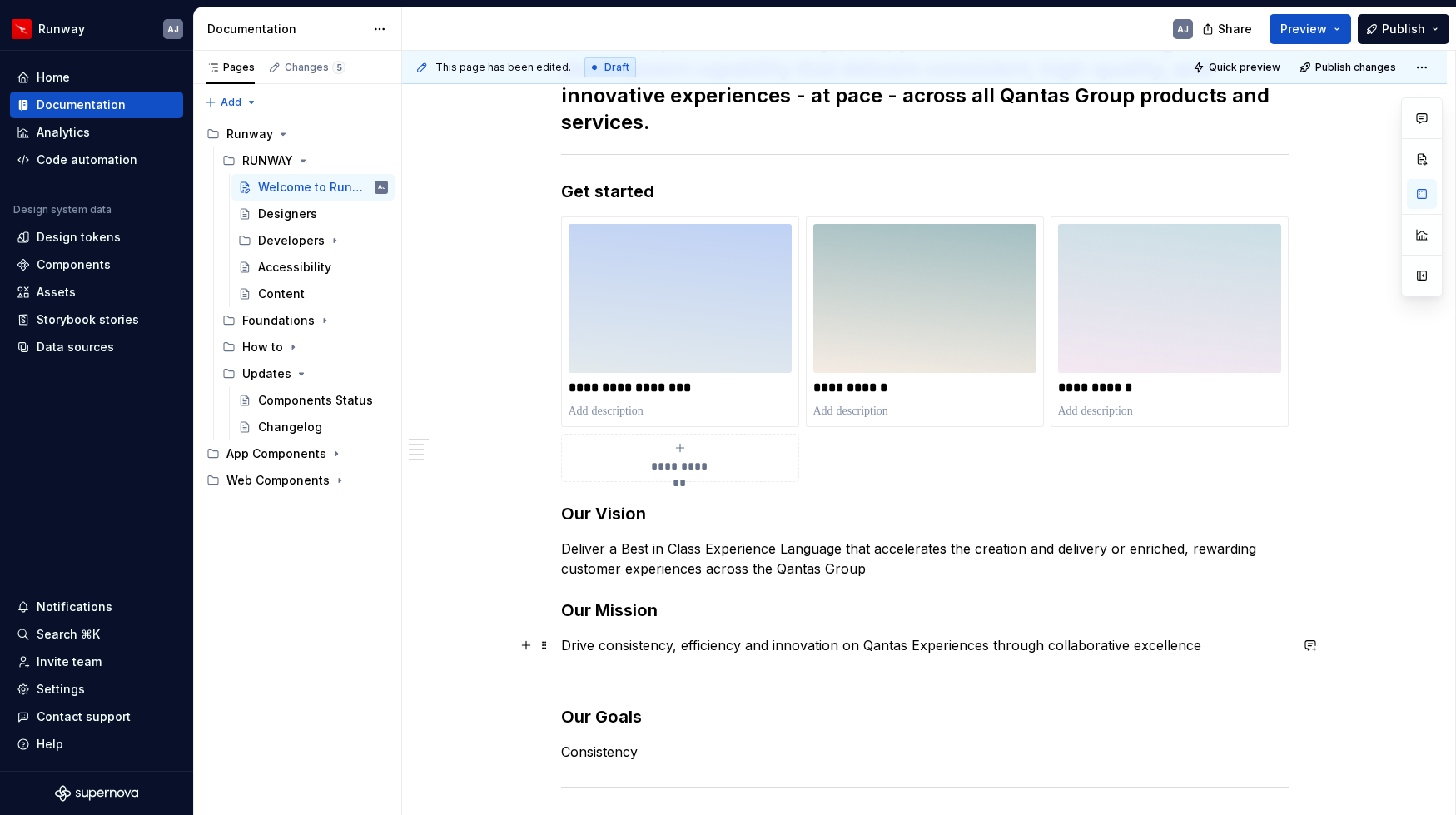
scroll to position [598, 0]
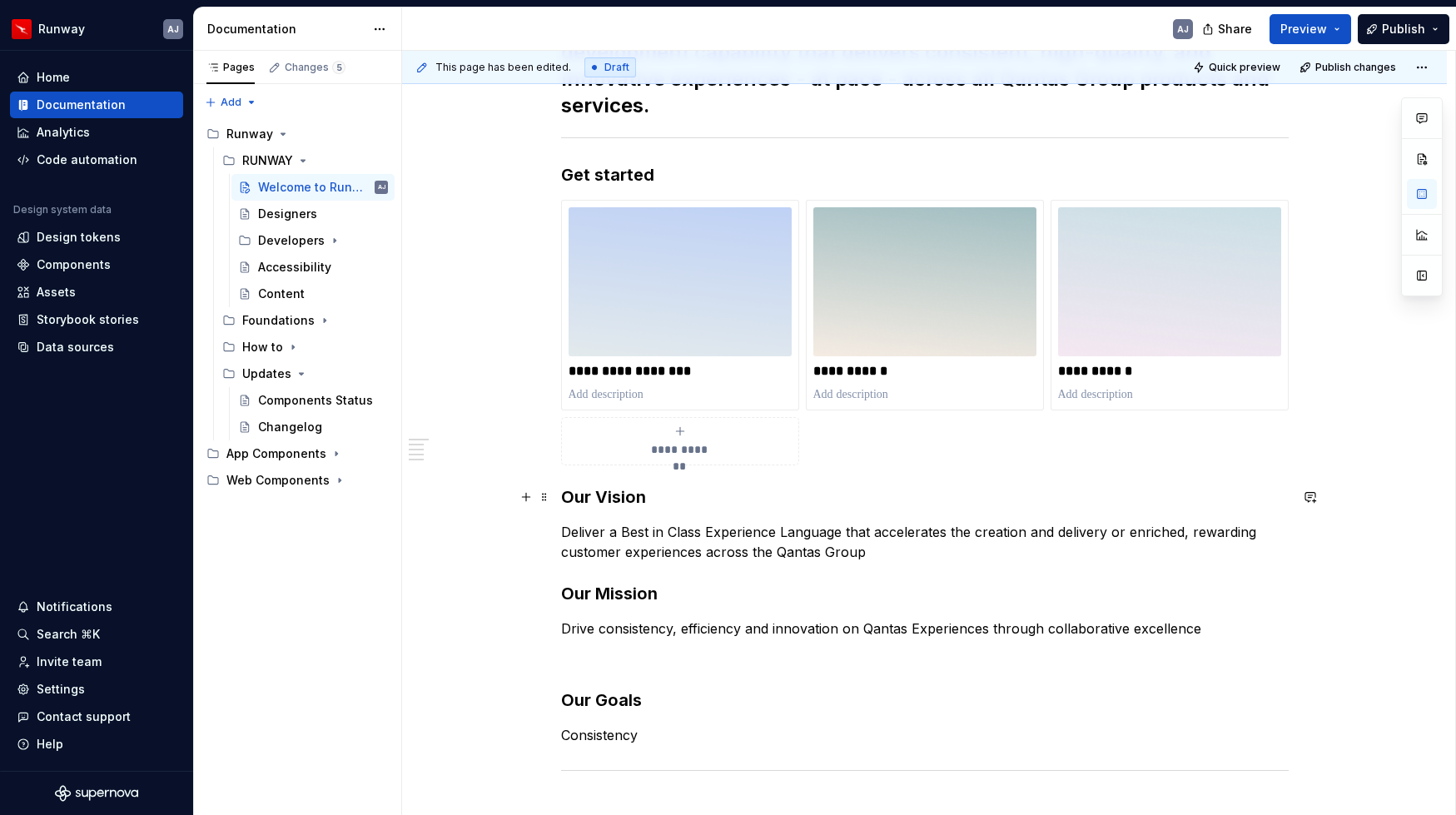
click at [566, 497] on h3 "Our Vision" at bounding box center [924, 496] width 727 height 23
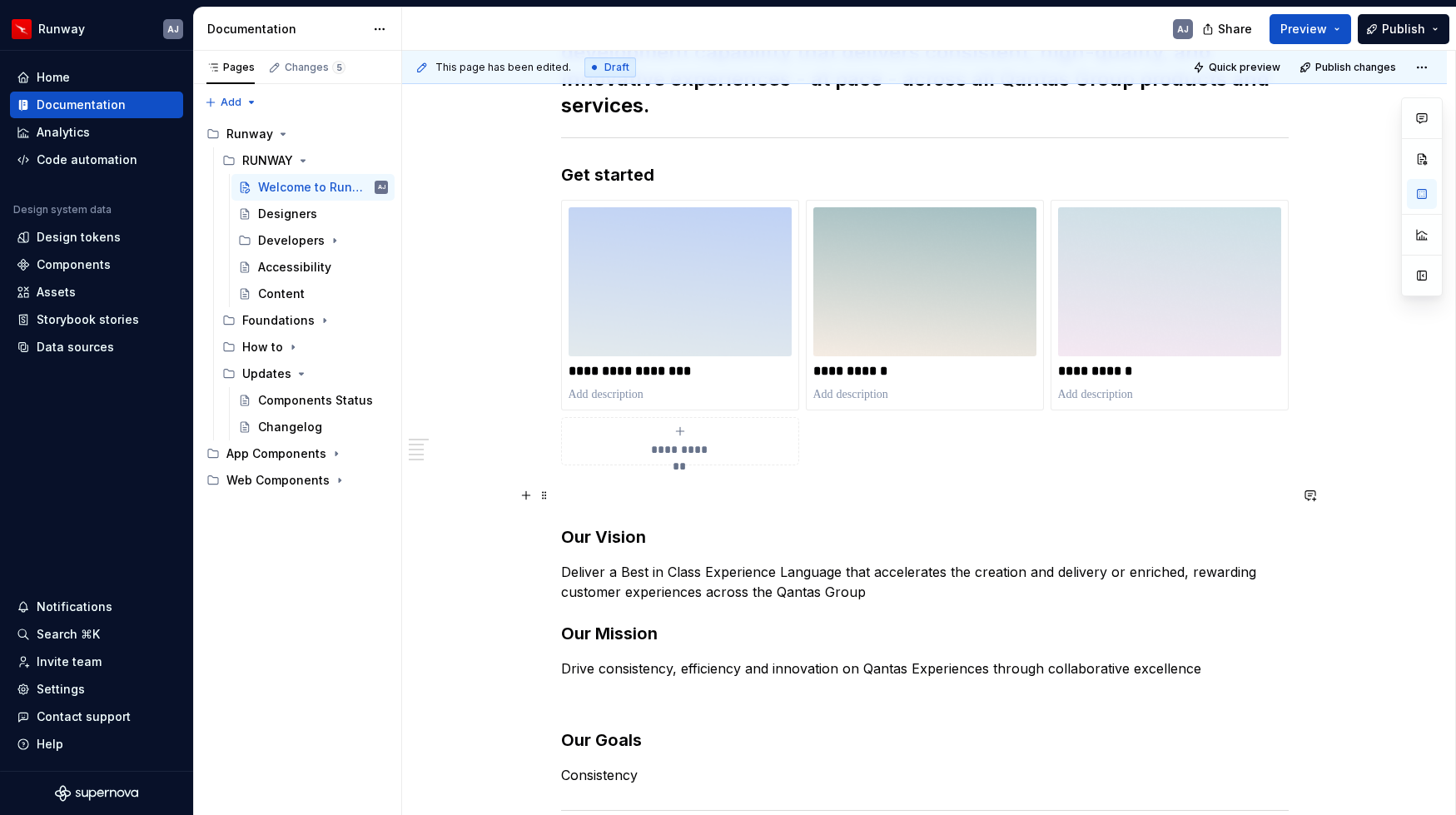
click at [577, 502] on p at bounding box center [924, 495] width 727 height 20
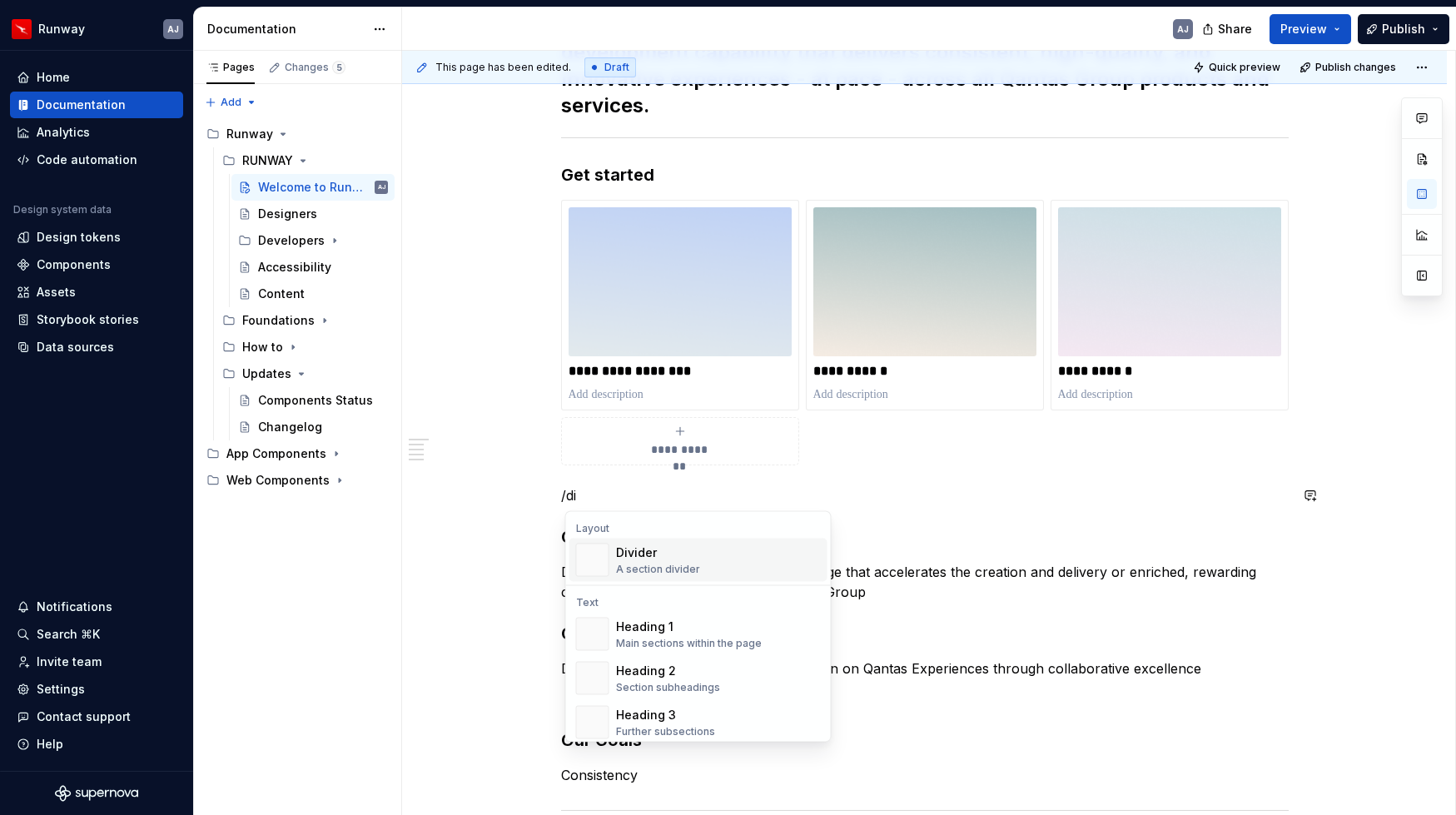
click at [651, 560] on div "Divider A section divider" at bounding box center [658, 560] width 84 height 32
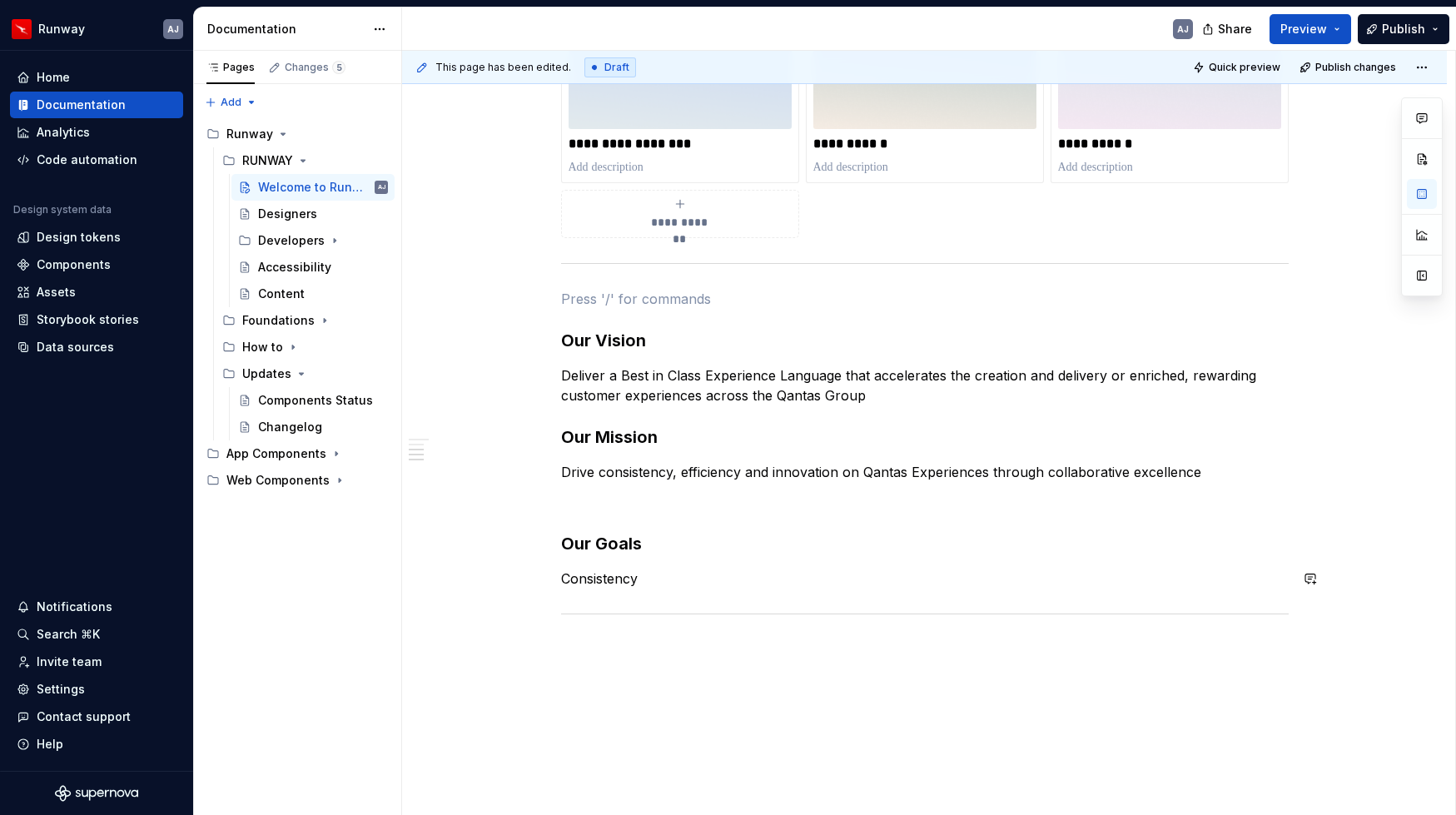
scroll to position [839, 0]
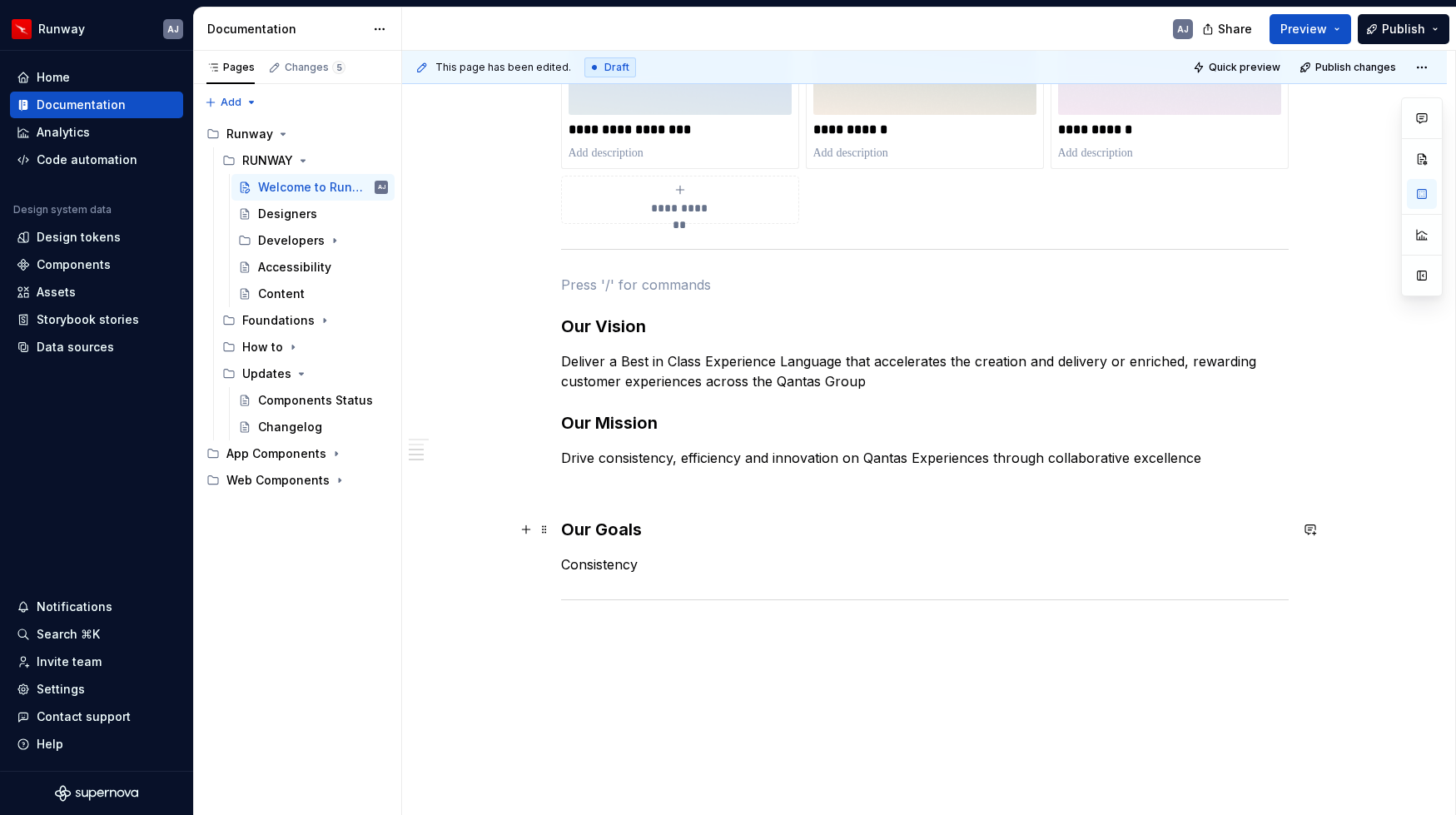
click at [565, 527] on h3 "Our Goals" at bounding box center [924, 529] width 727 height 23
click at [884, 385] on p "Deliver a Best in Class Experience Language that accelerates the creation and d…" at bounding box center [924, 371] width 727 height 40
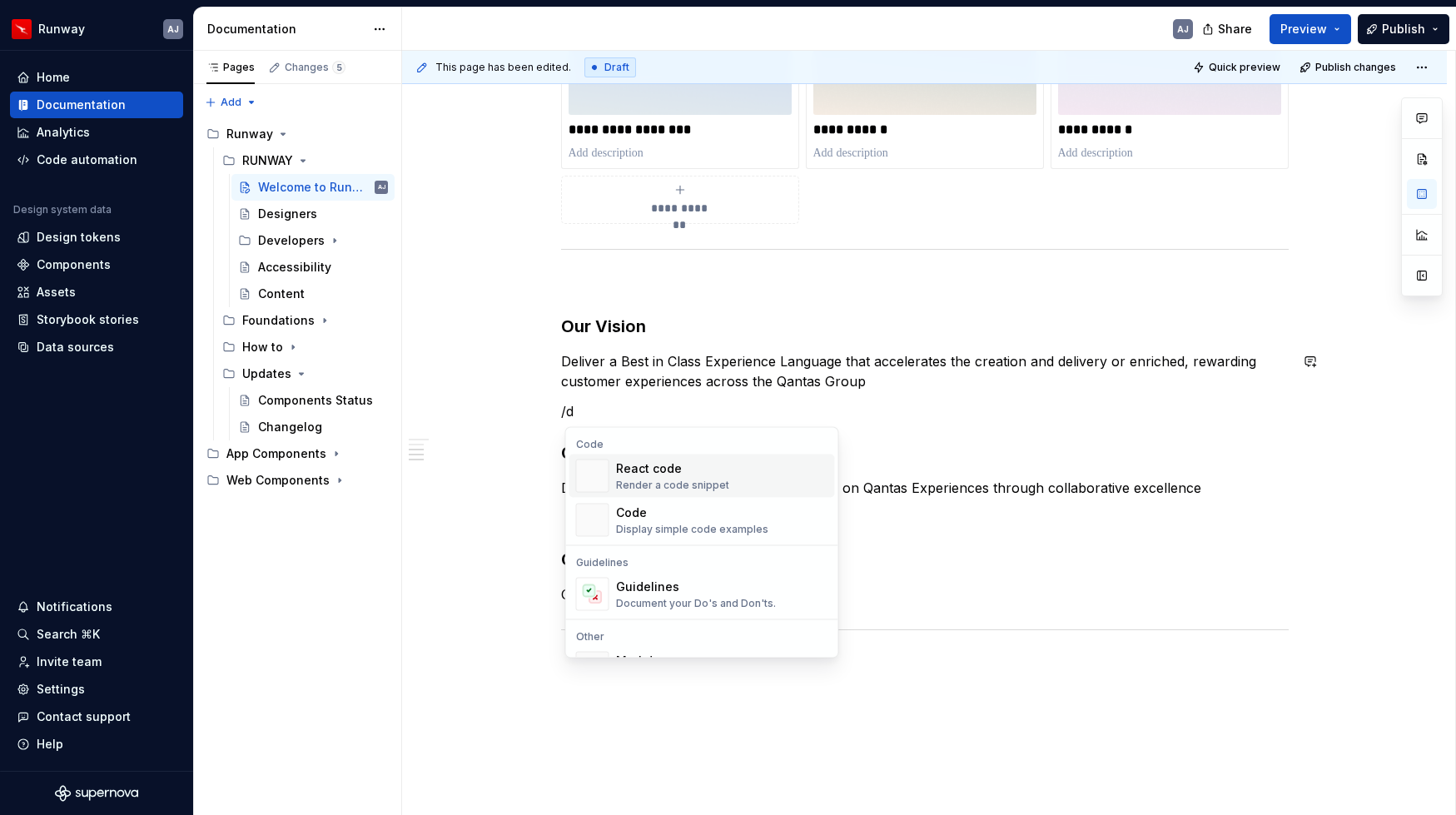
click at [607, 407] on p "/d" at bounding box center [924, 411] width 727 height 20
click at [604, 415] on p "/d" at bounding box center [924, 411] width 727 height 20
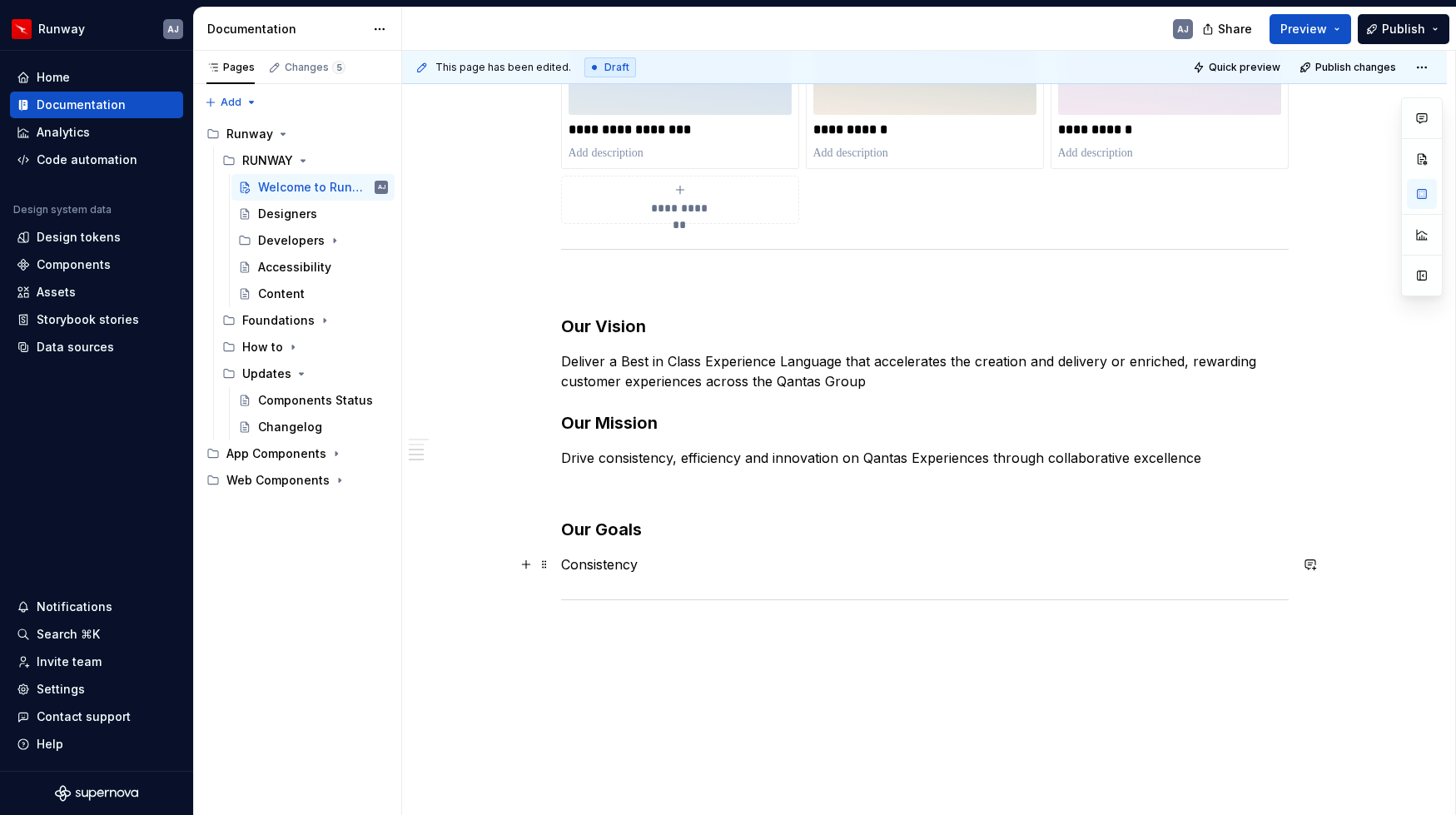
click at [619, 567] on p "Consistency" at bounding box center [924, 564] width 727 height 20
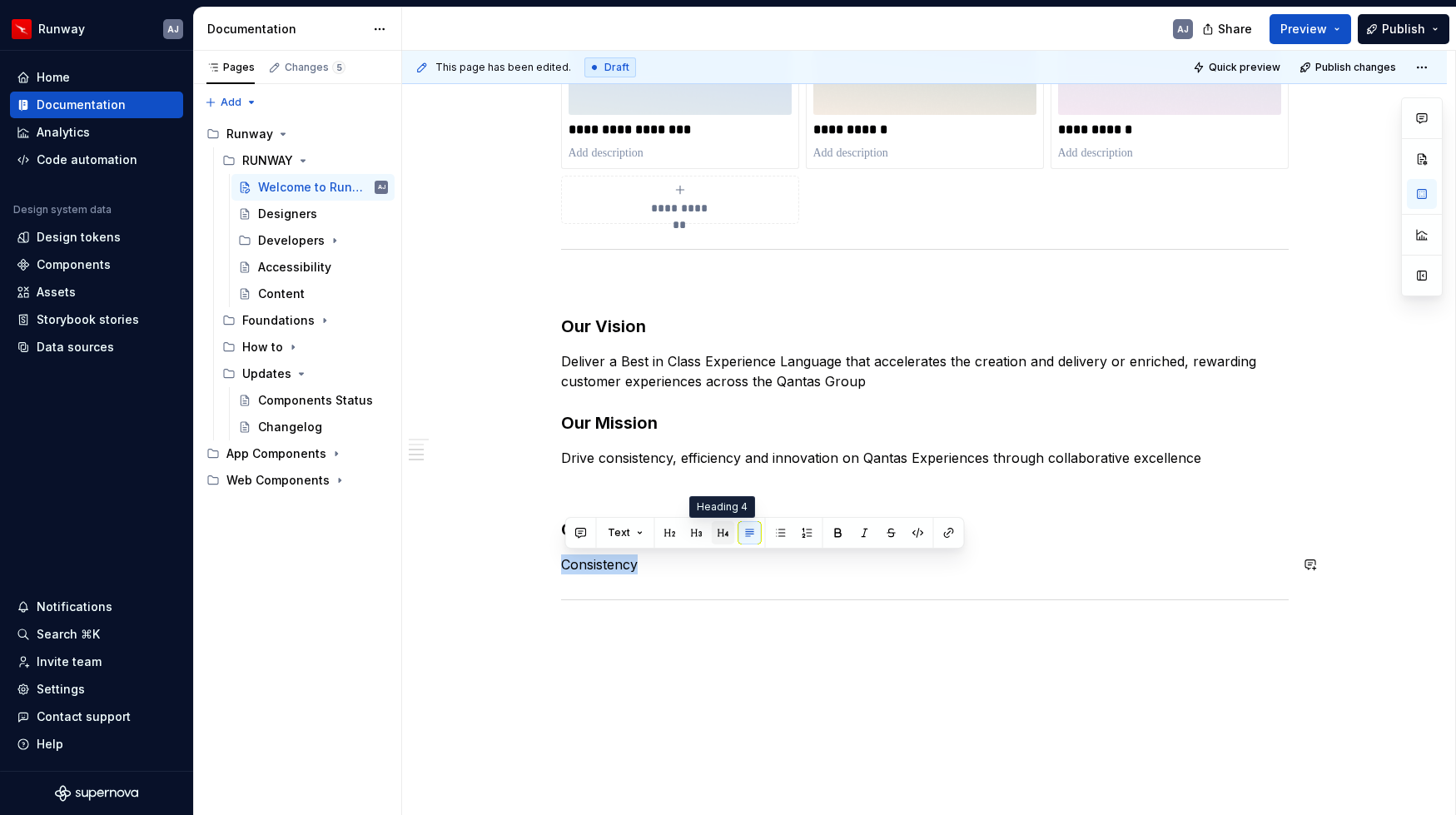
click at [718, 537] on button "button" at bounding box center [723, 532] width 23 height 23
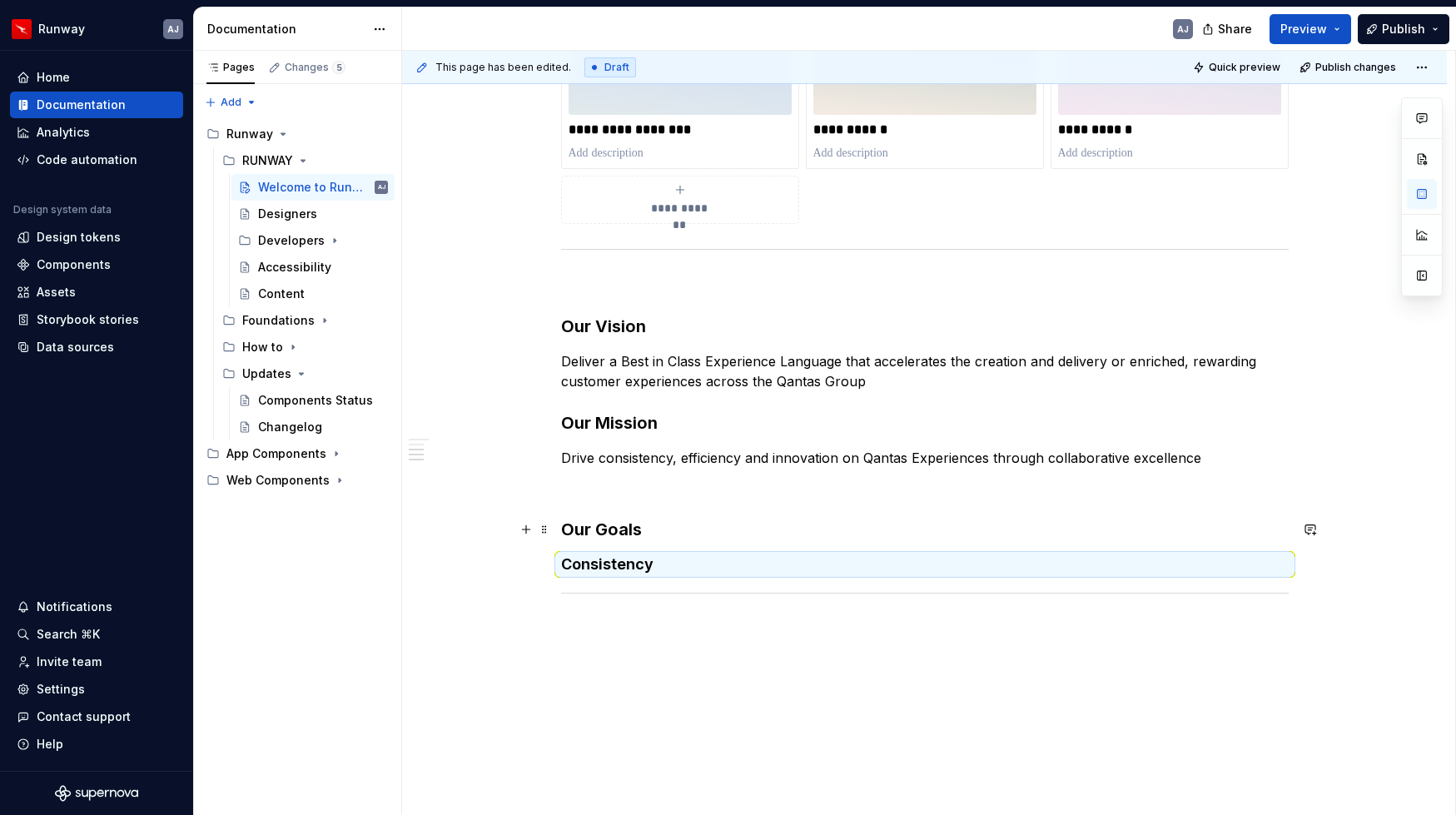
click at [616, 535] on h3 "Our Goals" at bounding box center [924, 529] width 727 height 23
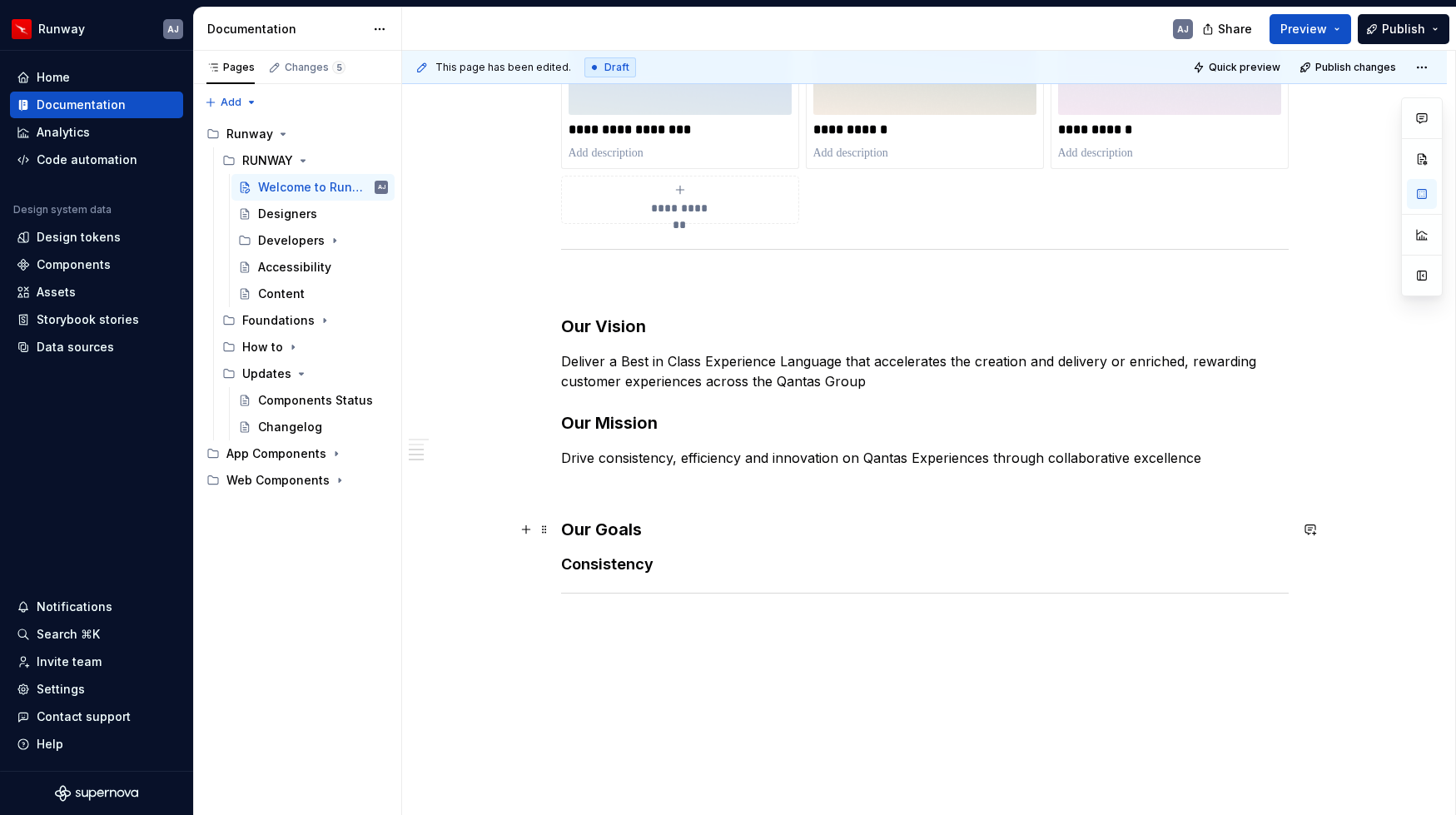
click at [616, 535] on h3 "Our Goals" at bounding box center [924, 529] width 727 height 23
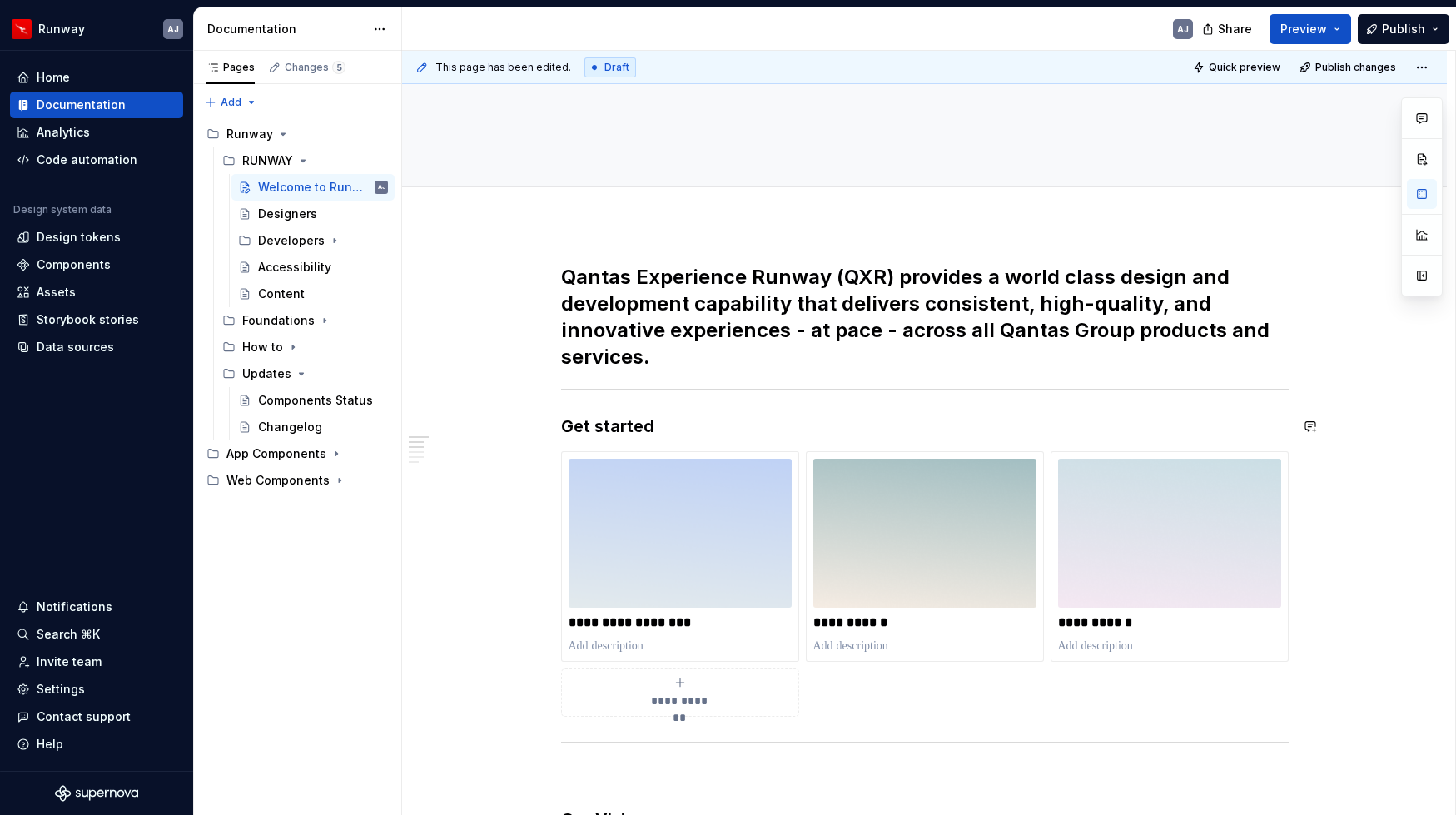
scroll to position [344, 0]
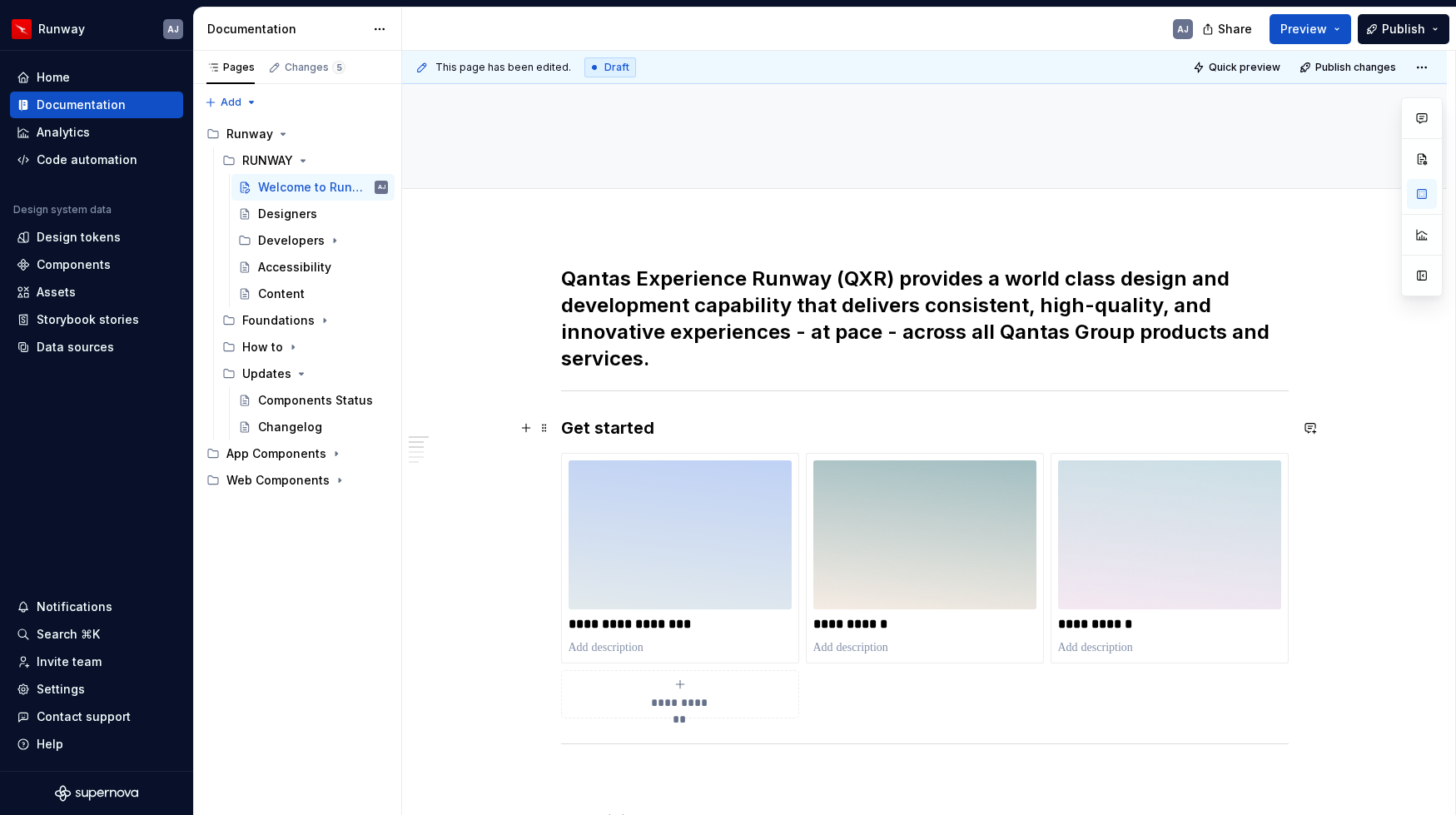
click at [614, 423] on h3 "Get started" at bounding box center [924, 428] width 727 height 23
click at [608, 427] on h3 "Get started" at bounding box center [924, 428] width 727 height 23
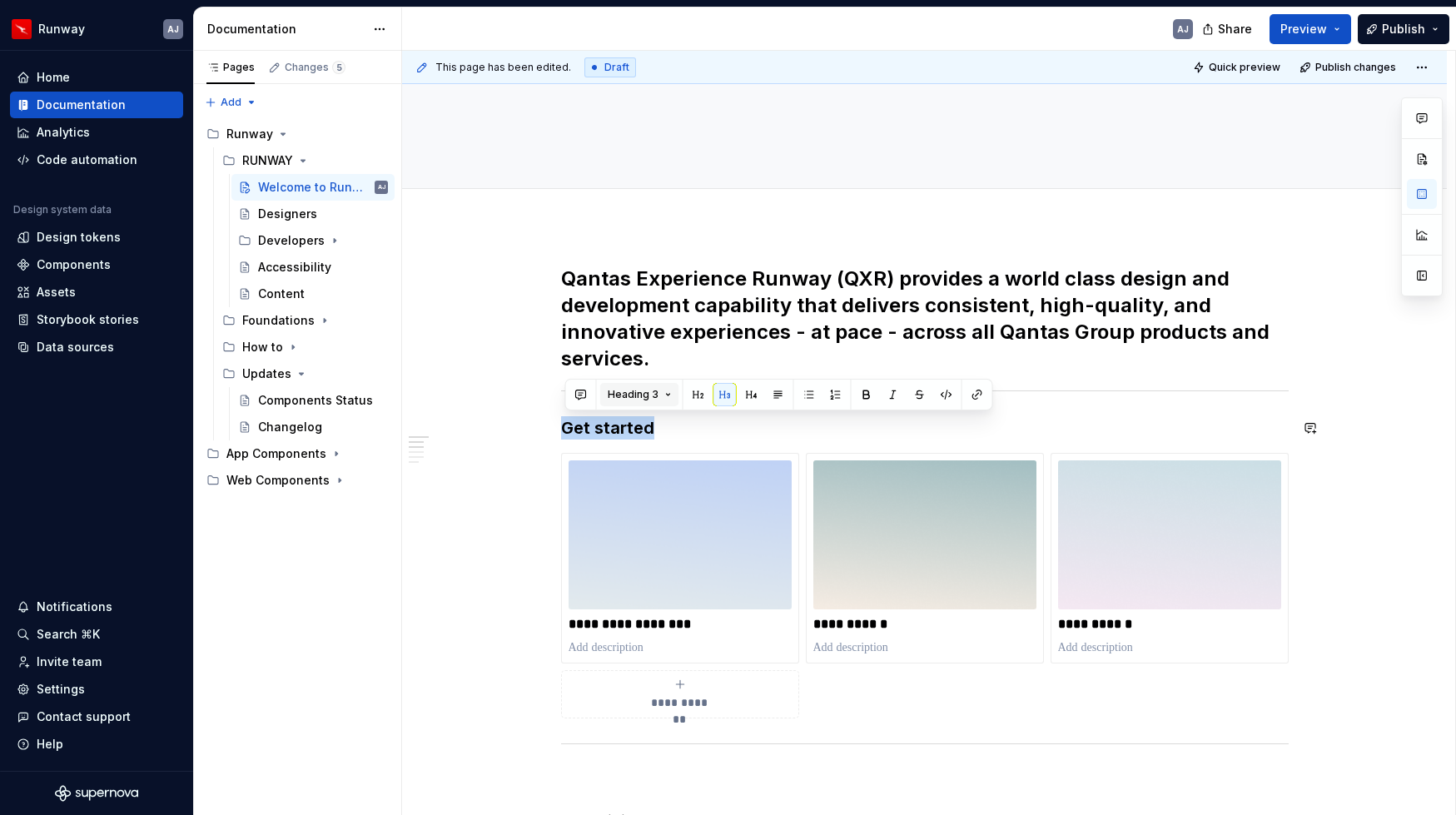
click at [662, 395] on button "Heading 3" at bounding box center [640, 394] width 79 height 23
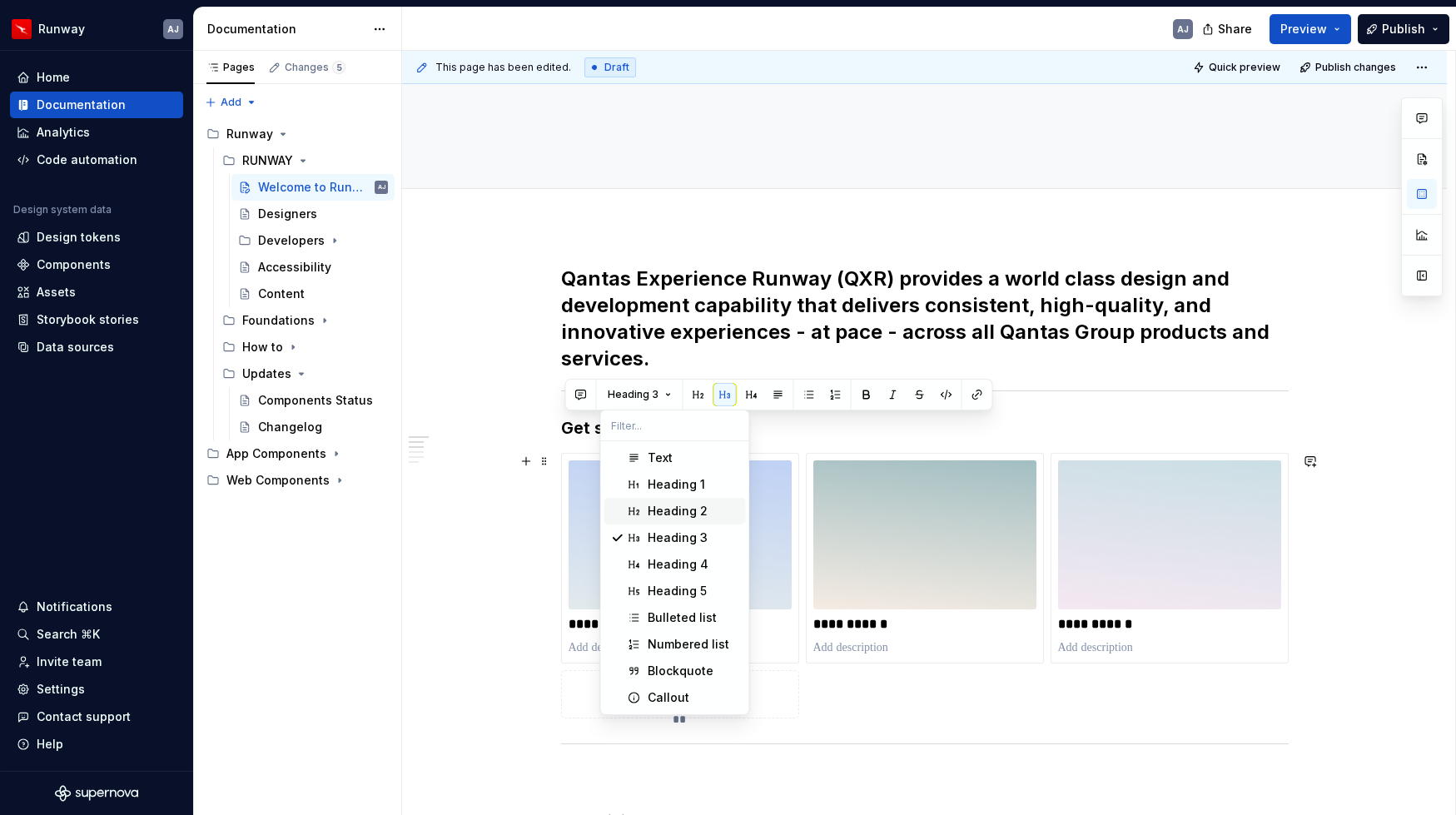
click at [684, 507] on div "Heading 2" at bounding box center [678, 510] width 60 height 17
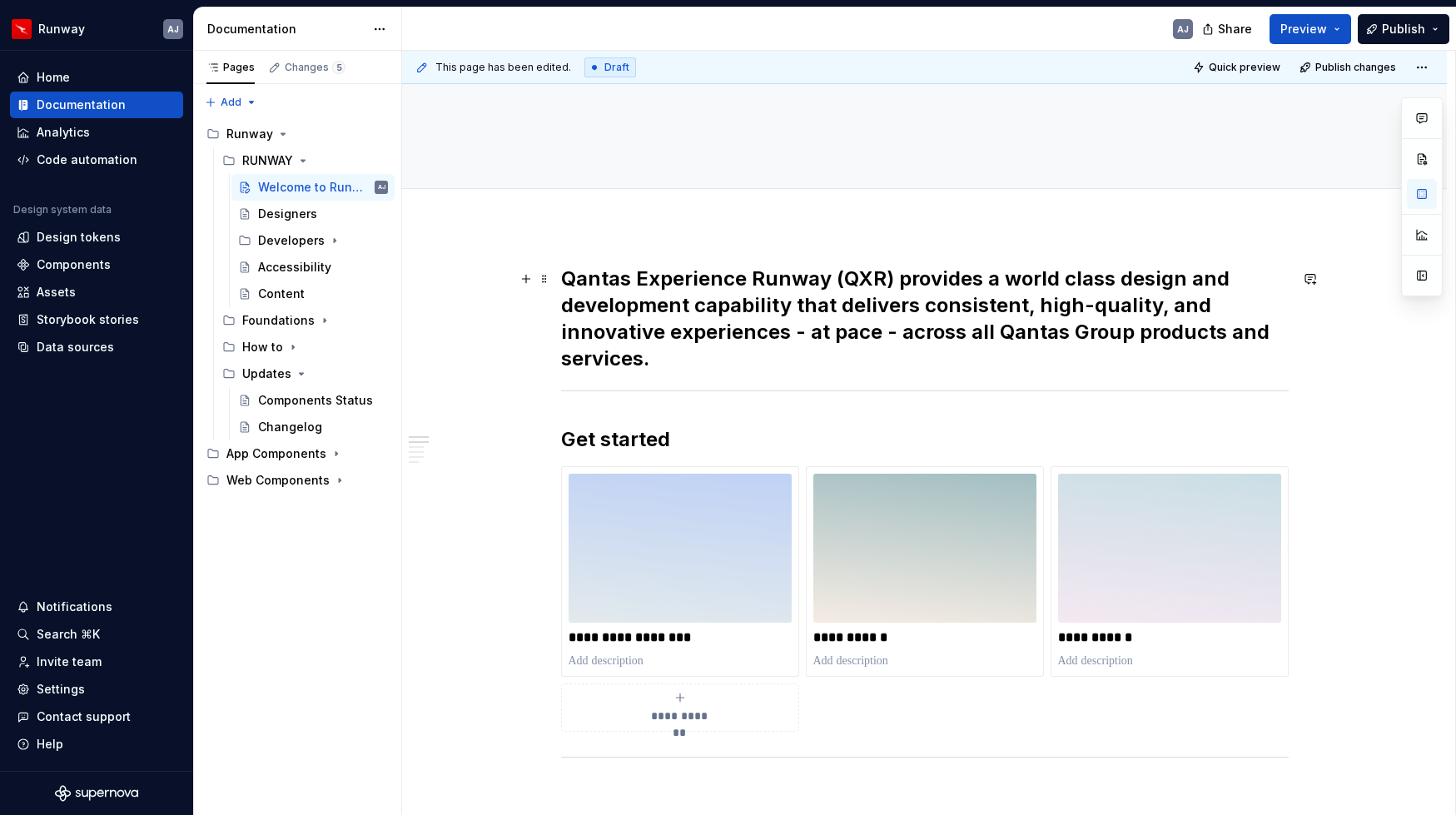
click at [646, 336] on h2 "Qantas Experience Runway (QXR) provides a world class design and development ca…" at bounding box center [924, 319] width 727 height 106
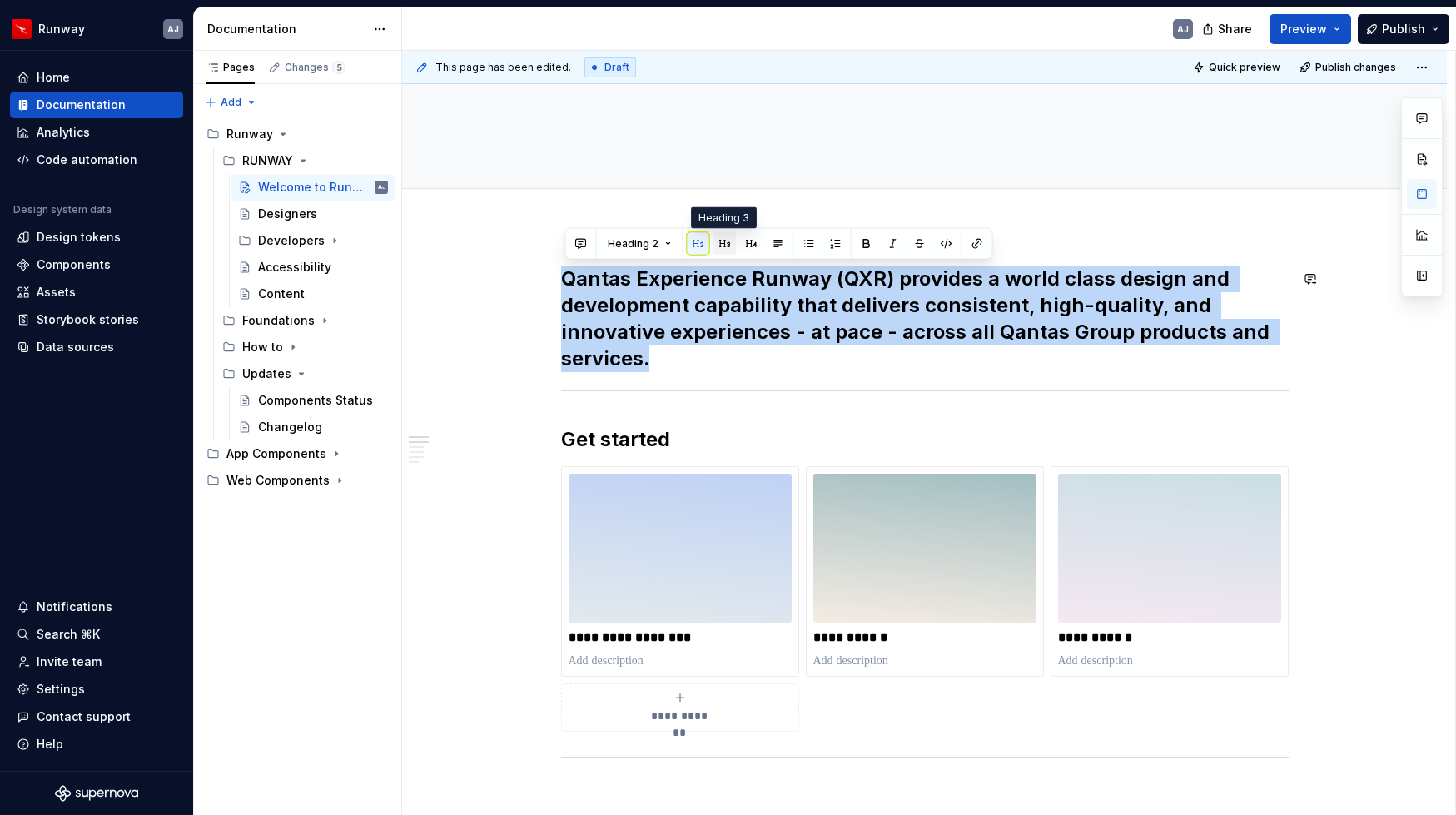
click at [729, 239] on button "button" at bounding box center [724, 244] width 23 height 23
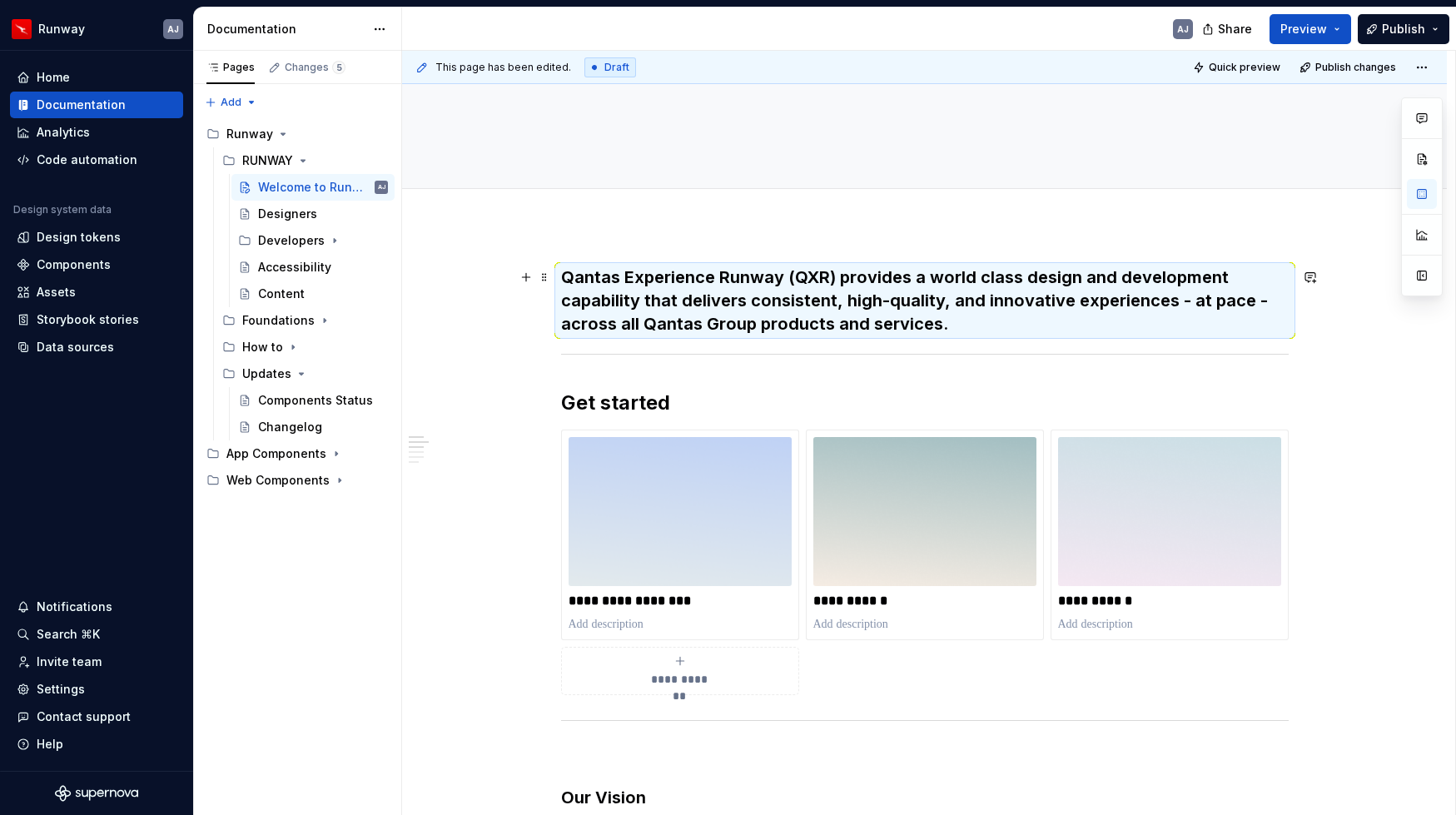
click at [496, 297] on div "**********" at bounding box center [924, 814] width 1045 height 1178
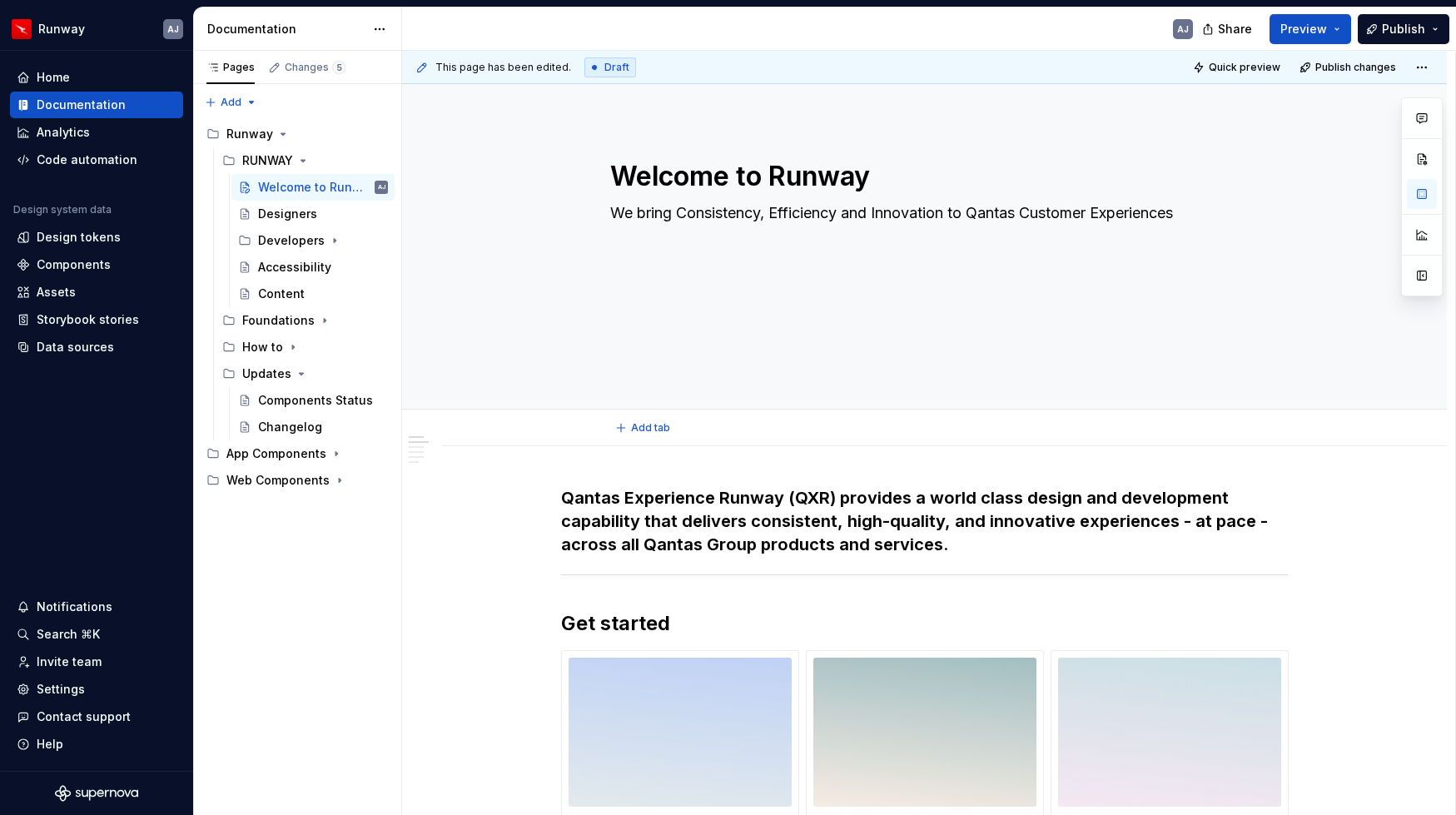
scroll to position [145, 0]
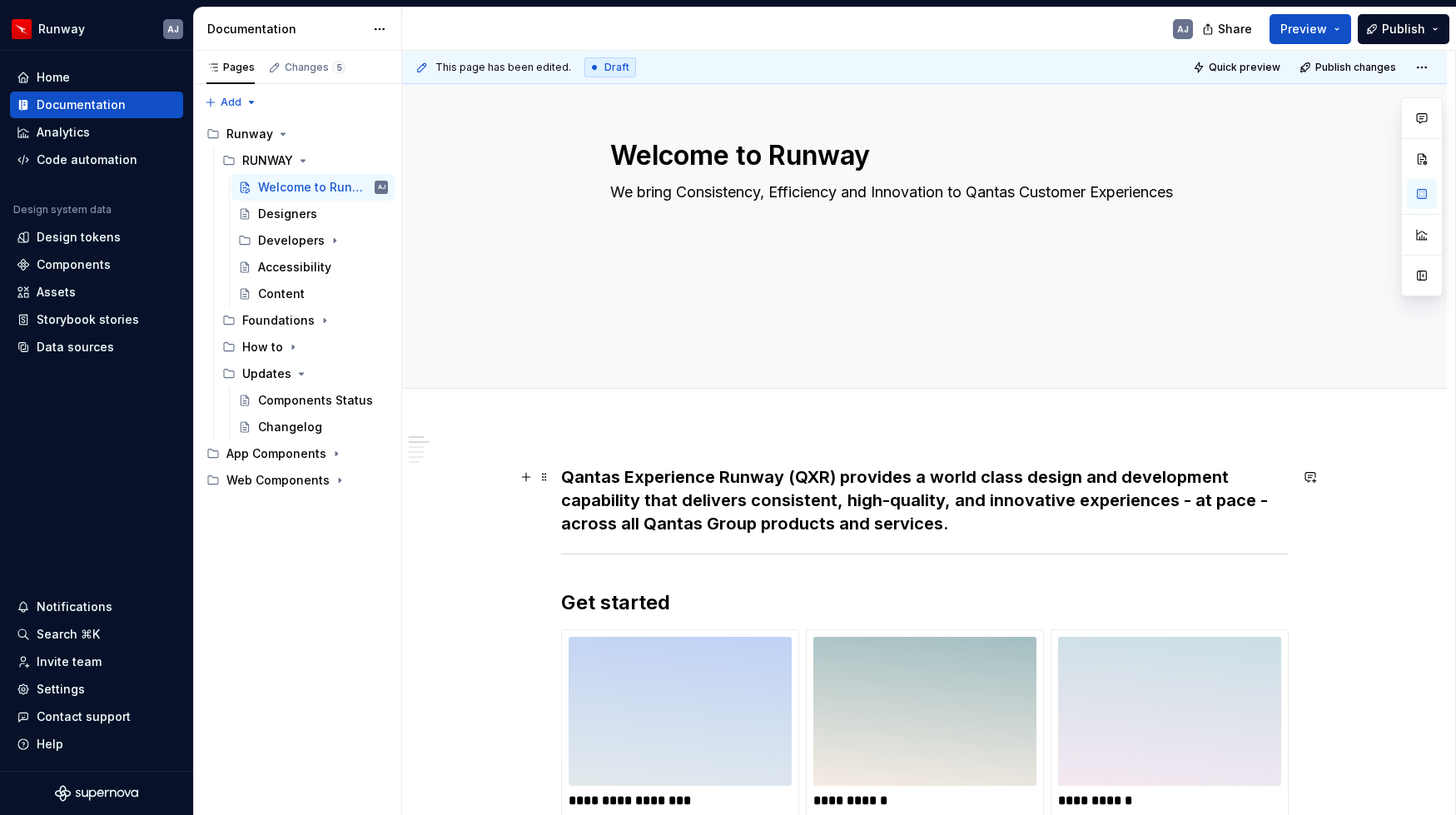
click at [570, 473] on h3 "Qantas Experience Runway (QXR) provides a world class design and development ca…" at bounding box center [924, 500] width 727 height 70
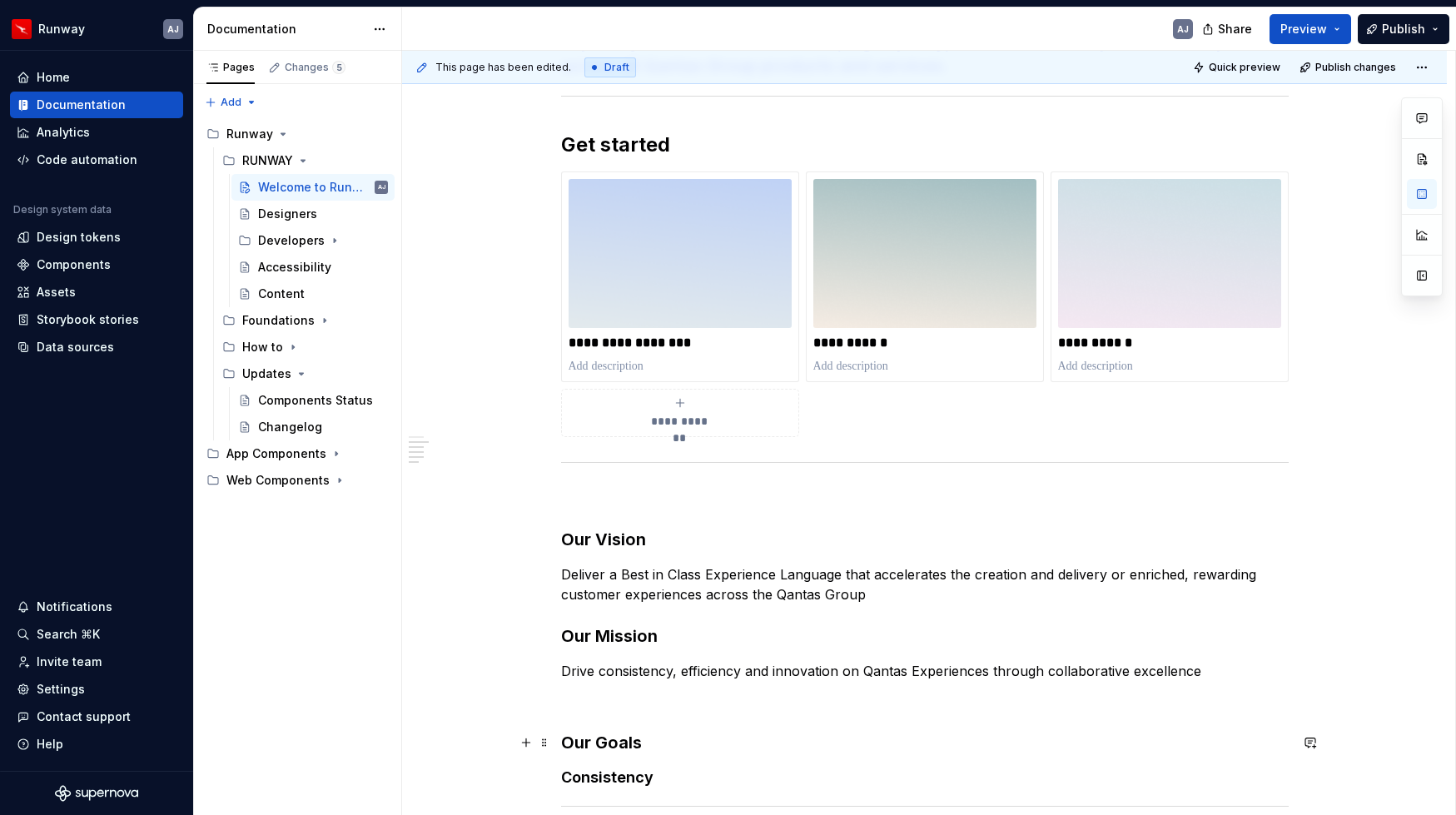
scroll to position [735, 0]
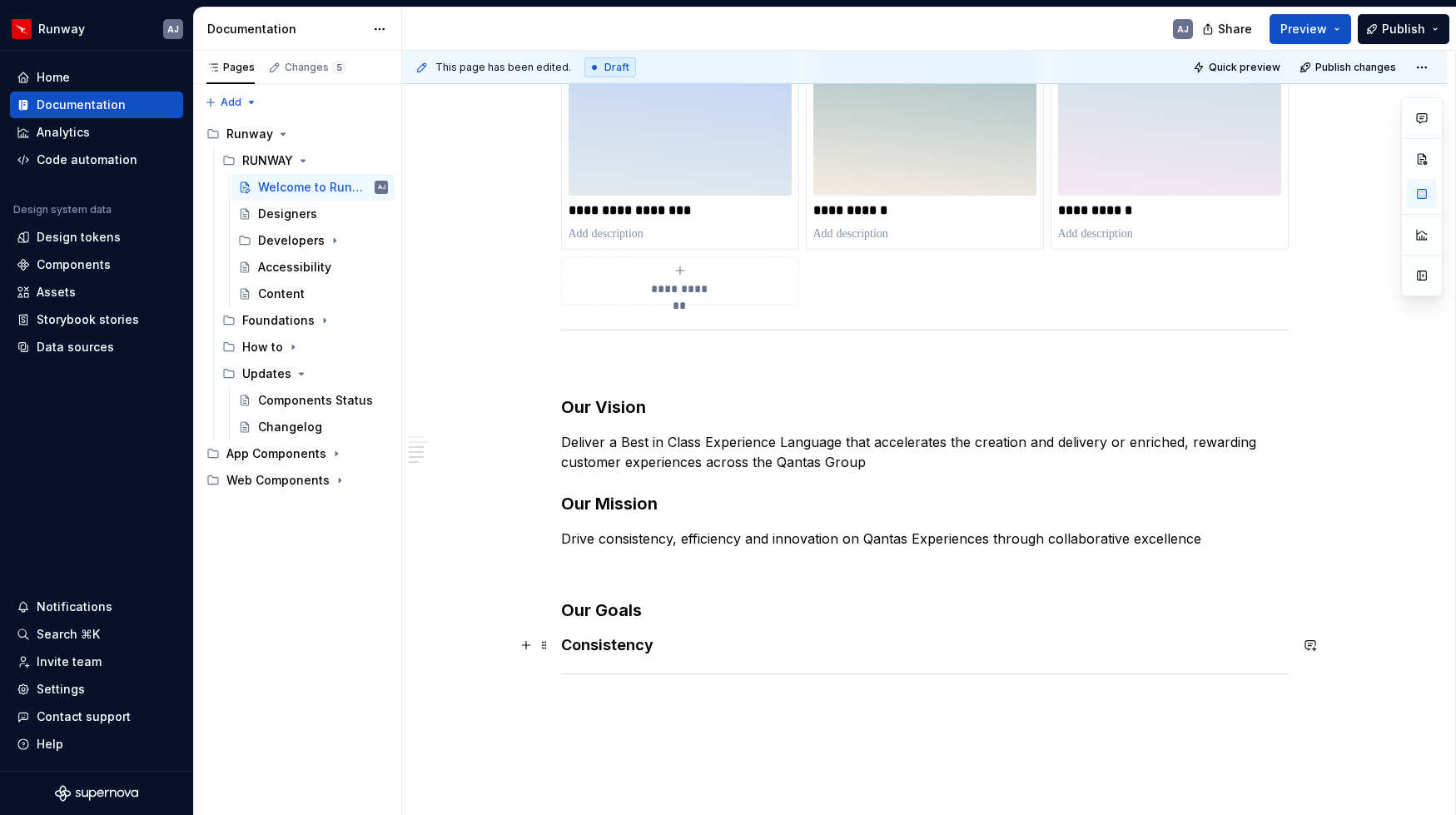
click at [665, 645] on h4 "Consistency" at bounding box center [924, 644] width 727 height 20
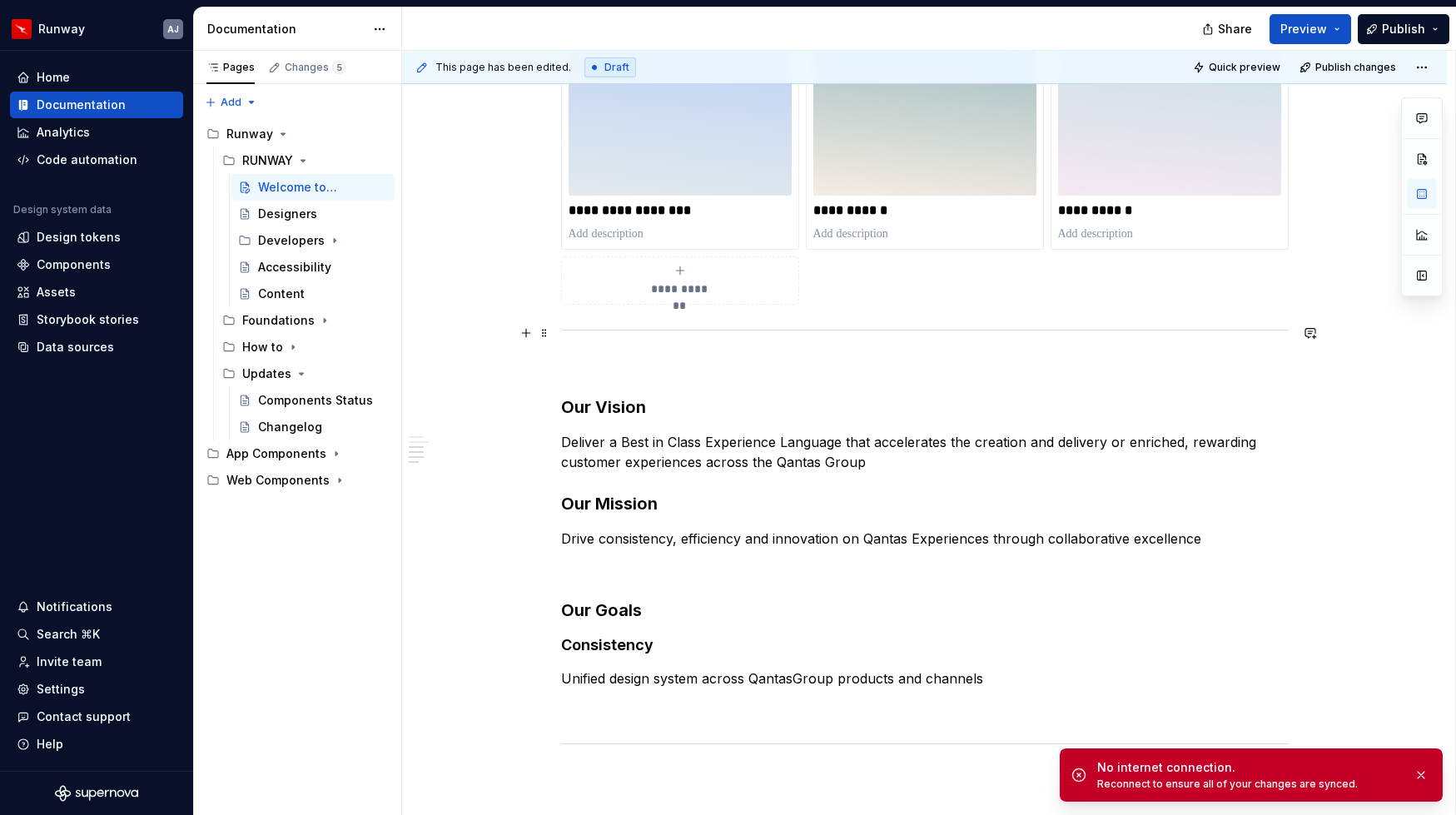
type textarea "*"
